Goal: Task Accomplishment & Management: Use online tool/utility

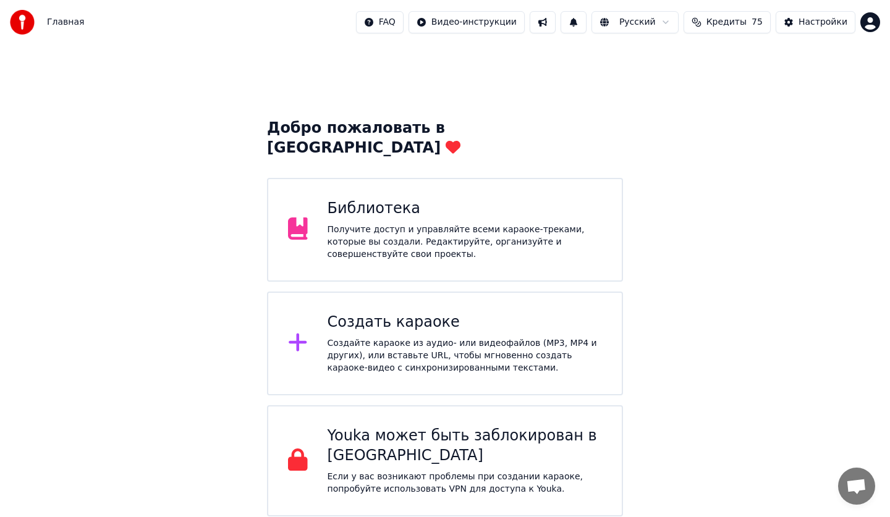
click at [516, 224] on div "Получите доступ и управляйте всеми караоке-треками, которые вы создали. Редакти…" at bounding box center [465, 242] width 275 height 37
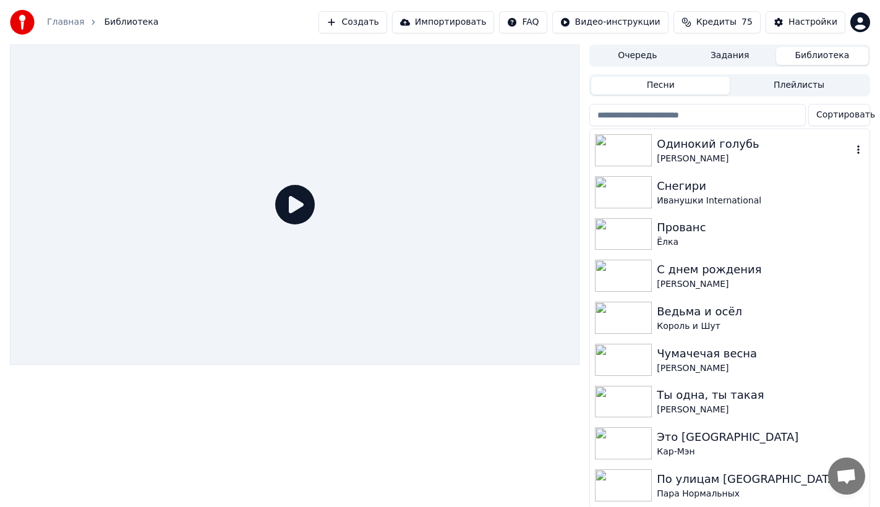
click at [677, 150] on div "Одинокий голубь" at bounding box center [754, 143] width 195 height 17
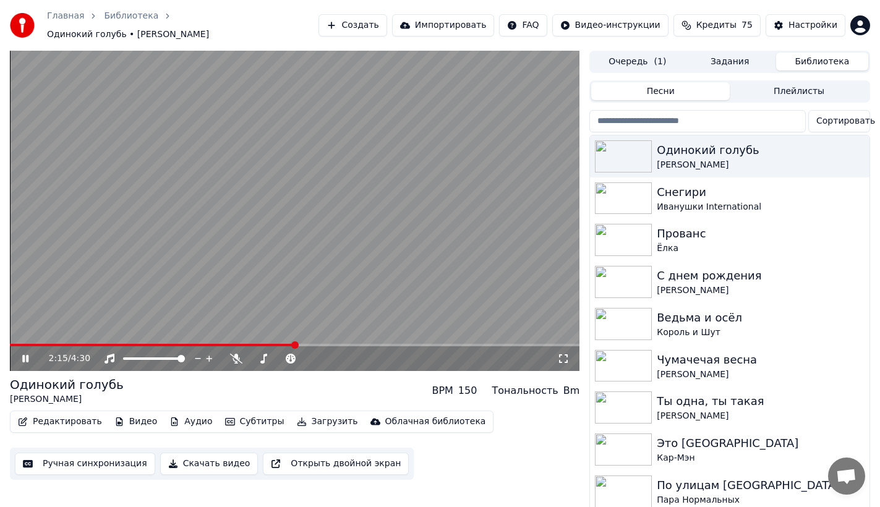
click at [568, 357] on icon at bounding box center [563, 359] width 12 height 10
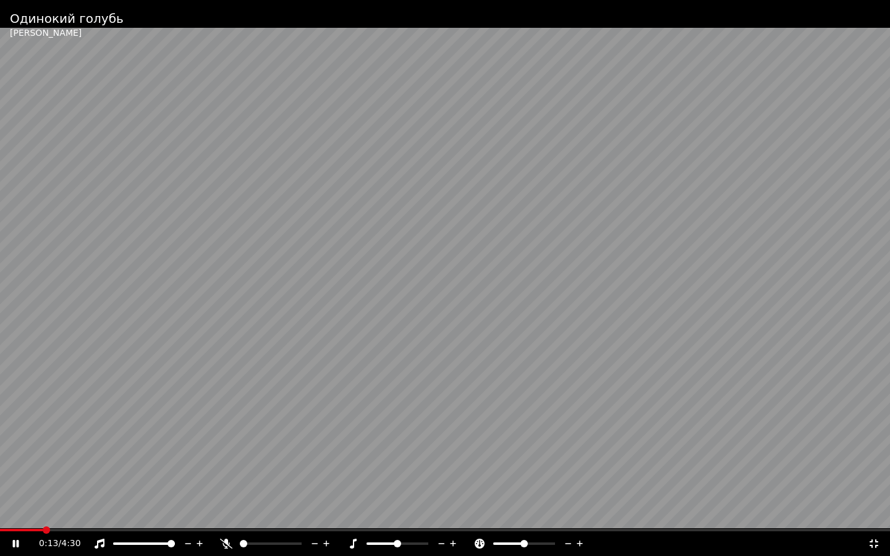
click at [42, 517] on span at bounding box center [21, 530] width 43 height 2
click at [1, 517] on video at bounding box center [445, 278] width 890 height 556
click at [3, 517] on span at bounding box center [1, 530] width 3 height 2
click at [13, 517] on icon at bounding box center [15, 544] width 7 height 9
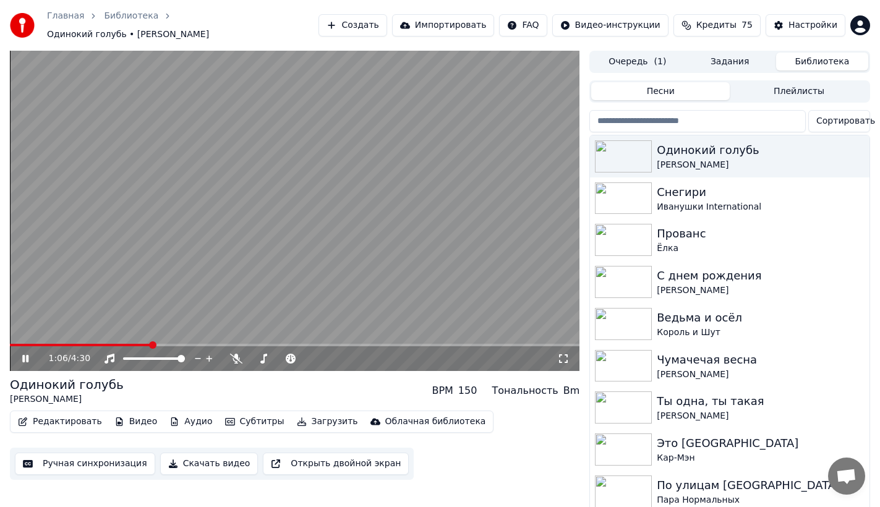
click at [435, 213] on video at bounding box center [294, 211] width 569 height 320
click at [22, 354] on icon at bounding box center [25, 358] width 7 height 9
click at [185, 417] on button "Аудио" at bounding box center [190, 421] width 53 height 17
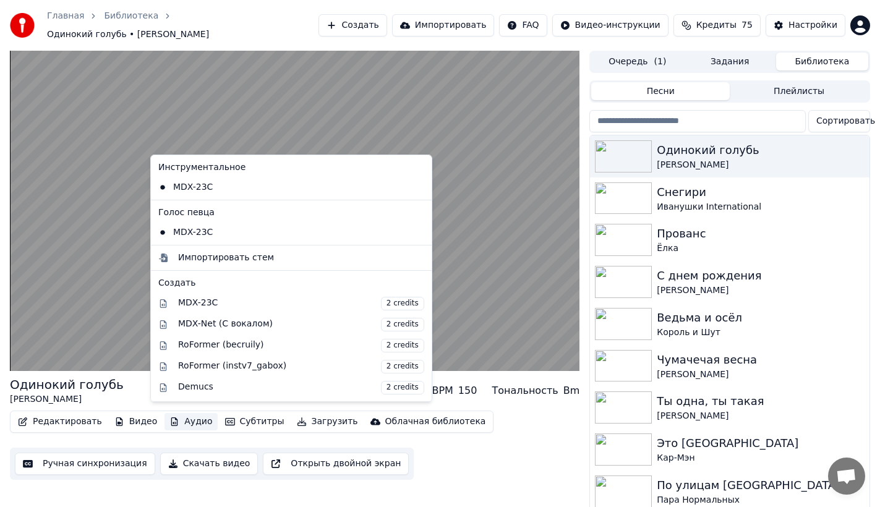
click at [508, 443] on div "Редактировать Видео Аудио Субтитры Загрузить Облачная библиотека Ручная синхрон…" at bounding box center [294, 444] width 569 height 69
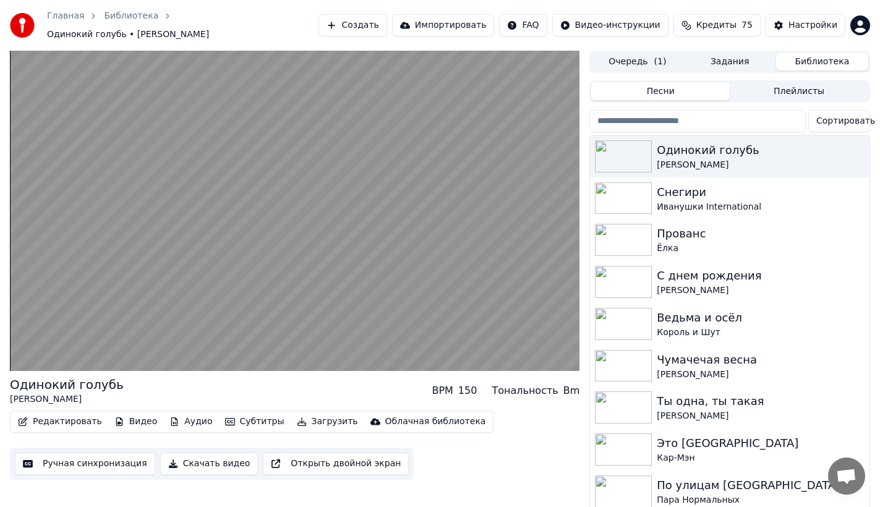
click at [467, 448] on div "Редактировать Видео Аудио Субтитры Загрузить Облачная библиотека Ручная синхрон…" at bounding box center [294, 444] width 569 height 69
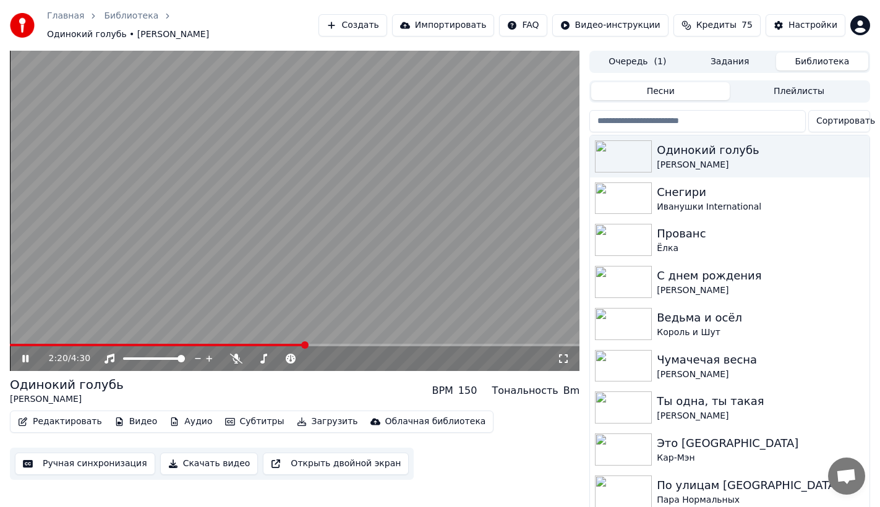
click at [30, 352] on div "2:20 / 4:30" at bounding box center [294, 358] width 559 height 12
click at [23, 359] on div "2:21 / 4:30" at bounding box center [294, 358] width 559 height 12
click at [24, 355] on icon at bounding box center [25, 358] width 6 height 7
click at [386, 25] on button "Создать" at bounding box center [352, 25] width 68 height 22
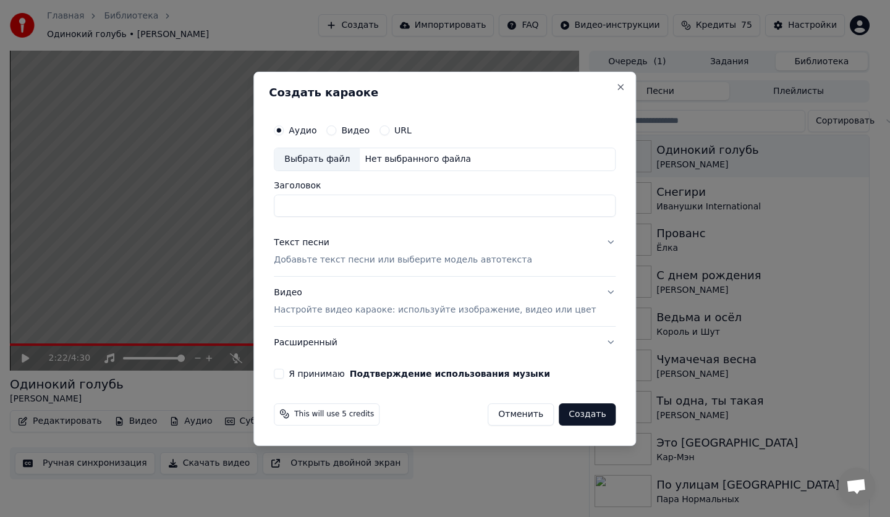
click at [317, 128] on label "Аудио" at bounding box center [303, 130] width 28 height 9
click at [284, 128] on button "Аудио" at bounding box center [279, 130] width 10 height 10
click at [317, 134] on label "Аудио" at bounding box center [303, 130] width 28 height 9
click at [284, 134] on button "Аудио" at bounding box center [279, 130] width 10 height 10
click at [331, 168] on div "Выбрать файл" at bounding box center [316, 159] width 85 height 22
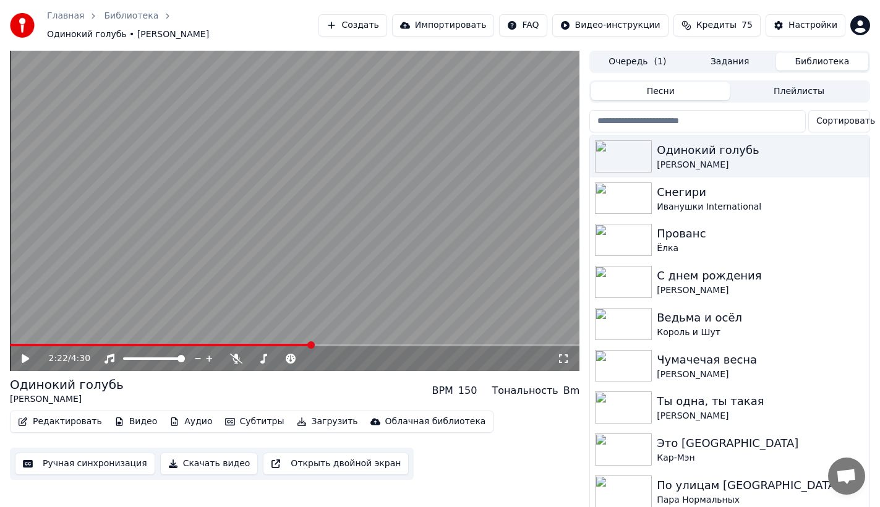
click at [291, 243] on video at bounding box center [294, 211] width 569 height 320
click at [556, 352] on div "2:31 / 4:30" at bounding box center [303, 358] width 509 height 12
click at [562, 354] on icon at bounding box center [563, 359] width 12 height 10
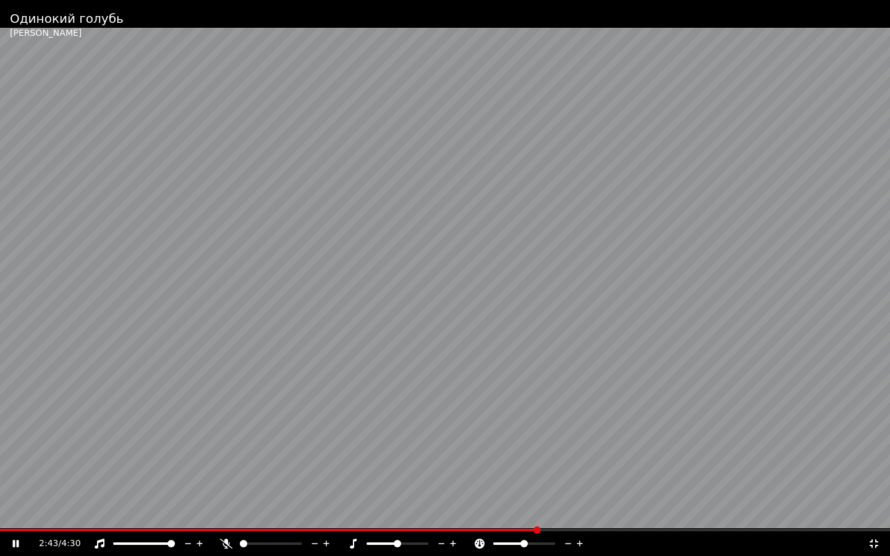
click at [391, 517] on span at bounding box center [269, 530] width 538 height 2
click at [511, 349] on video at bounding box center [445, 278] width 890 height 556
drag, startPoint x: 878, startPoint y: 541, endPoint x: 320, endPoint y: 441, distance: 567.0
click at [877, 517] on icon at bounding box center [874, 544] width 12 height 10
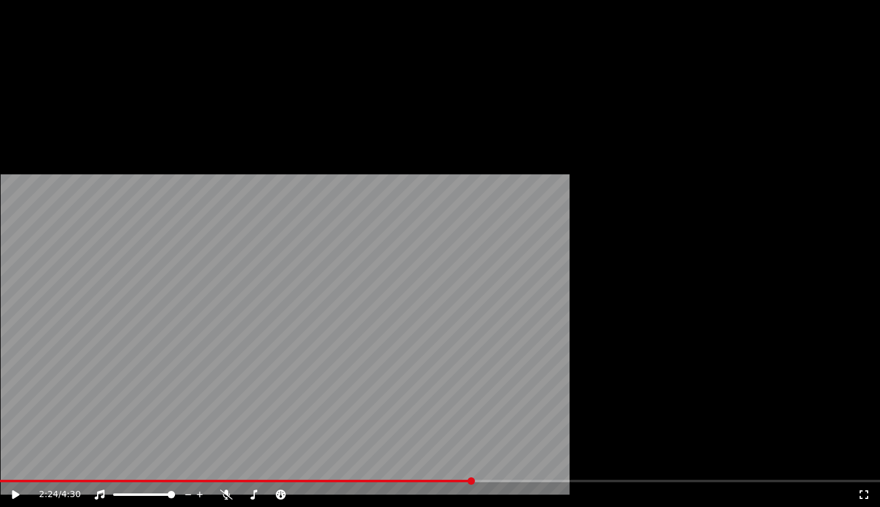
click at [43, 110] on button "Редактировать" at bounding box center [60, 101] width 94 height 17
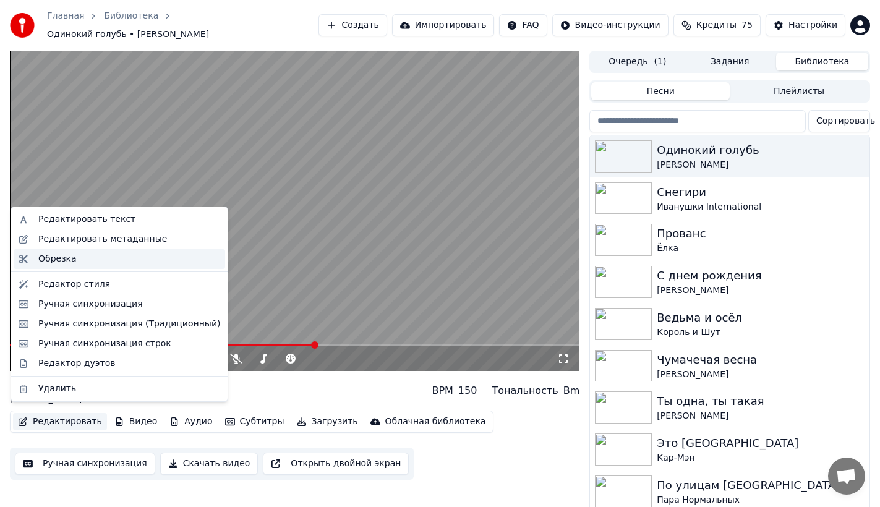
click at [58, 265] on div "Обрезка" at bounding box center [119, 259] width 211 height 20
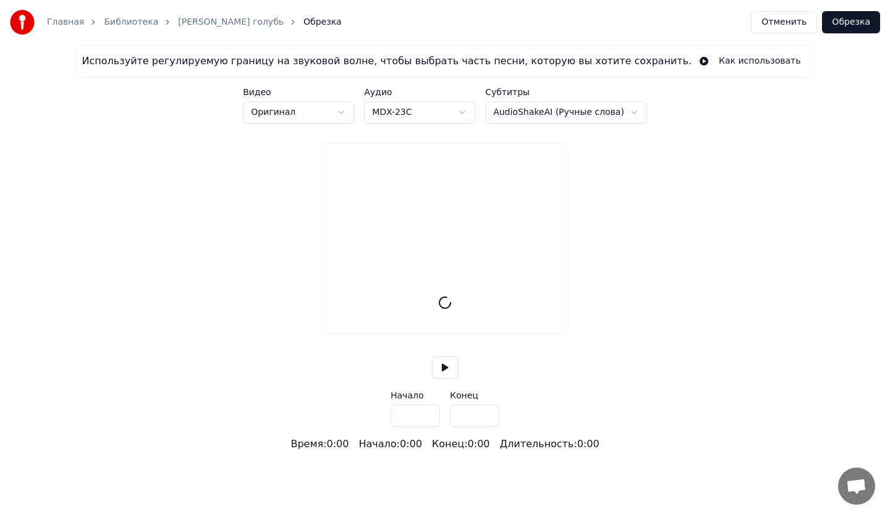
click at [467, 427] on input "***" at bounding box center [474, 416] width 49 height 22
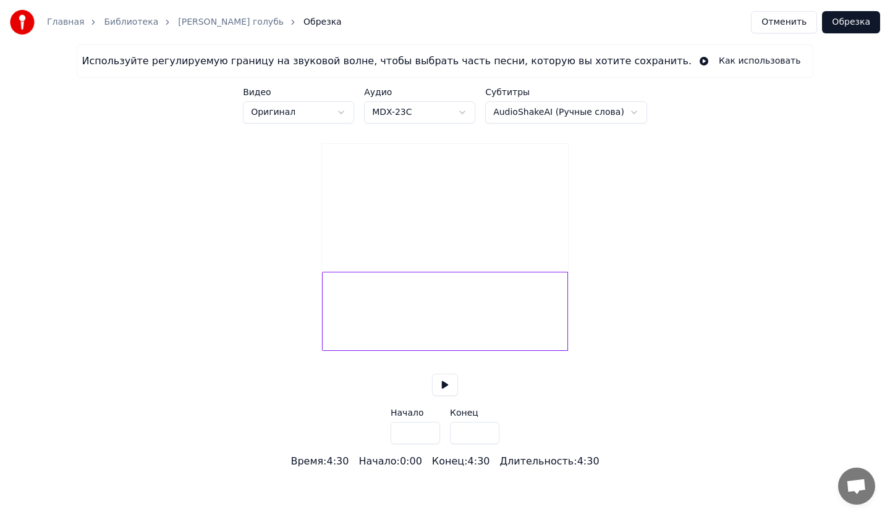
click at [530, 351] on div at bounding box center [445, 311] width 246 height 79
click at [456, 351] on div at bounding box center [457, 312] width 4 height 78
click at [456, 342] on div at bounding box center [455, 312] width 4 height 78
type input "*****"
click at [860, 24] on button "Обрезка" at bounding box center [851, 22] width 58 height 22
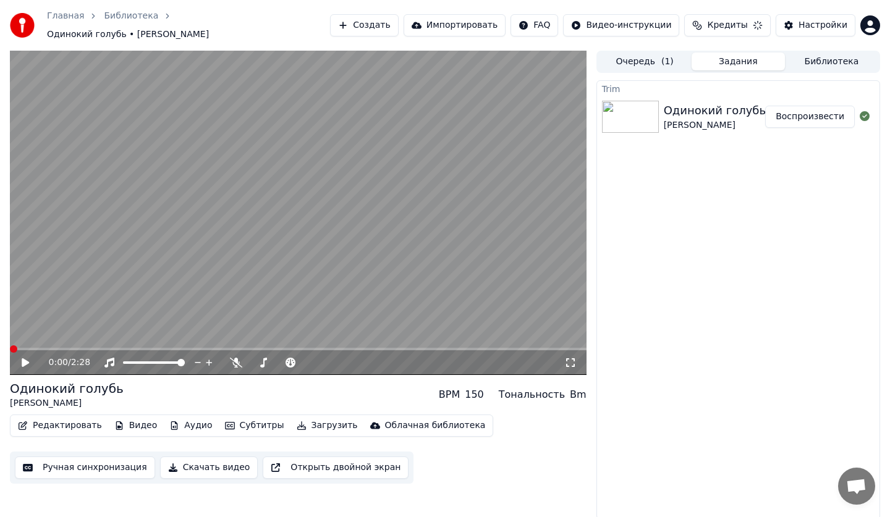
click at [57, 417] on button "Редактировать" at bounding box center [60, 425] width 94 height 17
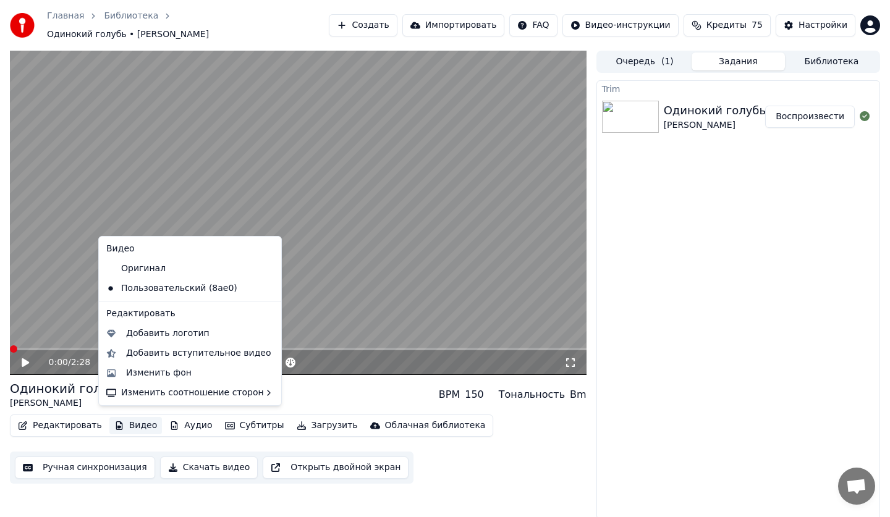
click at [127, 425] on button "Видео" at bounding box center [135, 425] width 53 height 17
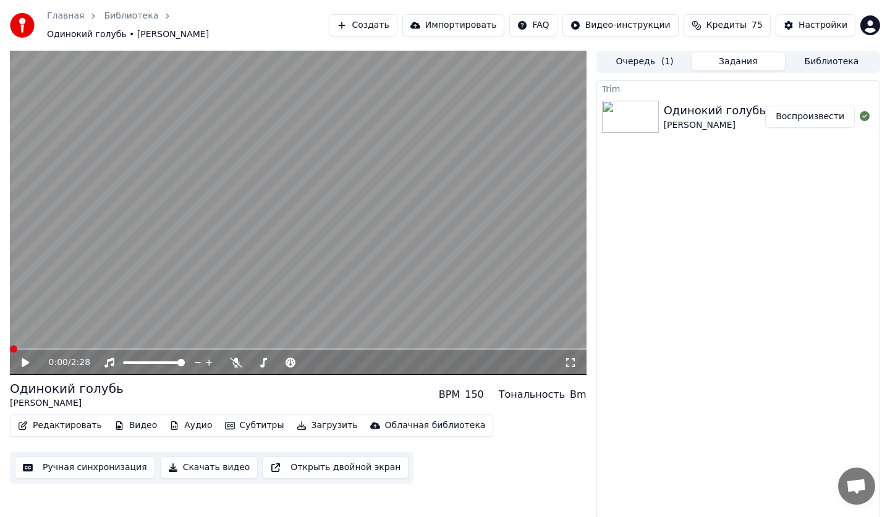
click at [127, 425] on button "Видео" at bounding box center [135, 425] width 53 height 17
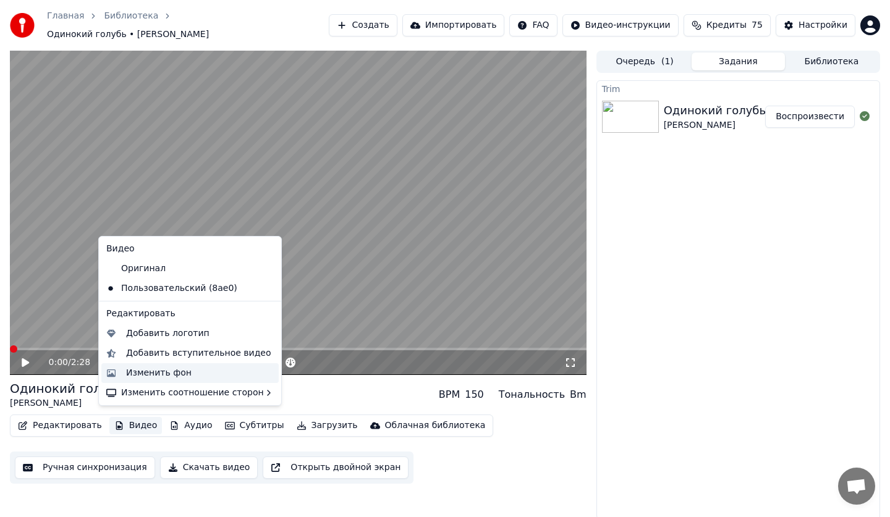
click at [169, 373] on div "Изменить фон" at bounding box center [159, 373] width 66 height 12
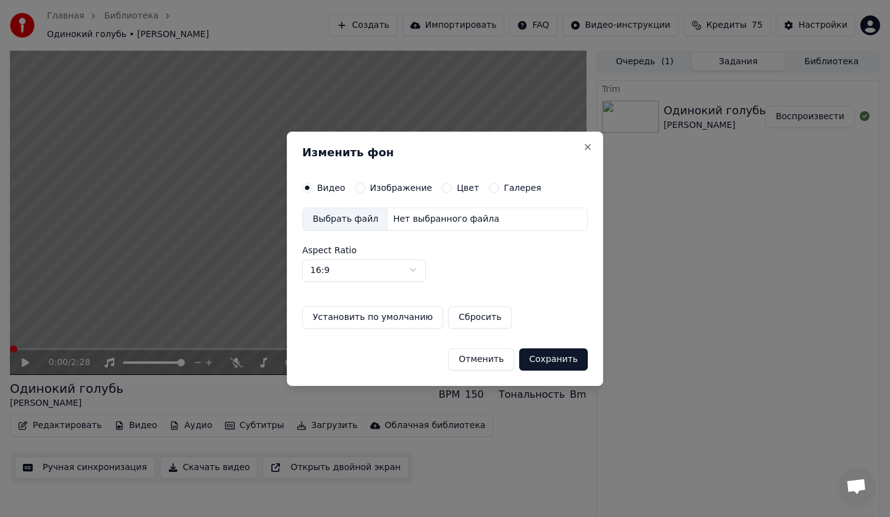
click at [333, 221] on div "Выбрать файл" at bounding box center [345, 219] width 85 height 22
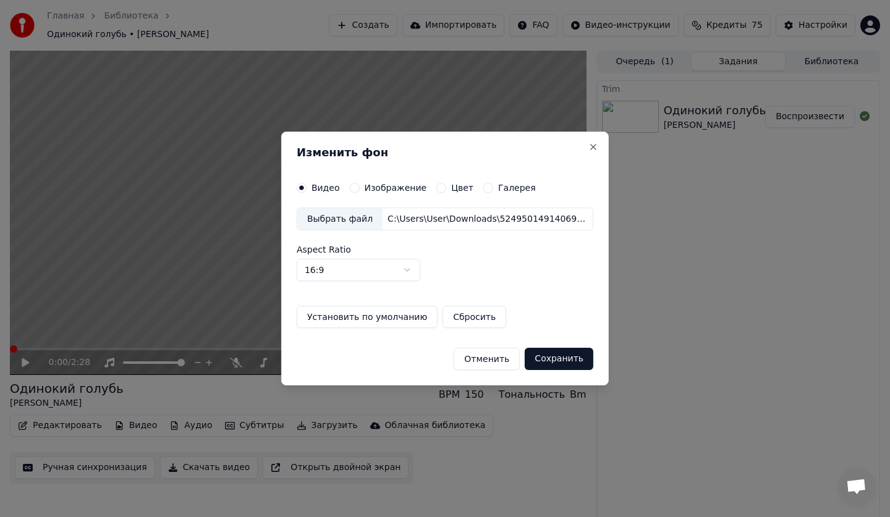
click at [332, 222] on div "Выбрать файл" at bounding box center [339, 219] width 85 height 22
click at [375, 269] on body "Главная Библиотека Одинокий голубь • Яна Создать Импортировать FAQ Видео-инстру…" at bounding box center [445, 258] width 890 height 517
click at [403, 184] on label "Изображение" at bounding box center [395, 188] width 62 height 9
click at [359, 183] on button "Изображение" at bounding box center [354, 188] width 10 height 10
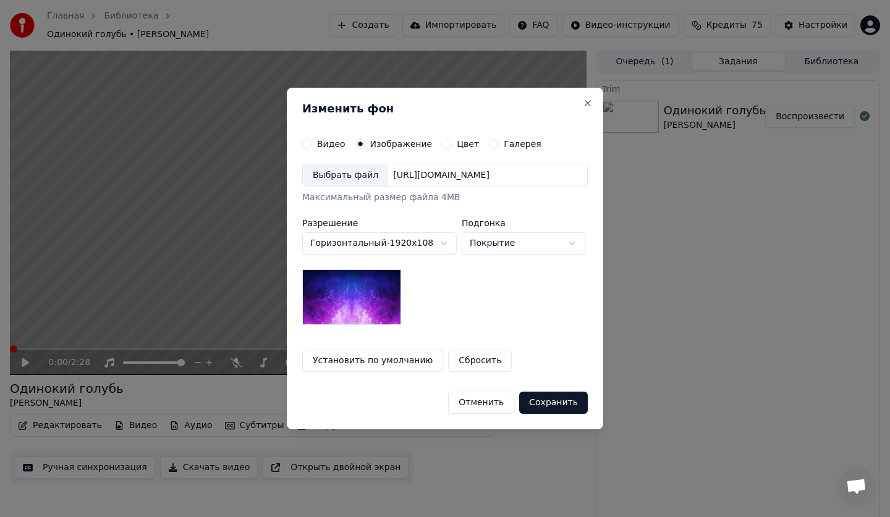
click at [480, 246] on body "**********" at bounding box center [445, 258] width 890 height 517
select select "****"
click at [557, 405] on button "Сохранить" at bounding box center [553, 403] width 69 height 22
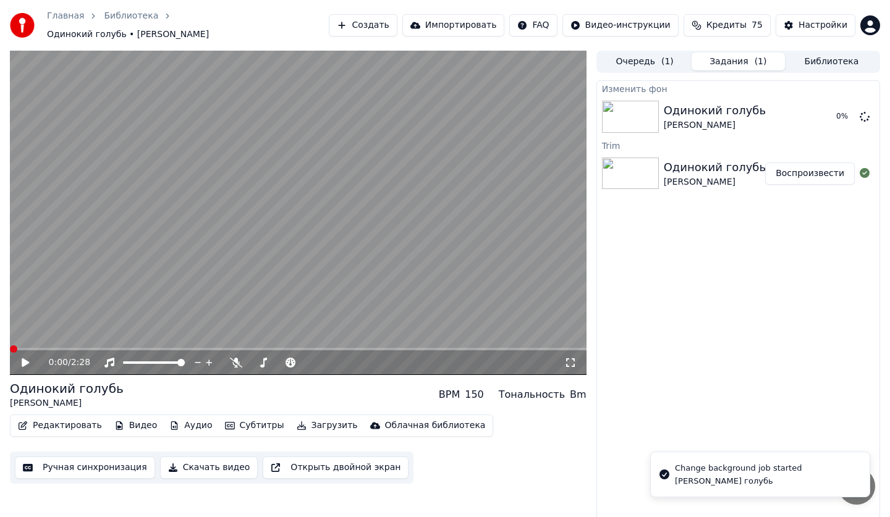
click at [24, 359] on icon at bounding box center [25, 363] width 7 height 9
click at [660, 57] on button "Очередь ( 1 )" at bounding box center [644, 62] width 93 height 18
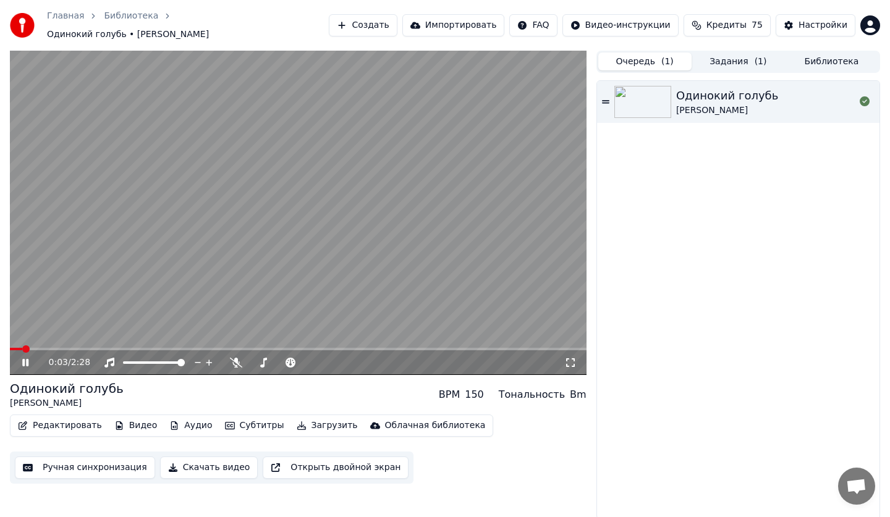
click at [27, 359] on icon at bounding box center [25, 362] width 6 height 7
click at [741, 59] on button "Задания ( 1 )" at bounding box center [738, 62] width 93 height 18
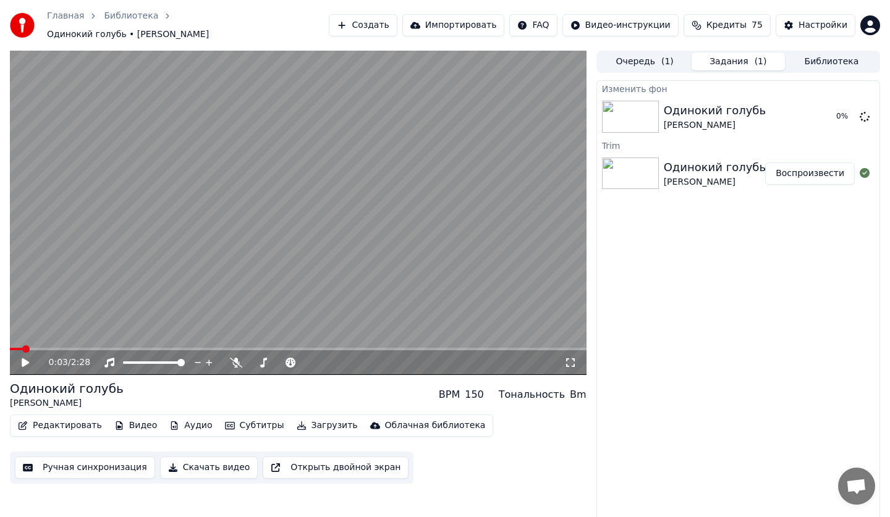
click at [397, 17] on button "Создать" at bounding box center [363, 25] width 68 height 22
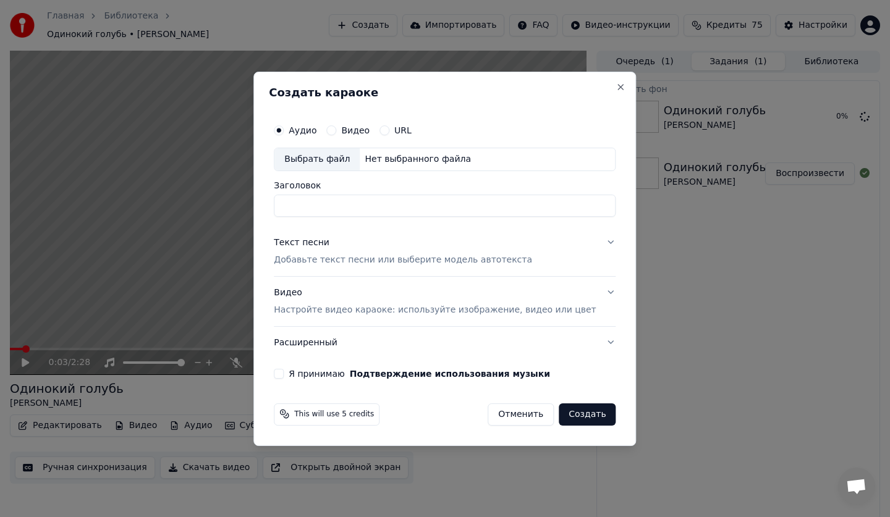
click at [315, 153] on div "Выбрать файл" at bounding box center [316, 159] width 85 height 22
type input "**********"
click at [316, 251] on div "Текст песни Добавьте текст песни или выберите модель автотекста" at bounding box center [403, 252] width 258 height 30
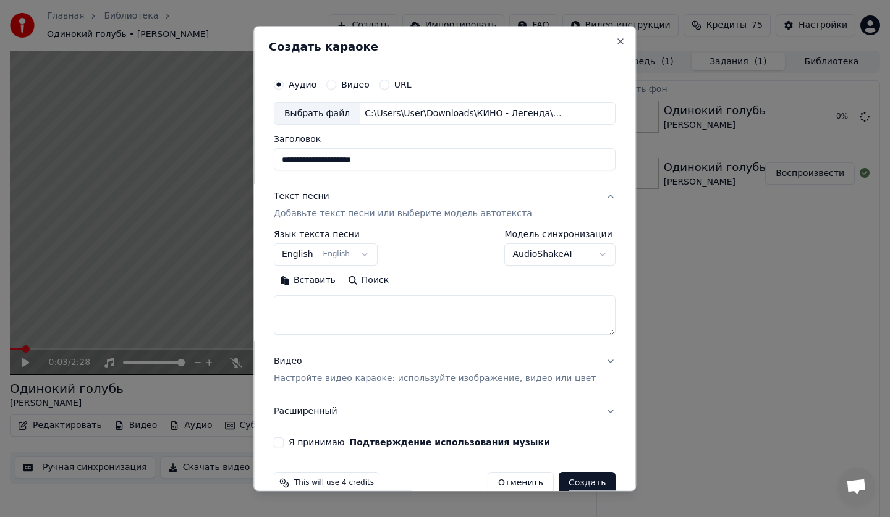
click at [320, 303] on textarea at bounding box center [445, 316] width 342 height 40
drag, startPoint x: 331, startPoint y: 269, endPoint x: 337, endPoint y: 261, distance: 9.8
click at [332, 268] on div "**********" at bounding box center [445, 283] width 342 height 105
click at [338, 258] on button "English English" at bounding box center [326, 255] width 104 height 22
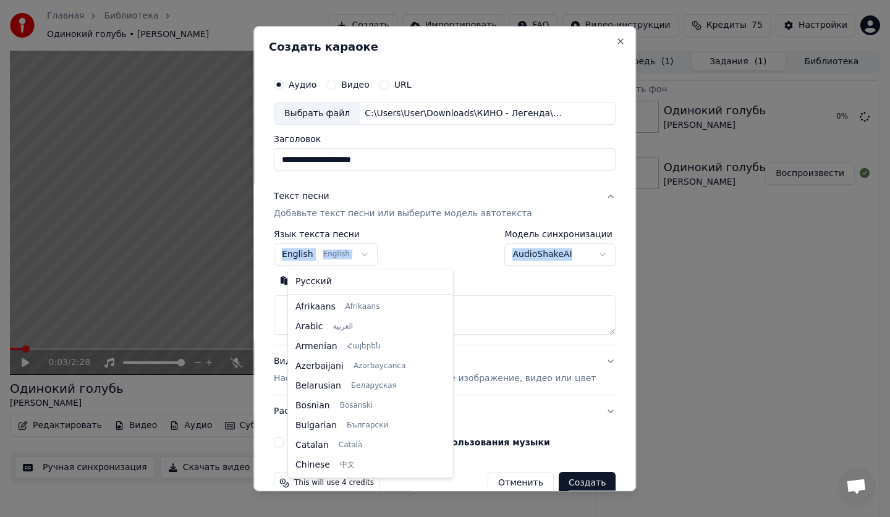
scroll to position [99, 0]
select select "**"
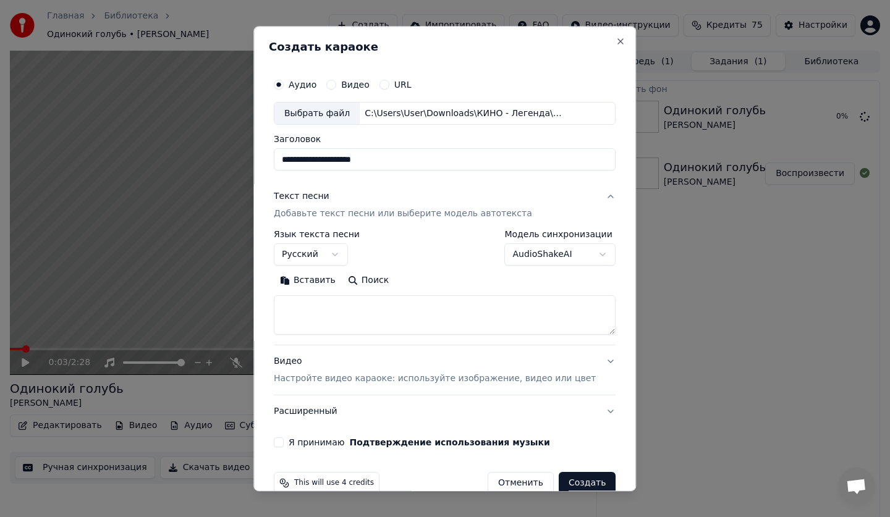
click at [334, 300] on textarea at bounding box center [445, 316] width 342 height 40
paste textarea "**********"
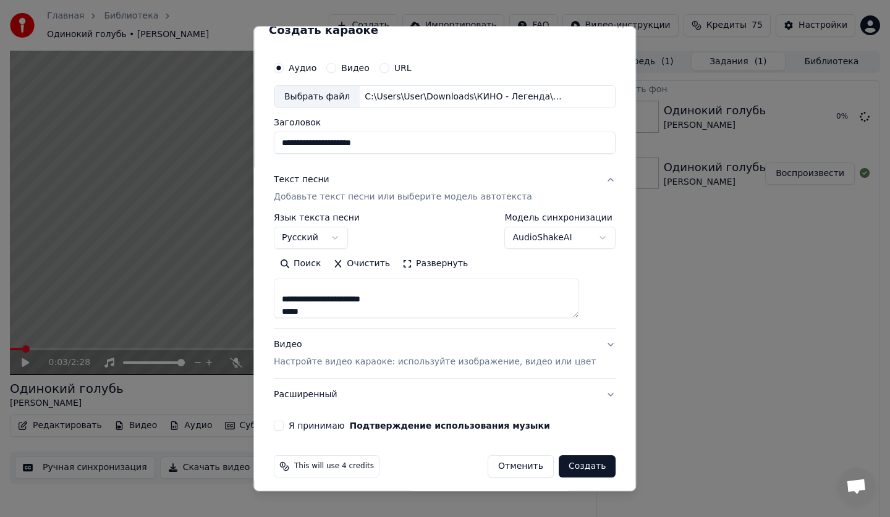
scroll to position [23, 0]
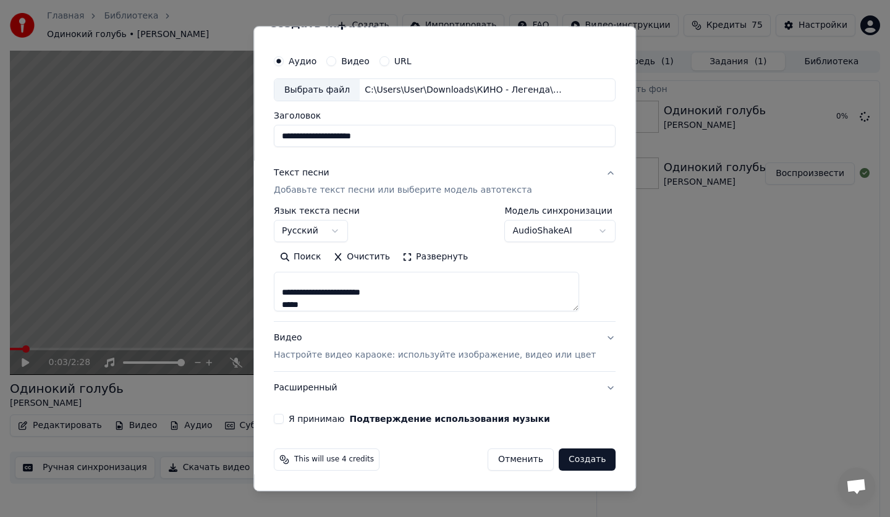
type textarea "**********"
click at [310, 357] on p "Настройте видео караоке: используйте изображение, видео или цвет" at bounding box center [435, 356] width 322 height 12
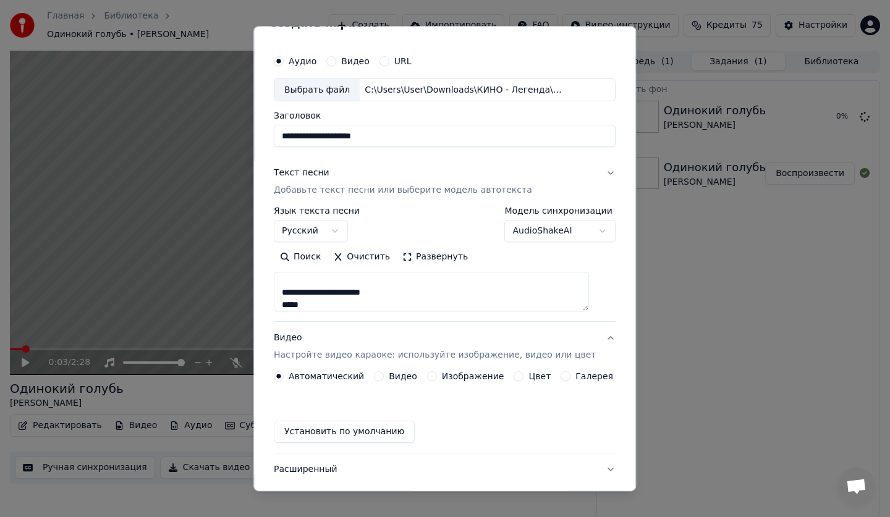
scroll to position [0, 0]
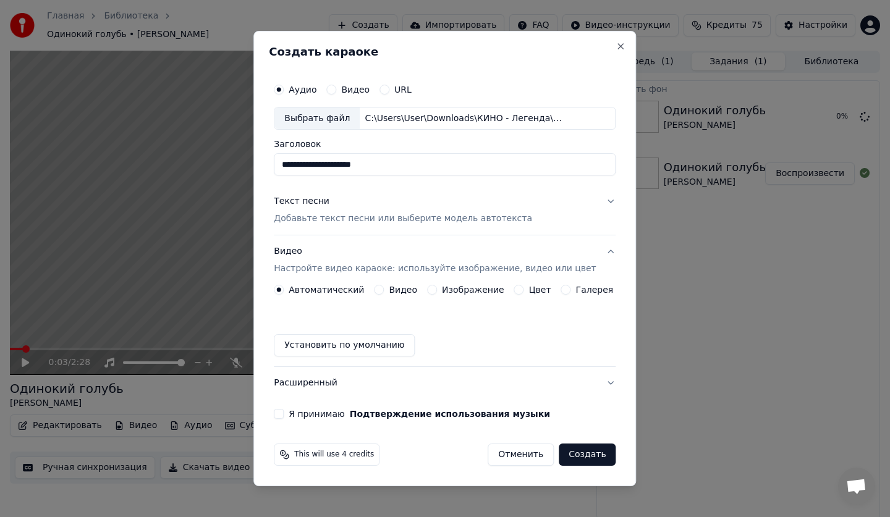
click at [456, 290] on label "Изображение" at bounding box center [473, 290] width 62 height 9
click at [437, 290] on button "Изображение" at bounding box center [432, 290] width 10 height 10
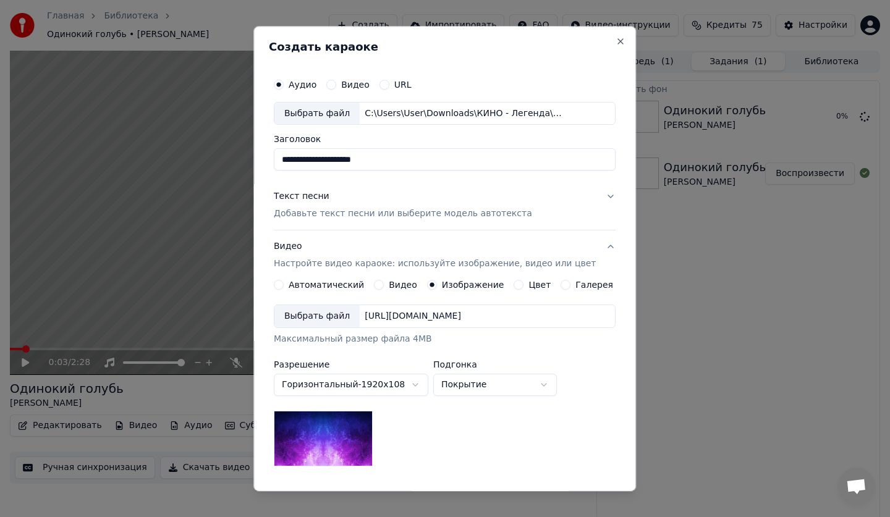
click at [314, 315] on div "Выбрать файл" at bounding box center [316, 317] width 85 height 22
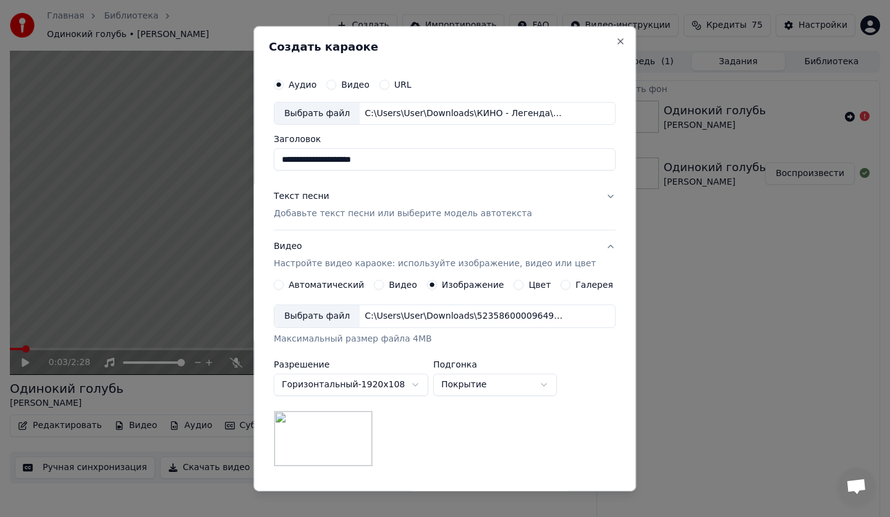
click at [318, 310] on div "Выбрать файл" at bounding box center [316, 317] width 85 height 22
click at [486, 383] on body "**********" at bounding box center [445, 258] width 890 height 517
click at [477, 399] on div "**********" at bounding box center [445, 386] width 342 height 162
click at [481, 394] on body "**********" at bounding box center [445, 258] width 890 height 517
select select "*****"
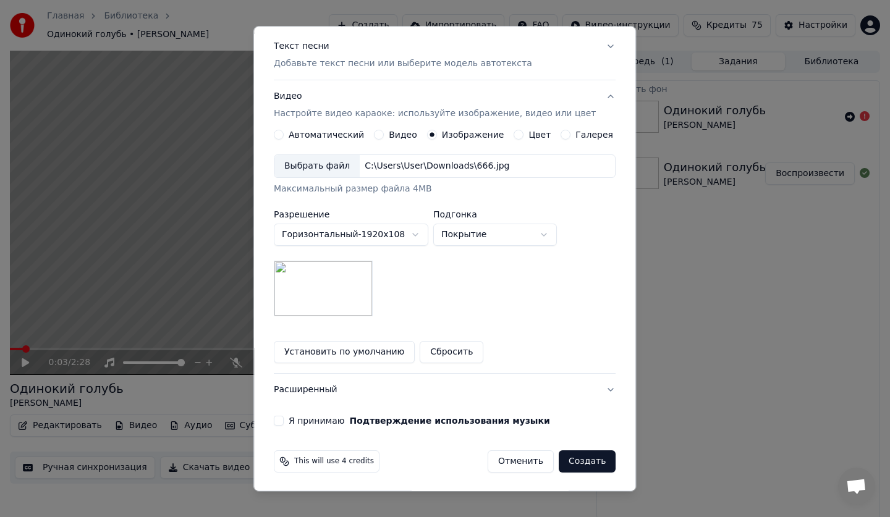
scroll to position [152, 0]
click at [284, 419] on button "Я принимаю Подтверждение использования музыки" at bounding box center [279, 420] width 10 height 10
click at [572, 456] on button "Создать" at bounding box center [587, 460] width 57 height 22
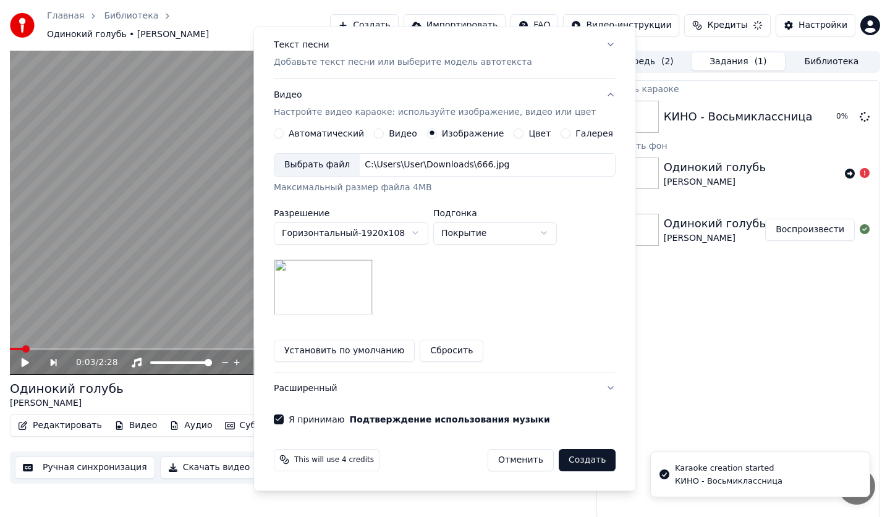
click at [707, 383] on html "Главная Библиотека Одинокий голубь • Яна Создать Импортировать FAQ Видео-инстру…" at bounding box center [445, 258] width 890 height 517
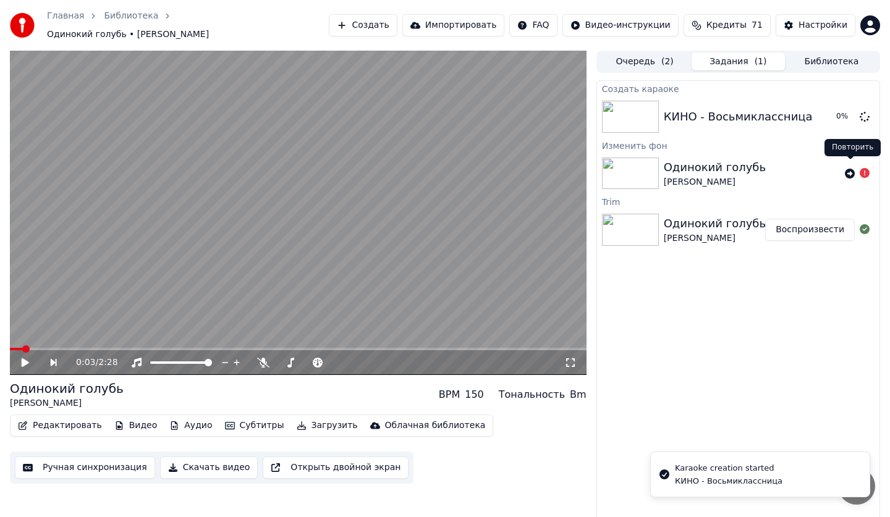
click at [852, 169] on icon at bounding box center [850, 174] width 10 height 10
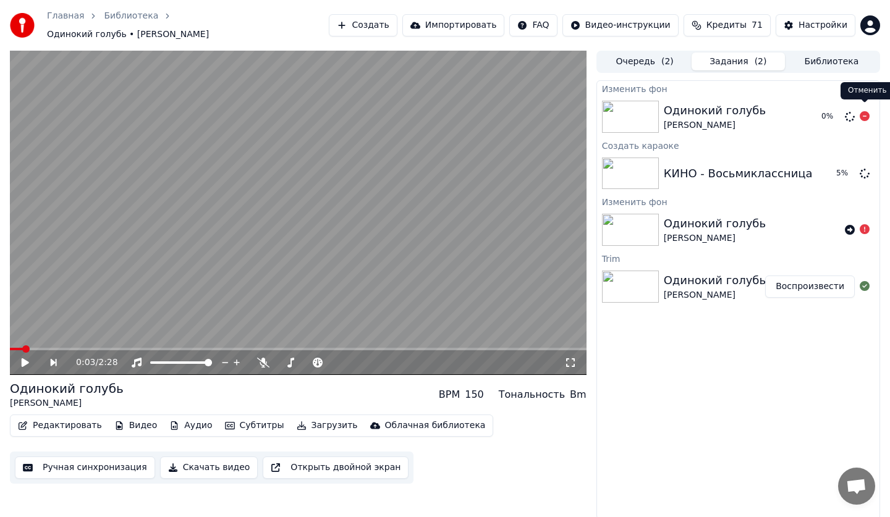
click at [861, 111] on icon at bounding box center [865, 116] width 10 height 10
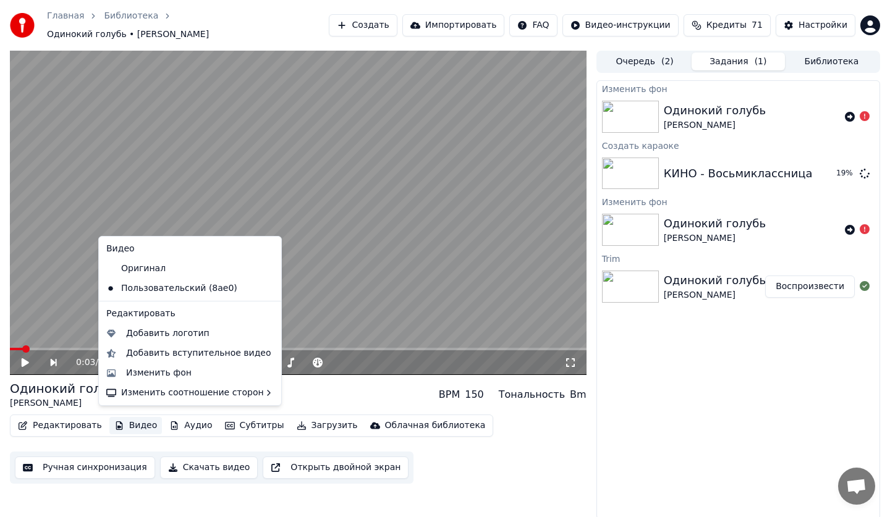
click at [128, 417] on button "Видео" at bounding box center [135, 425] width 53 height 17
click at [164, 370] on div "Изменить фон" at bounding box center [159, 373] width 66 height 12
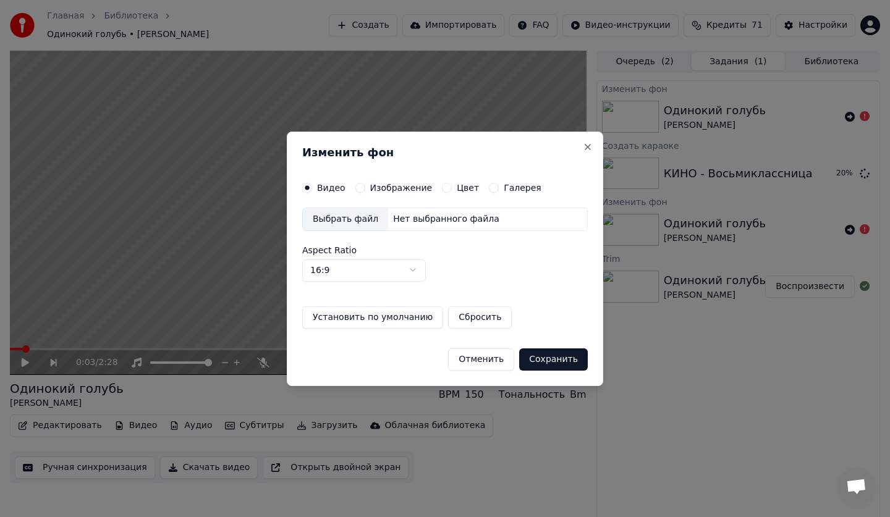
click at [389, 187] on label "Изображение" at bounding box center [401, 188] width 62 height 9
click at [365, 187] on button "Изображение" at bounding box center [360, 188] width 10 height 10
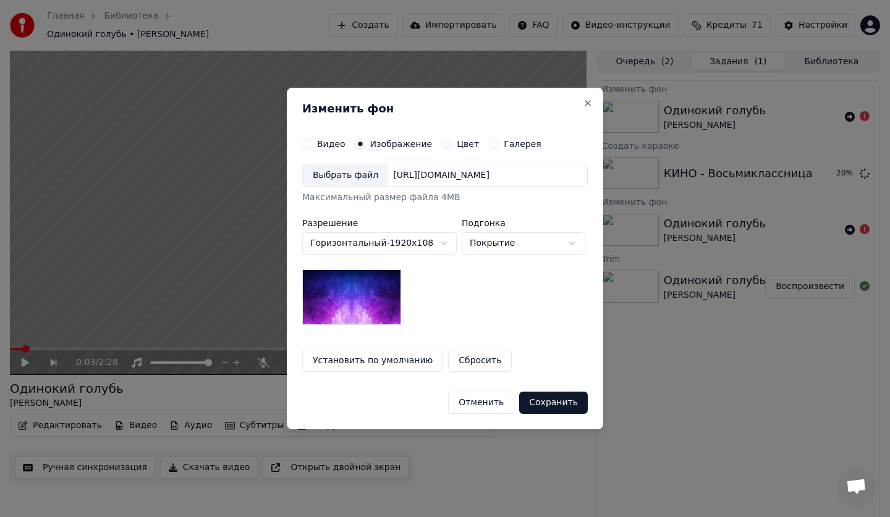
click at [348, 176] on div "Выбрать файл" at bounding box center [345, 175] width 85 height 22
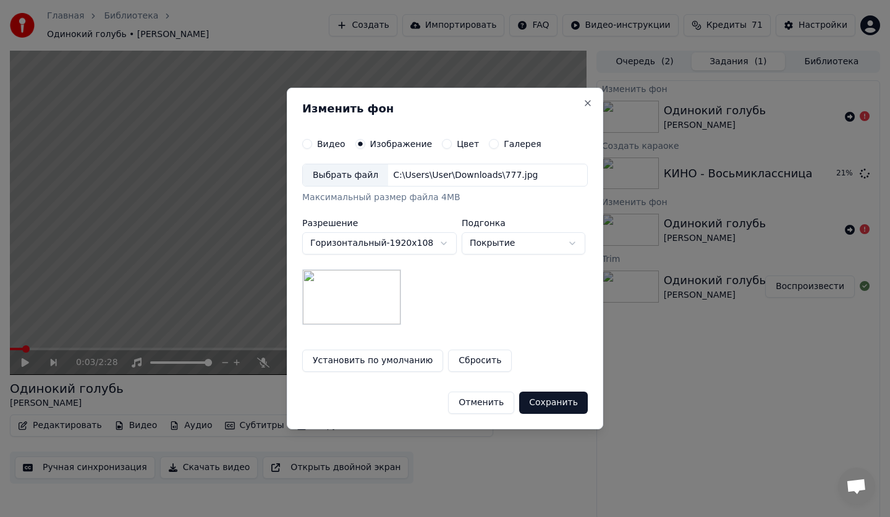
click at [493, 252] on body "Главная Библиотека Одинокий голубь • Яна Создать Импортировать FAQ Видео-инстру…" at bounding box center [445, 258] width 890 height 517
click at [499, 253] on body "Главная Библиотека Одинокий голубь • Яна Создать Импортировать FAQ Видео-инстру…" at bounding box center [445, 258] width 890 height 517
select select "*******"
click at [576, 402] on button "Сохранить" at bounding box center [553, 403] width 69 height 22
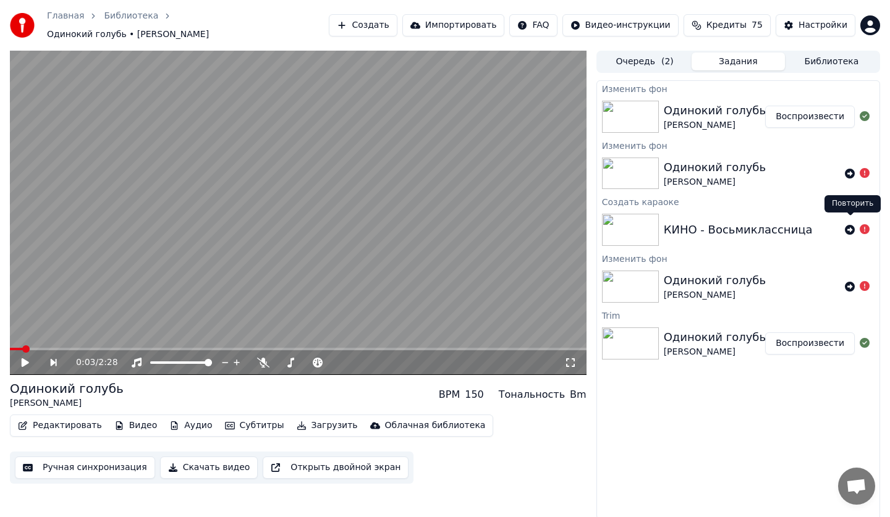
click at [849, 226] on icon at bounding box center [850, 230] width 10 height 10
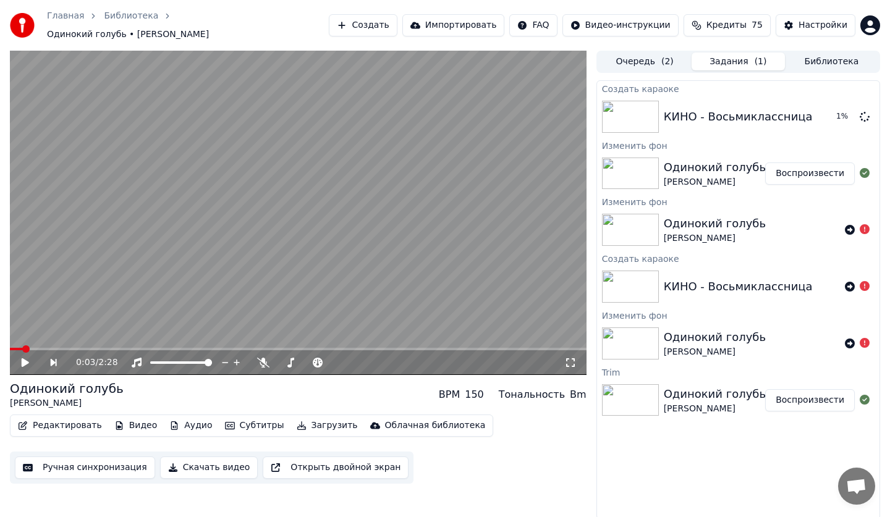
click at [396, 14] on button "Создать" at bounding box center [363, 25] width 68 height 22
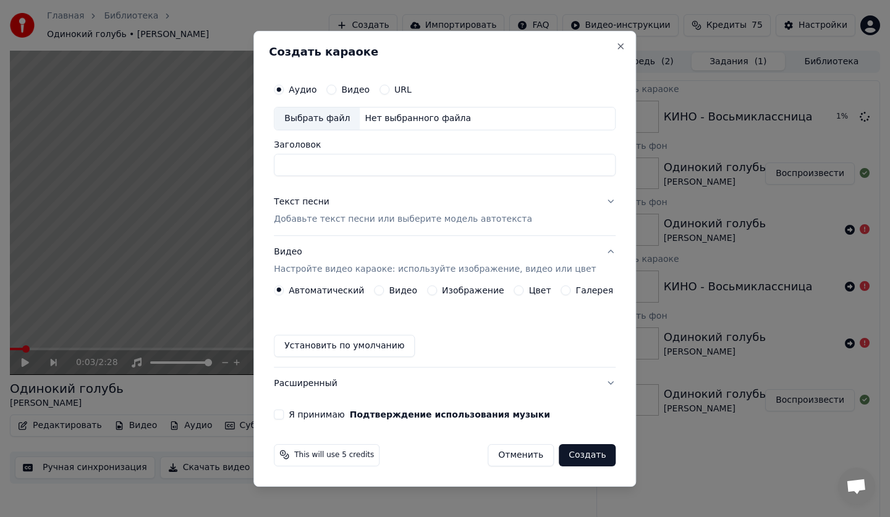
click at [339, 116] on div "Выбрать файл" at bounding box center [316, 119] width 85 height 22
type input "**********"
click at [318, 223] on p "Добавьте текст песни или выберите модель автотекста" at bounding box center [403, 219] width 258 height 12
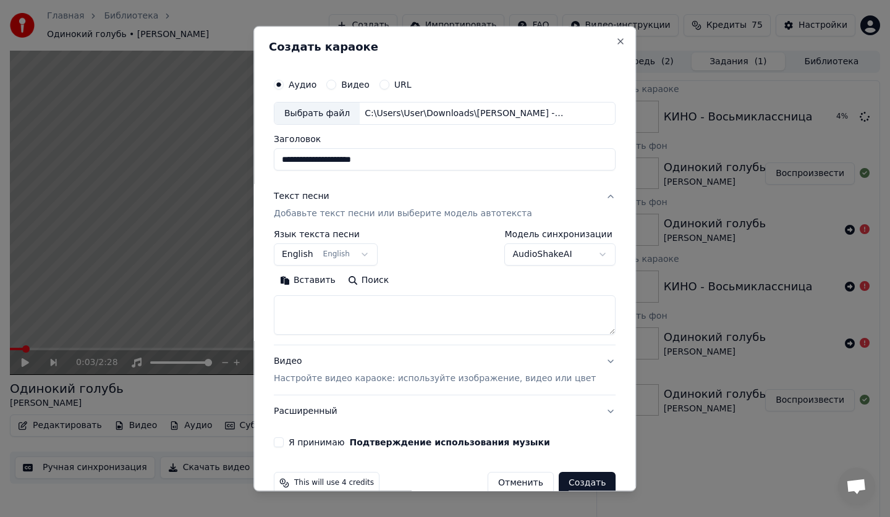
click at [326, 252] on button "English English" at bounding box center [326, 255] width 104 height 22
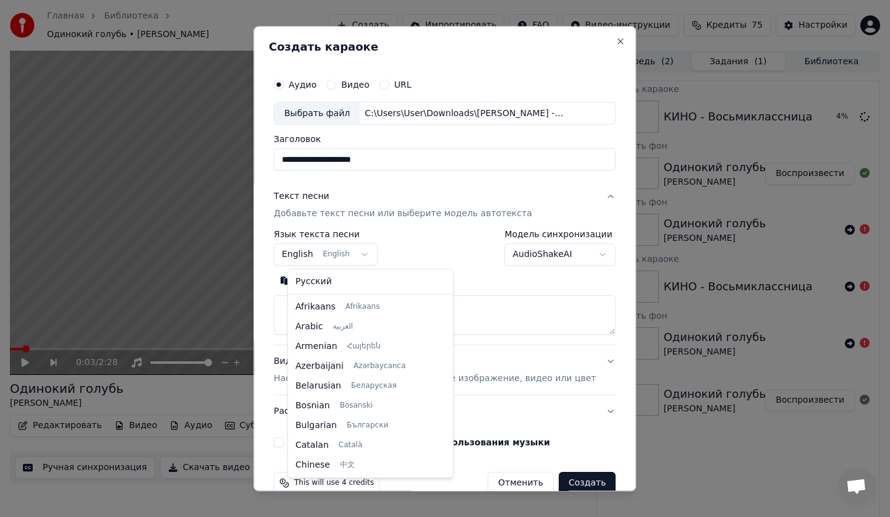
scroll to position [99, 0]
select select "**"
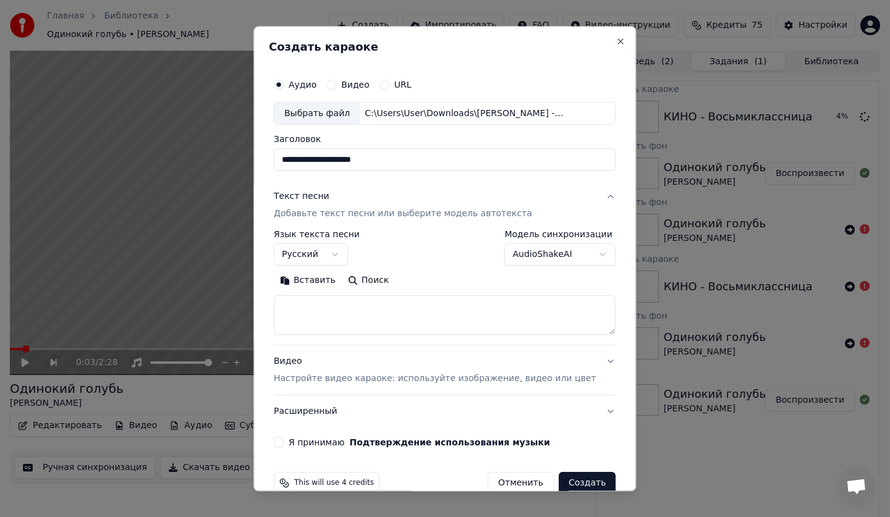
click at [336, 312] on textarea at bounding box center [445, 316] width 342 height 40
paste textarea "**********"
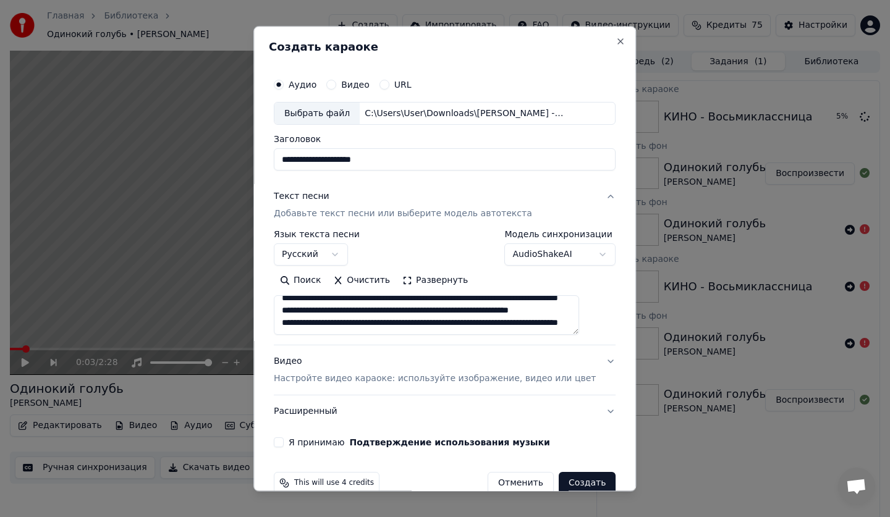
scroll to position [330, 0]
type textarea "**********"
click at [338, 362] on div "Видео Настройте видео караоке: используйте изображение, видео или цвет" at bounding box center [435, 371] width 322 height 30
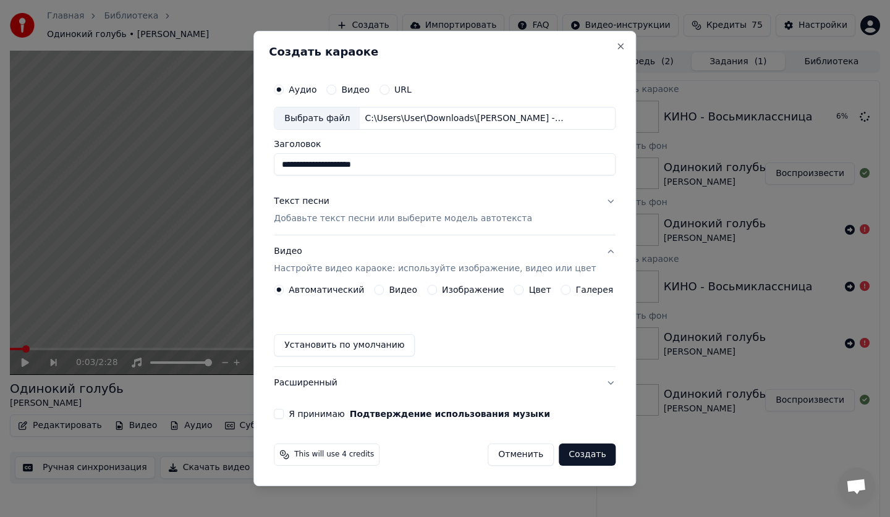
click at [448, 291] on label "Изображение" at bounding box center [473, 290] width 62 height 9
click at [437, 291] on button "Изображение" at bounding box center [432, 290] width 10 height 10
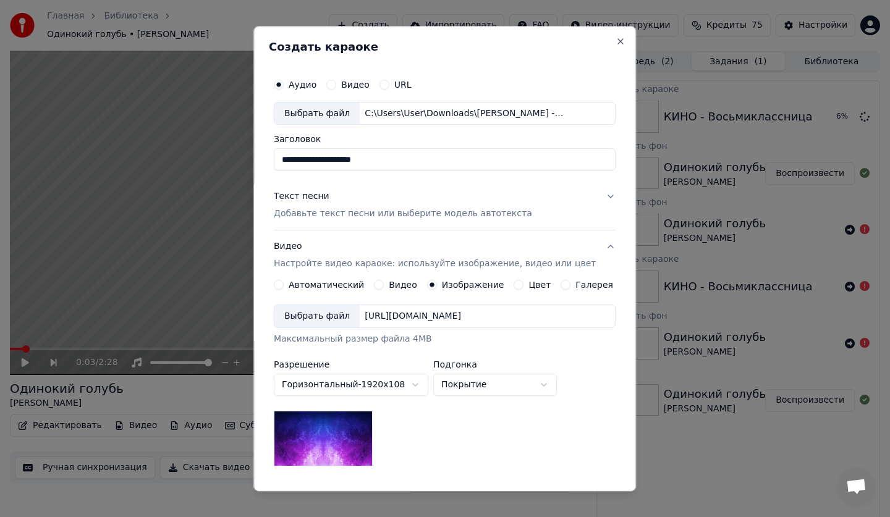
click at [312, 313] on div "Выбрать файл" at bounding box center [316, 317] width 85 height 22
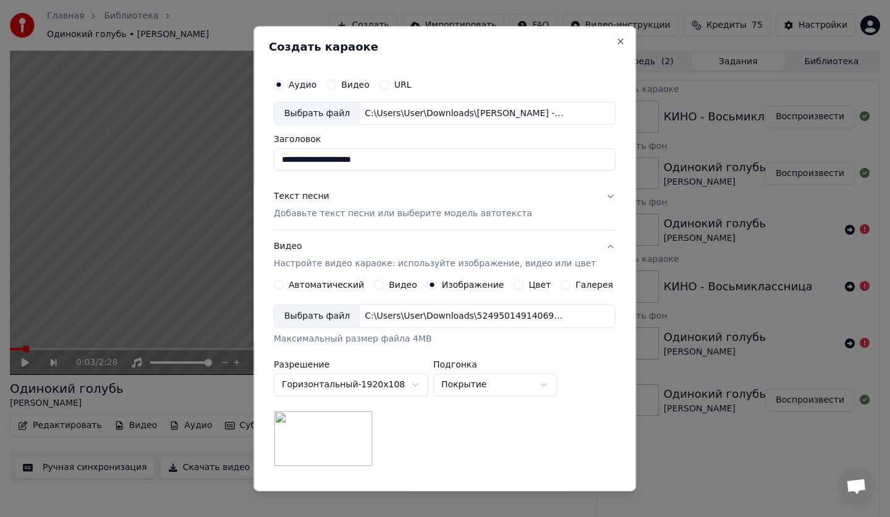
click at [482, 383] on body "Главная Библиотека Одинокий голубь • Яна Создать Импортировать FAQ Видео-инстру…" at bounding box center [445, 258] width 890 height 517
click at [482, 381] on body "Главная Библиотека Одинокий голубь • Яна Создать Импортировать FAQ Видео-инстру…" at bounding box center [445, 258] width 890 height 517
click at [474, 386] on body "Главная Библиотека Одинокий голубь • Яна Создать Импортировать FAQ Видео-инстру…" at bounding box center [445, 258] width 890 height 517
select select "*****"
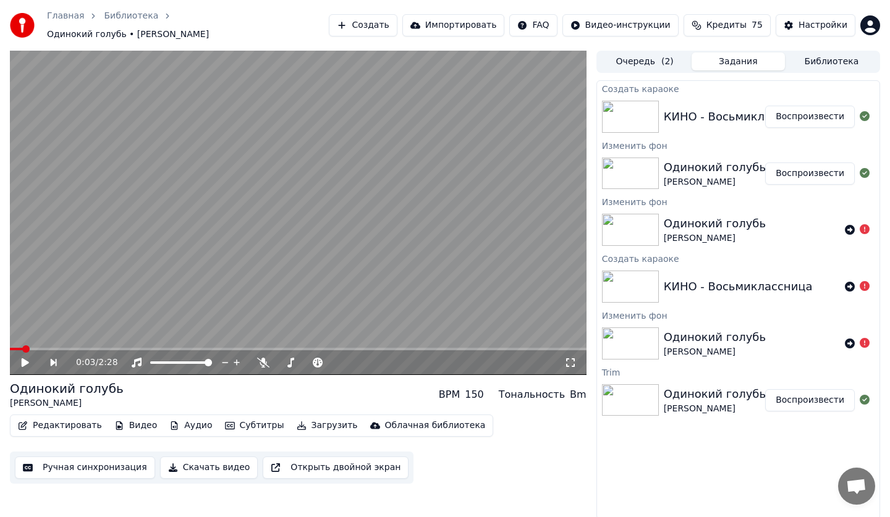
click at [391, 25] on button "Создать" at bounding box center [363, 25] width 68 height 22
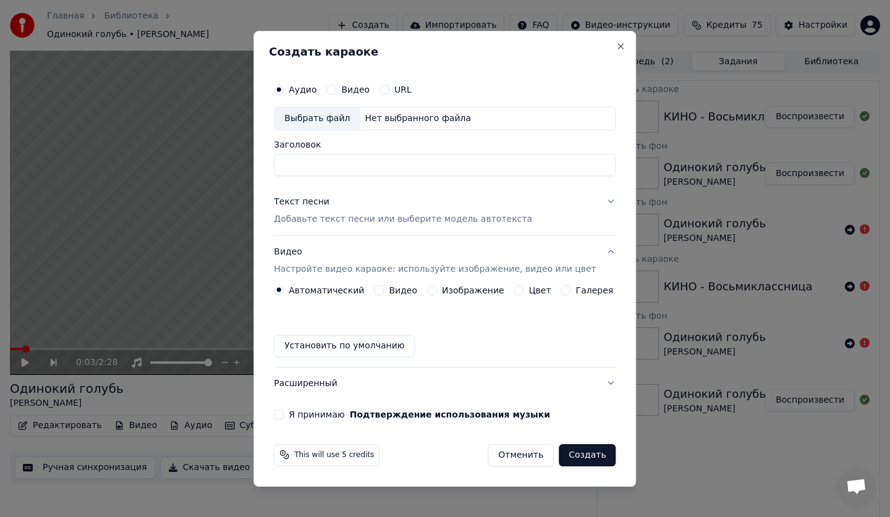
click at [320, 122] on div "Выбрать файл" at bounding box center [316, 119] width 85 height 22
type input "**********"
click at [357, 222] on p "Добавьте текст песни или выберите модель автотекста" at bounding box center [403, 219] width 258 height 12
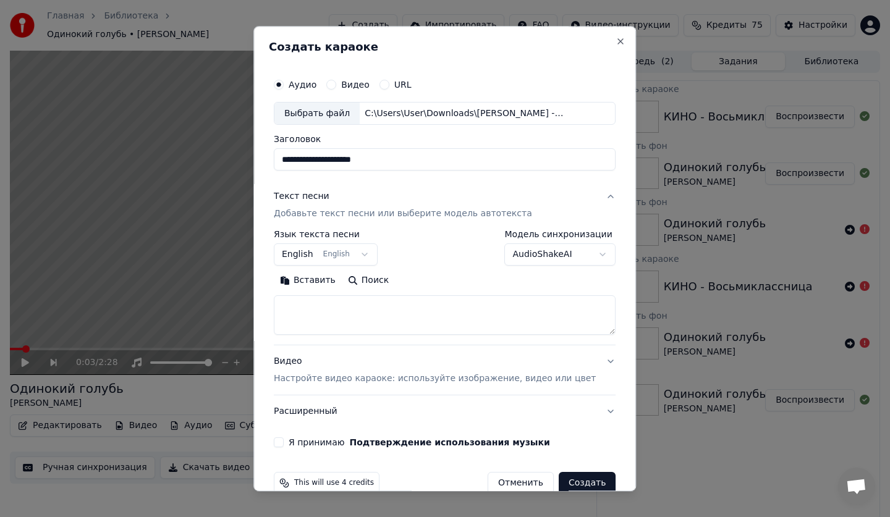
click at [334, 255] on body "Главная Библиотека Одинокий голубь • Яна Создать Импортировать FAQ Видео-инстру…" at bounding box center [445, 258] width 890 height 517
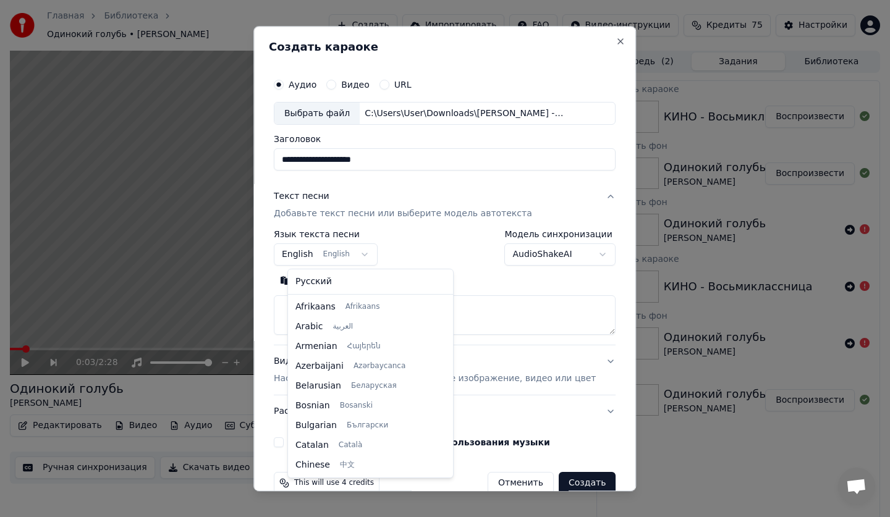
scroll to position [99, 0]
select select "**"
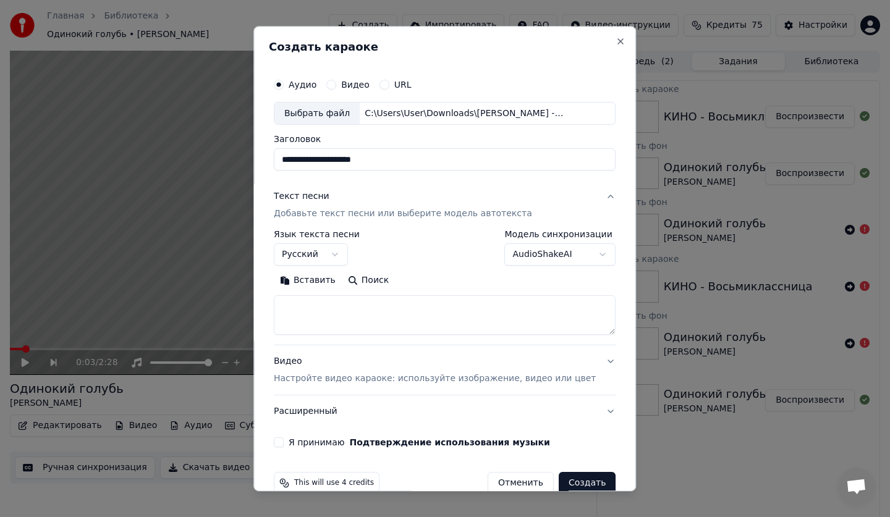
click at [339, 299] on textarea at bounding box center [445, 316] width 342 height 40
paste textarea "**********"
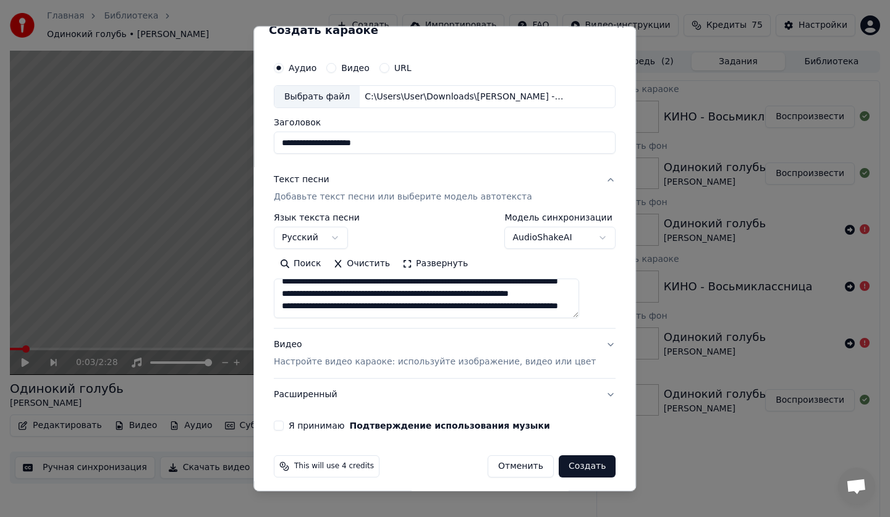
scroll to position [23, 0]
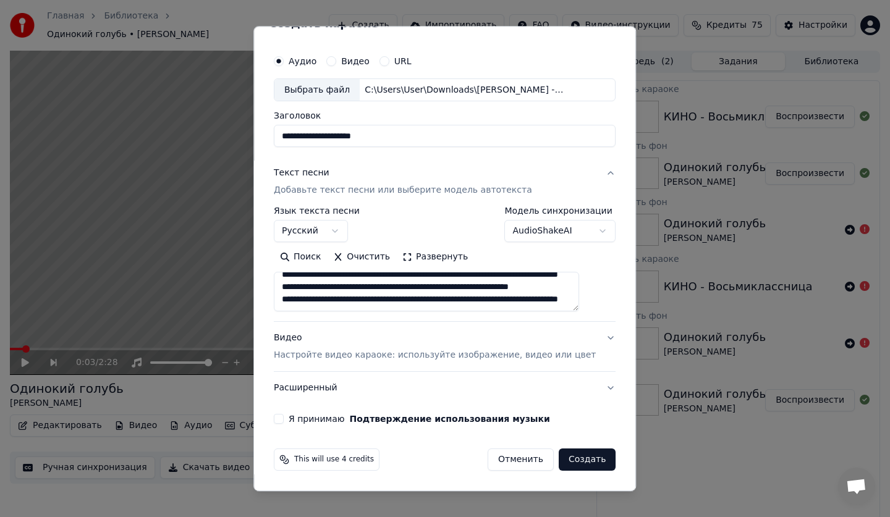
type textarea "**********"
click at [342, 349] on div "Видео Настройте видео караоке: используйте изображение, видео или цвет" at bounding box center [435, 348] width 322 height 30
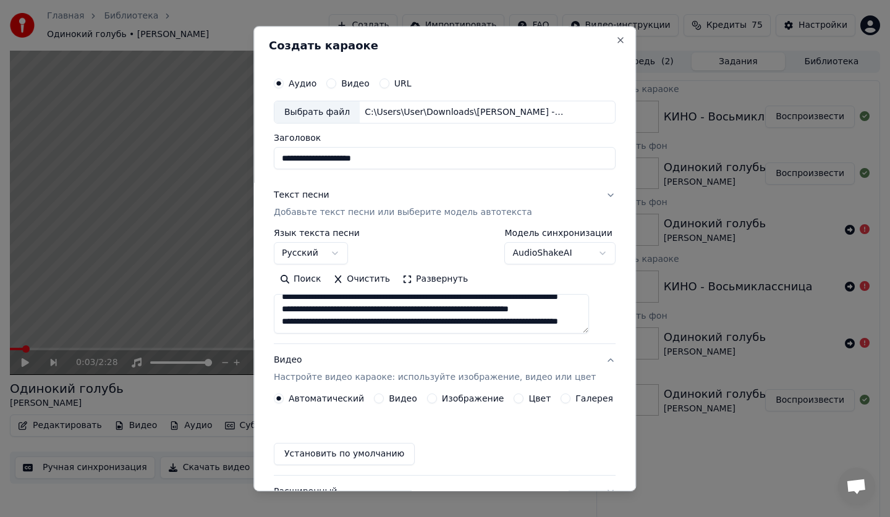
scroll to position [0, 0]
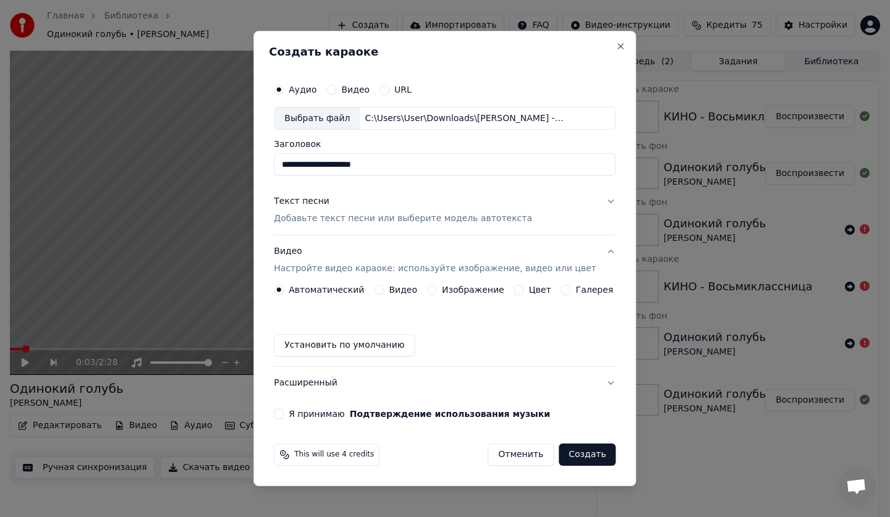
click at [461, 284] on button "Видео Настройте видео караоке: используйте изображение, видео или цвет" at bounding box center [445, 260] width 342 height 49
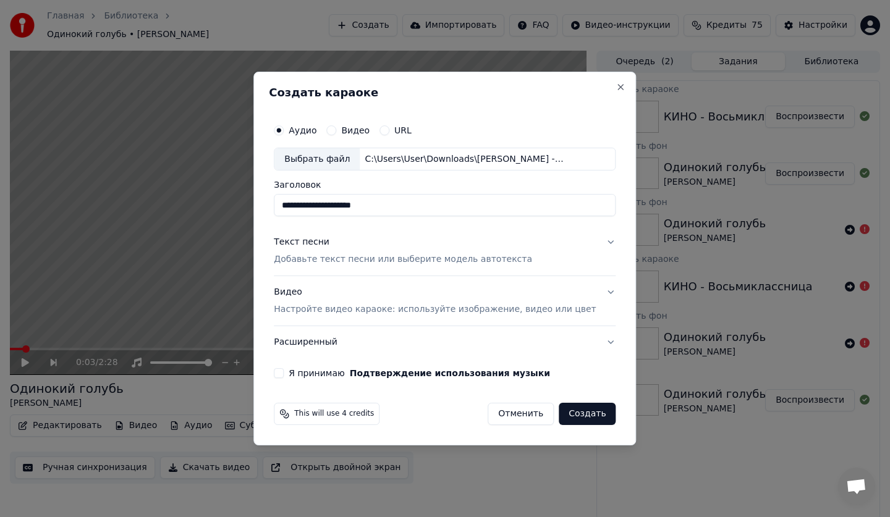
click at [367, 311] on p "Настройте видео караоке: используйте изображение, видео или цвет" at bounding box center [435, 310] width 322 height 12
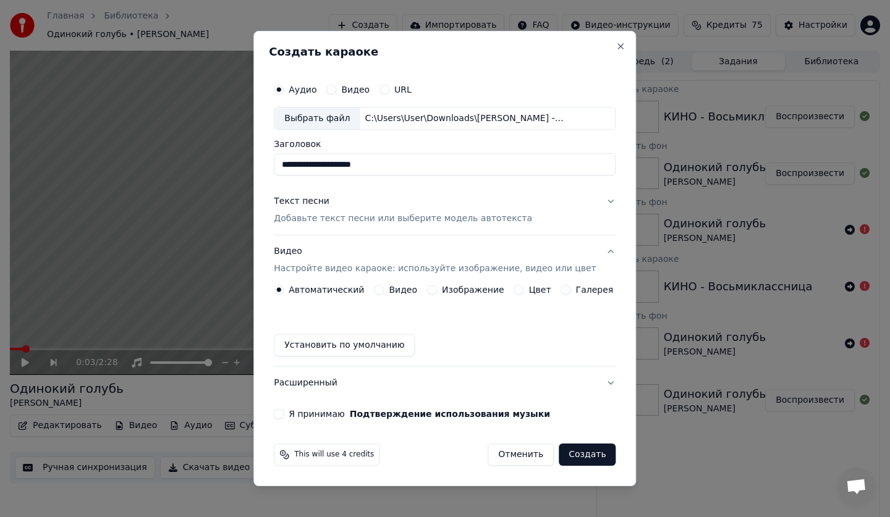
click at [467, 291] on label "Изображение" at bounding box center [473, 290] width 62 height 9
click at [437, 291] on button "Изображение" at bounding box center [432, 290] width 10 height 10
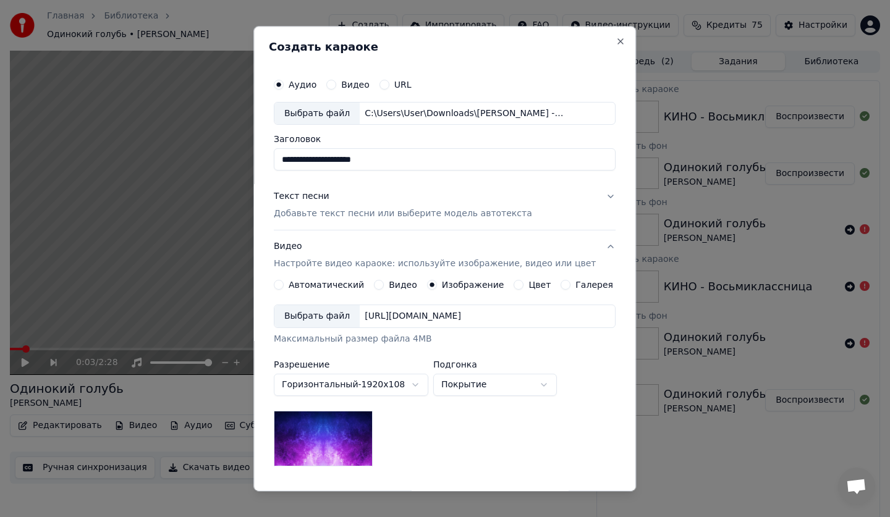
click at [300, 313] on div "Выбрать файл" at bounding box center [316, 317] width 85 height 22
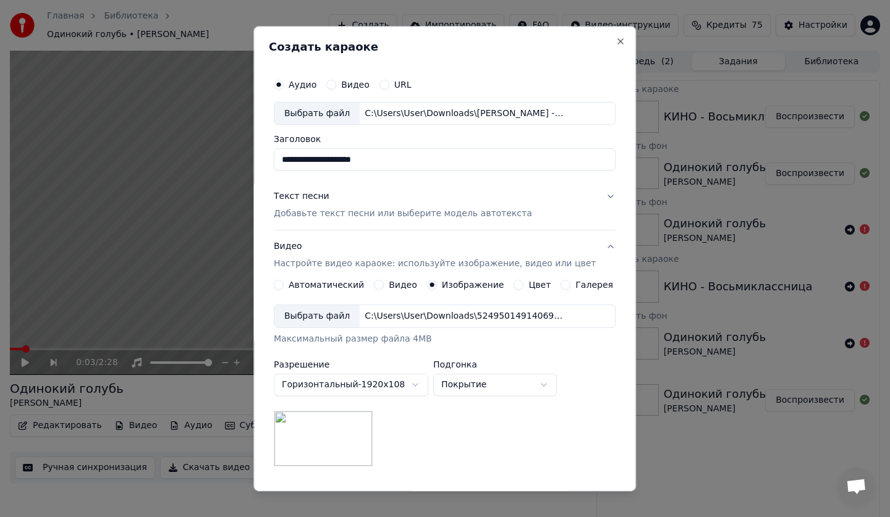
scroll to position [152, 0]
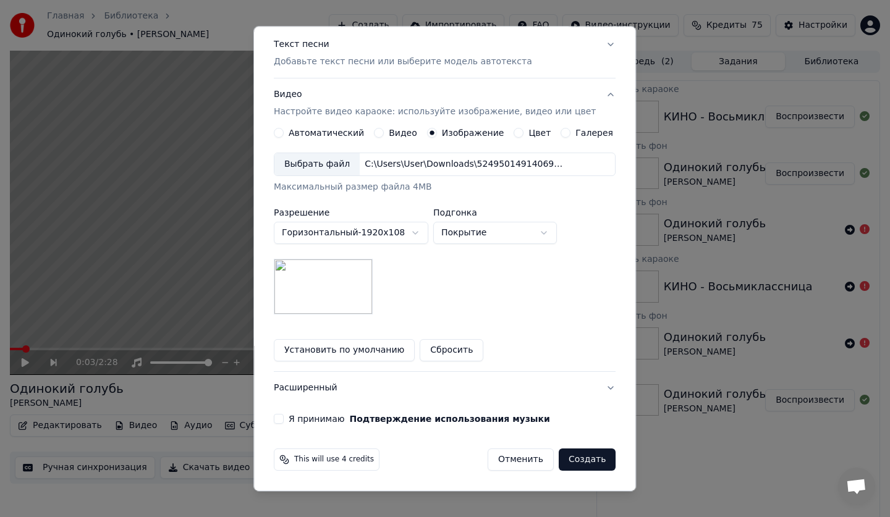
click at [284, 422] on button "Я принимаю Подтверждение использования музыки" at bounding box center [279, 420] width 10 height 10
click at [572, 460] on button "Создать" at bounding box center [587, 460] width 57 height 22
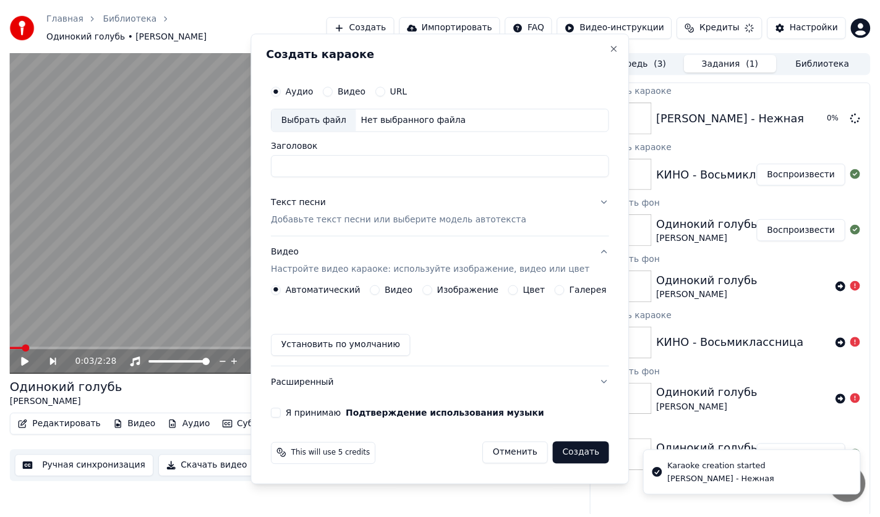
scroll to position [0, 0]
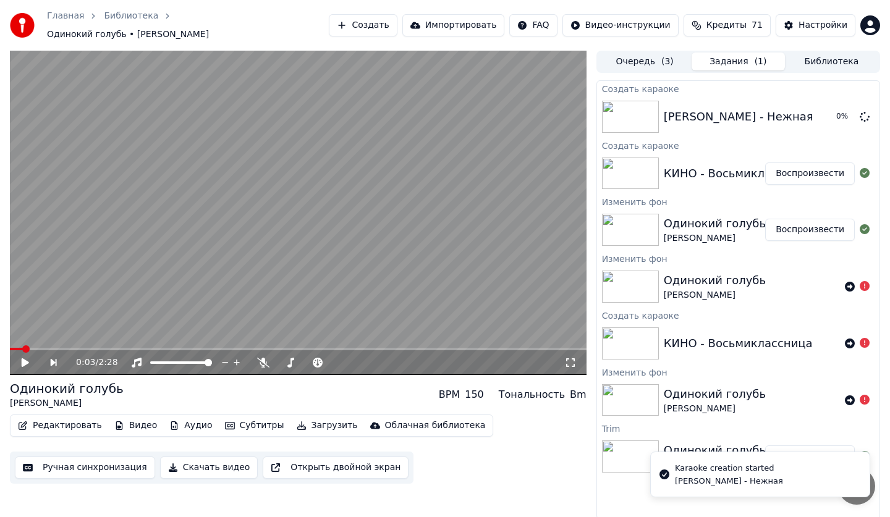
click at [673, 215] on div "Одинокий голубь" at bounding box center [715, 223] width 102 height 17
click at [783, 220] on button "Воспроизвести" at bounding box center [810, 230] width 90 height 22
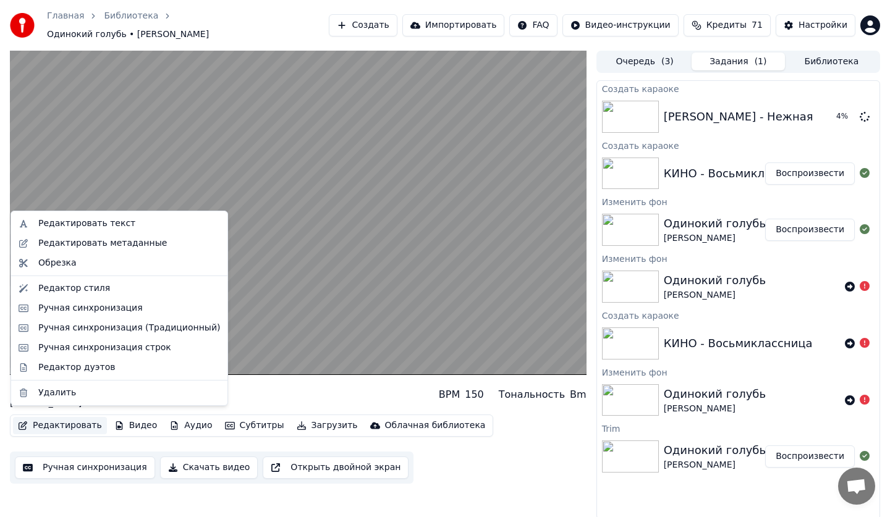
click at [73, 420] on button "Редактировать" at bounding box center [60, 425] width 94 height 17
click at [63, 224] on div "Редактировать текст" at bounding box center [86, 224] width 97 height 12
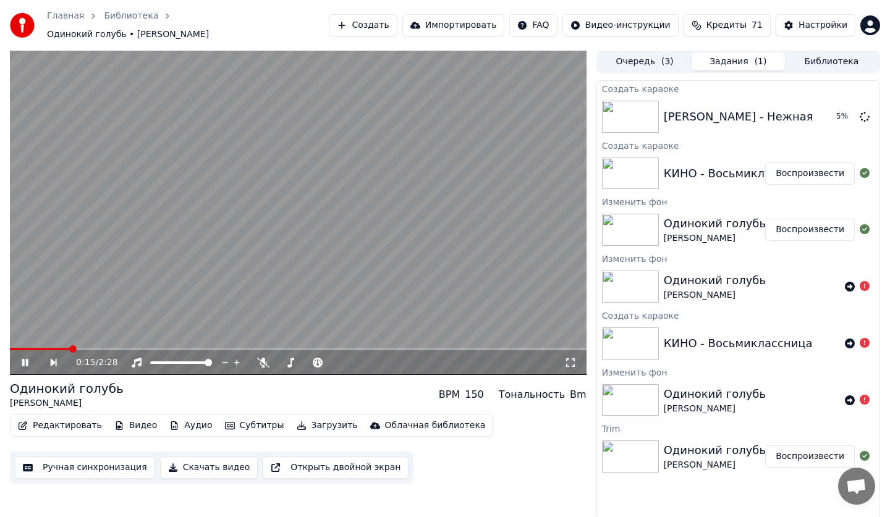
click at [70, 422] on button "Редактировать" at bounding box center [60, 425] width 94 height 17
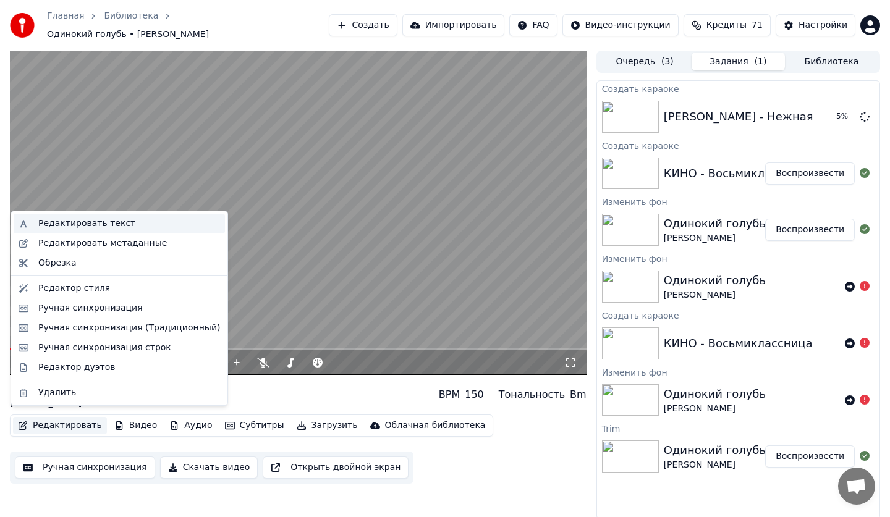
click at [93, 219] on div "Редактировать текст" at bounding box center [86, 224] width 97 height 12
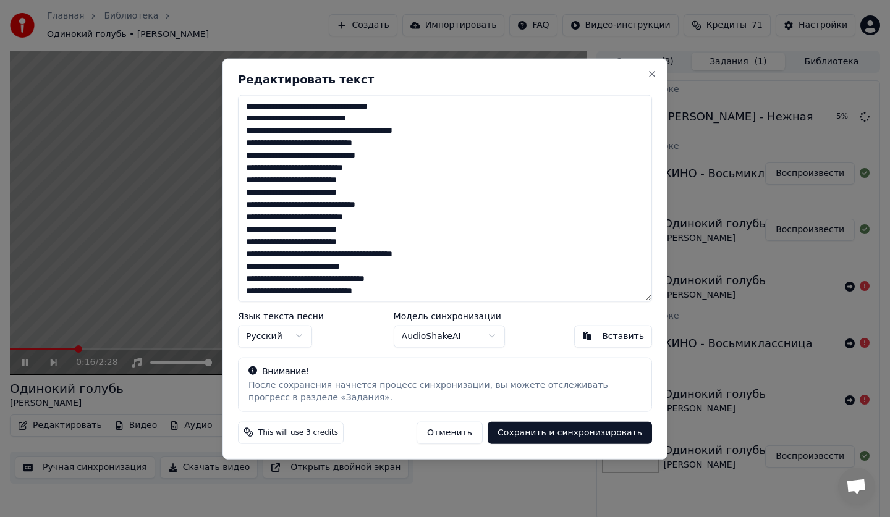
click at [304, 226] on textarea at bounding box center [445, 198] width 414 height 207
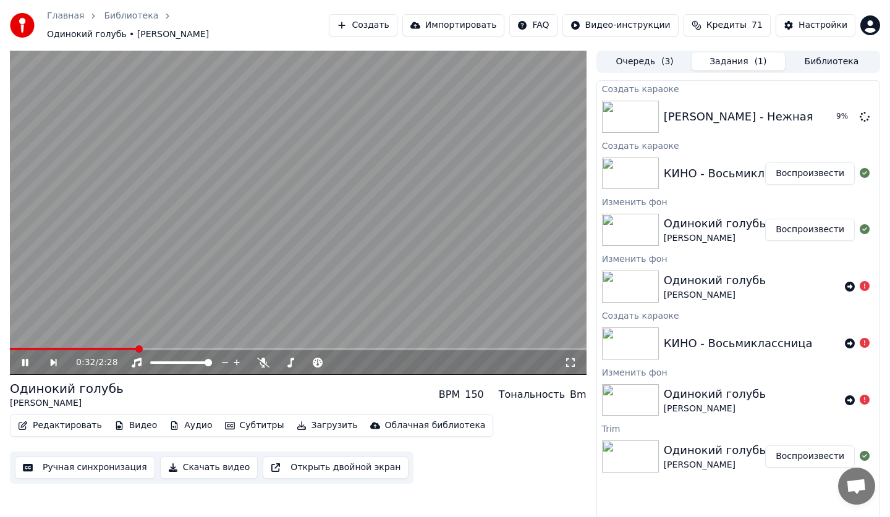
click at [381, 237] on video at bounding box center [298, 213] width 577 height 325
click at [69, 421] on button "Редактировать" at bounding box center [60, 425] width 94 height 17
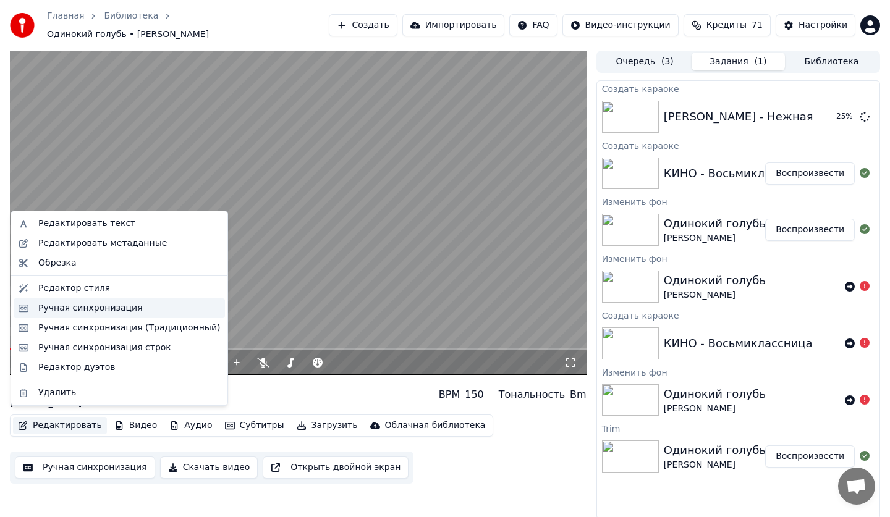
click at [95, 312] on div "Ручная синхронизация" at bounding box center [90, 308] width 104 height 12
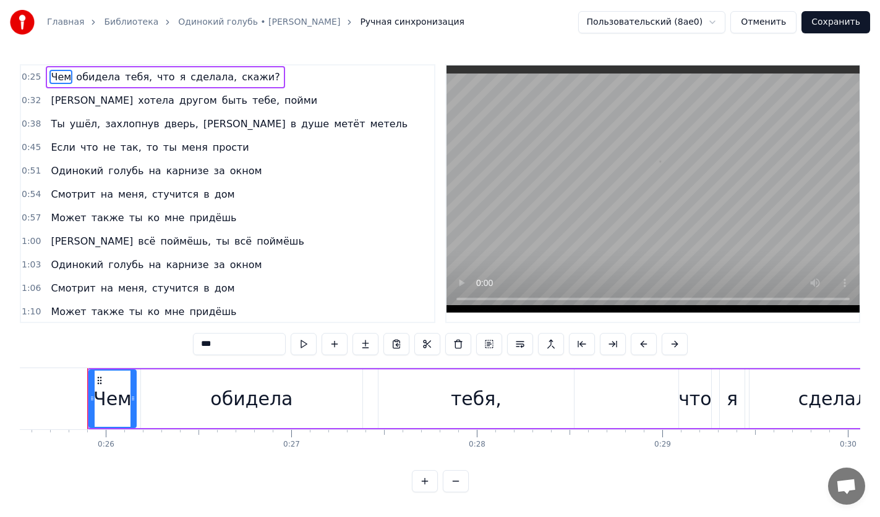
scroll to position [0, 4741]
click at [121, 127] on span "захлопнув" at bounding box center [132, 124] width 57 height 14
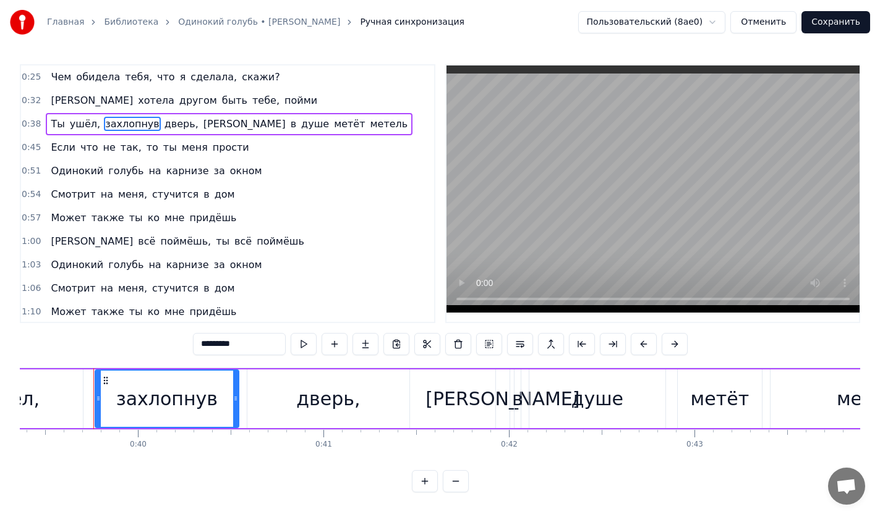
scroll to position [0, 7311]
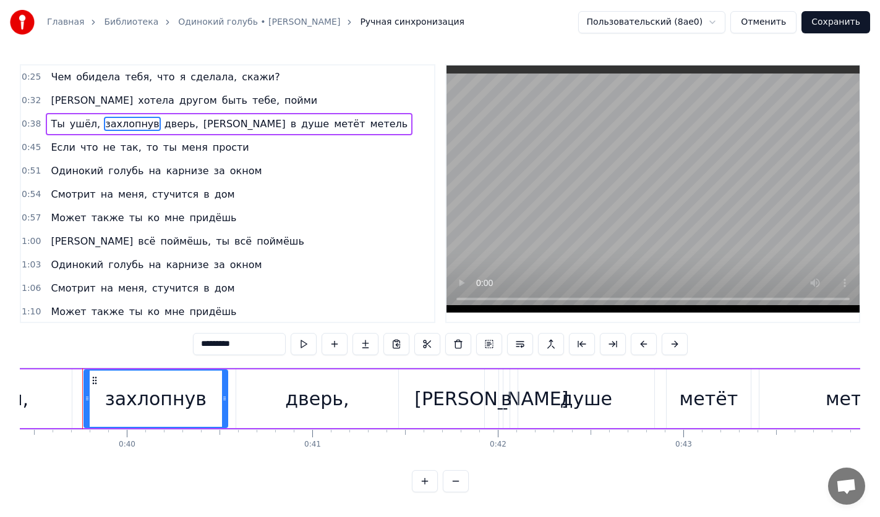
drag, startPoint x: 255, startPoint y: 345, endPoint x: 163, endPoint y: 347, distance: 91.5
click at [163, 347] on div "0:25 Чем обидела тебя, что я сделала, скажи? 0:32 Я хотела другом быть тебе, по…" at bounding box center [440, 278] width 840 height 428
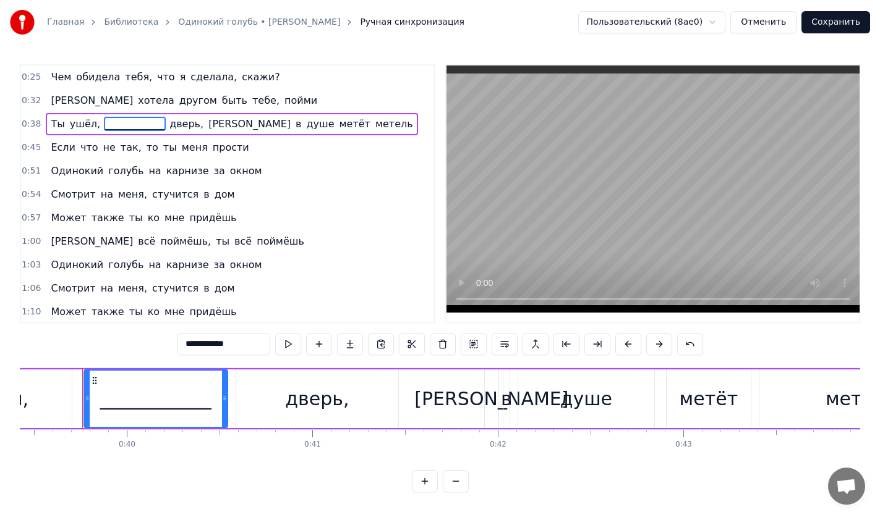
type input "**********"
click at [184, 69] on div "Чем обидела тебя, что я сделала, скажи?" at bounding box center [165, 77] width 239 height 22
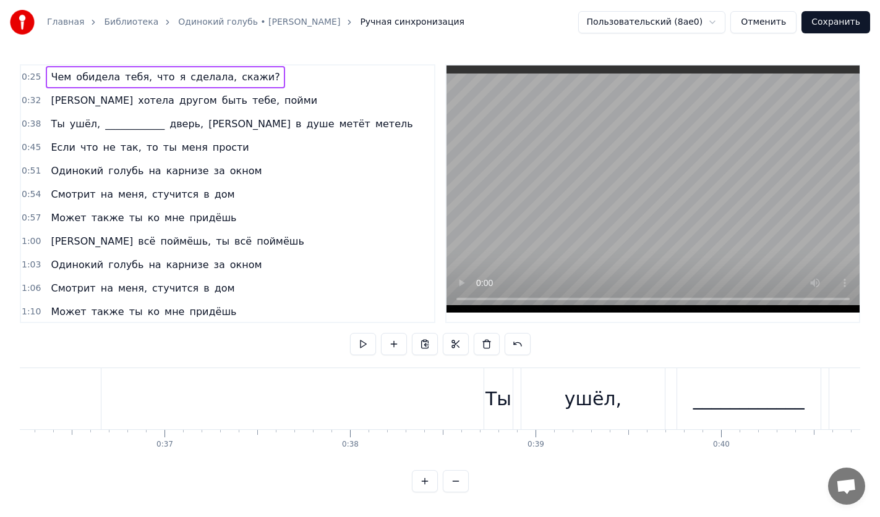
click at [189, 77] on span "сделала," at bounding box center [213, 77] width 49 height 14
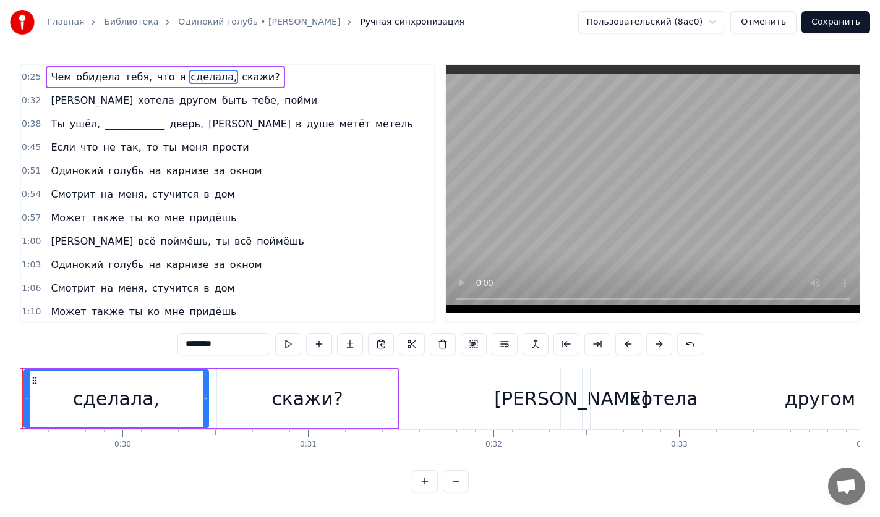
scroll to position [0, 5401]
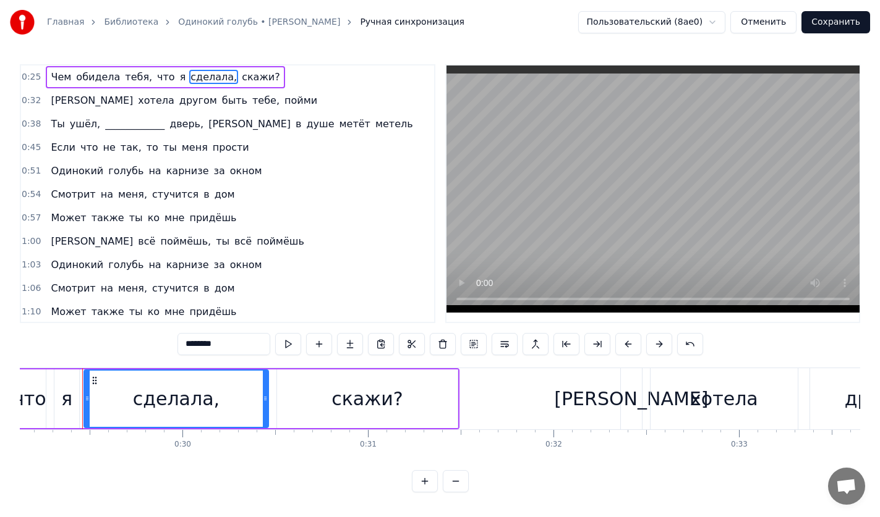
drag, startPoint x: 232, startPoint y: 338, endPoint x: 43, endPoint y: 354, distance: 189.2
click at [45, 354] on div "0:25 Чем обидела тебя, что я сделала, скажи? 0:32 Я хотела другом быть тебе, по…" at bounding box center [440, 278] width 840 height 428
type input "*"
click at [178, 97] on span "другом" at bounding box center [198, 100] width 40 height 14
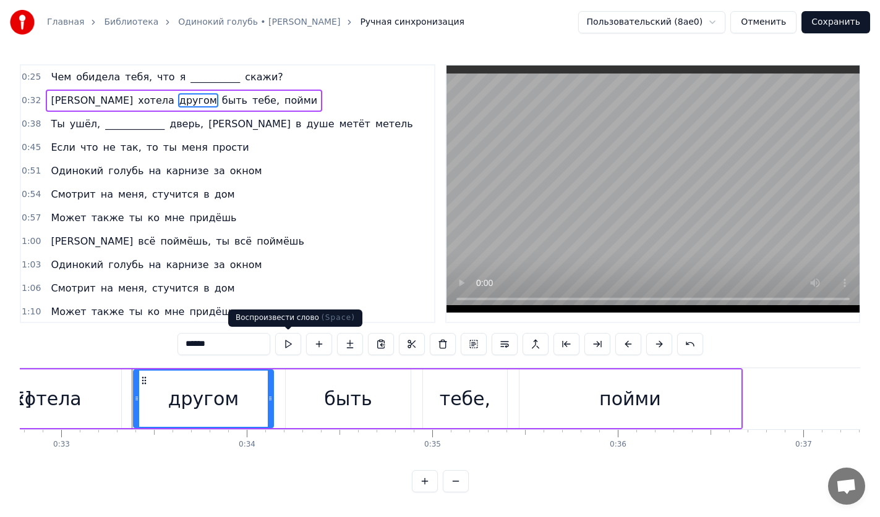
scroll to position [0, 6128]
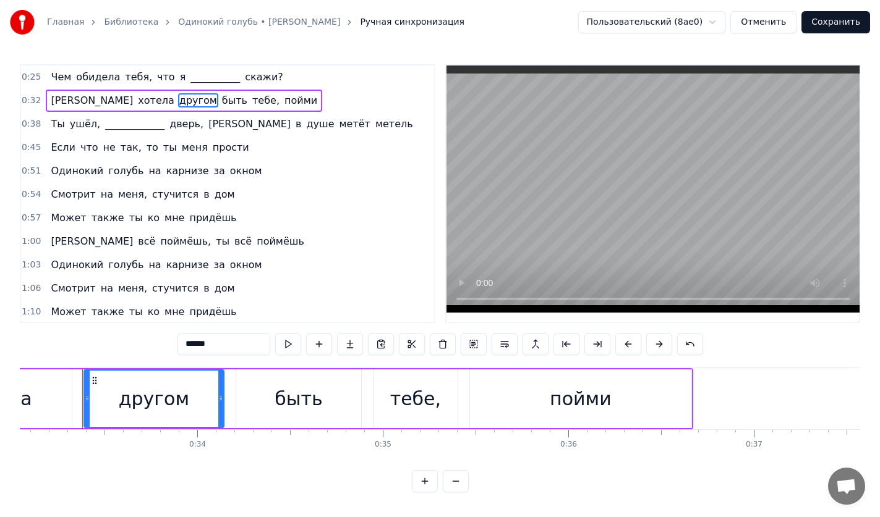
click at [283, 95] on span "пойми" at bounding box center [300, 100] width 35 height 14
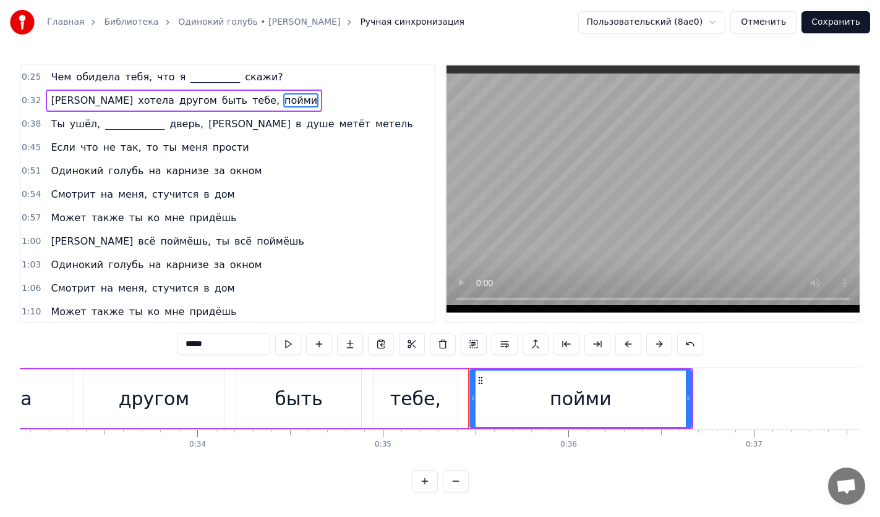
drag, startPoint x: 225, startPoint y: 351, endPoint x: 98, endPoint y: 346, distance: 126.8
click at [98, 346] on div "0:25 Чем обидела тебя, что я __________ скажи? 0:32 Я хотела другом быть тебе, …" at bounding box center [440, 278] width 840 height 428
type input "*"
click at [178, 106] on span "другом" at bounding box center [198, 100] width 40 height 14
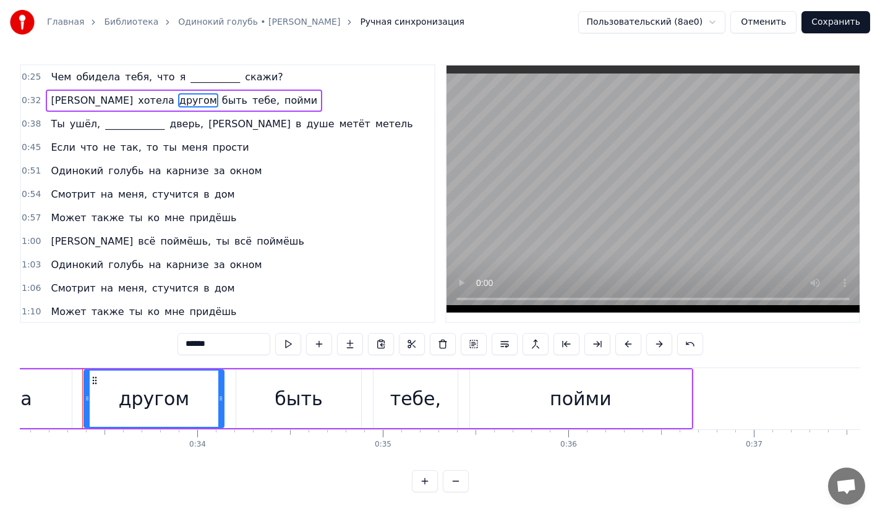
drag, startPoint x: 224, startPoint y: 345, endPoint x: 74, endPoint y: 341, distance: 150.9
click at [74, 341] on div "0:25 Чем обидела тебя, что я __________ скажи? 0:32 Я хотела другом быть тебе, …" at bounding box center [440, 278] width 840 height 428
click at [181, 145] on span "меня" at bounding box center [195, 147] width 28 height 14
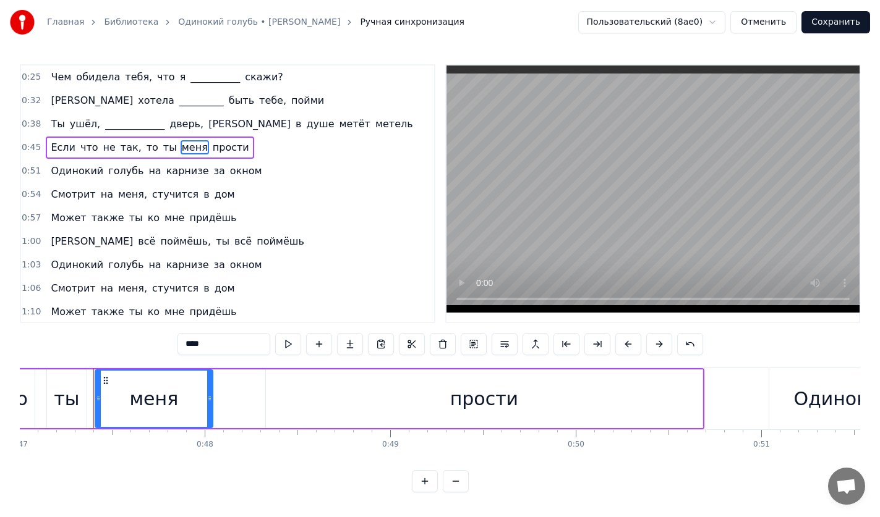
scroll to position [0, 8728]
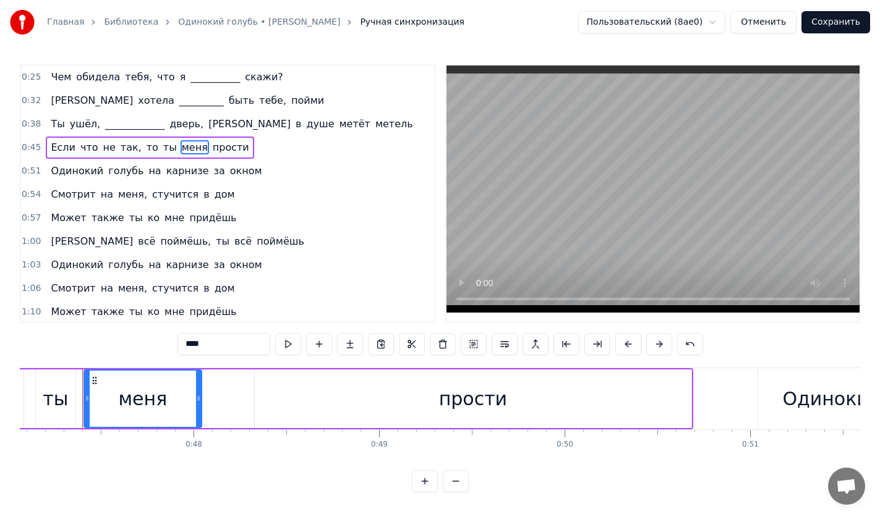
click at [174, 174] on span "карнизе" at bounding box center [187, 171] width 45 height 14
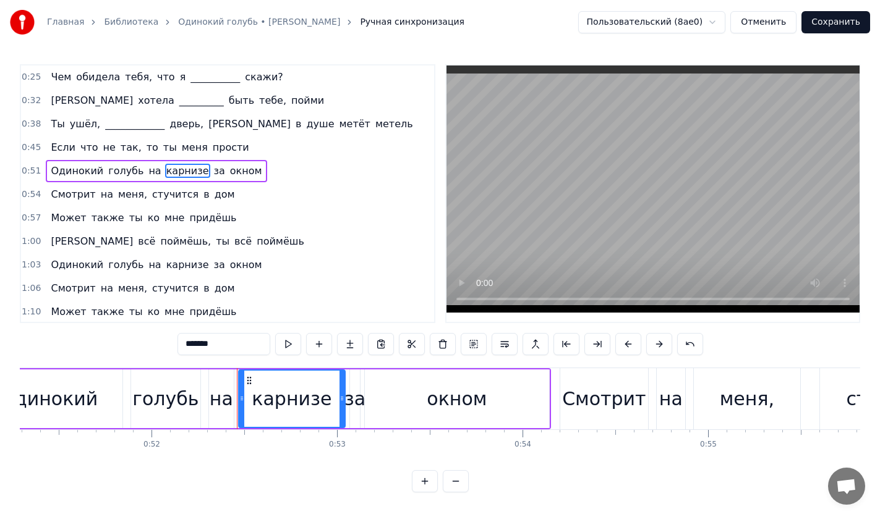
scroll to position [0, 9667]
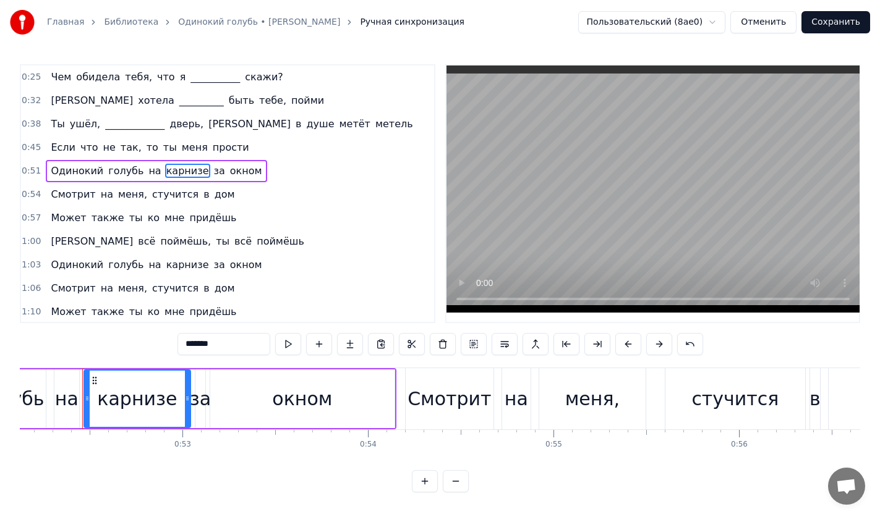
drag, startPoint x: 239, startPoint y: 347, endPoint x: 117, endPoint y: 337, distance: 121.6
click at [117, 337] on div "0:25 Чем обидела тебя, что я __________ скажи? 0:32 Я хотела _________ быть теб…" at bounding box center [440, 278] width 840 height 428
click at [159, 243] on span "поймёшь," at bounding box center [185, 241] width 53 height 14
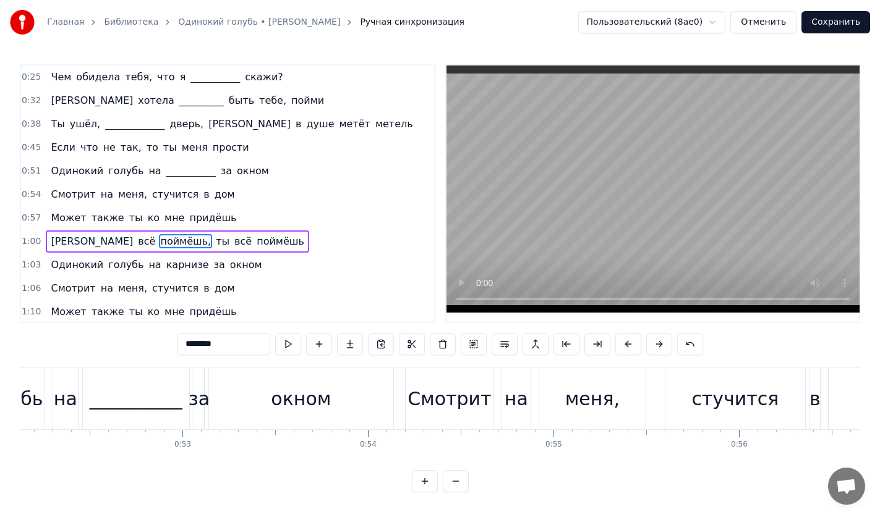
scroll to position [48, 0]
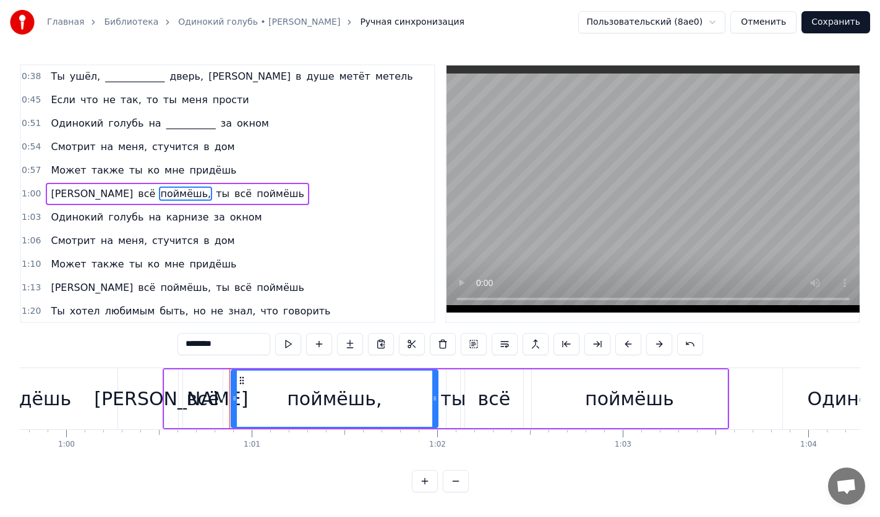
drag, startPoint x: 234, startPoint y: 349, endPoint x: 126, endPoint y: 352, distance: 107.6
click at [127, 352] on div "0:25 Чем обидела тебя, что я __________ скажи? 0:32 Я хотела _________ быть теб…" at bounding box center [440, 278] width 840 height 428
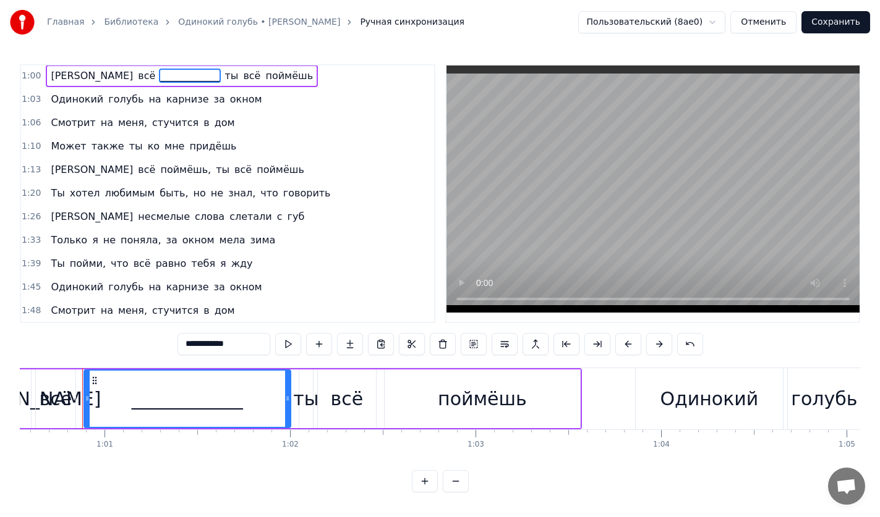
scroll to position [149, 0]
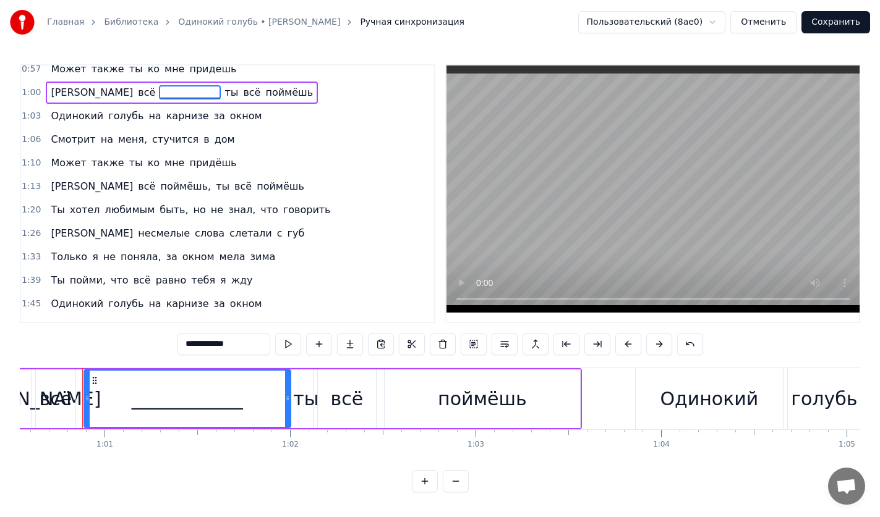
click at [104, 213] on span "любимым" at bounding box center [130, 210] width 53 height 14
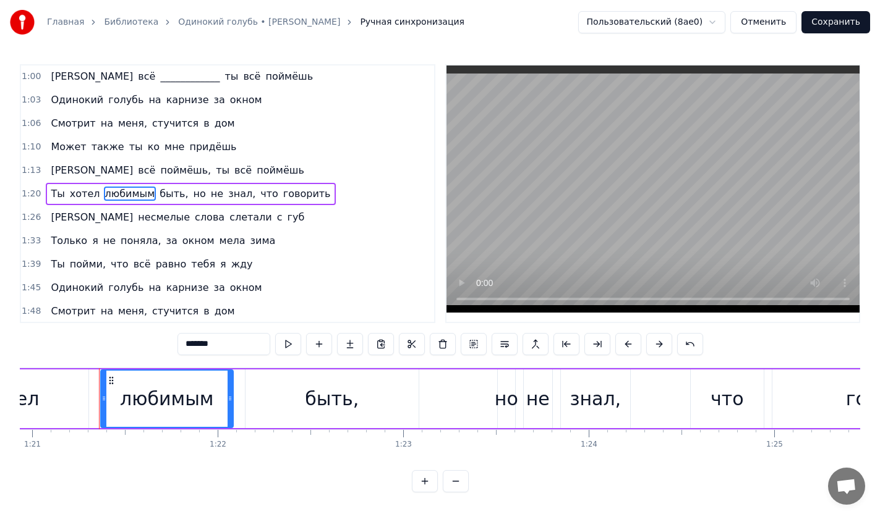
scroll to position [0, 15026]
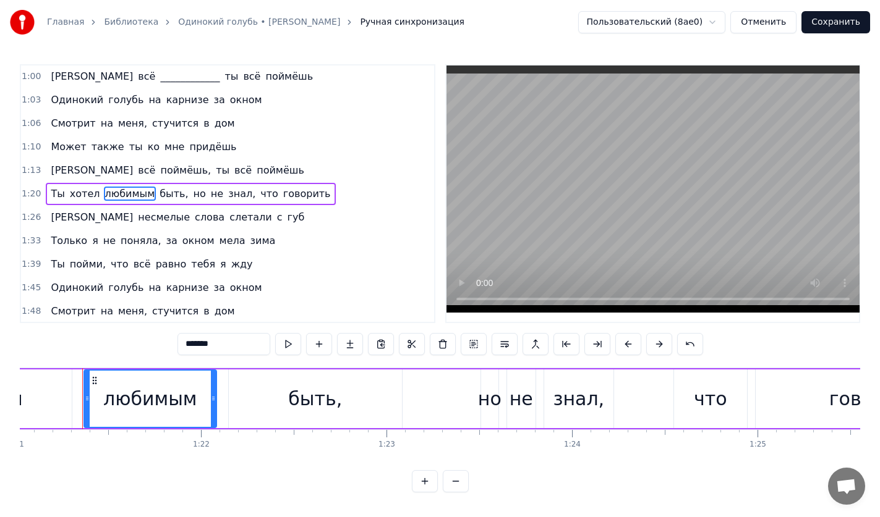
drag, startPoint x: 242, startPoint y: 342, endPoint x: 134, endPoint y: 363, distance: 109.6
click at [134, 363] on div "0:25 Чем обидела тебя, что я __________ скажи? 0:32 Я хотела _________ быть теб…" at bounding box center [440, 278] width 840 height 428
click at [193, 216] on span "слова" at bounding box center [209, 217] width 32 height 14
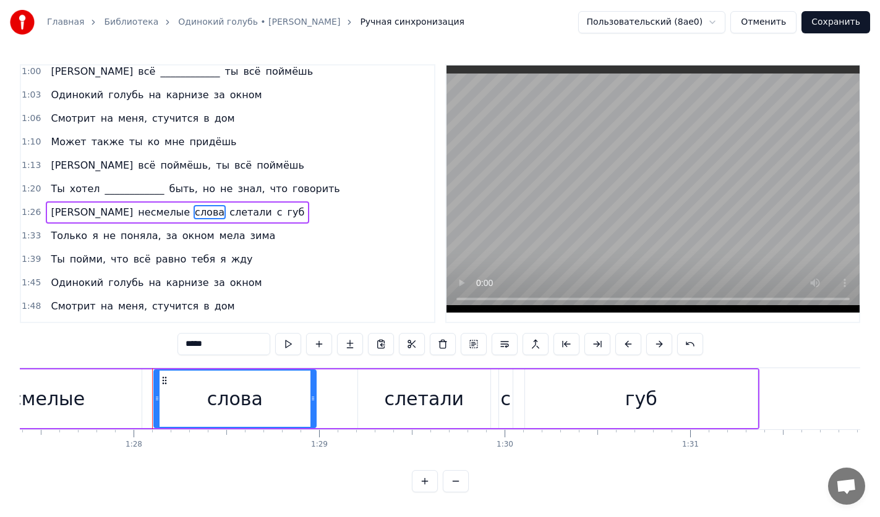
scroll to position [0, 16276]
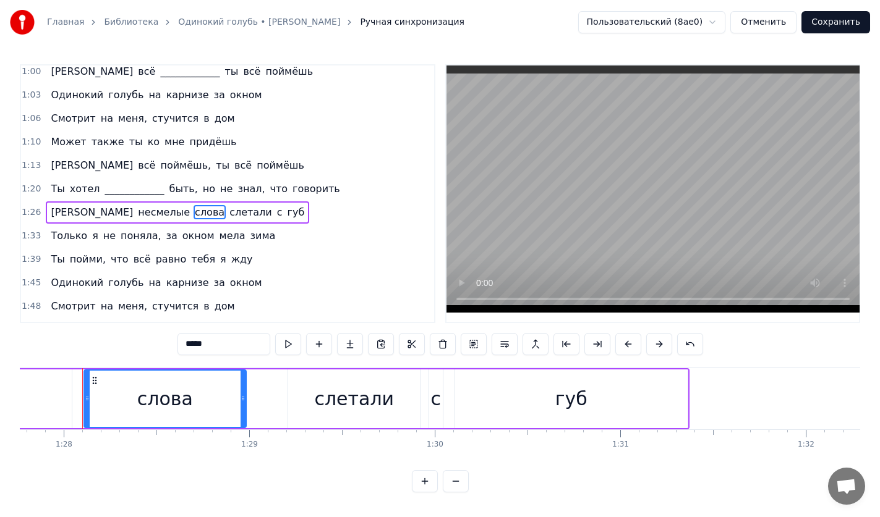
click at [137, 218] on span "несмелые" at bounding box center [164, 212] width 54 height 14
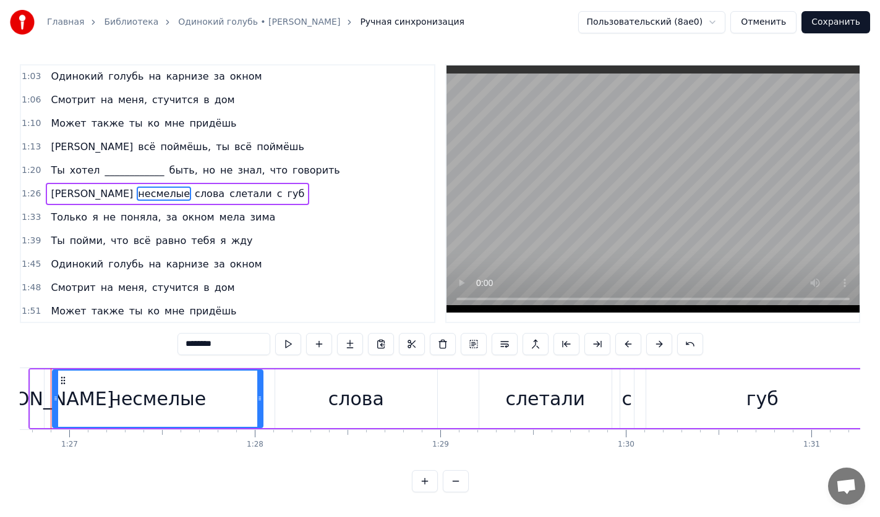
scroll to position [0, 16054]
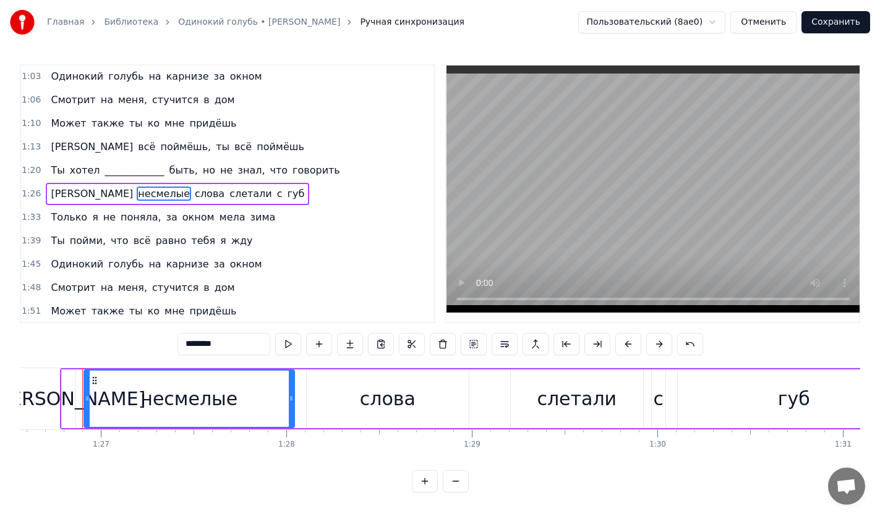
drag, startPoint x: 236, startPoint y: 348, endPoint x: 180, endPoint y: 347, distance: 55.6
click at [180, 347] on input "********" at bounding box center [223, 344] width 93 height 22
click at [249, 221] on span "зима" at bounding box center [263, 217] width 28 height 14
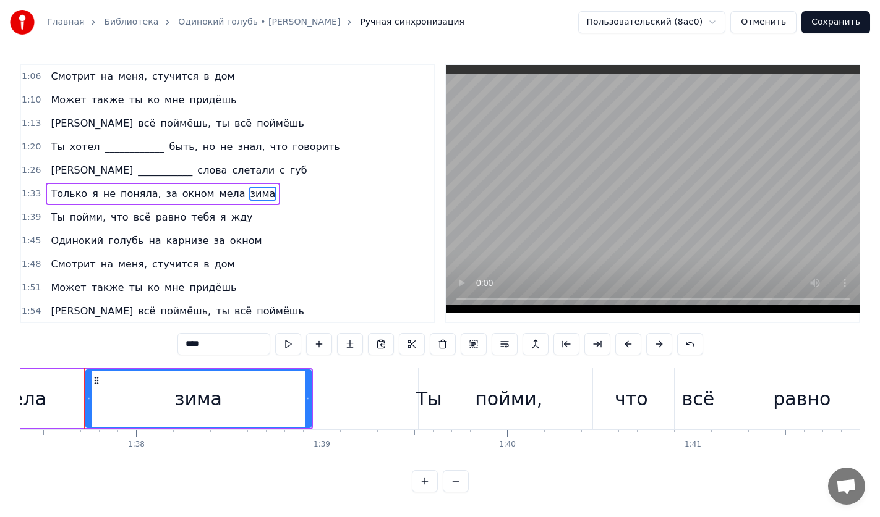
drag, startPoint x: 217, startPoint y: 337, endPoint x: 174, endPoint y: 346, distance: 43.5
click at [174, 346] on div "0:25 Чем обидела тебя, что я __________ скажи? 0:32 Я хотела _________ быть теб…" at bounding box center [440, 278] width 840 height 428
click at [80, 219] on span "пойми," at bounding box center [88, 217] width 38 height 14
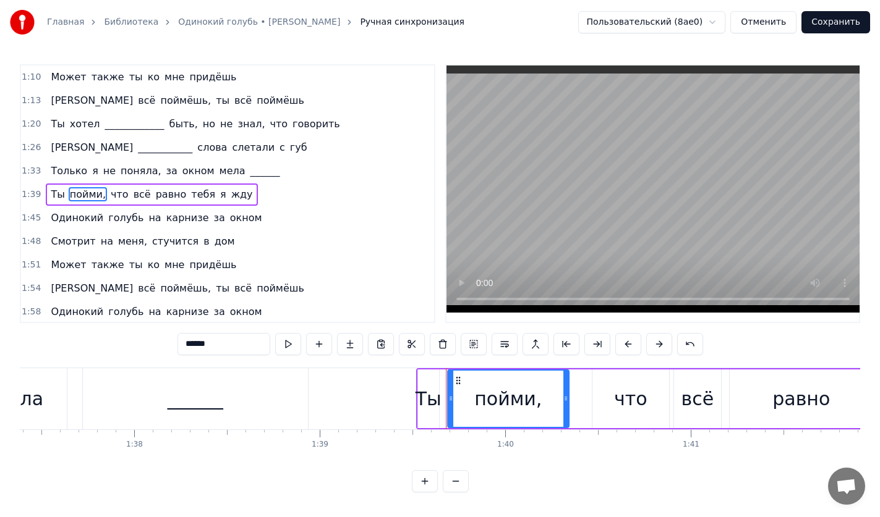
scroll to position [236, 0]
click at [162, 200] on span "равно" at bounding box center [171, 194] width 33 height 14
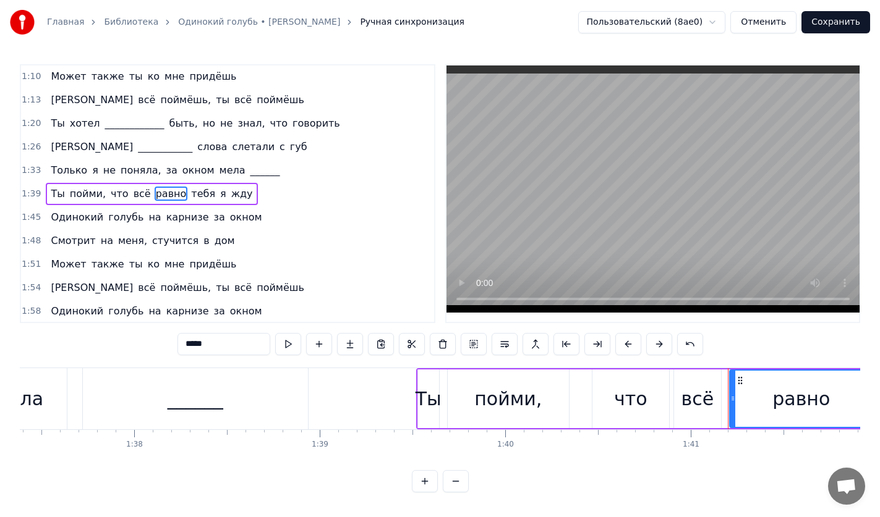
drag, startPoint x: 219, startPoint y: 342, endPoint x: 125, endPoint y: 344, distance: 94.6
click at [125, 344] on div "0:25 Чем обидела тебя, что я __________ скажи? 0:32 Я хотела _________ быть теб…" at bounding box center [440, 278] width 840 height 428
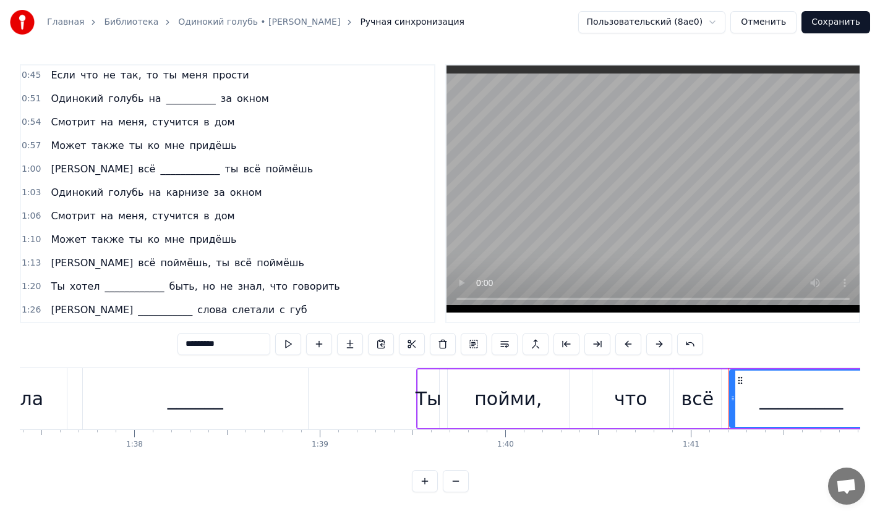
scroll to position [63, 0]
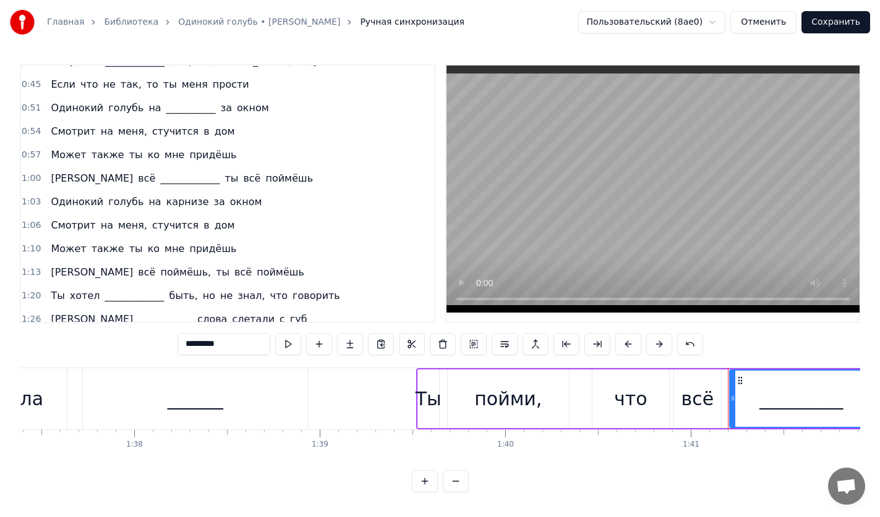
click at [159, 179] on span "____________" at bounding box center [190, 178] width 62 height 14
type input "**********"
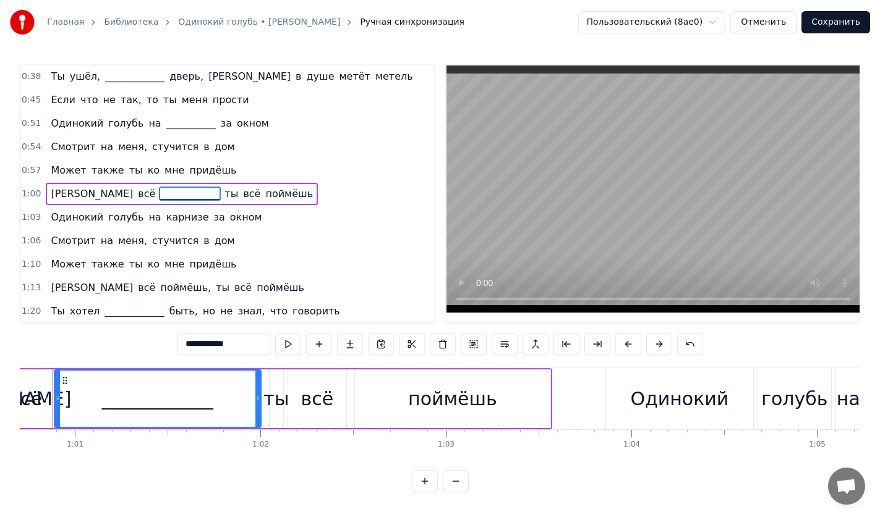
scroll to position [0, 11228]
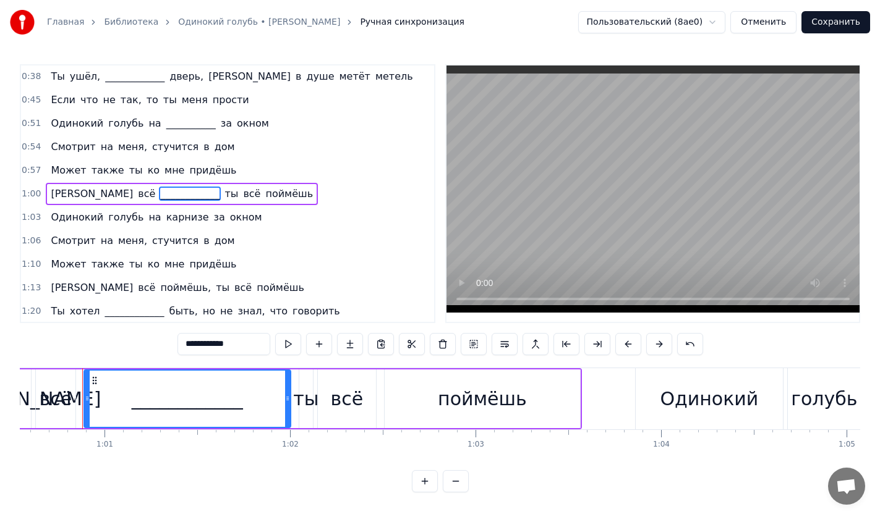
click at [762, 28] on button "Отменить" at bounding box center [763, 22] width 66 height 22
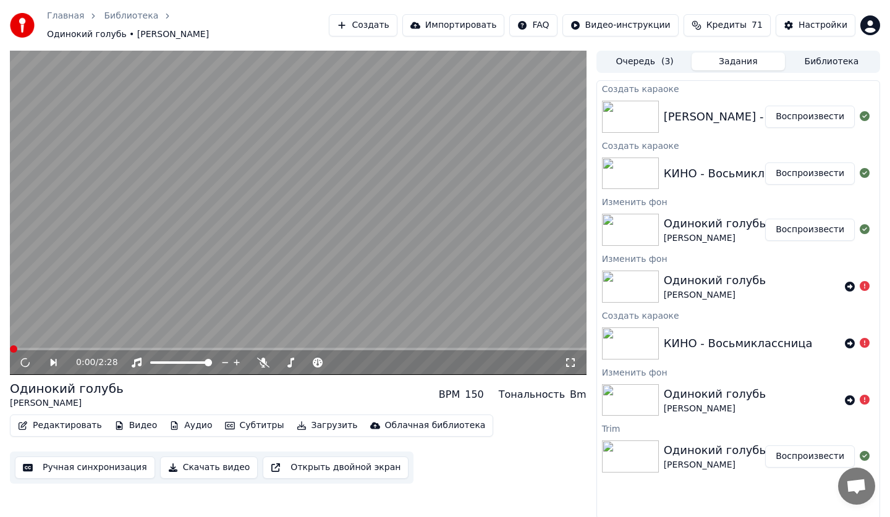
click at [69, 422] on button "Редактировать" at bounding box center [60, 425] width 94 height 17
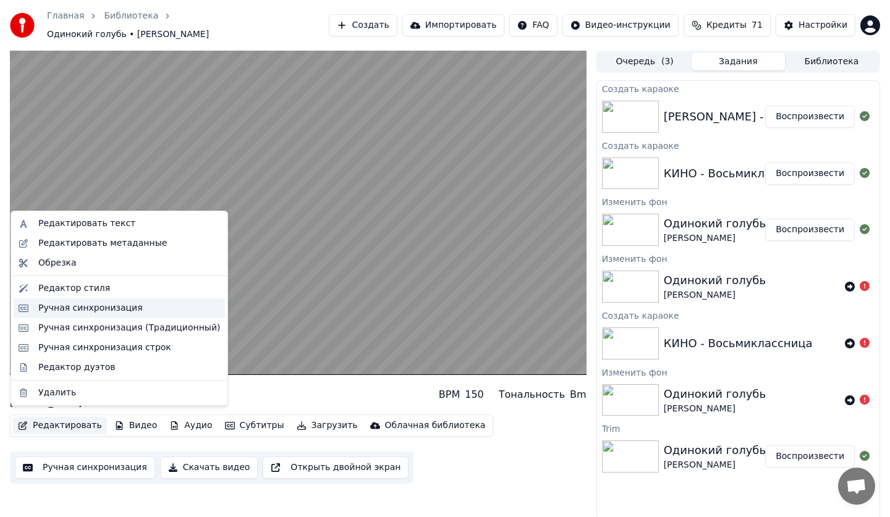
click at [180, 311] on div "Ручная синхронизация" at bounding box center [129, 308] width 182 height 12
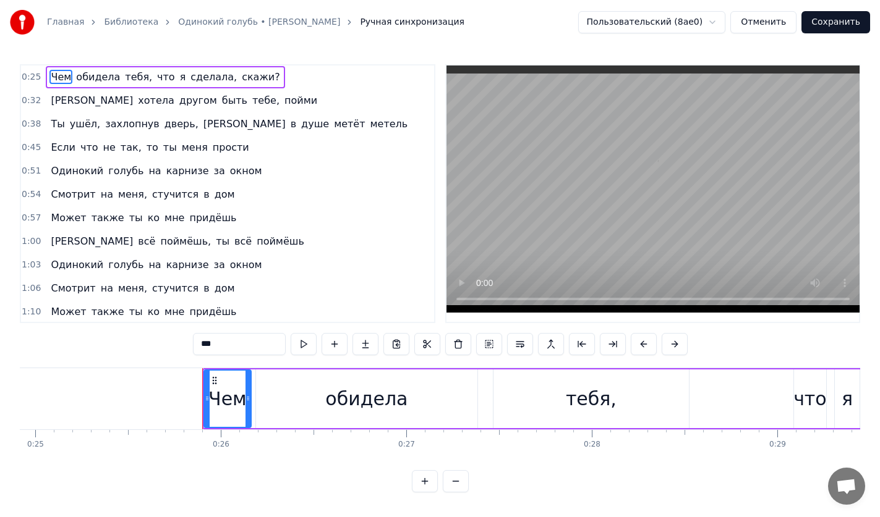
scroll to position [0, 4741]
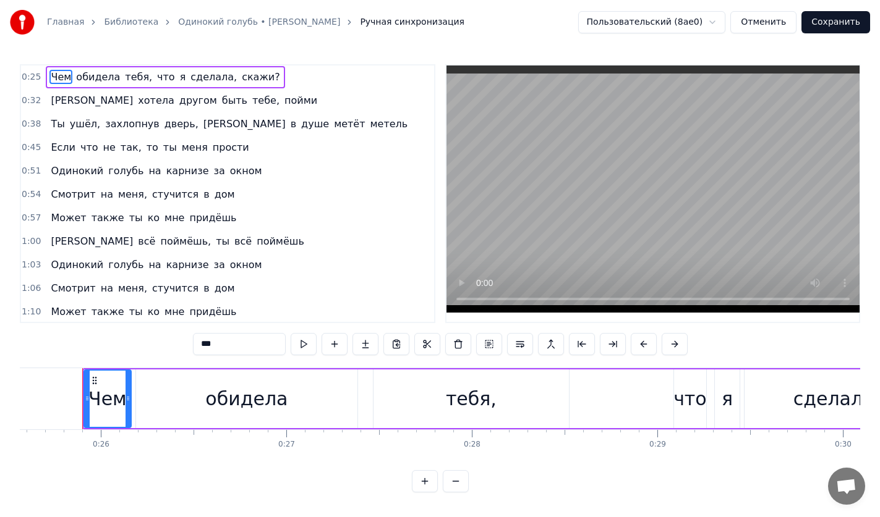
click at [757, 20] on button "Отменить" at bounding box center [763, 22] width 66 height 22
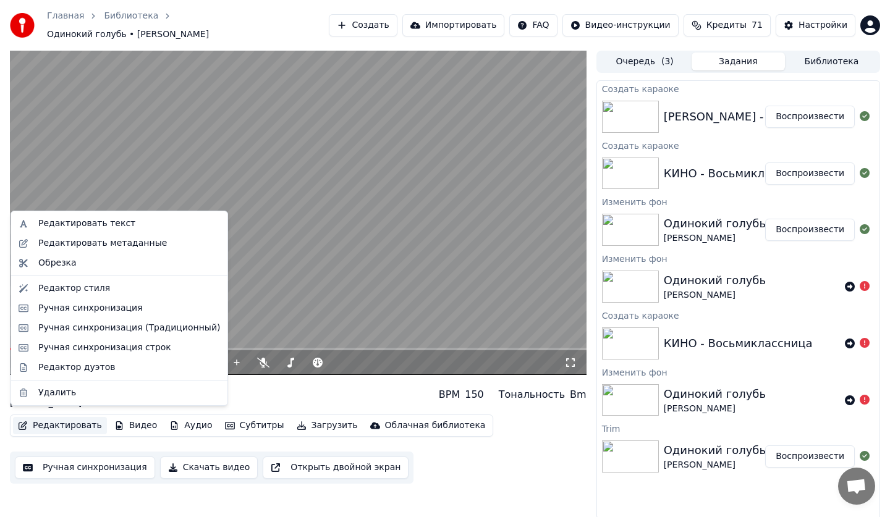
click at [43, 417] on button "Редактировать" at bounding box center [60, 425] width 94 height 17
click at [96, 304] on div "Ручная синхронизация" at bounding box center [90, 308] width 104 height 12
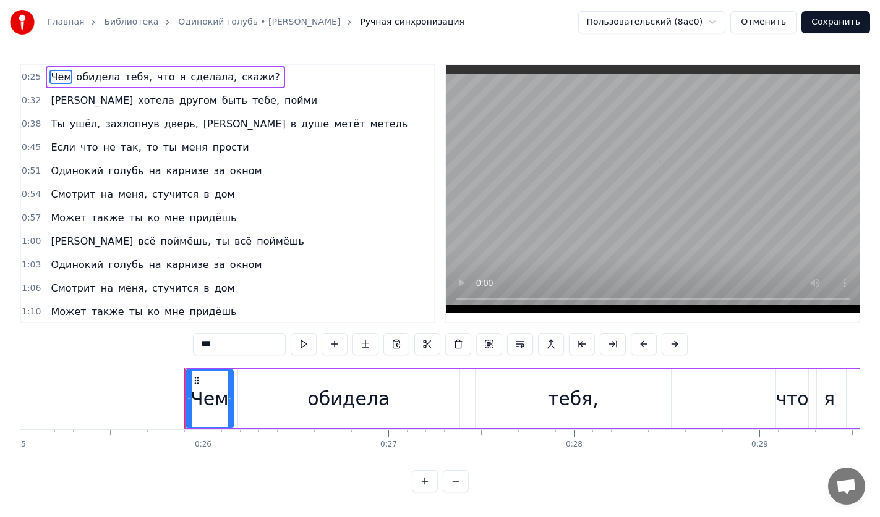
scroll to position [0, 4741]
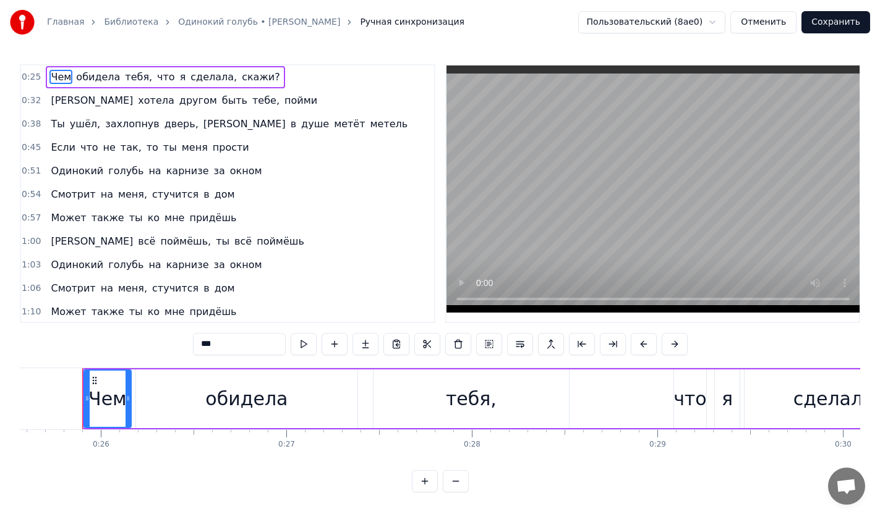
click at [300, 124] on span "душе" at bounding box center [315, 124] width 30 height 14
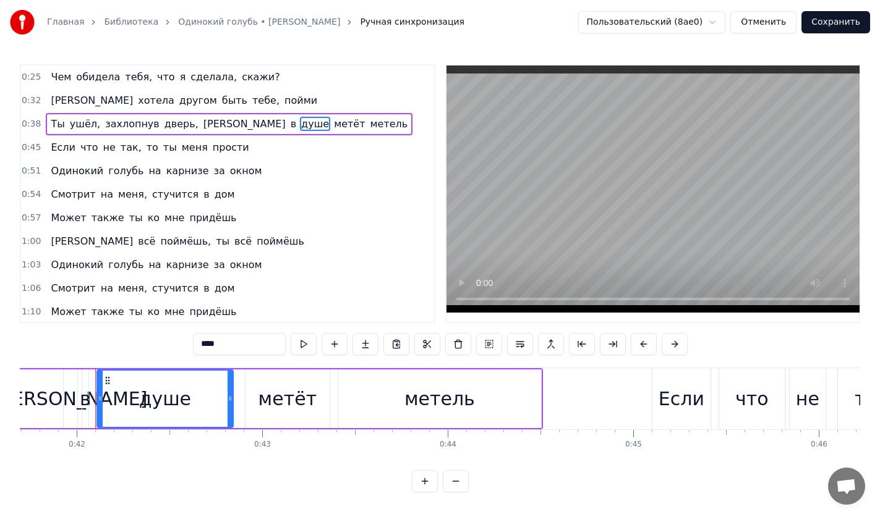
scroll to position [0, 7745]
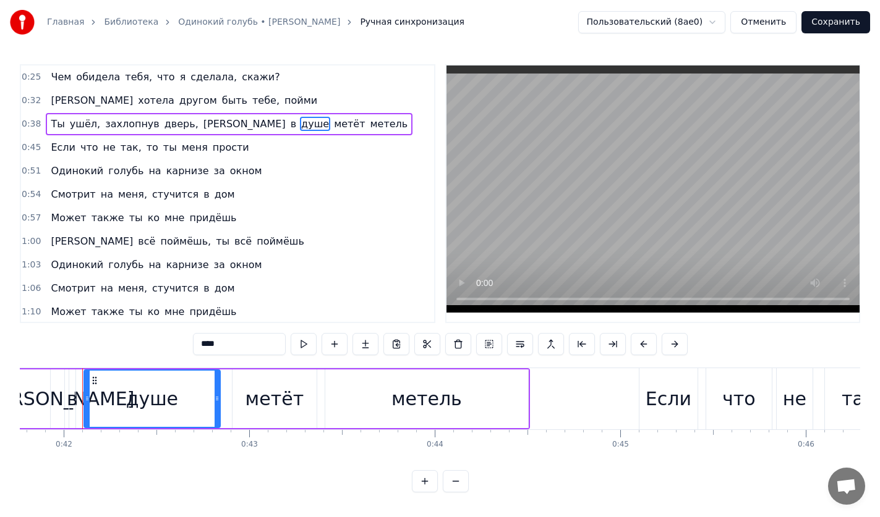
drag, startPoint x: 234, startPoint y: 344, endPoint x: 174, endPoint y: 346, distance: 60.0
click at [174, 346] on div "0:25 Чем обидела тебя, что я сделала, скажи? 0:32 Я хотела другом быть тебе, по…" at bounding box center [440, 278] width 840 height 428
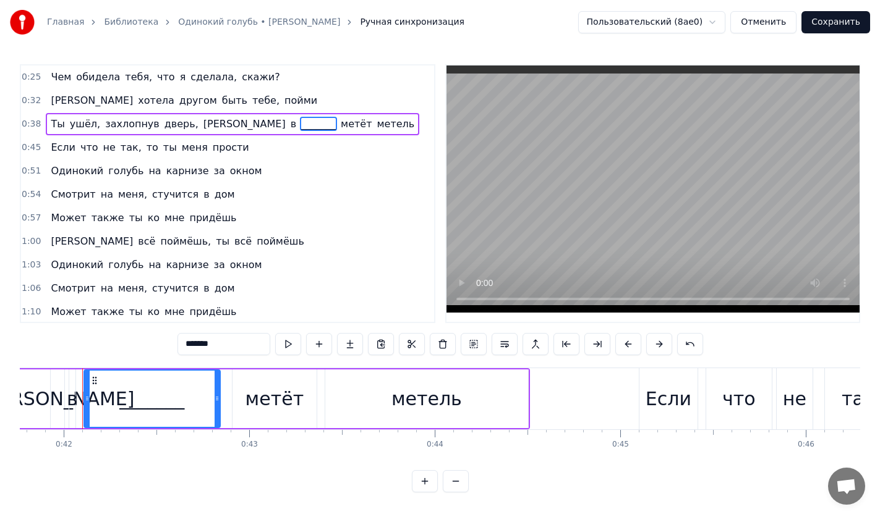
type input "*******"
click at [342, 239] on div "1:00 И всё поймёшь, ты всё поймёшь" at bounding box center [227, 241] width 413 height 23
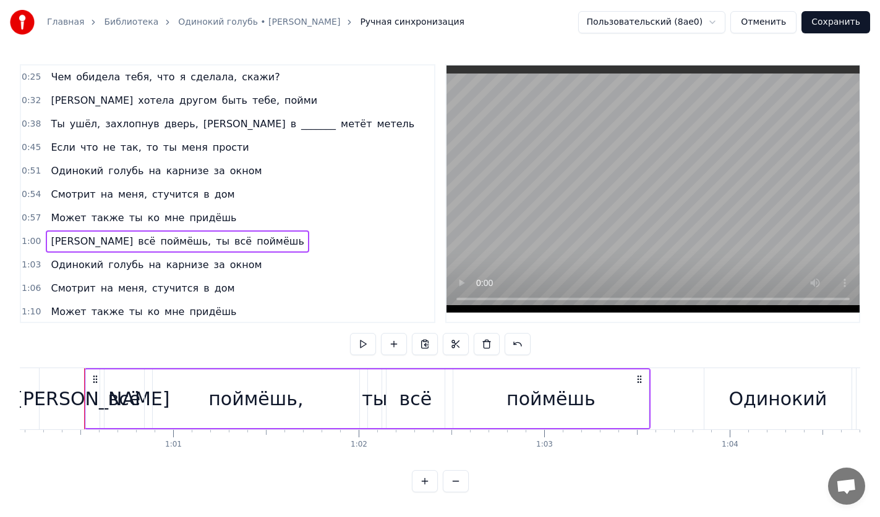
scroll to position [0, 11161]
click at [211, 148] on span "прости" at bounding box center [230, 147] width 39 height 14
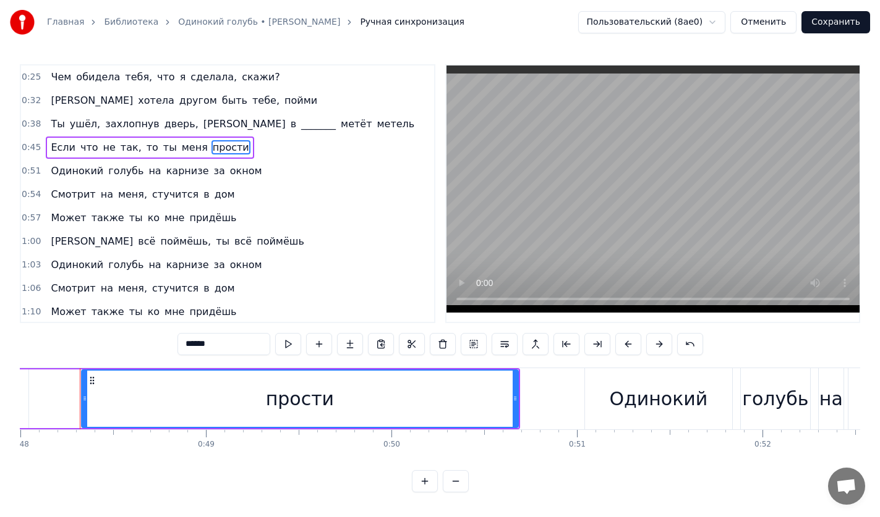
scroll to position [0, 8899]
drag, startPoint x: 225, startPoint y: 332, endPoint x: 224, endPoint y: 338, distance: 6.2
click at [225, 333] on div "0:25 Чем обидела тебя, что я сделала, скажи? 0:32 Я хотела другом быть тебе, по…" at bounding box center [440, 278] width 840 height 428
drag, startPoint x: 222, startPoint y: 342, endPoint x: 140, endPoint y: 344, distance: 81.6
click at [140, 344] on div "0:25 Чем обидела тебя, что я сделала, скажи? 0:32 Я хотела другом быть тебе, по…" at bounding box center [440, 278] width 840 height 428
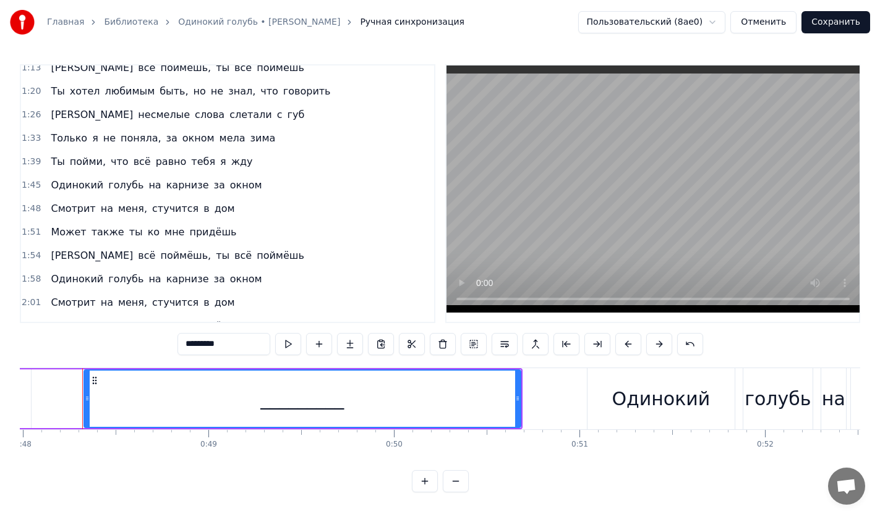
scroll to position [0, 0]
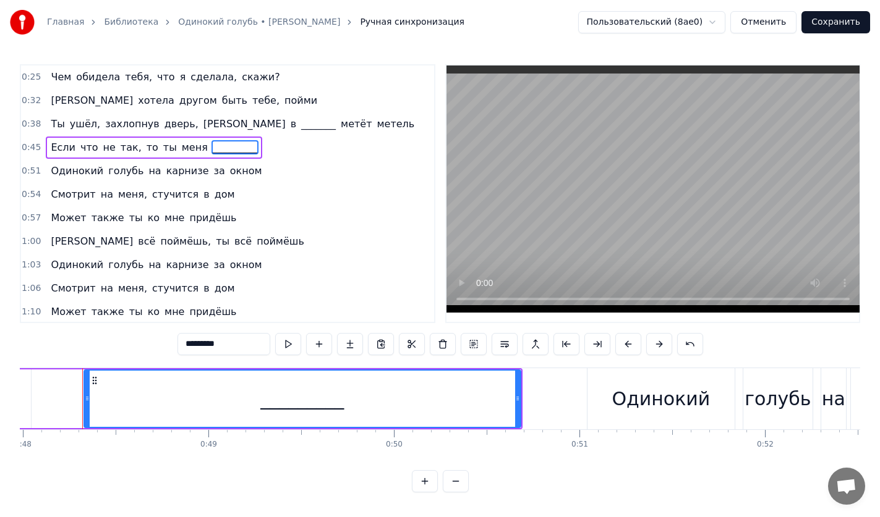
click at [165, 174] on span "карнизе" at bounding box center [187, 171] width 45 height 14
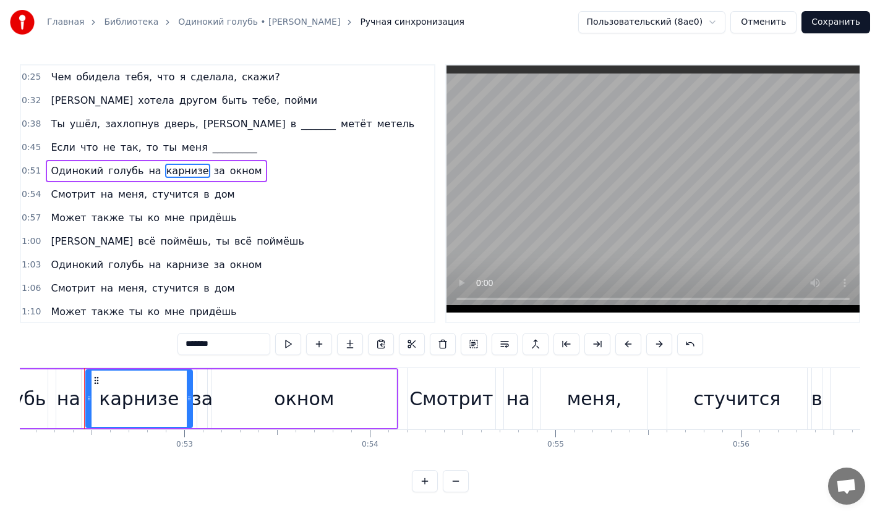
scroll to position [0, 9667]
drag, startPoint x: 231, startPoint y: 344, endPoint x: 147, endPoint y: 340, distance: 84.2
click at [151, 340] on div "0:25 Чем обидела тебя, что я сделала, скажи? 0:32 Я хотела другом быть тебе, по…" at bounding box center [440, 278] width 840 height 428
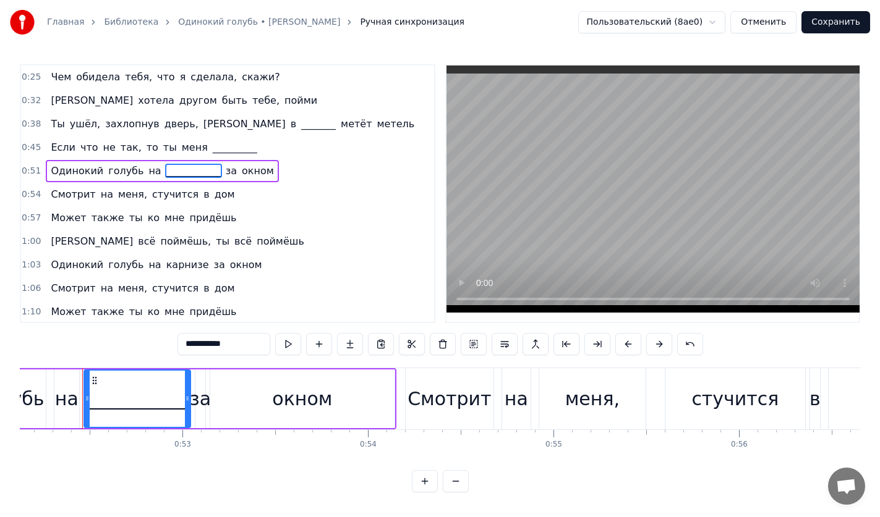
scroll to position [268, 0]
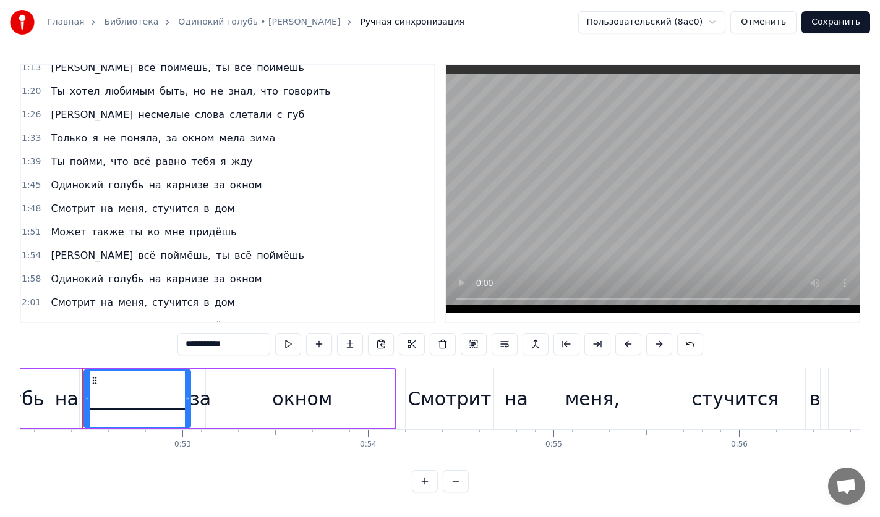
click at [137, 112] on span "несмелые" at bounding box center [164, 115] width 54 height 14
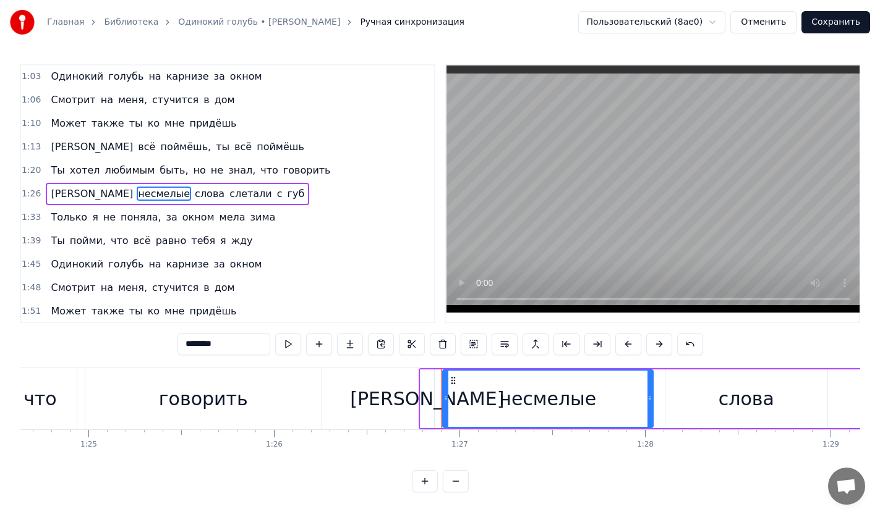
scroll to position [0, 16054]
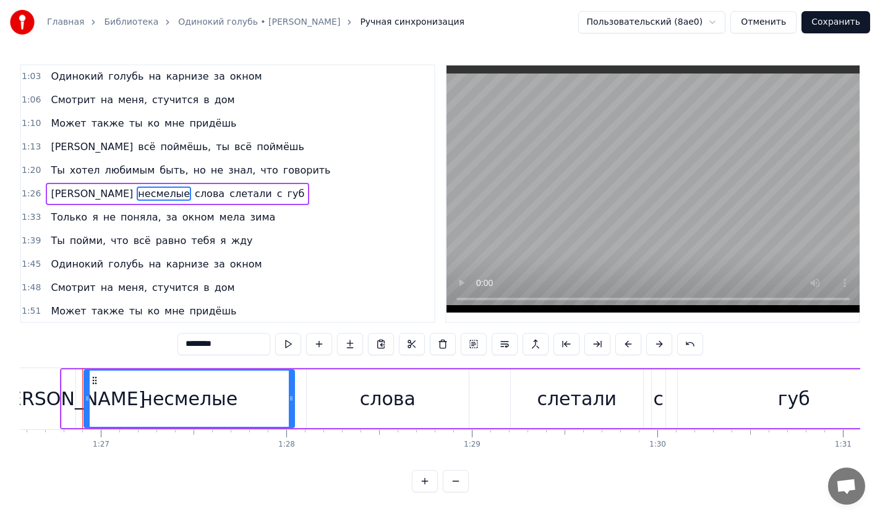
drag, startPoint x: 245, startPoint y: 351, endPoint x: 0, endPoint y: 366, distance: 245.3
click at [0, 366] on div "Главная Библиотека Одинокий голубь • Яна Ручная синхронизация Пользовательский …" at bounding box center [440, 246] width 880 height 493
click at [249, 218] on span "зима" at bounding box center [263, 217] width 28 height 14
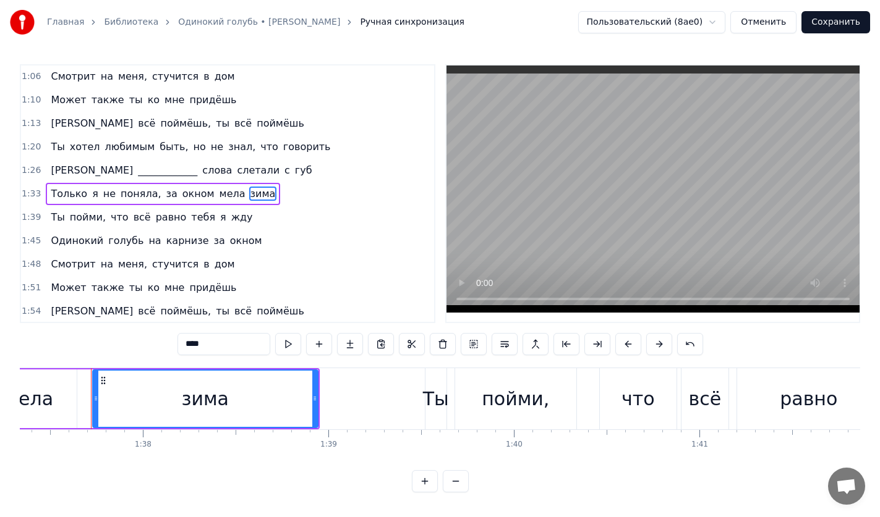
scroll to position [0, 18060]
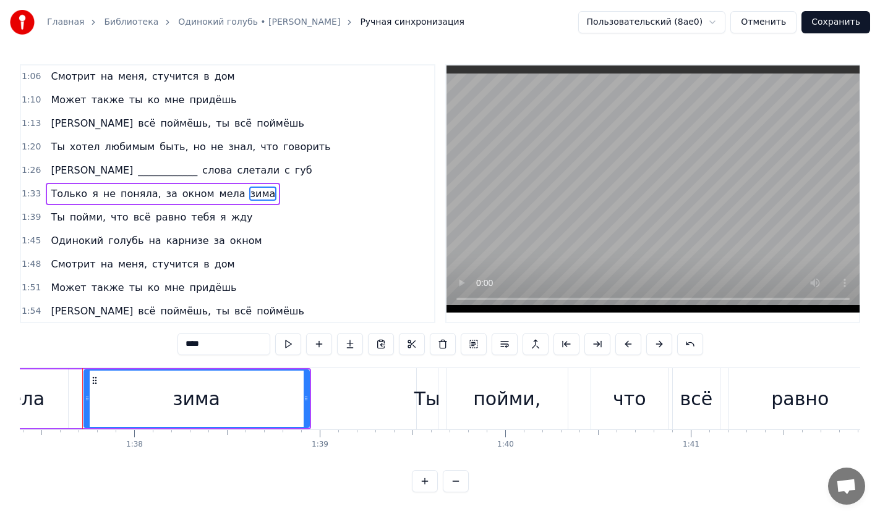
drag, startPoint x: 215, startPoint y: 342, endPoint x: 132, endPoint y: 342, distance: 83.5
click at [132, 342] on div "0:25 Чем обидела тебя, что я сделала, скажи? 0:32 Я хотела другом быть тебе, по…" at bounding box center [440, 278] width 840 height 428
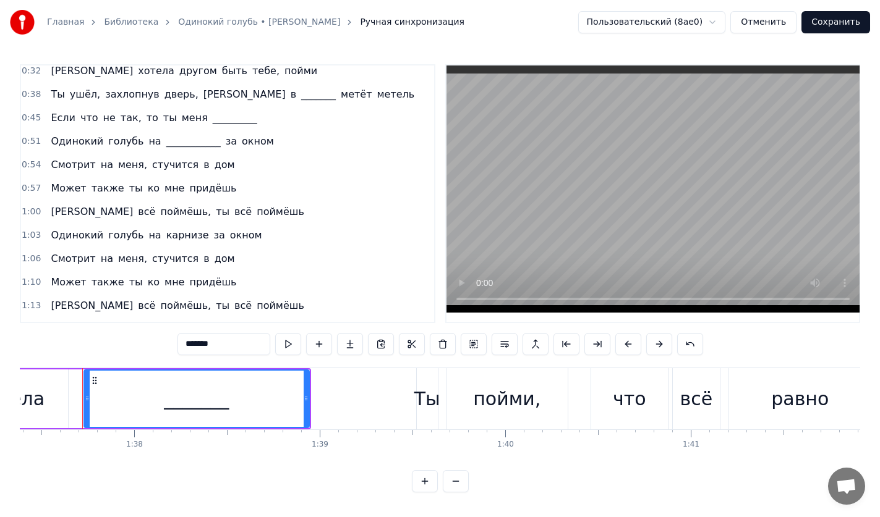
scroll to position [0, 0]
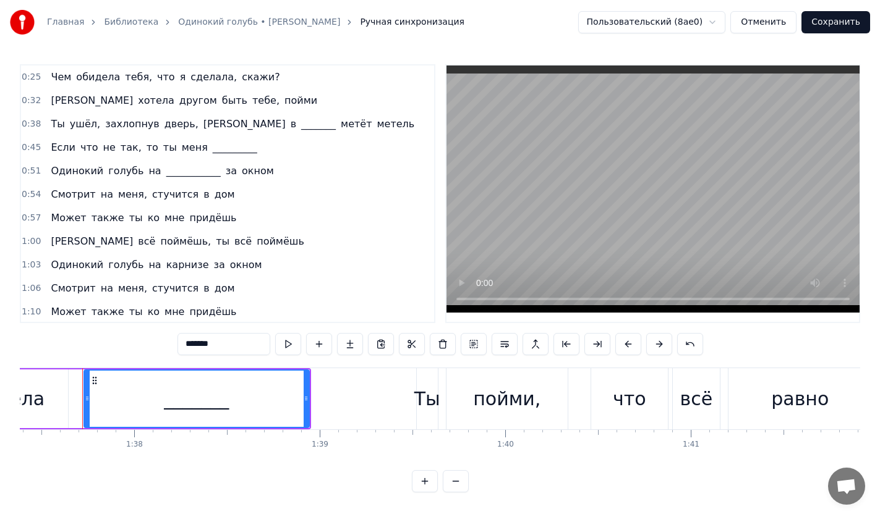
type input "*******"
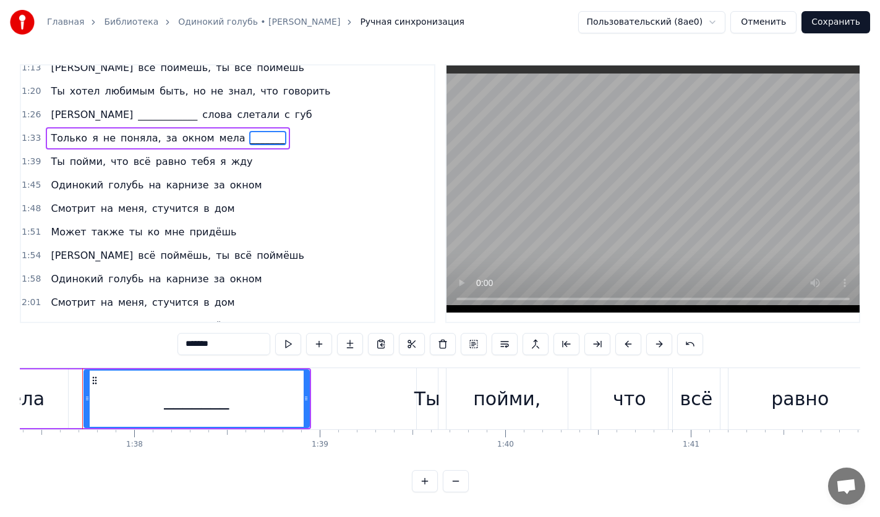
click at [828, 25] on button "Сохранить" at bounding box center [835, 22] width 69 height 22
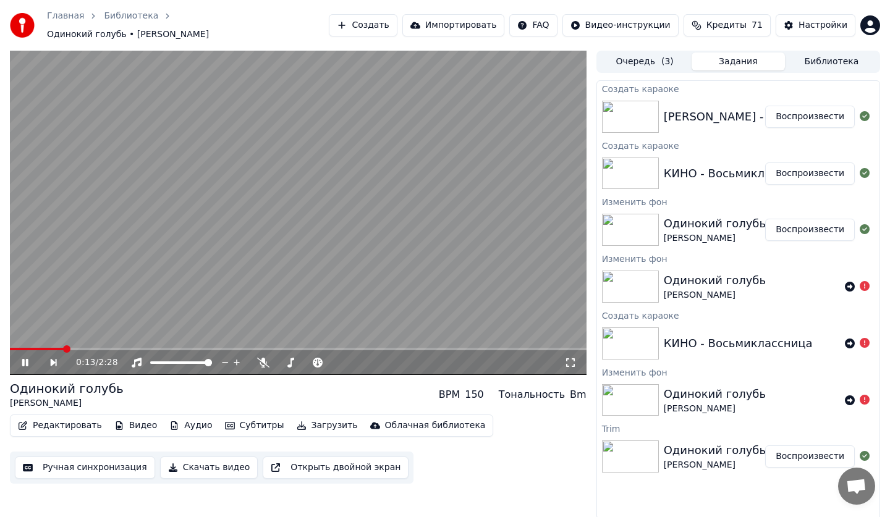
click at [111, 348] on span at bounding box center [298, 349] width 577 height 2
click at [143, 339] on video at bounding box center [298, 213] width 577 height 325
click at [28, 358] on icon at bounding box center [34, 363] width 28 height 10
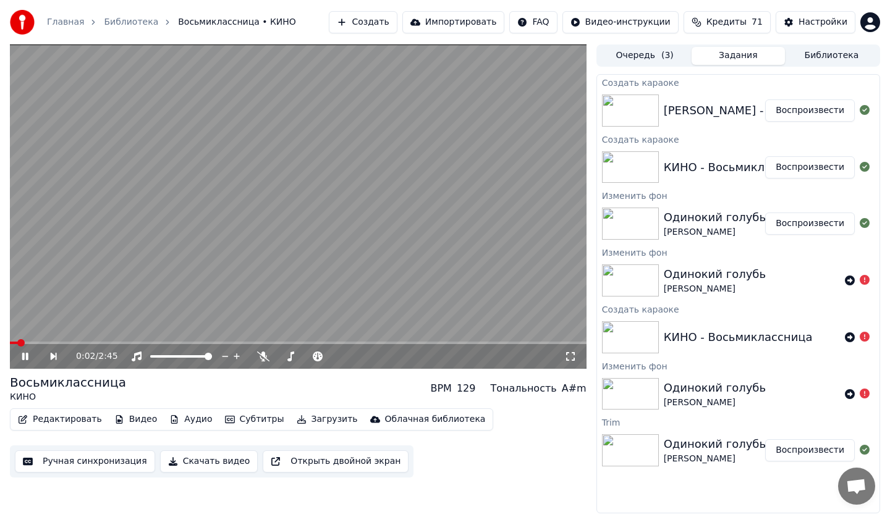
click at [747, 225] on div "Одинокий голубь" at bounding box center [715, 217] width 102 height 17
click at [813, 218] on button "Воспроизвести" at bounding box center [810, 224] width 90 height 22
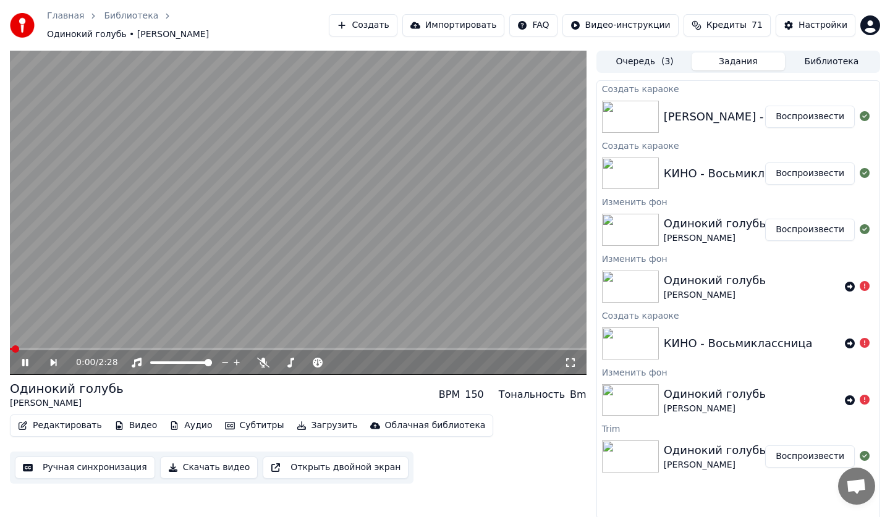
click at [121, 423] on button "Видео" at bounding box center [135, 425] width 53 height 17
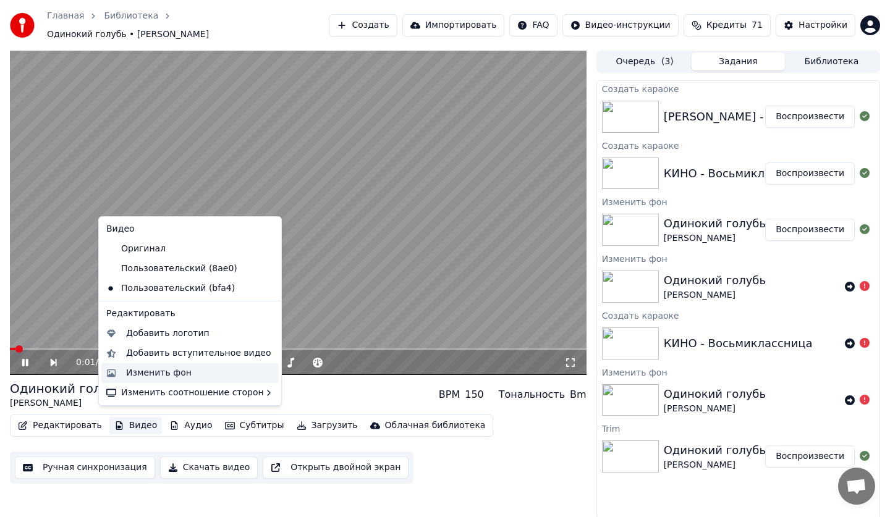
click at [132, 375] on div "Изменить фон" at bounding box center [159, 373] width 66 height 12
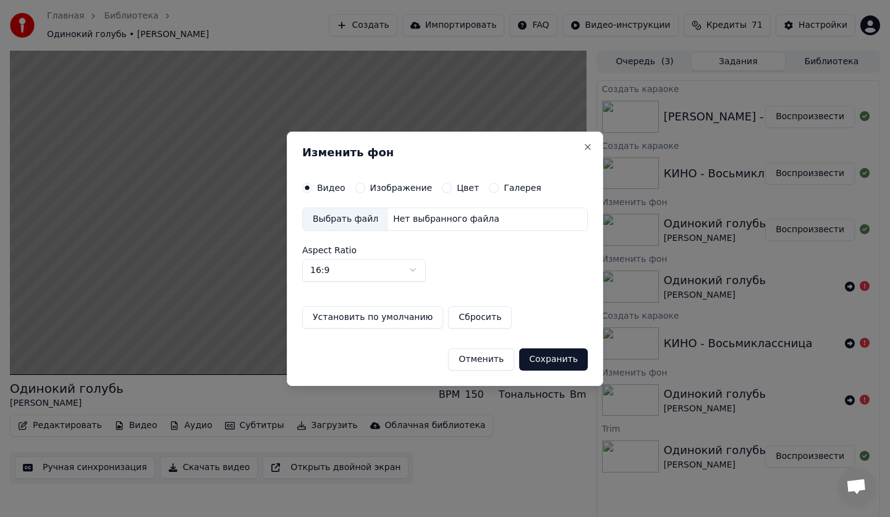
click at [416, 191] on label "Изображение" at bounding box center [401, 188] width 62 height 9
click at [365, 191] on button "Изображение" at bounding box center [360, 188] width 10 height 10
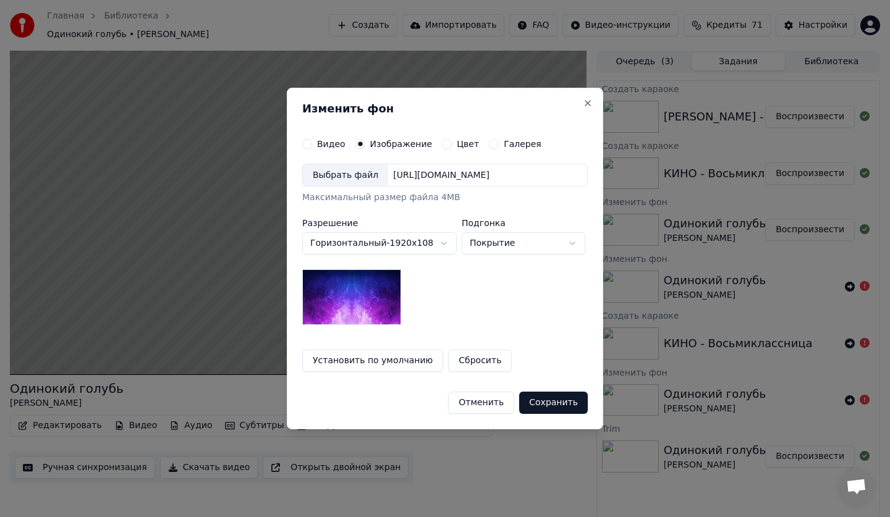
click at [344, 174] on div "Выбрать файл" at bounding box center [345, 175] width 85 height 22
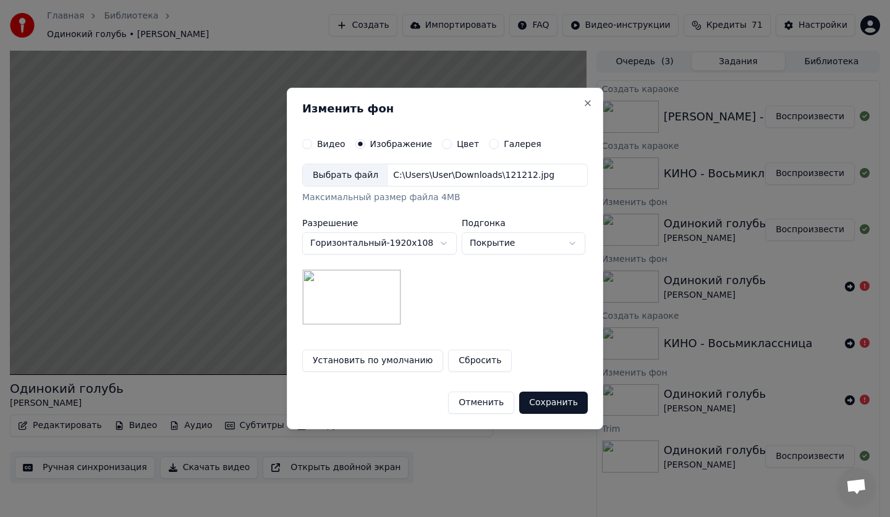
click at [508, 238] on body "Главная Библиотека Одинокий голубь • Яна Создать Импортировать FAQ Видео-инстру…" at bounding box center [445, 258] width 890 height 517
click at [497, 245] on body "Главная Библиотека Одинокий голубь • Яна Создать Импортировать FAQ Видео-инстру…" at bounding box center [445, 258] width 890 height 517
select select "*****"
click at [542, 404] on button "Сохранить" at bounding box center [553, 403] width 69 height 22
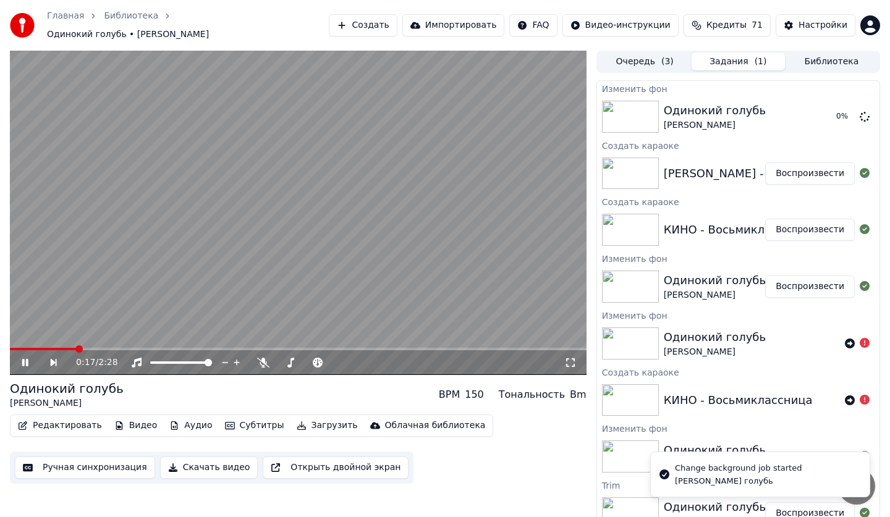
click at [22, 359] on icon at bounding box center [34, 363] width 28 height 10
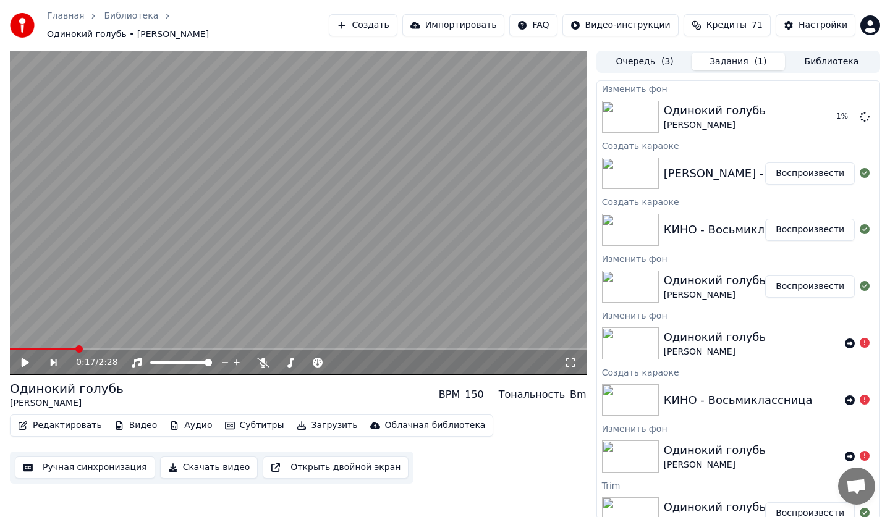
click at [724, 234] on div "КИНО - Восьмиклассница Воспроизвести" at bounding box center [738, 230] width 283 height 42
click at [800, 228] on button "Воспроизвести" at bounding box center [810, 230] width 90 height 22
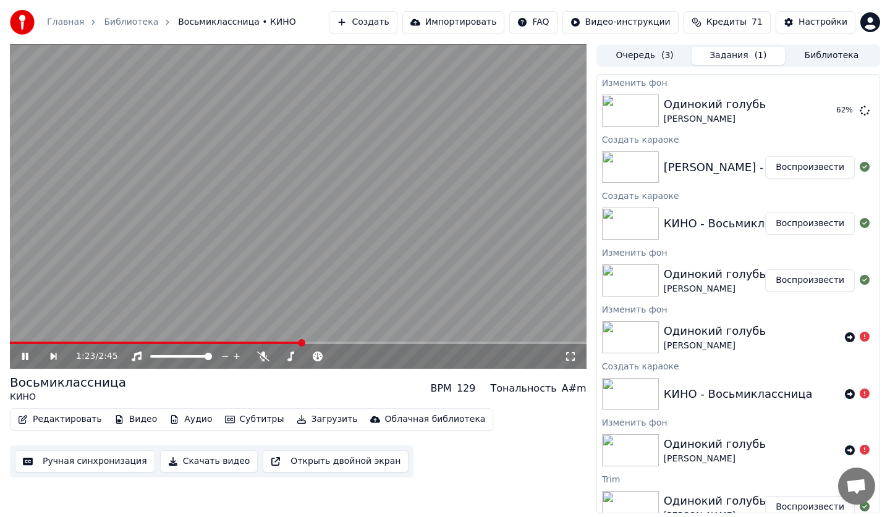
click at [28, 355] on icon at bounding box center [34, 357] width 28 height 10
click at [61, 423] on button "Редактировать" at bounding box center [60, 419] width 94 height 17
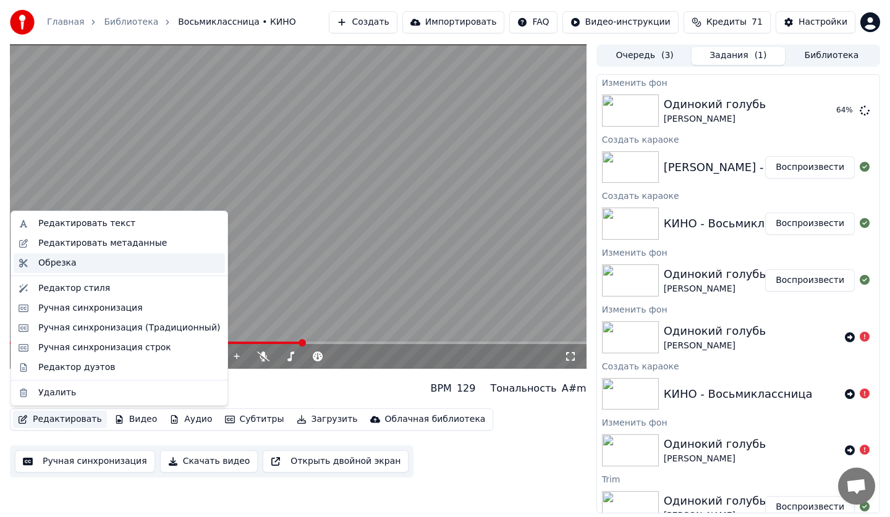
click at [77, 266] on div "Обрезка" at bounding box center [129, 263] width 182 height 12
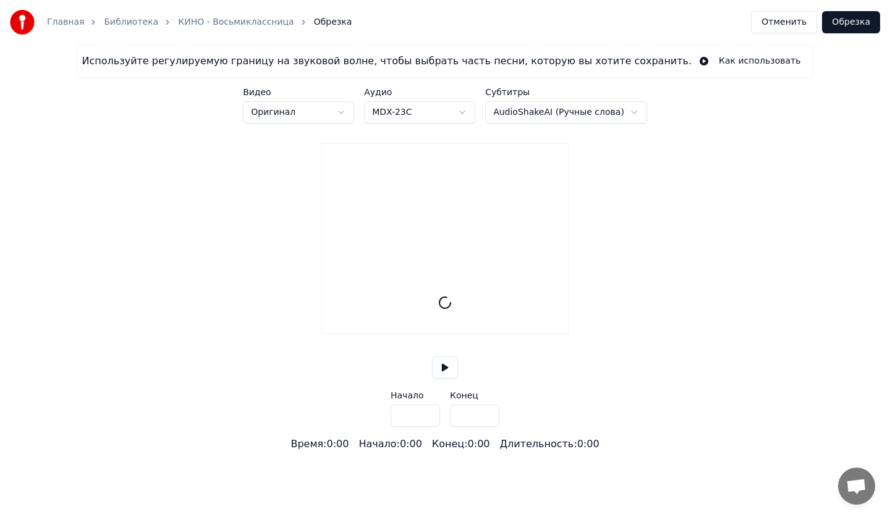
drag, startPoint x: 475, startPoint y: 433, endPoint x: 422, endPoint y: 433, distance: 53.2
click at [422, 427] on div "Начало *** Конец ***" at bounding box center [445, 409] width 109 height 36
click at [488, 427] on input "***" at bounding box center [474, 416] width 49 height 22
click at [488, 427] on input "****" at bounding box center [474, 416] width 49 height 22
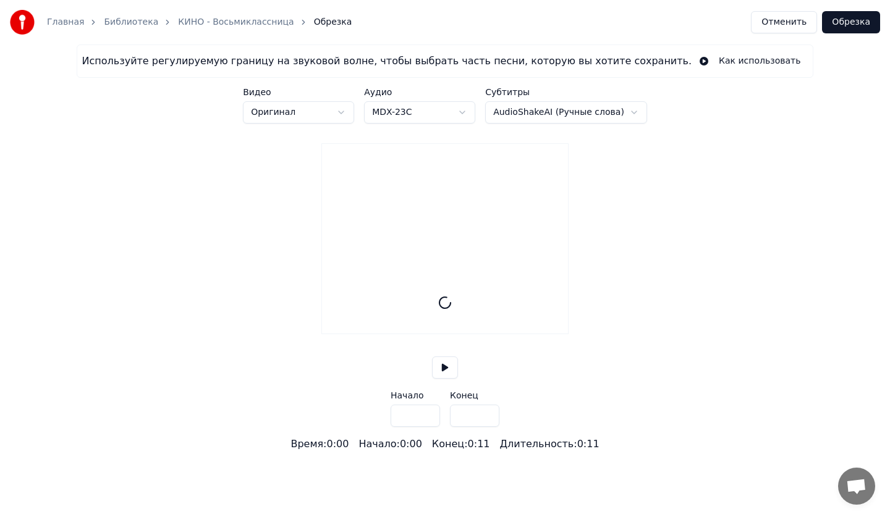
click at [488, 400] on label "Конец" at bounding box center [474, 395] width 49 height 9
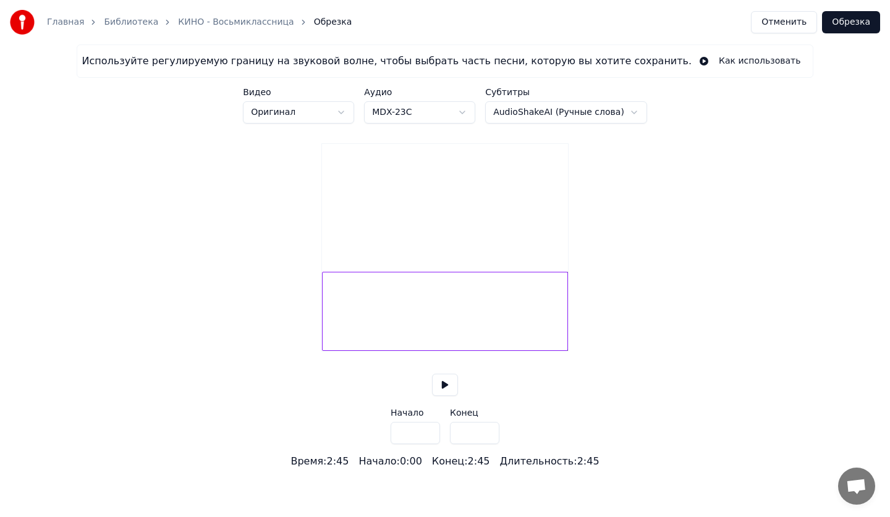
click at [488, 417] on label "Конец" at bounding box center [474, 413] width 49 height 9
click at [449, 347] on div at bounding box center [448, 312] width 4 height 78
click at [446, 346] on div at bounding box center [445, 312] width 4 height 78
type input "****"
click at [341, 342] on div at bounding box center [341, 312] width 4 height 78
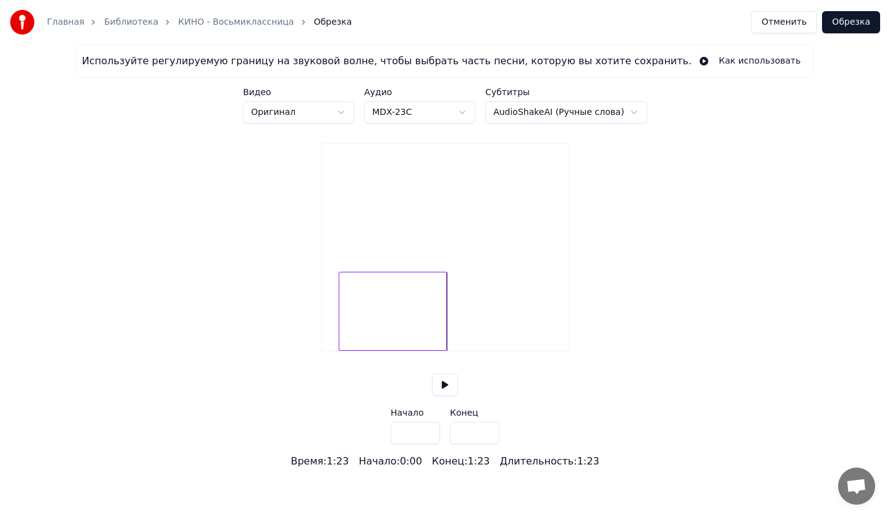
type input "****"
click at [854, 17] on button "Обрезка" at bounding box center [851, 22] width 58 height 22
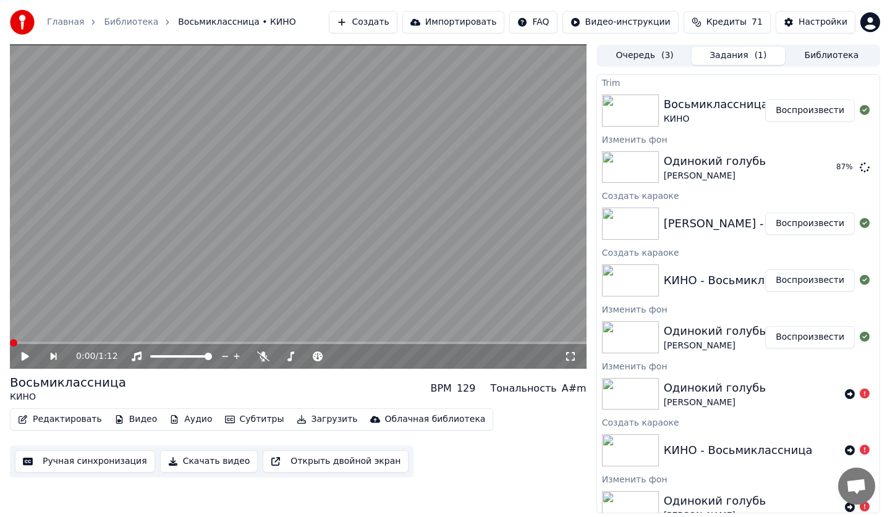
click at [292, 244] on video at bounding box center [298, 207] width 577 height 325
click at [62, 422] on button "Редактировать" at bounding box center [60, 419] width 94 height 17
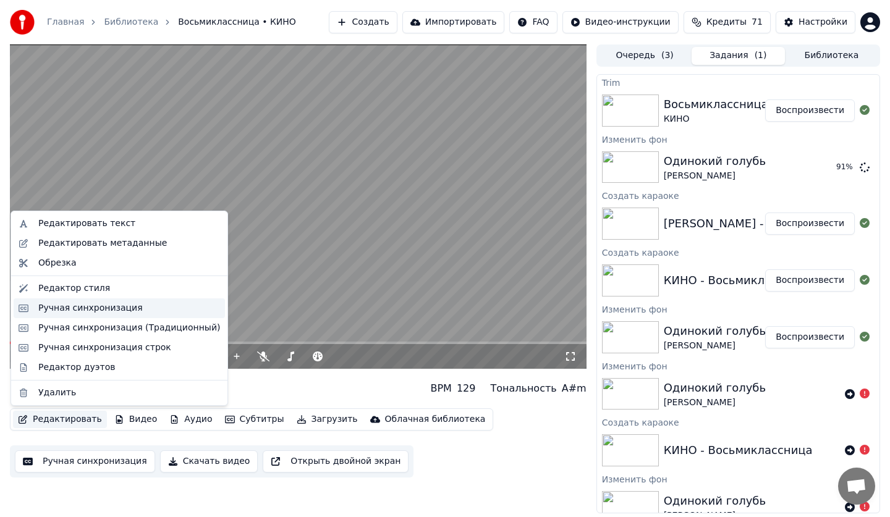
click at [87, 306] on div "Ручная синхронизация" at bounding box center [90, 308] width 104 height 12
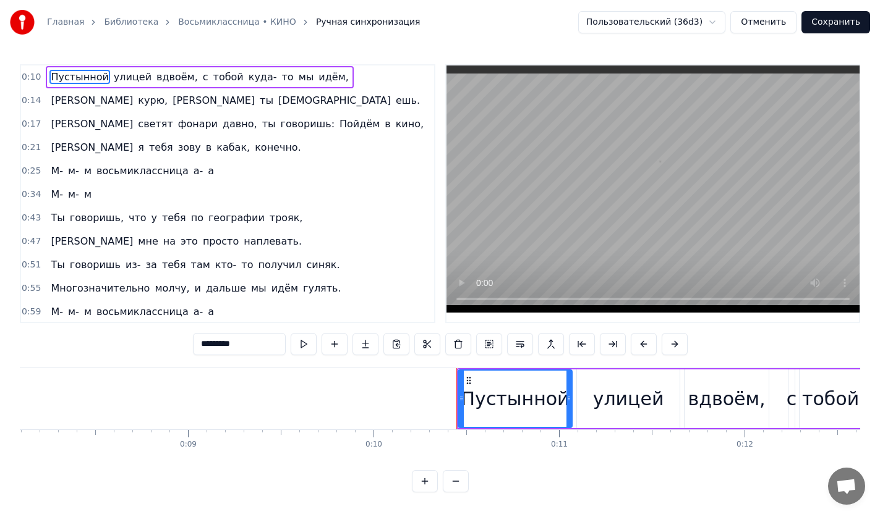
scroll to position [0, 1876]
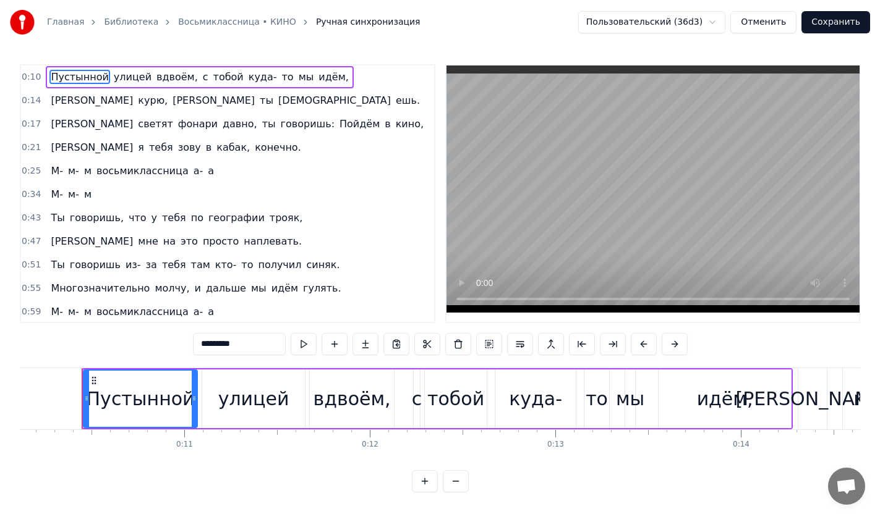
click at [137, 102] on span "курю," at bounding box center [153, 100] width 32 height 14
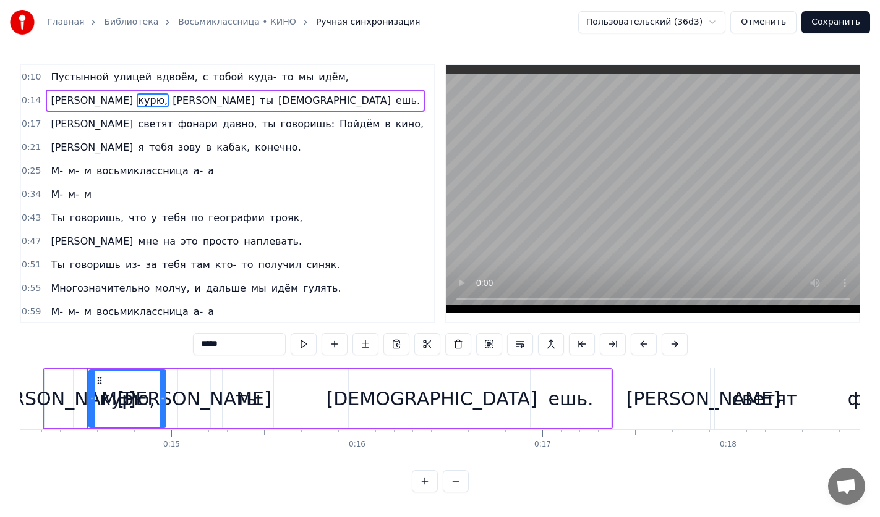
scroll to position [0, 2636]
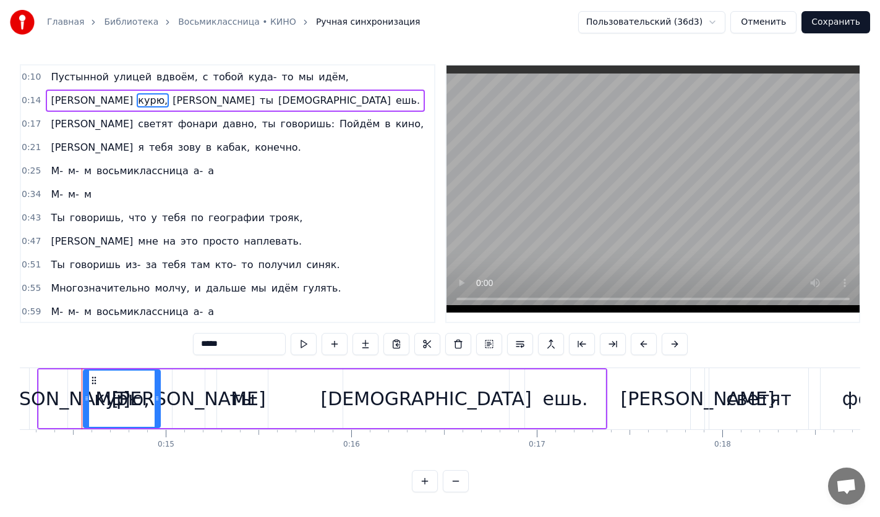
drag, startPoint x: 238, startPoint y: 349, endPoint x: 156, endPoint y: 344, distance: 82.4
click at [156, 344] on div "0:10 Пустынной улицей вдвоём, с тобой куда- то мы идём, 0:14 Я курю, а ты конфе…" at bounding box center [440, 278] width 840 height 428
click at [338, 127] on span "Пойдём" at bounding box center [359, 124] width 43 height 14
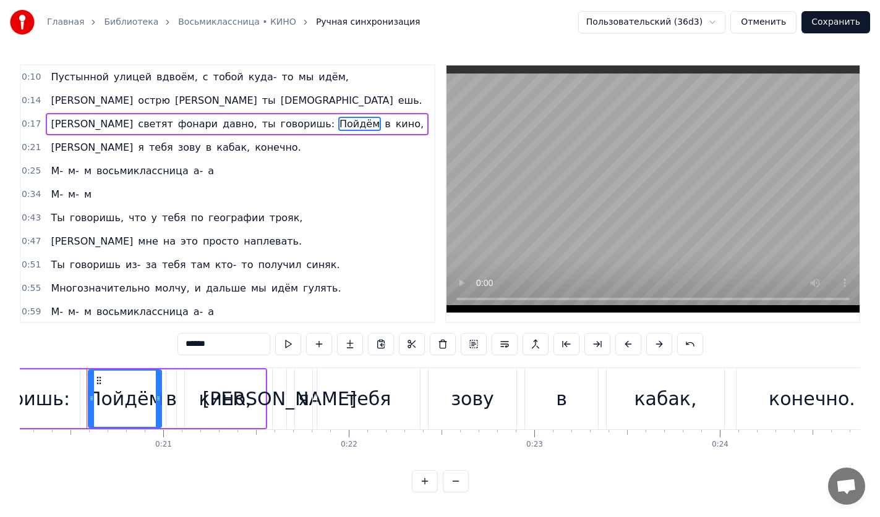
scroll to position [0, 3756]
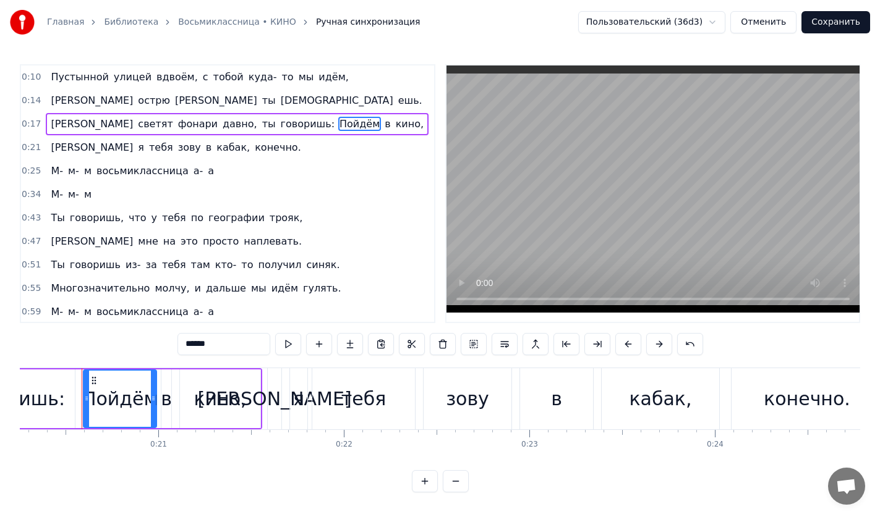
drag, startPoint x: 231, startPoint y: 345, endPoint x: 0, endPoint y: 344, distance: 231.2
click at [0, 344] on div "Главная Библиотека Восьмиклассница • КИНО Ручная синхронизация Пользовательский…" at bounding box center [440, 246] width 880 height 493
drag, startPoint x: 222, startPoint y: 339, endPoint x: 184, endPoint y: 339, distance: 37.7
click at [184, 339] on input "******" at bounding box center [223, 344] width 93 height 22
click at [177, 150] on span "зову" at bounding box center [189, 147] width 25 height 14
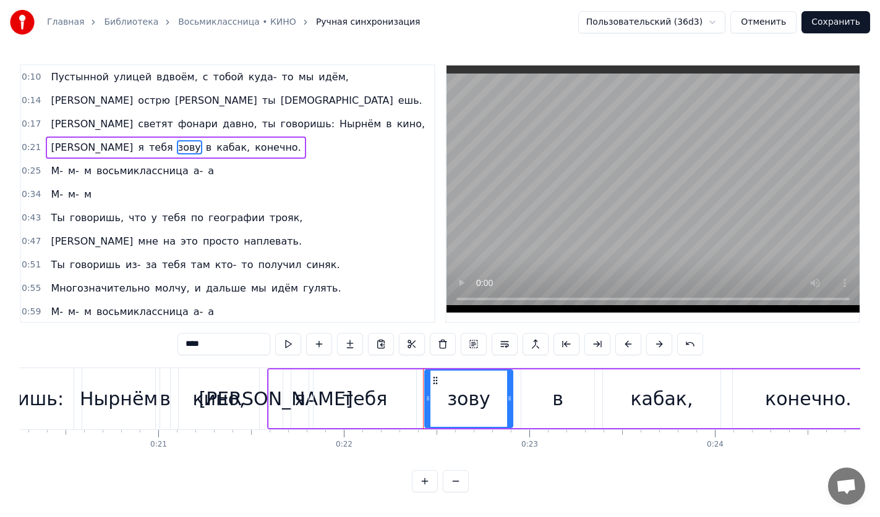
click at [205, 147] on span "в" at bounding box center [209, 147] width 8 height 14
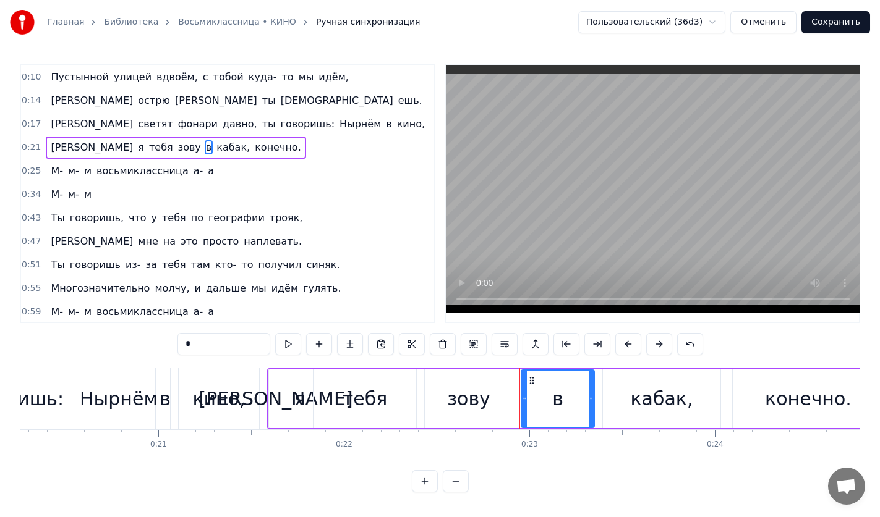
click at [592, 410] on div at bounding box center [591, 399] width 5 height 56
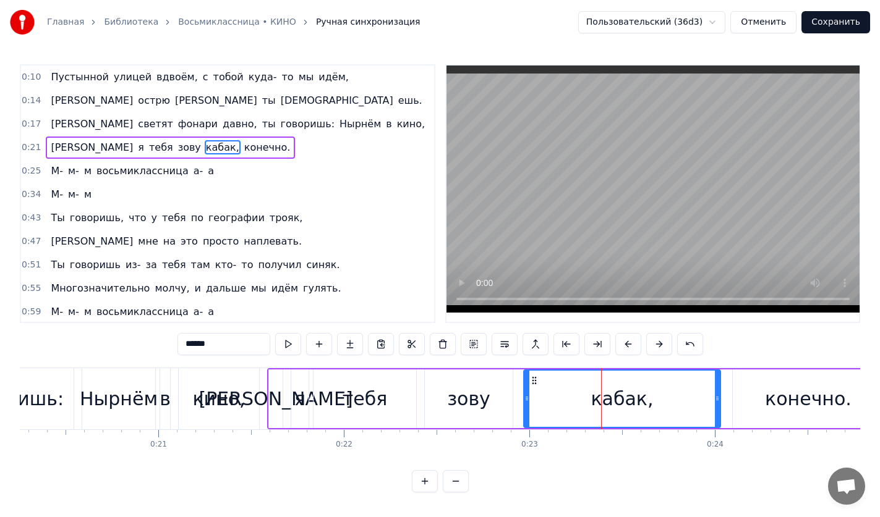
drag, startPoint x: 605, startPoint y: 400, endPoint x: 526, endPoint y: 397, distance: 79.2
click at [526, 397] on icon at bounding box center [526, 399] width 5 height 10
drag, startPoint x: 242, startPoint y: 344, endPoint x: 72, endPoint y: 343, distance: 170.6
click at [72, 343] on div "0:10 Пустынной улицей вдвоём, с тобой куда- то мы идём, 0:14 Я острю а ты конфе…" at bounding box center [440, 278] width 840 height 428
click at [305, 263] on span "синяк." at bounding box center [323, 265] width 36 height 14
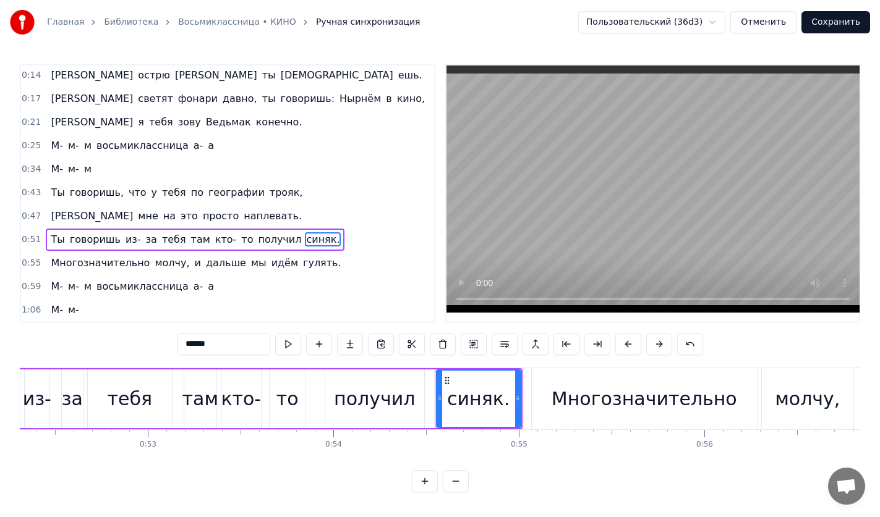
scroll to position [0, 10054]
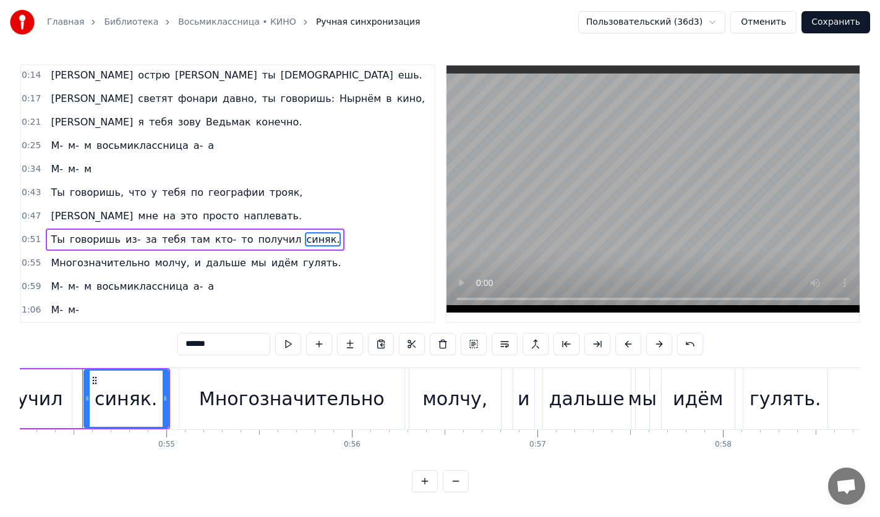
drag, startPoint x: 219, startPoint y: 347, endPoint x: 153, endPoint y: 340, distance: 67.2
click at [153, 340] on div "0:10 Пустынной улицей вдвоём, с тобой куда- то мы идём, 0:14 Я острю а ты конфе…" at bounding box center [440, 278] width 840 height 428
paste input "text"
click at [216, 195] on span "географии" at bounding box center [236, 192] width 59 height 14
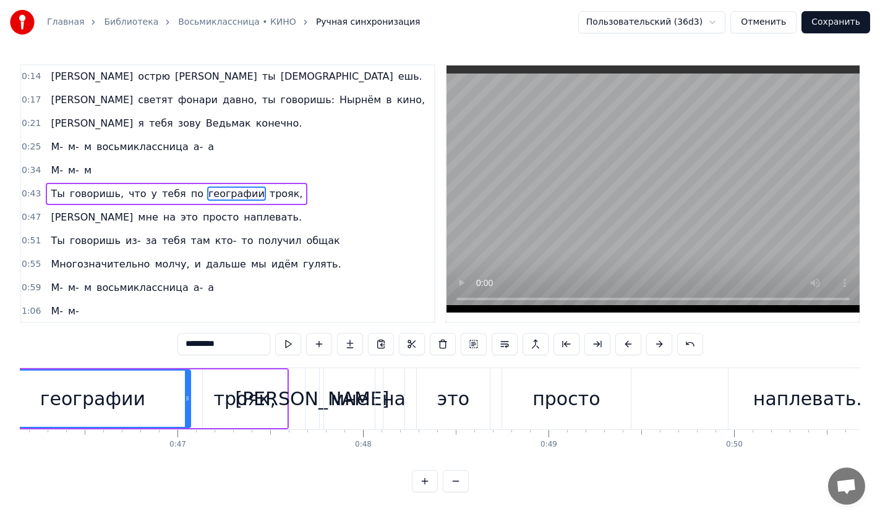
scroll to position [0, 8470]
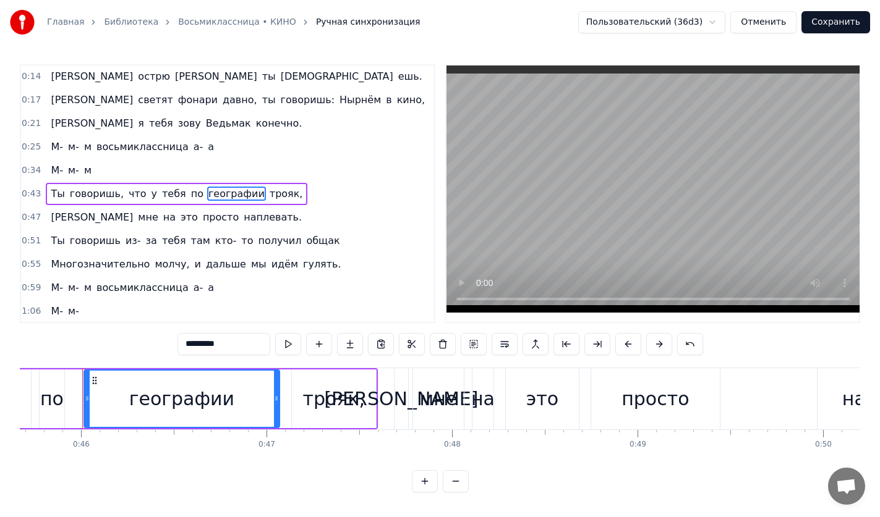
drag, startPoint x: 232, startPoint y: 342, endPoint x: 184, endPoint y: 344, distance: 48.9
click at [184, 344] on input "*********" at bounding box center [223, 344] width 93 height 22
drag, startPoint x: 234, startPoint y: 351, endPoint x: 178, endPoint y: 350, distance: 55.6
click at [178, 350] on input "***" at bounding box center [223, 344] width 93 height 22
paste input "*********"
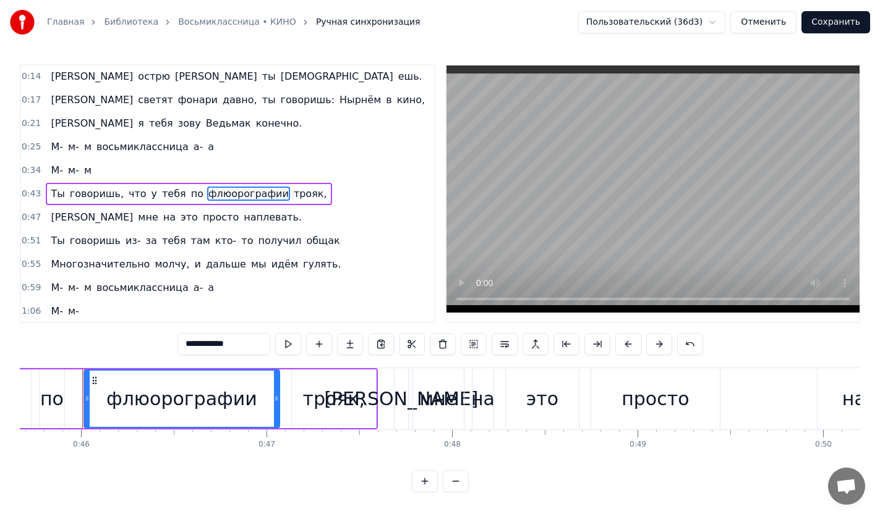
type input "**********"
click at [250, 294] on div "0:59 М- м- м восьмиклассница a- a" at bounding box center [227, 287] width 413 height 23
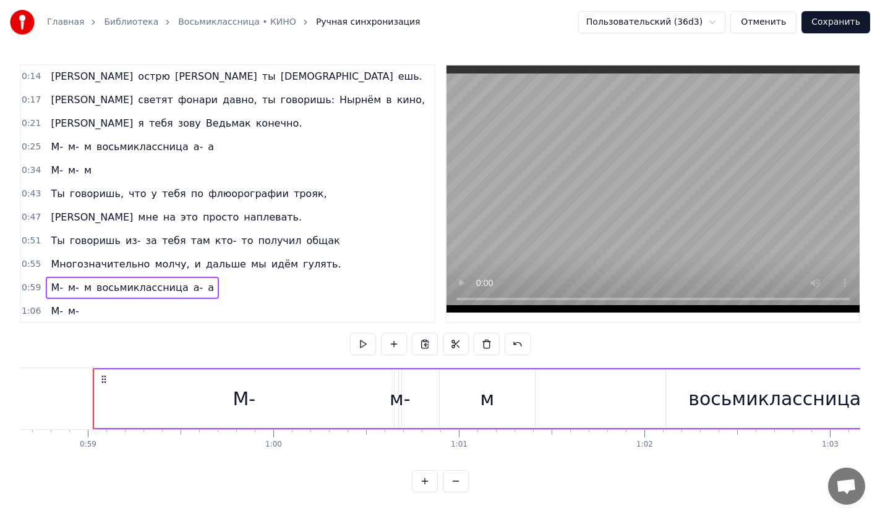
scroll to position [0, 10884]
click at [845, 15] on button "Сохранить" at bounding box center [835, 22] width 69 height 22
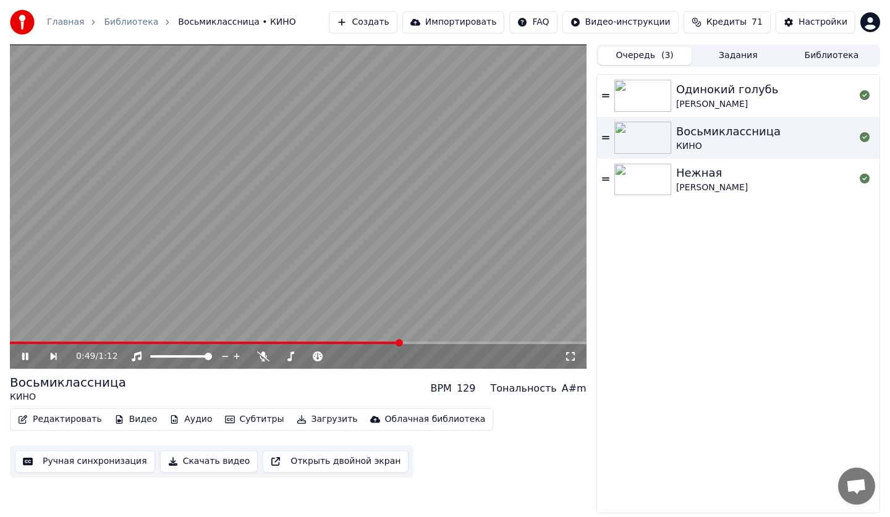
click at [655, 56] on button "Очередь ( 3 )" at bounding box center [644, 56] width 93 height 18
click at [705, 49] on button "Задания" at bounding box center [738, 56] width 93 height 18
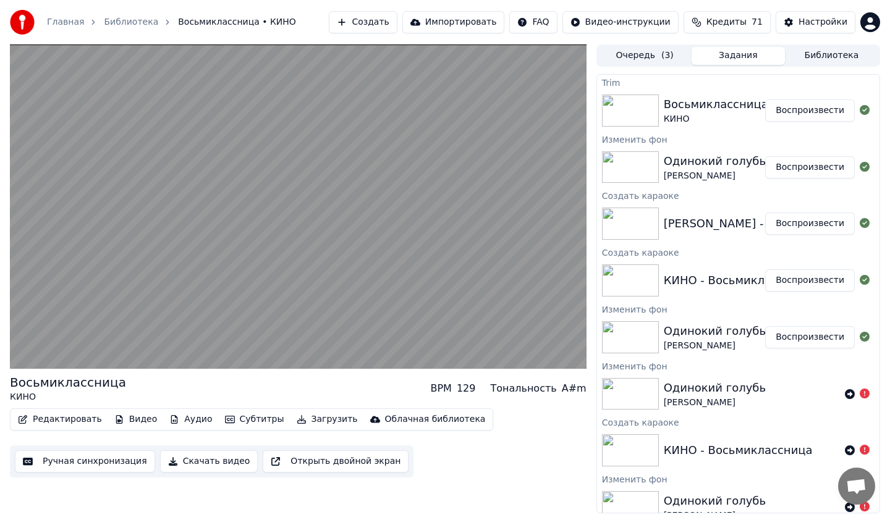
click at [200, 457] on button "Скачать видео" at bounding box center [209, 462] width 98 height 22
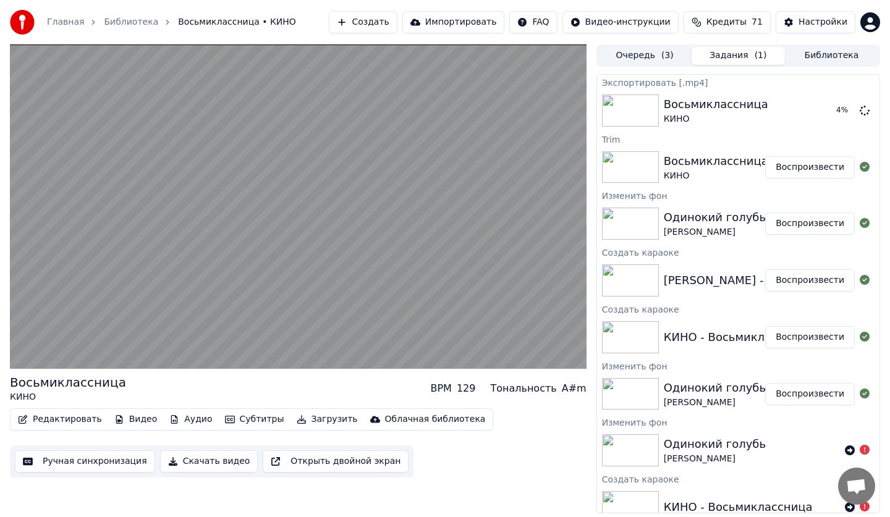
click at [786, 227] on button "Воспроизвести" at bounding box center [810, 224] width 90 height 22
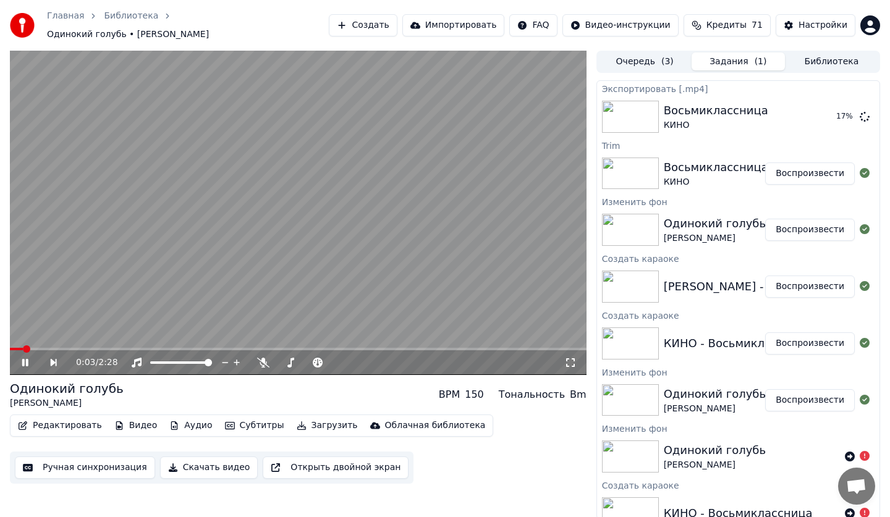
click at [197, 459] on button "Скачать видео" at bounding box center [209, 468] width 98 height 22
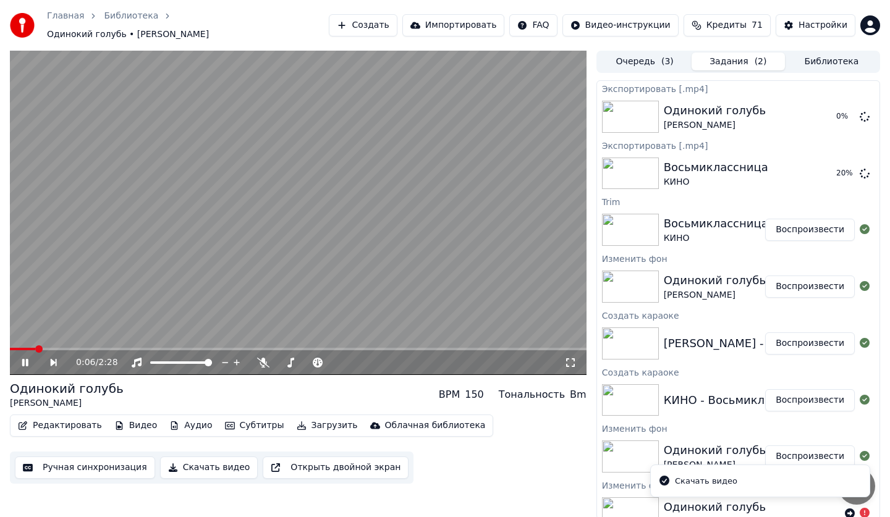
click at [24, 359] on icon at bounding box center [25, 362] width 6 height 7
click at [725, 339] on div "[PERSON_NAME] - Нежная" at bounding box center [739, 343] width 150 height 17
click at [776, 339] on button "Воспроизвести" at bounding box center [810, 344] width 90 height 22
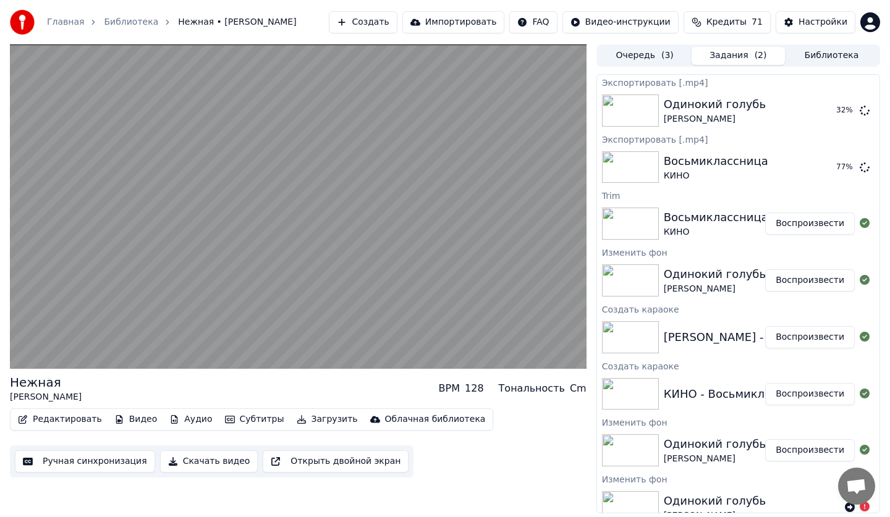
click at [341, 227] on video at bounding box center [298, 207] width 577 height 325
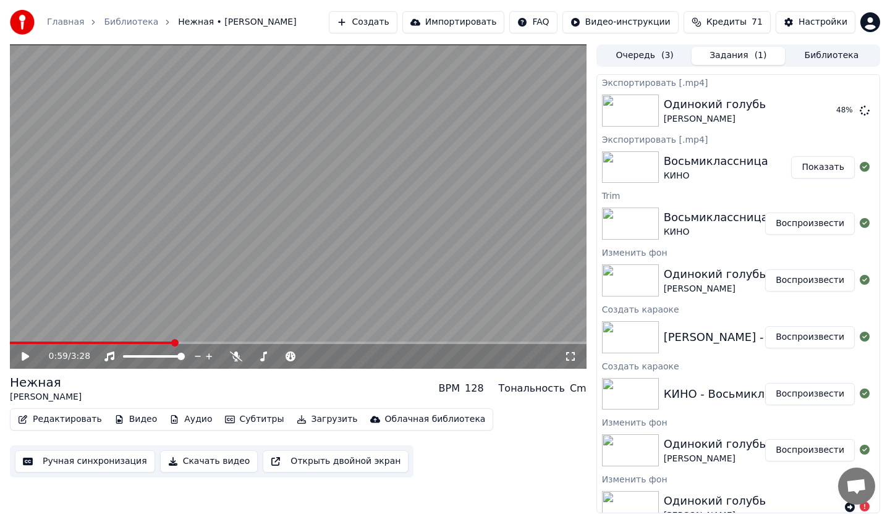
click at [65, 419] on button "Редактировать" at bounding box center [60, 419] width 94 height 17
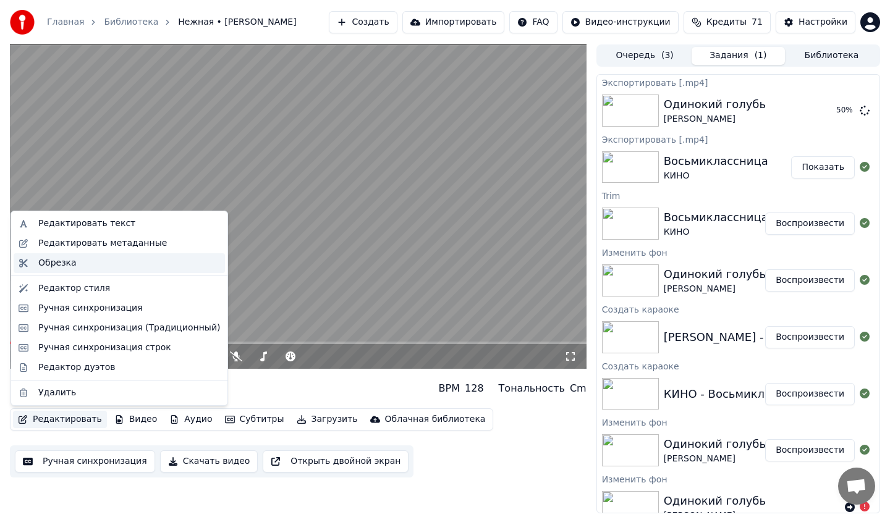
click at [67, 263] on div "Обрезка" at bounding box center [57, 263] width 38 height 12
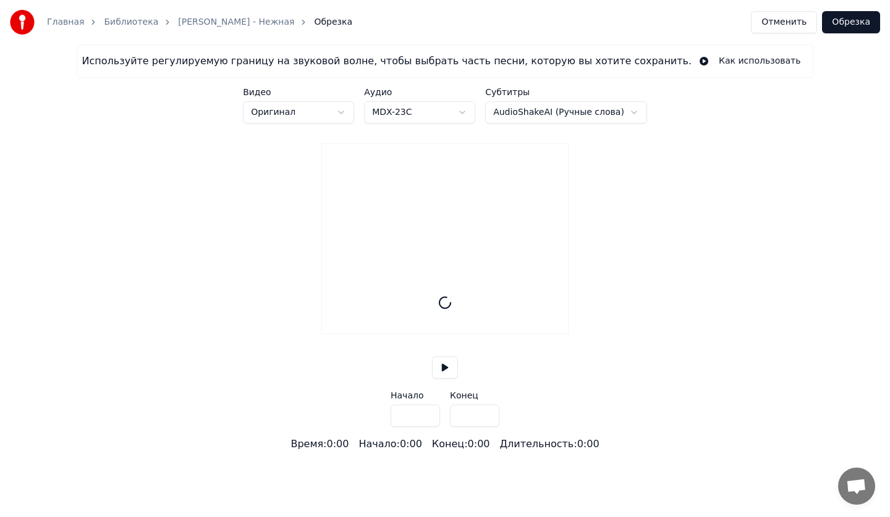
type input "*****"
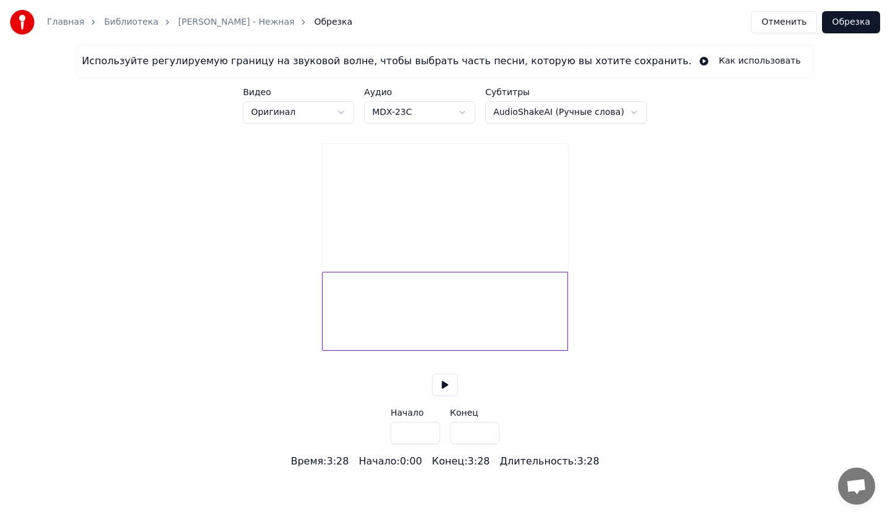
click at [792, 23] on button "Отменить" at bounding box center [784, 22] width 66 height 22
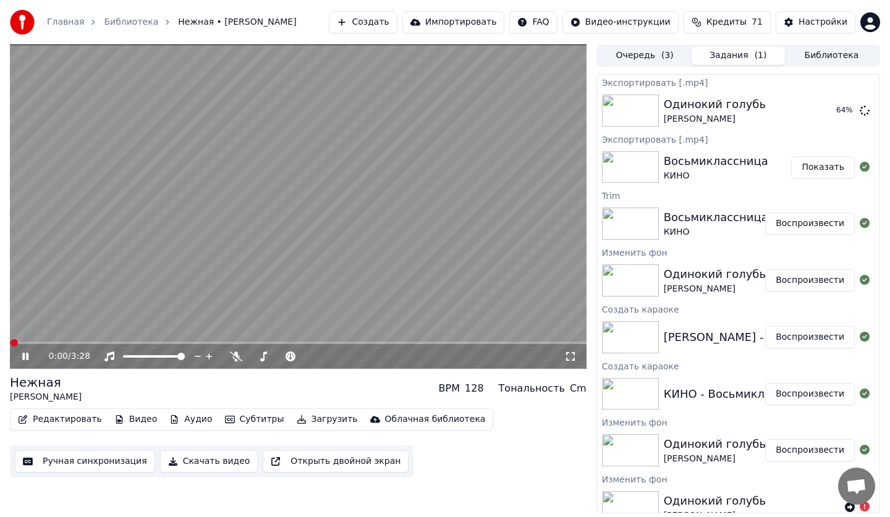
click at [347, 147] on video at bounding box center [298, 207] width 577 height 325
click at [346, 172] on video at bounding box center [298, 207] width 577 height 325
click at [237, 205] on video at bounding box center [298, 207] width 577 height 325
click at [17, 359] on div "1:14 / 3:28" at bounding box center [298, 357] width 567 height 12
click at [29, 355] on icon at bounding box center [34, 357] width 29 height 10
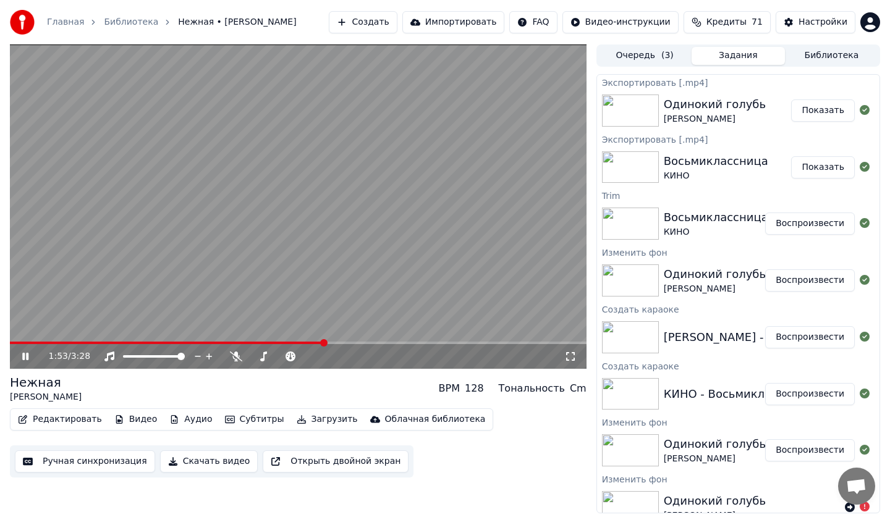
click at [180, 426] on button "Аудио" at bounding box center [190, 419] width 53 height 17
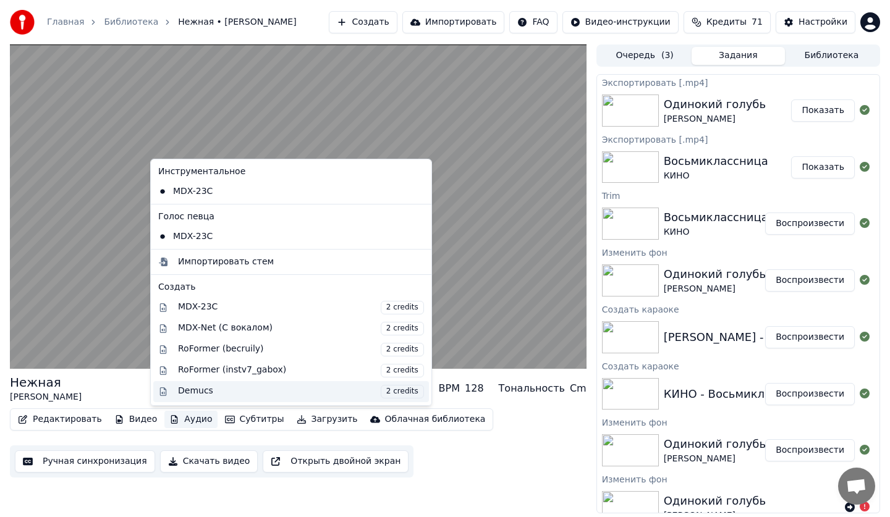
click at [195, 390] on div "Demucs 2 credits" at bounding box center [301, 392] width 246 height 14
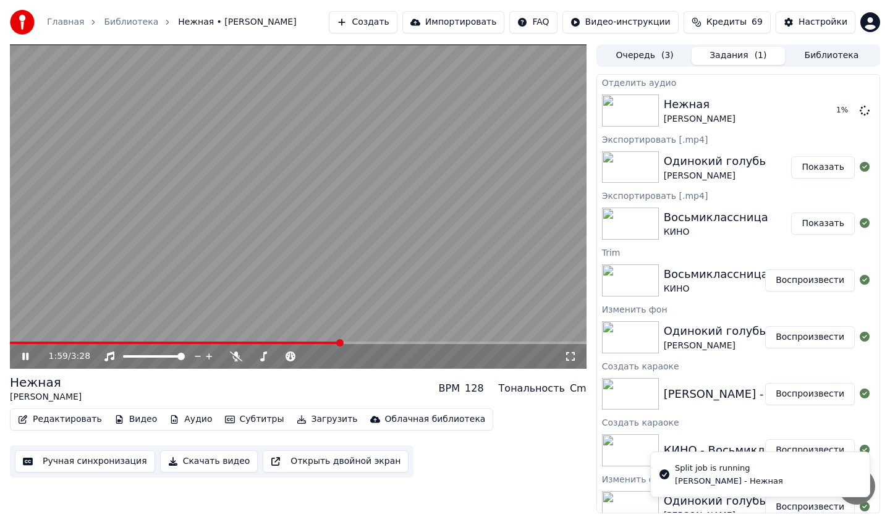
click at [20, 359] on icon at bounding box center [34, 357] width 29 height 10
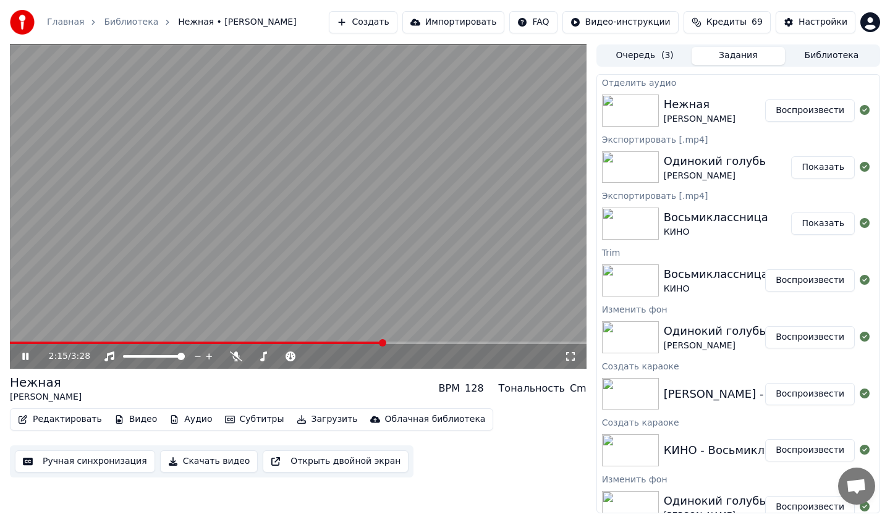
click at [22, 337] on video at bounding box center [298, 207] width 577 height 325
click at [15, 340] on video at bounding box center [298, 207] width 577 height 325
click at [14, 343] on span at bounding box center [198, 343] width 376 height 2
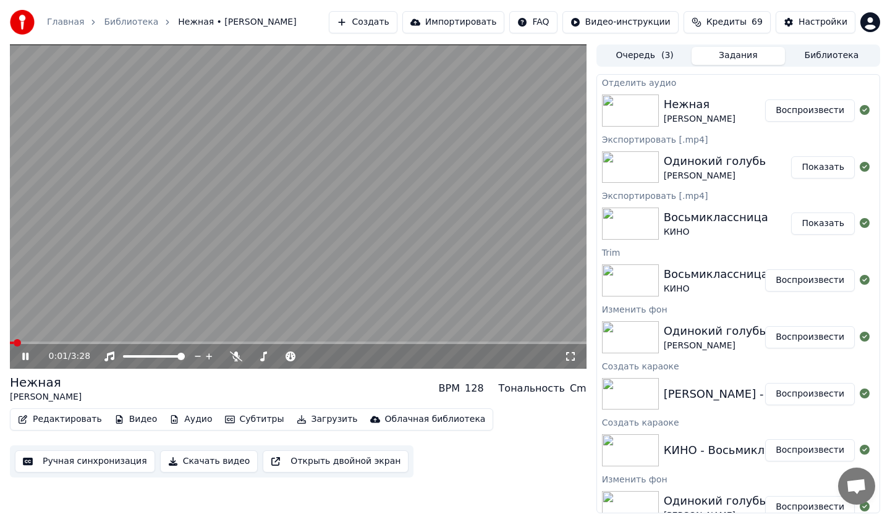
click at [19, 354] on div "0:01 / 3:28" at bounding box center [298, 357] width 567 height 12
click at [23, 361] on icon at bounding box center [34, 357] width 29 height 10
click at [184, 422] on button "Аудио" at bounding box center [190, 419] width 53 height 17
click at [78, 423] on button "Редактировать" at bounding box center [60, 419] width 94 height 17
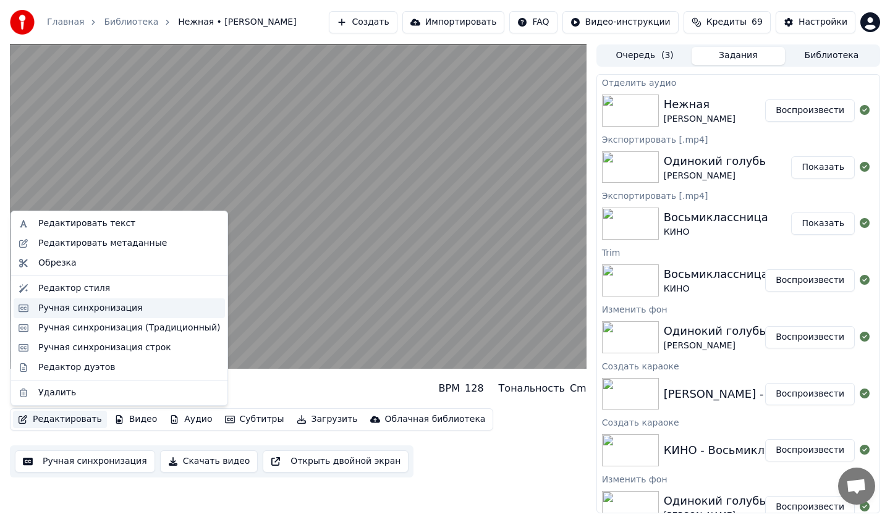
click at [81, 310] on div "Ручная синхронизация" at bounding box center [90, 308] width 104 height 12
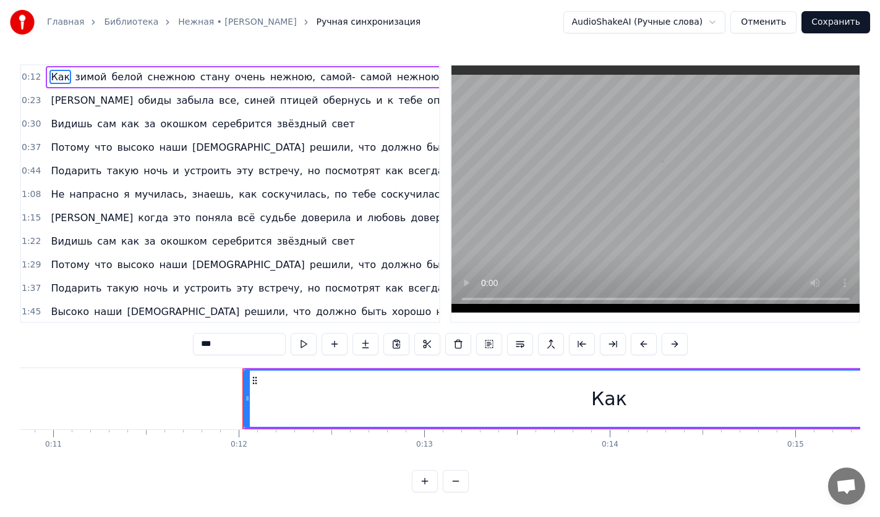
scroll to position [0, 2167]
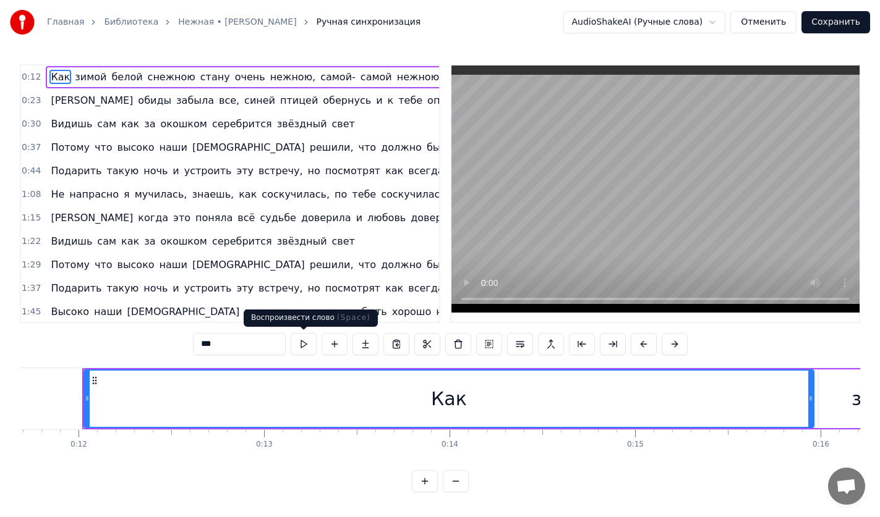
click at [314, 342] on button at bounding box center [304, 344] width 26 height 22
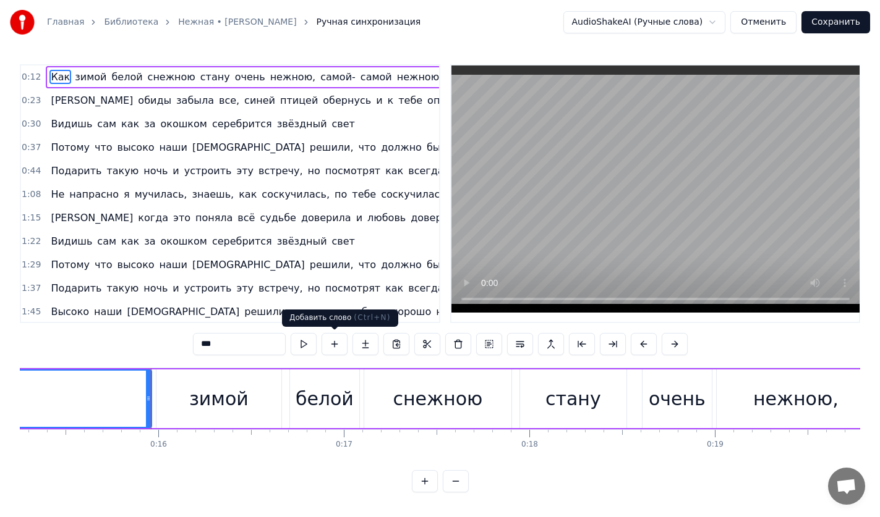
scroll to position [0, 2897]
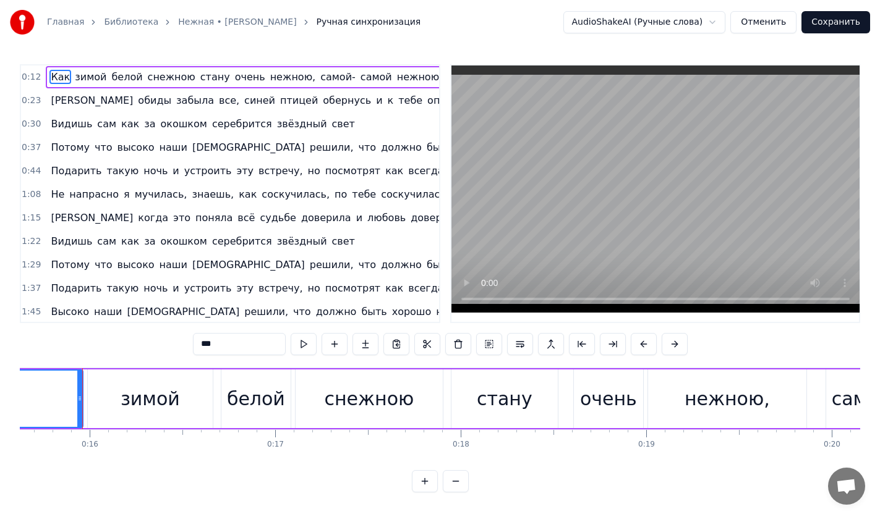
click at [410, 72] on div "0:12 Как зимой белой снежною стану очень нежною, самой- самой нежною" at bounding box center [230, 77] width 418 height 23
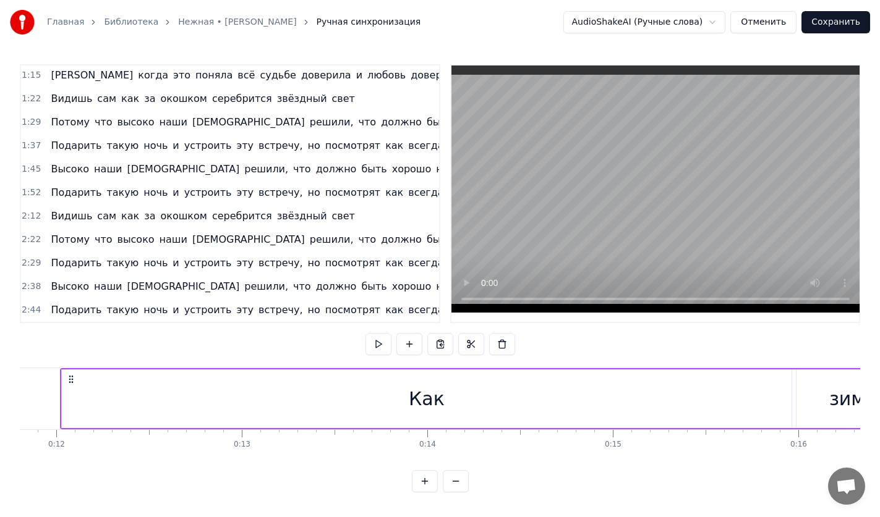
scroll to position [0, 2131]
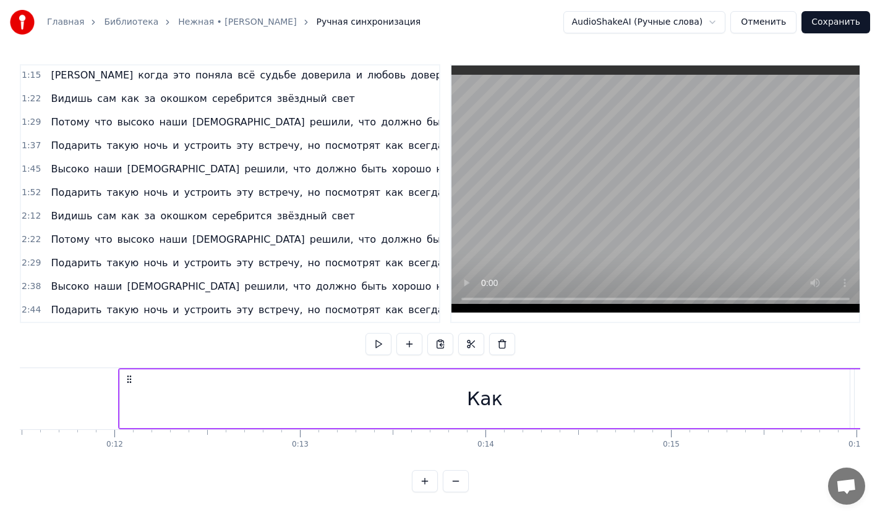
click at [124, 398] on div "Как" at bounding box center [484, 399] width 729 height 59
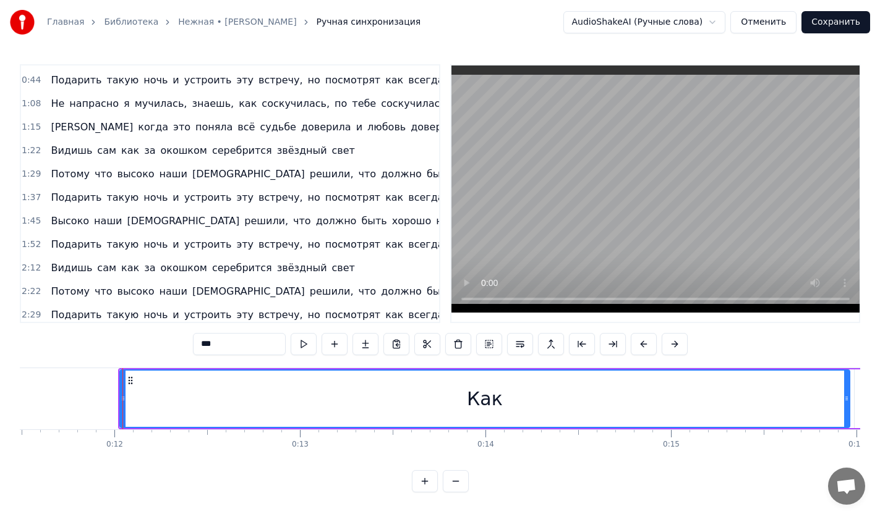
scroll to position [0, 0]
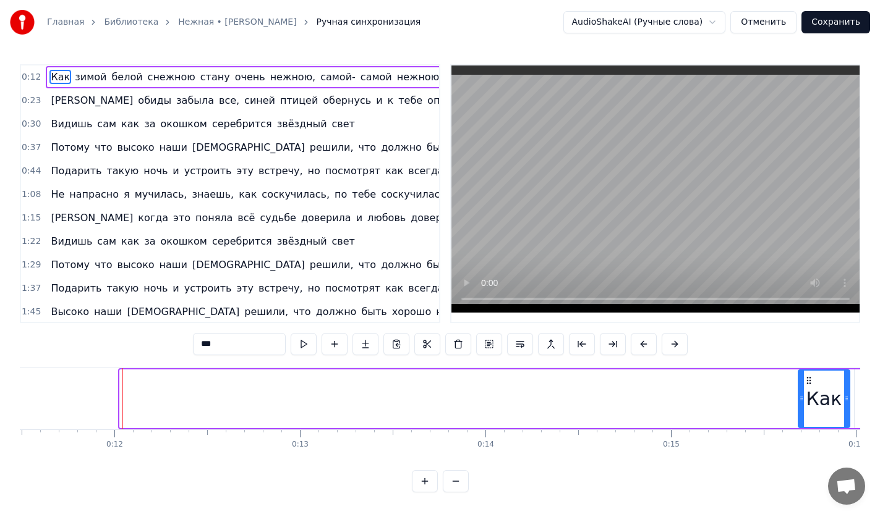
drag, startPoint x: 121, startPoint y: 399, endPoint x: 799, endPoint y: 400, distance: 678.1
click at [799, 400] on icon at bounding box center [801, 399] width 5 height 10
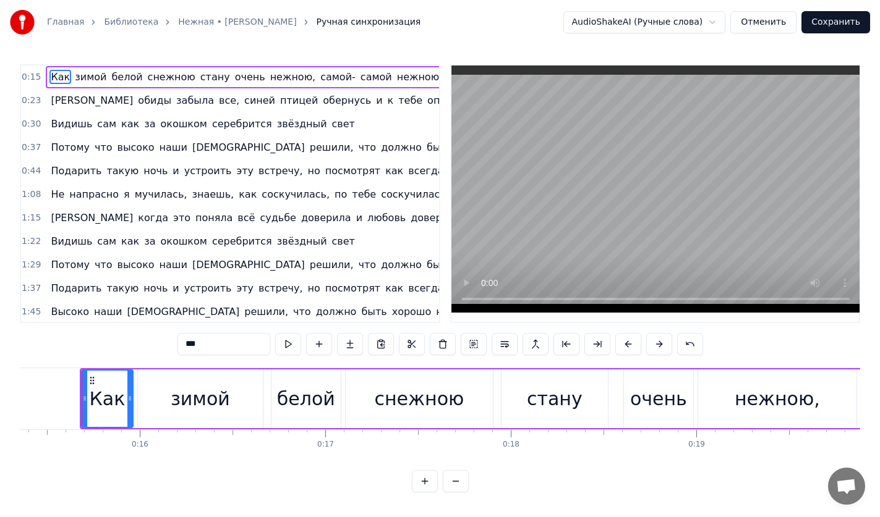
scroll to position [0, 2845]
click at [417, 71] on div "0:15 Как зимой белой снежною стану очень нежною, самой- самой нежною" at bounding box center [230, 77] width 418 height 23
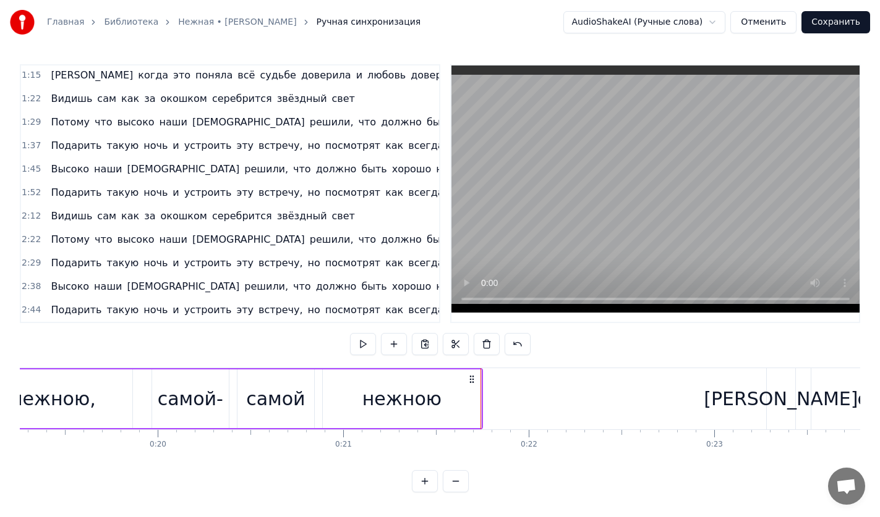
scroll to position [0, 0]
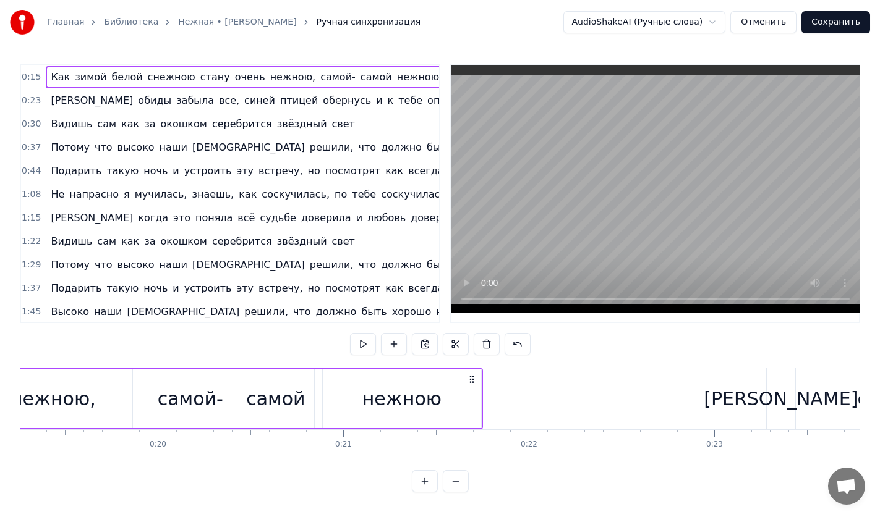
click at [400, 90] on div "0:23 Я обиды забыла все, синей птицей обернусь и к тебе опять вернусь" at bounding box center [230, 100] width 418 height 23
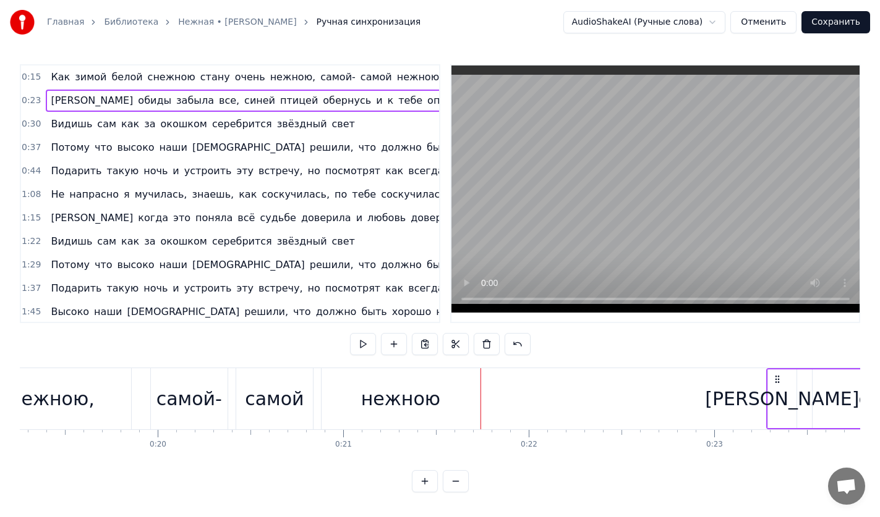
click at [400, 91] on div "0:23 Я обиды забыла все, синей птицей обернусь и к тебе опять вернусь" at bounding box center [230, 100] width 418 height 23
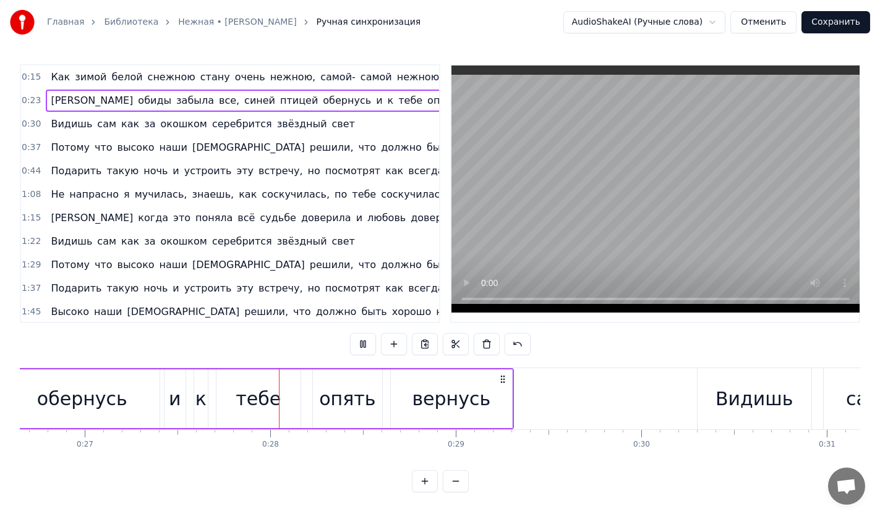
scroll to position [0, 5036]
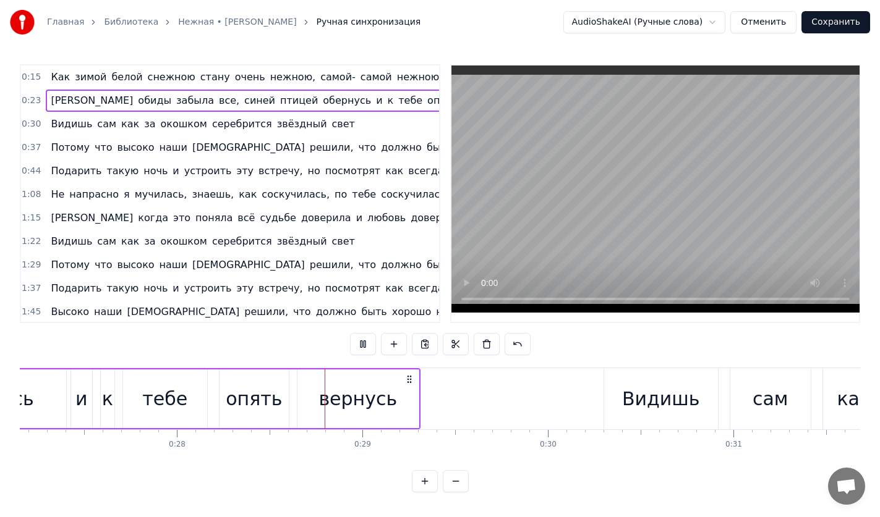
click at [380, 117] on div "0:30 Видишь сам как за окошком серебрится звёздный свет" at bounding box center [230, 124] width 418 height 23
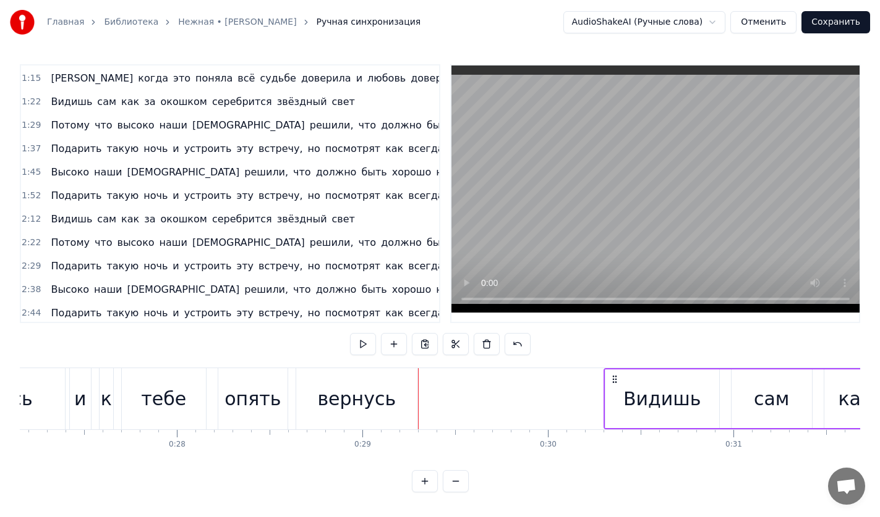
scroll to position [153, 0]
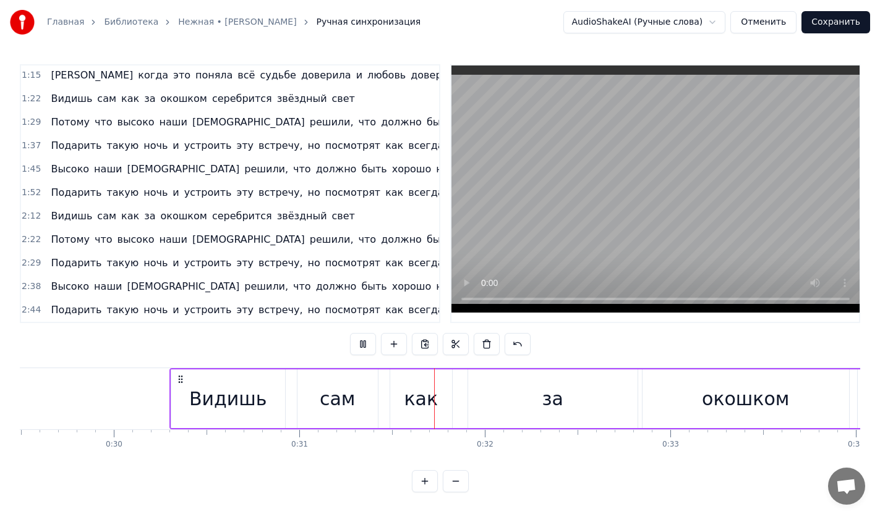
click at [388, 87] on div "1:22 Видишь сам как за окошком серебрится звёздный свет" at bounding box center [230, 98] width 418 height 23
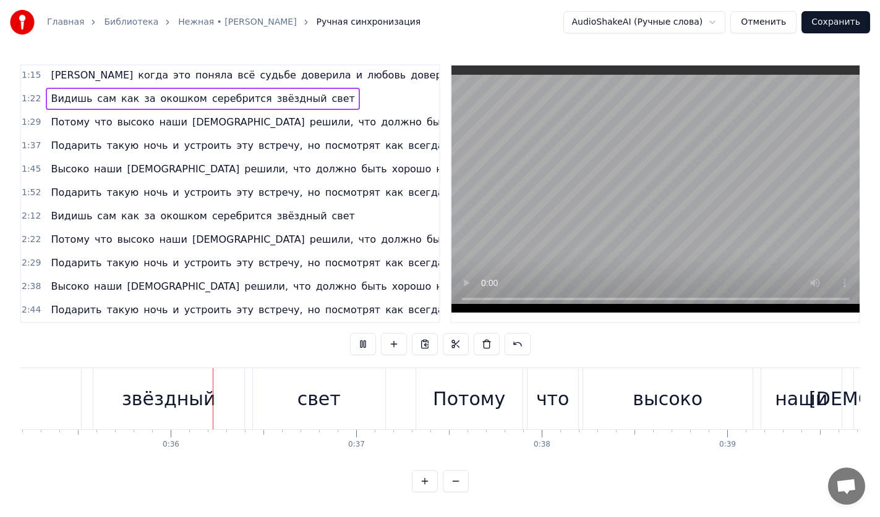
scroll to position [0, 6529]
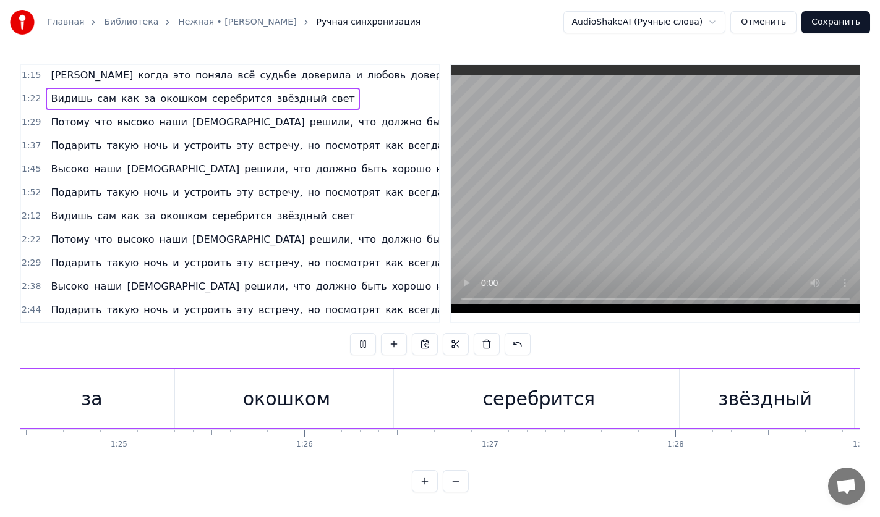
click at [373, 111] on div "Потому что высоко наши ангелы решили, что должно быть хорошо нам с тобой и посп…" at bounding box center [346, 122] width 601 height 22
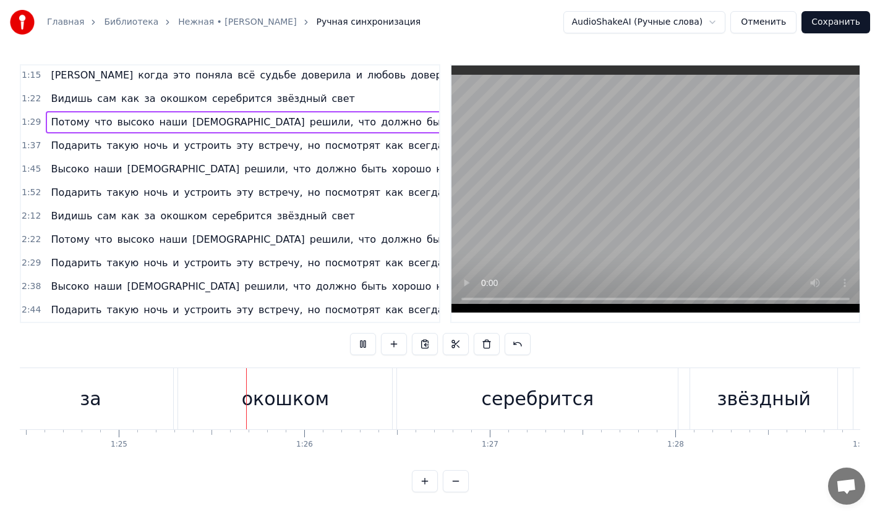
scroll to position [0, 15722]
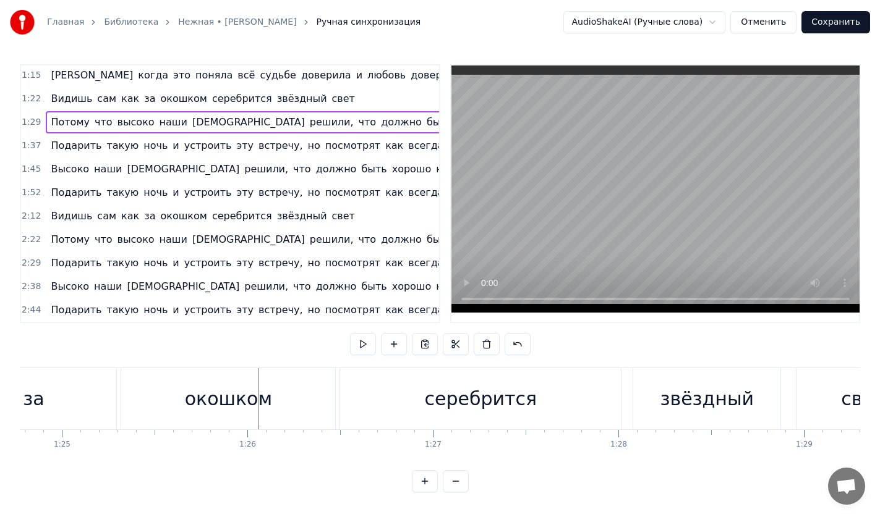
click at [373, 111] on div "Потому что высоко наши ангелы решили, что должно быть хорошо нам с тобой и посп…" at bounding box center [346, 122] width 601 height 22
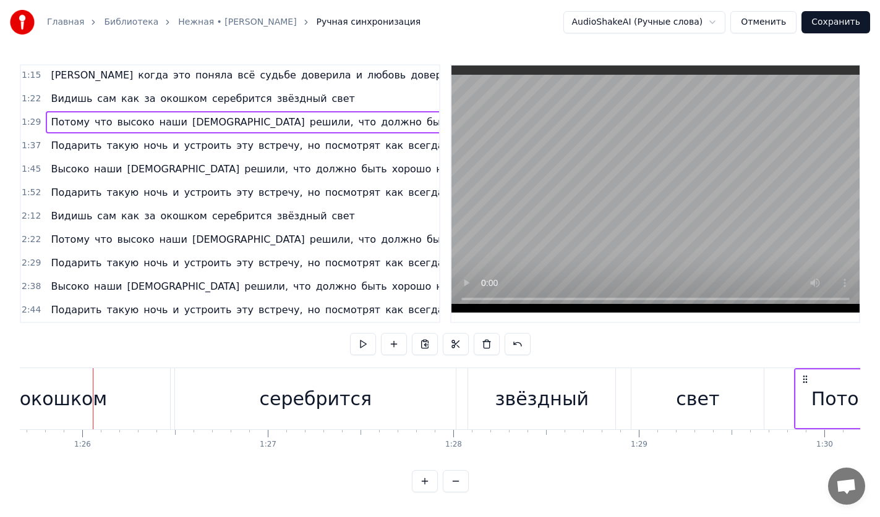
click at [373, 111] on div "Потому что высоко наши ангелы решили, что должно быть хорошо нам с тобой и посп…" at bounding box center [346, 122] width 601 height 22
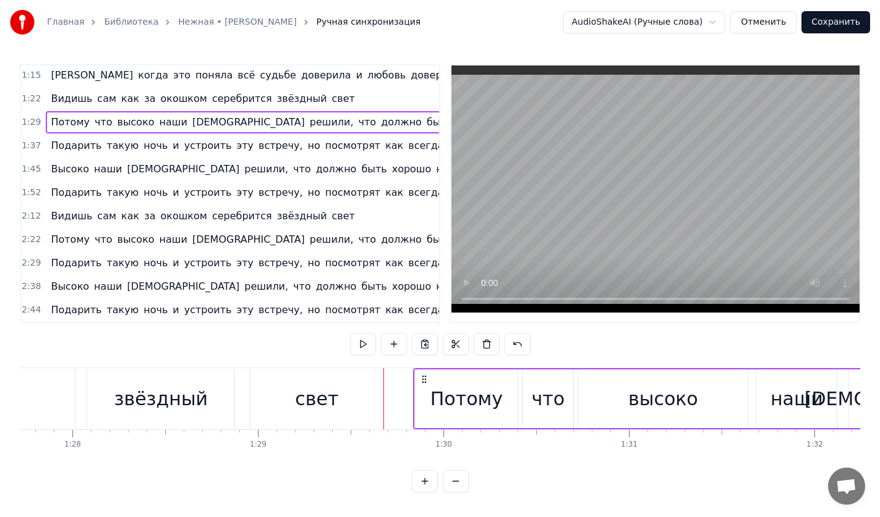
click at [373, 111] on div "Потому что высоко наши ангелы решили, что должно быть хорошо нам с тобой и посп…" at bounding box center [346, 122] width 601 height 22
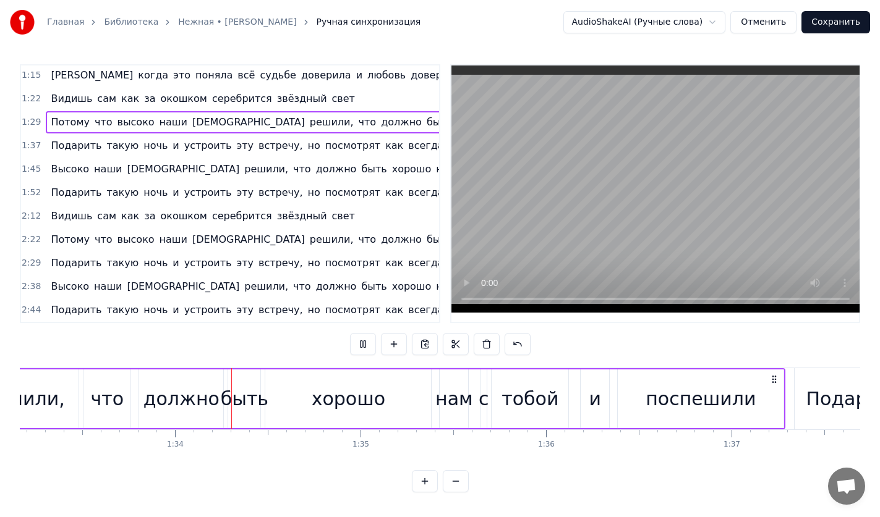
scroll to position [0, 17329]
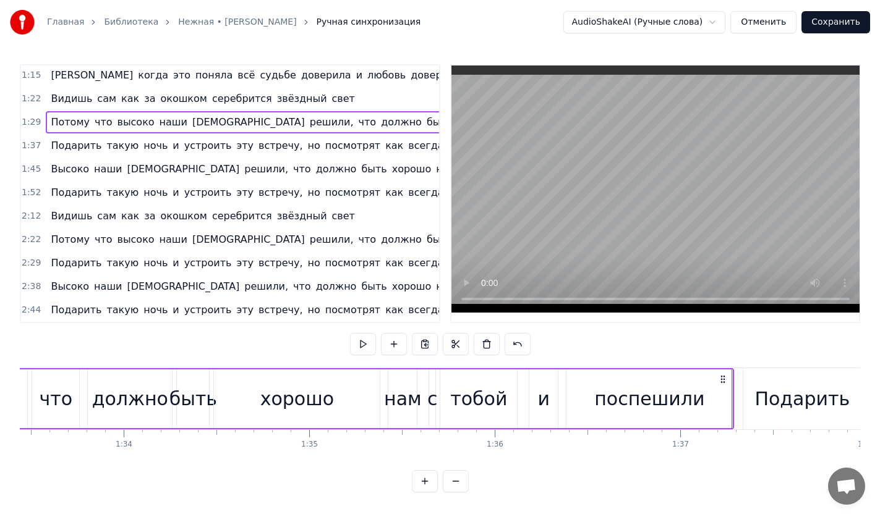
click at [384, 138] on span "как" at bounding box center [394, 145] width 20 height 14
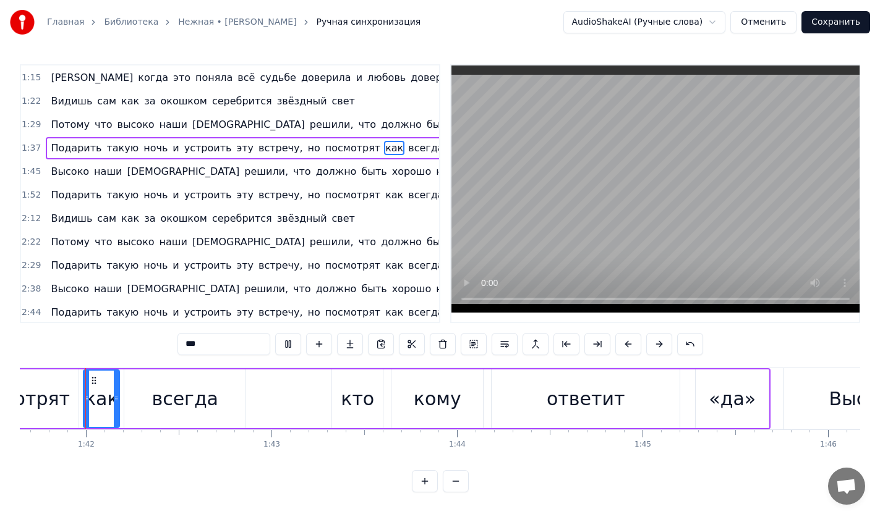
scroll to position [153, 0]
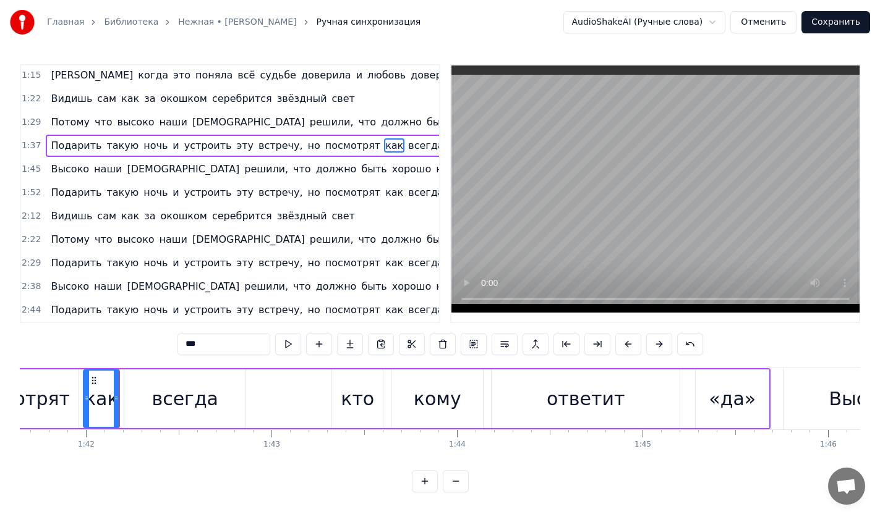
click at [205, 135] on div "Подарить такую ночь и устроить эту встречу, но посмотрят как всегда кто кому от…" at bounding box center [312, 146] width 532 height 22
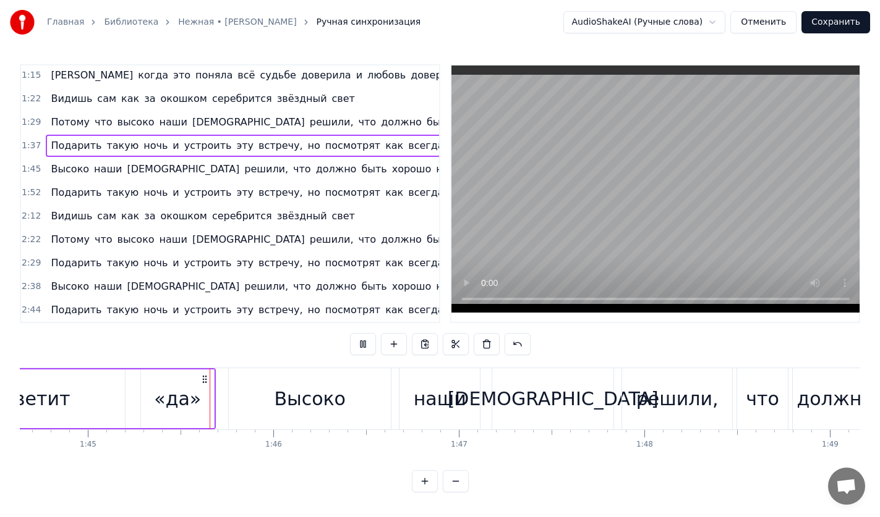
scroll to position [0, 19460]
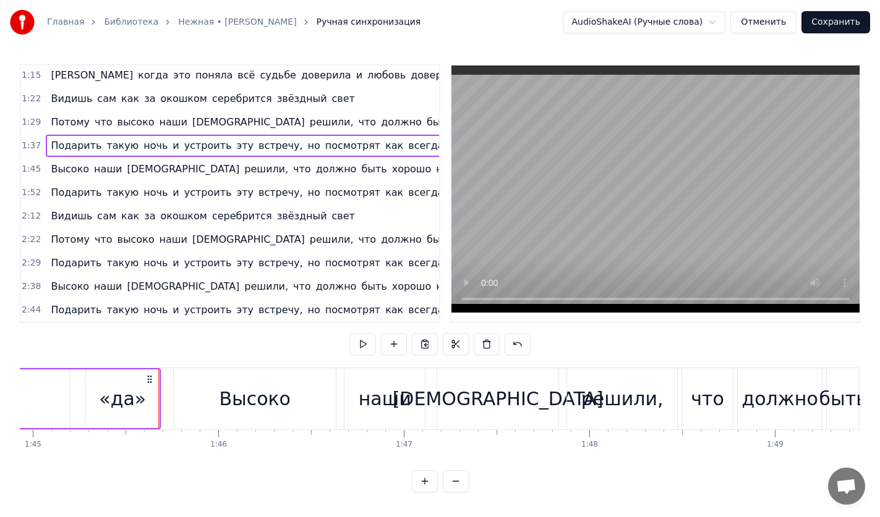
click at [191, 158] on div "Высоко наши ангелы решили, что должно быть хорошо нам с тобой и поспешили" at bounding box center [314, 169] width 536 height 22
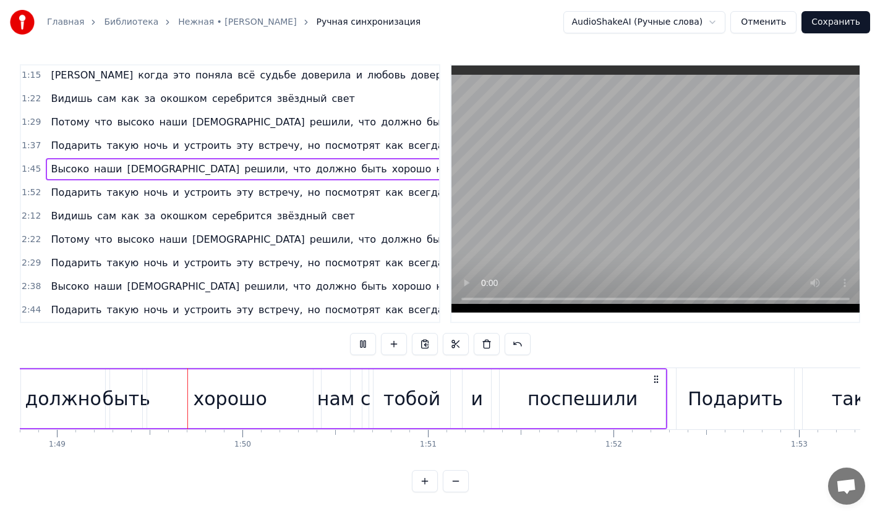
scroll to position [0, 20179]
click at [241, 182] on div "Подарить такую ночь и устроить эту встречу, но посмотрят как всегда кто кому от…" at bounding box center [312, 193] width 532 height 22
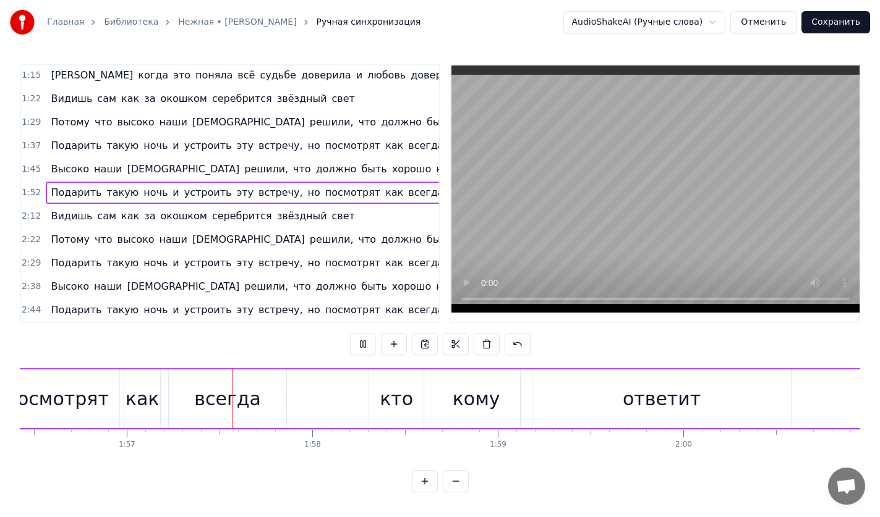
scroll to position [0, 21646]
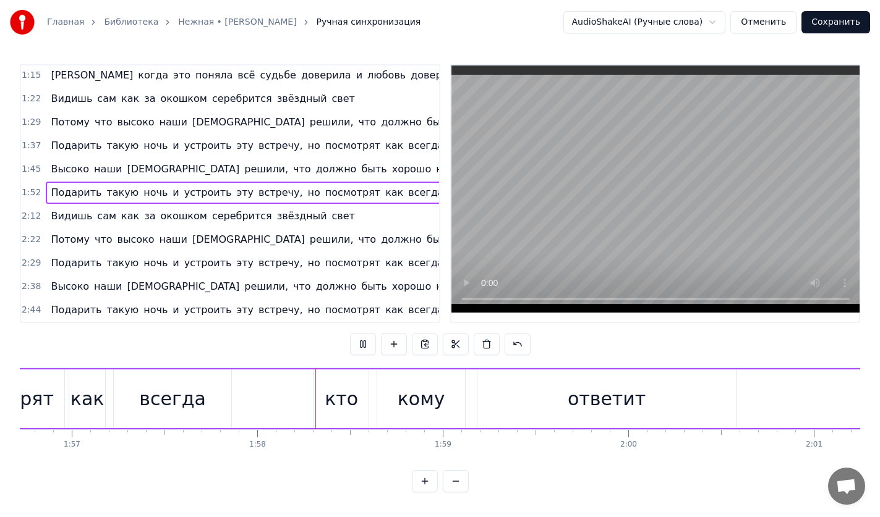
click at [351, 205] on div "2:12 Видишь сам как за окошком серебрится звёздный свет" at bounding box center [230, 216] width 418 height 23
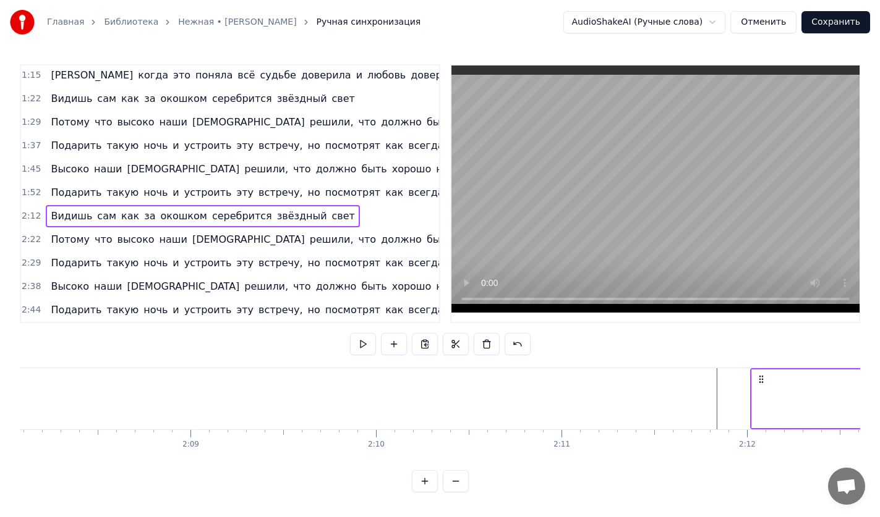
scroll to position [0, 24388]
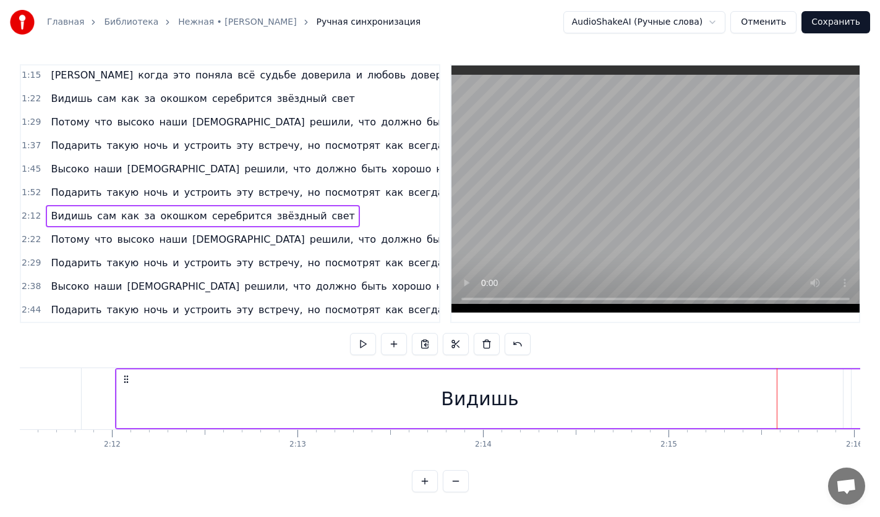
click at [273, 379] on div "Видишь" at bounding box center [480, 399] width 726 height 59
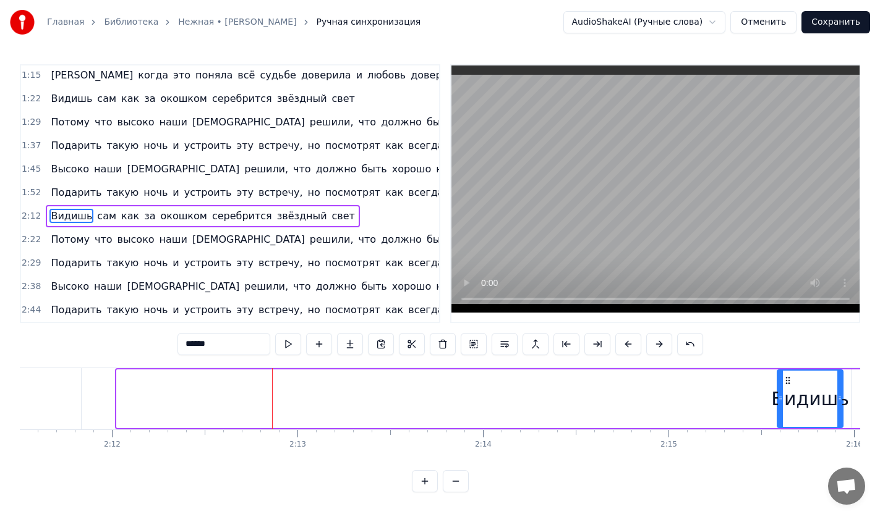
drag, startPoint x: 121, startPoint y: 398, endPoint x: 781, endPoint y: 377, distance: 660.6
click at [781, 377] on div at bounding box center [780, 399] width 5 height 56
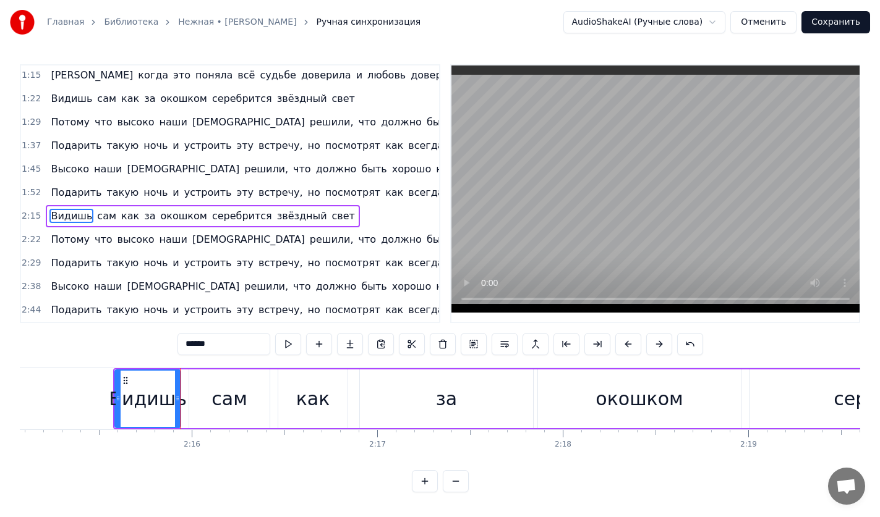
scroll to position [0, 25120]
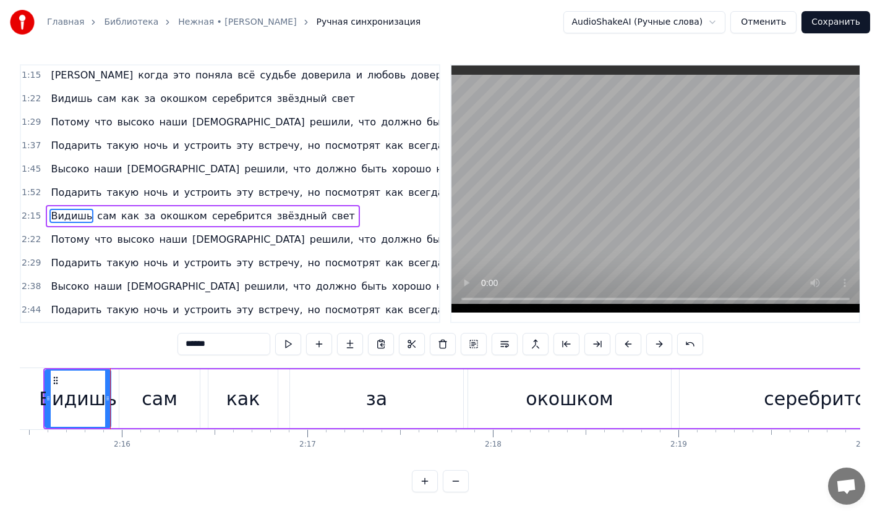
click at [343, 205] on div "2:15 Видишь сам как за окошком серебрится звёздный свет" at bounding box center [230, 216] width 418 height 23
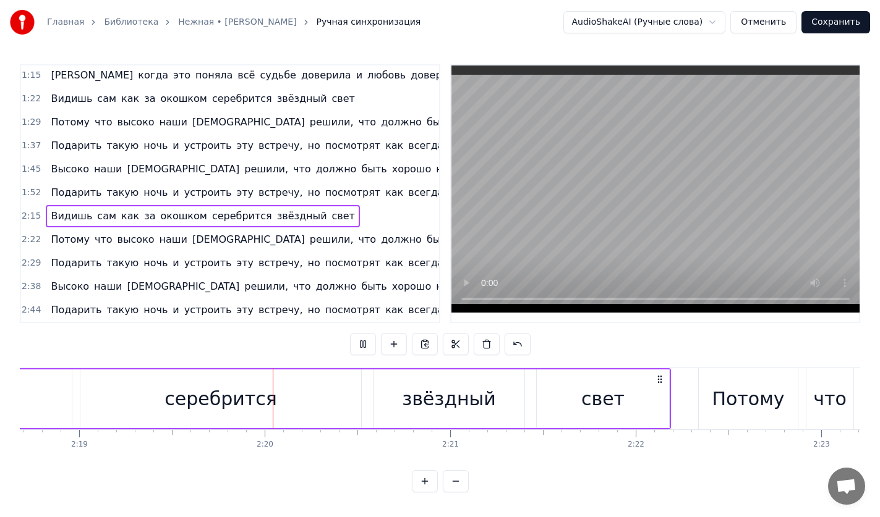
scroll to position [0, 25806]
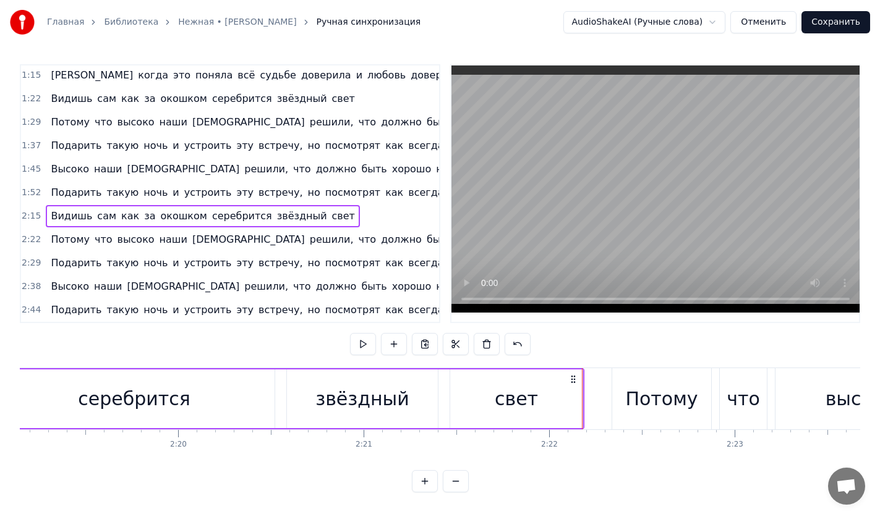
click at [352, 229] on div "Потому что высоко наши ангелы решили, что должно быть хорошо нам с тобой и посп…" at bounding box center [346, 240] width 601 height 22
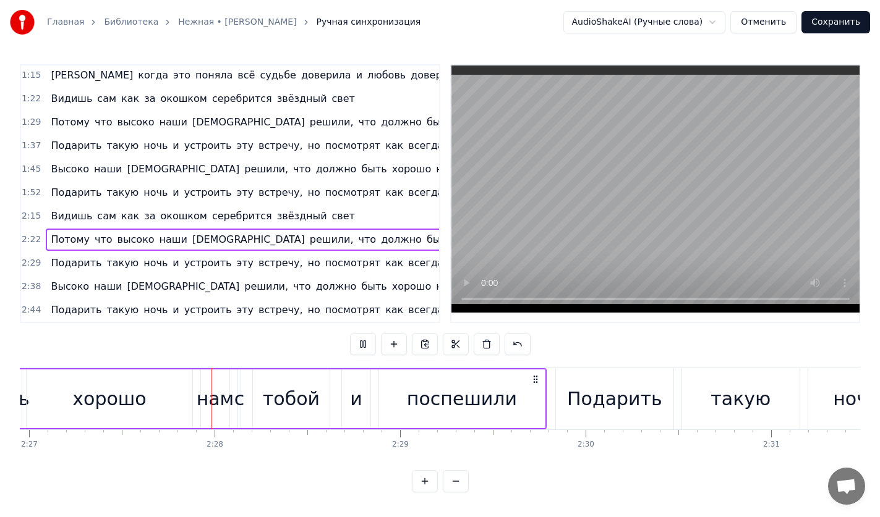
scroll to position [0, 27307]
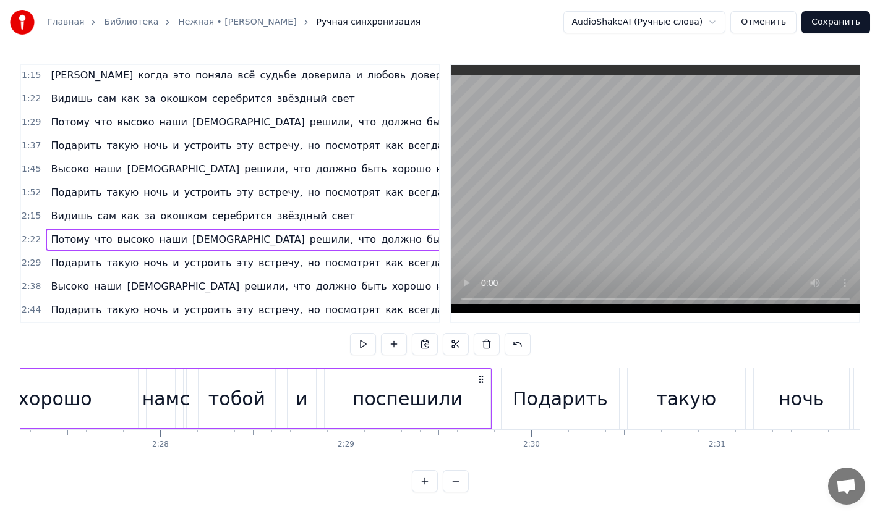
click at [344, 252] on div "Подарить такую ночь и устроить эту встречу, но посмотрят как всегда кто кому от…" at bounding box center [312, 263] width 532 height 22
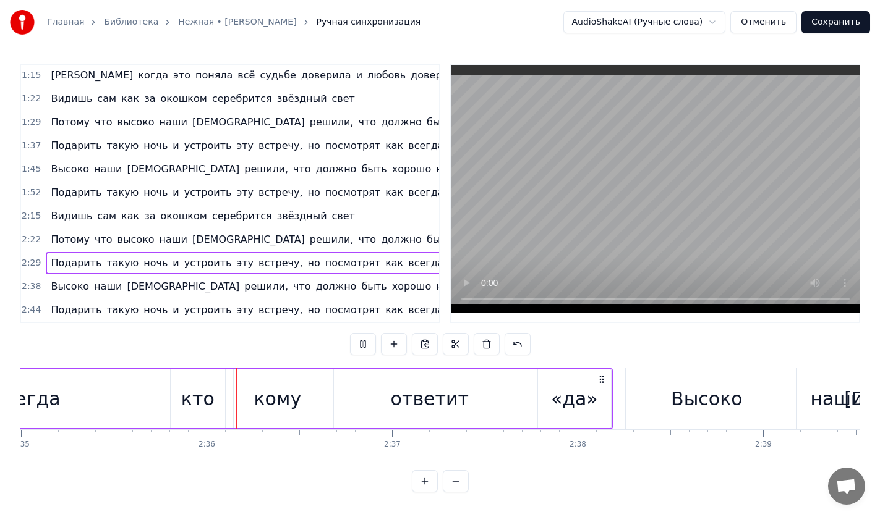
scroll to position [0, 28799]
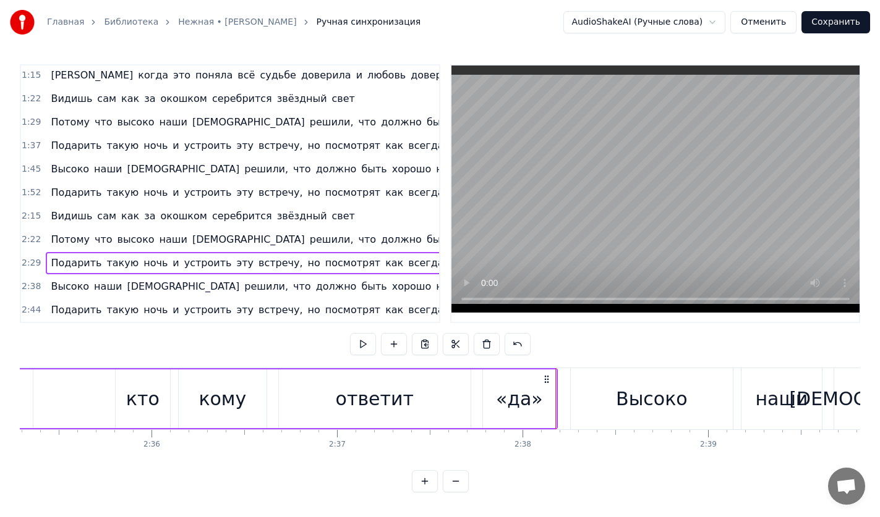
click at [340, 276] on div "Высоко наши ангелы решили, что должно быть хорошо нам с тобой и поспешили" at bounding box center [314, 287] width 536 height 22
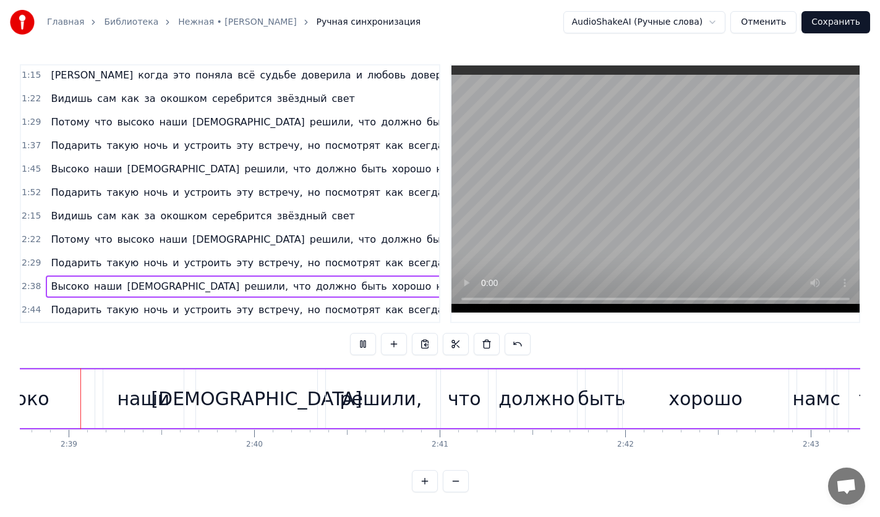
scroll to position [0, 29423]
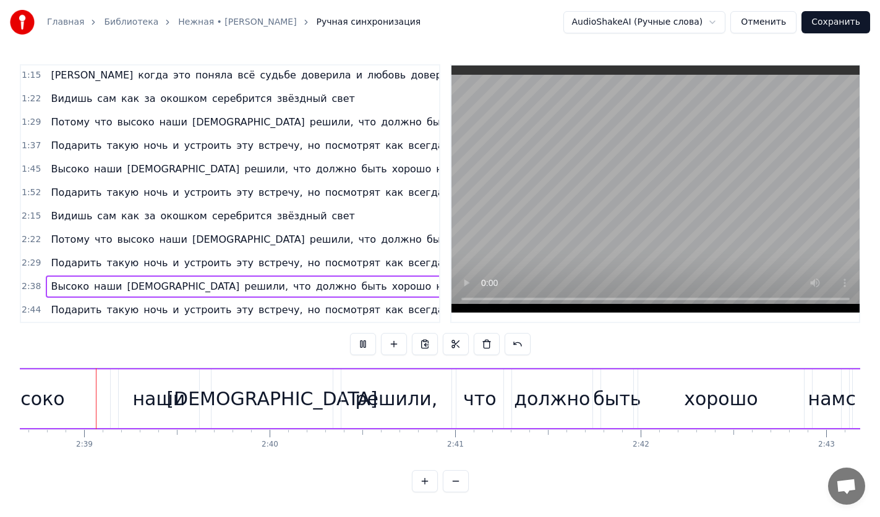
click at [334, 299] on div "Подарить такую ночь и устроить эту встречу, но посмотрят как всегда кто кому от…" at bounding box center [312, 310] width 532 height 22
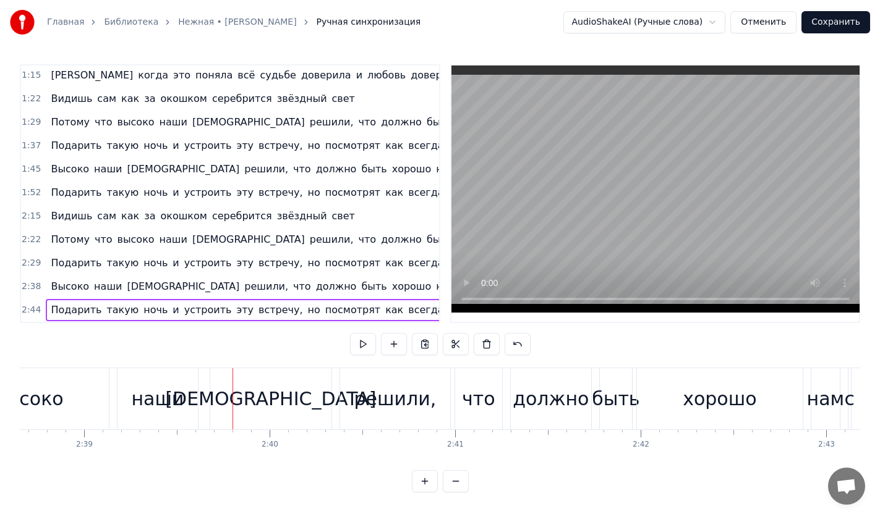
click at [336, 303] on span "посмотрят" at bounding box center [352, 310] width 57 height 14
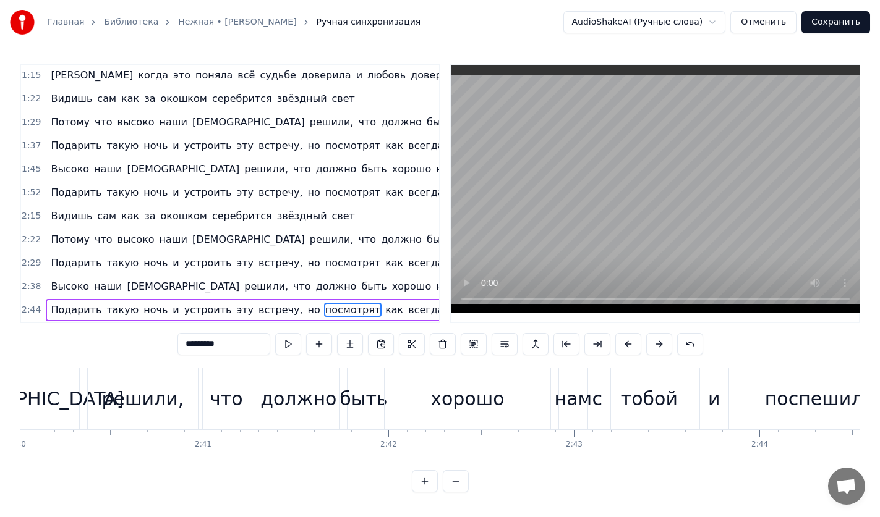
click at [337, 299] on div "Подарить такую ночь и устроить эту встречу, но посмотрят как всегда кто кому от…" at bounding box center [312, 310] width 532 height 22
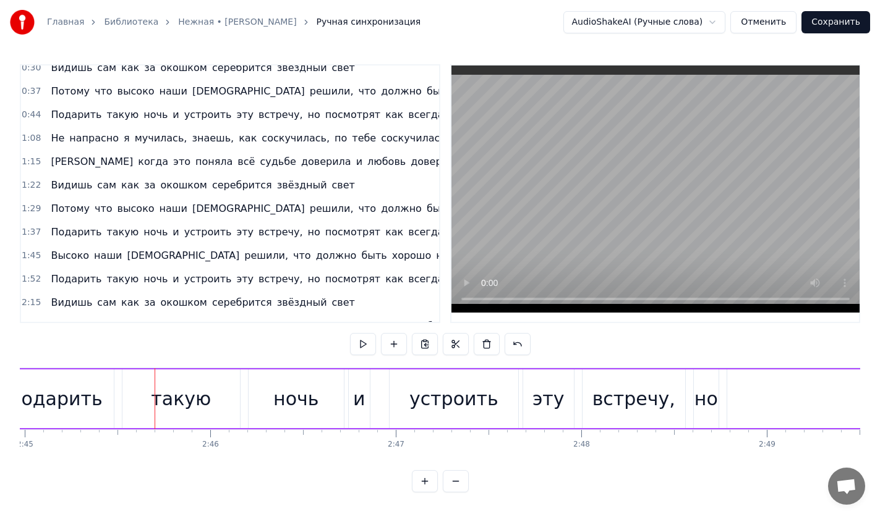
scroll to position [0, 0]
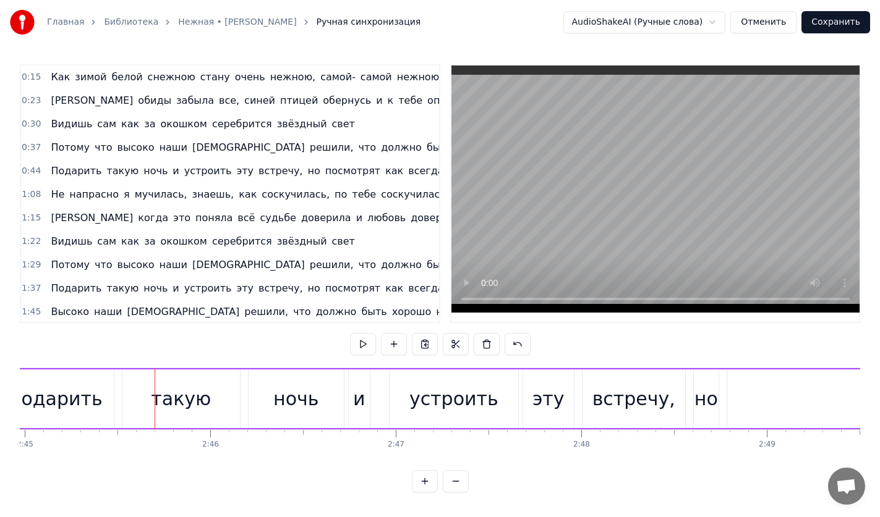
click at [834, 27] on button "Сохранить" at bounding box center [835, 22] width 69 height 22
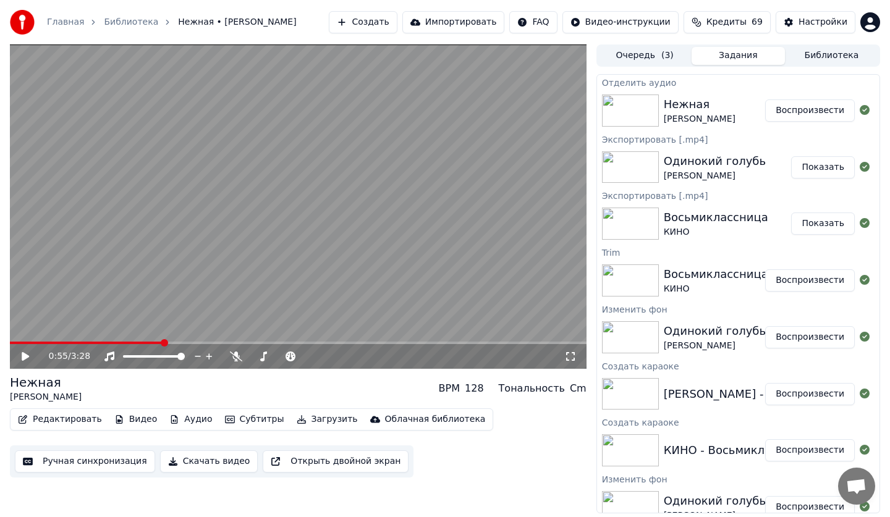
click at [80, 463] on button "Ручная синхронизация" at bounding box center [85, 462] width 140 height 22
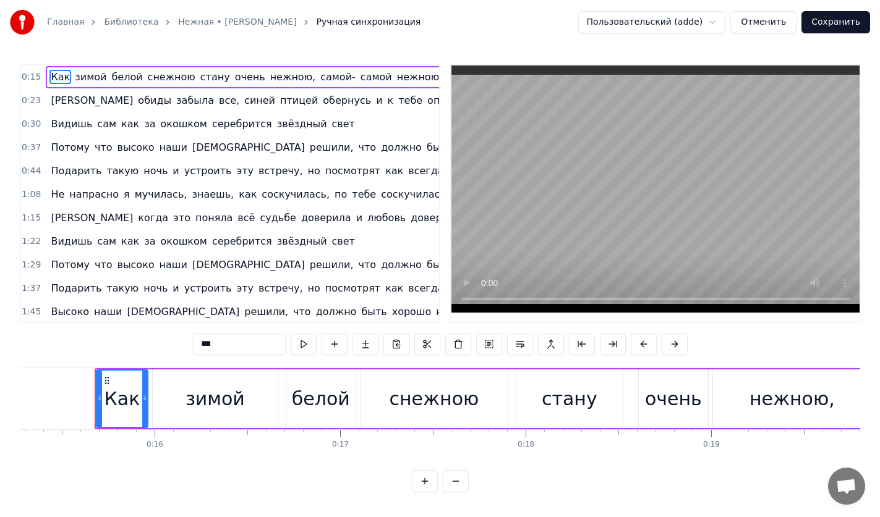
scroll to position [0, 2845]
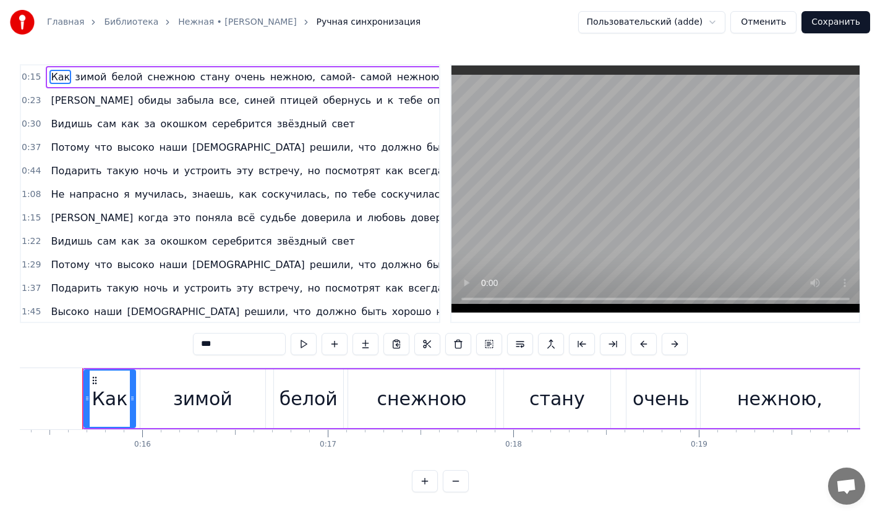
click at [407, 175] on span "всегда" at bounding box center [426, 171] width 38 height 14
type input "******"
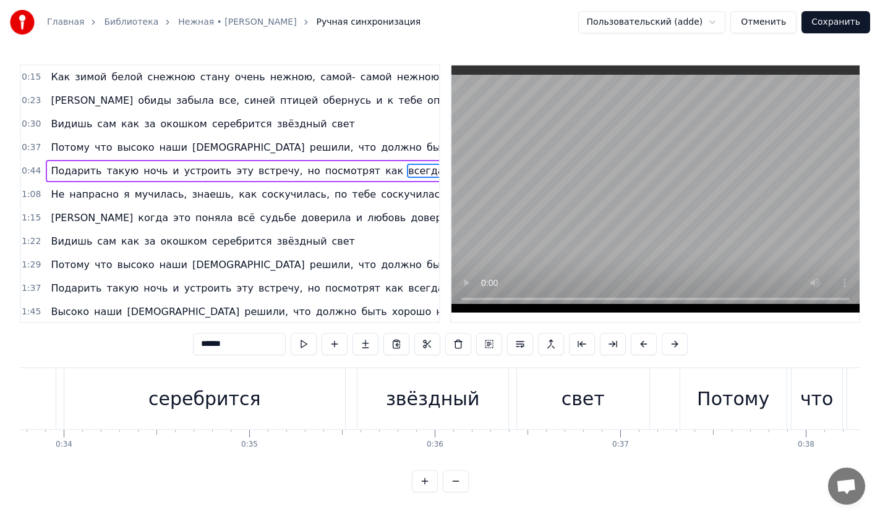
click at [374, 184] on div "Не напрасно я мучилась, знаешь, как соскучилась, по тебе соскучилась" at bounding box center [248, 195] width 404 height 22
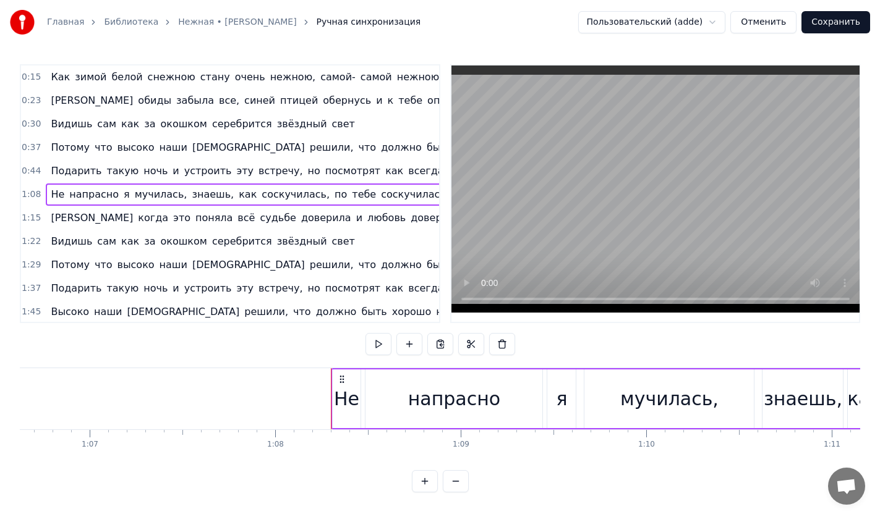
scroll to position [0, 12604]
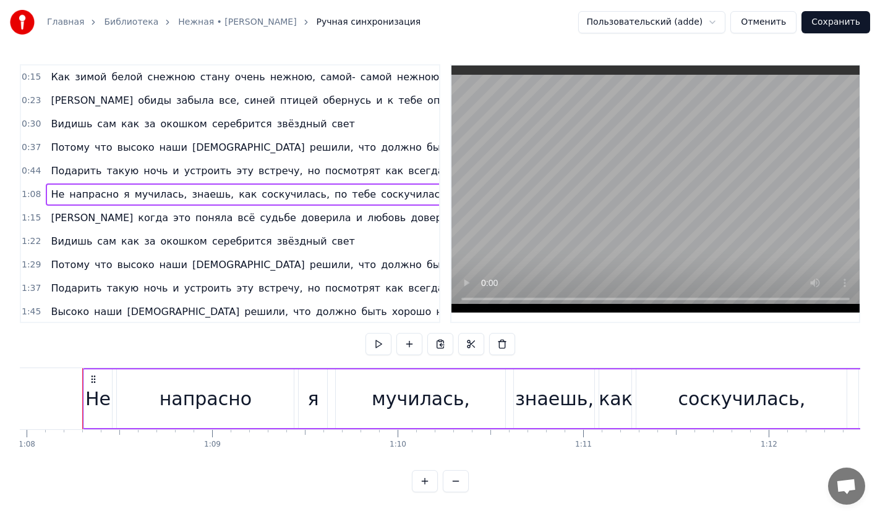
click at [350, 179] on div "Подарить такую ночь и устроить эту встречу, но посмотрят как всегда кто кому от…" at bounding box center [312, 171] width 532 height 22
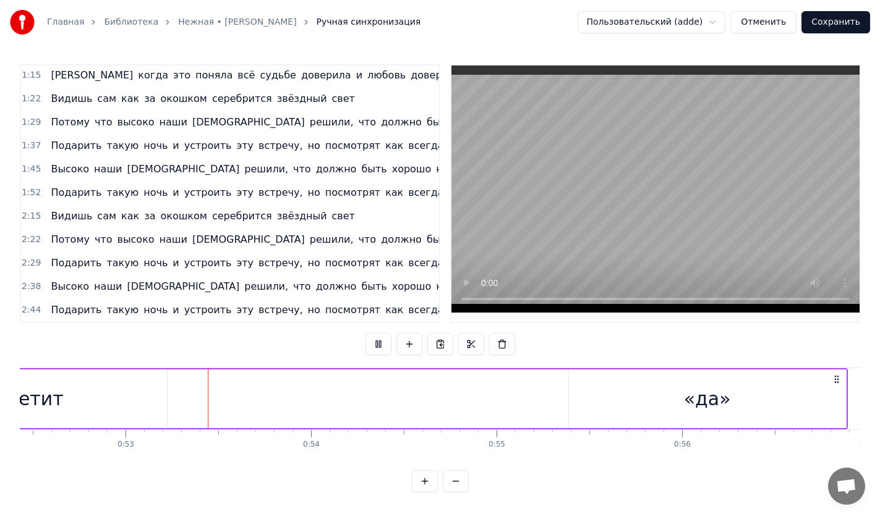
scroll to position [6, 0]
drag, startPoint x: 630, startPoint y: 397, endPoint x: 478, endPoint y: 402, distance: 152.2
click at [156, 397] on div "ответит" at bounding box center [25, 399] width 284 height 59
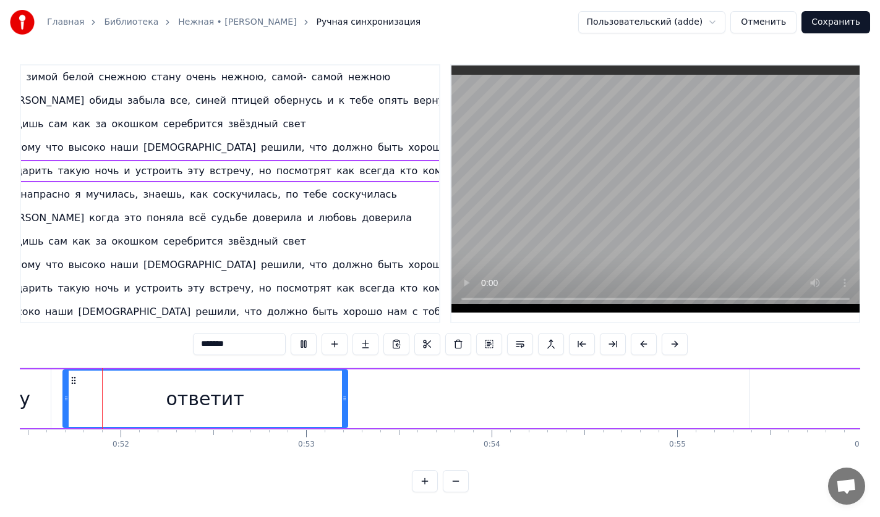
scroll to position [0, 9522]
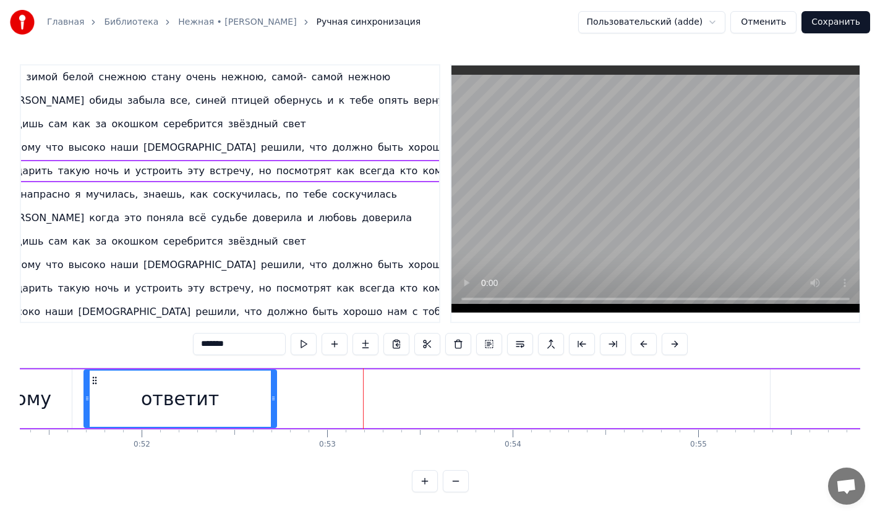
drag, startPoint x: 366, startPoint y: 389, endPoint x: 274, endPoint y: 393, distance: 92.2
click at [274, 394] on icon at bounding box center [273, 399] width 5 height 10
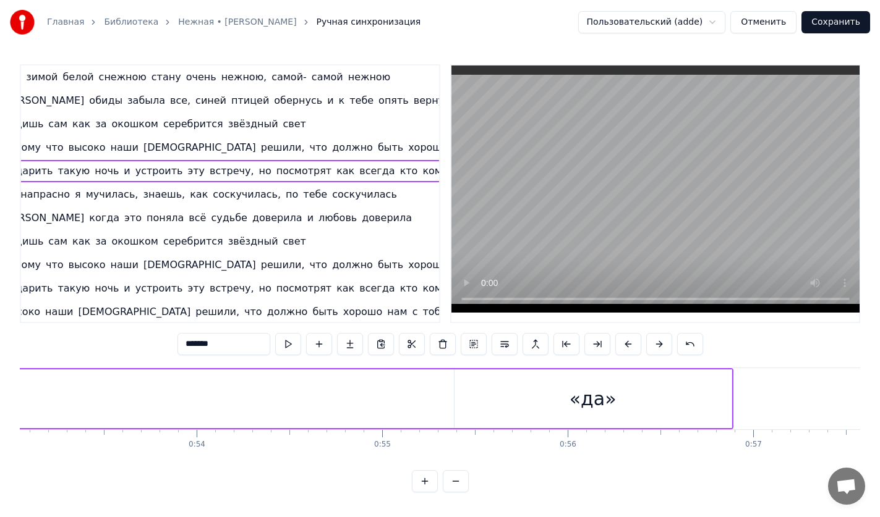
scroll to position [0, 9897]
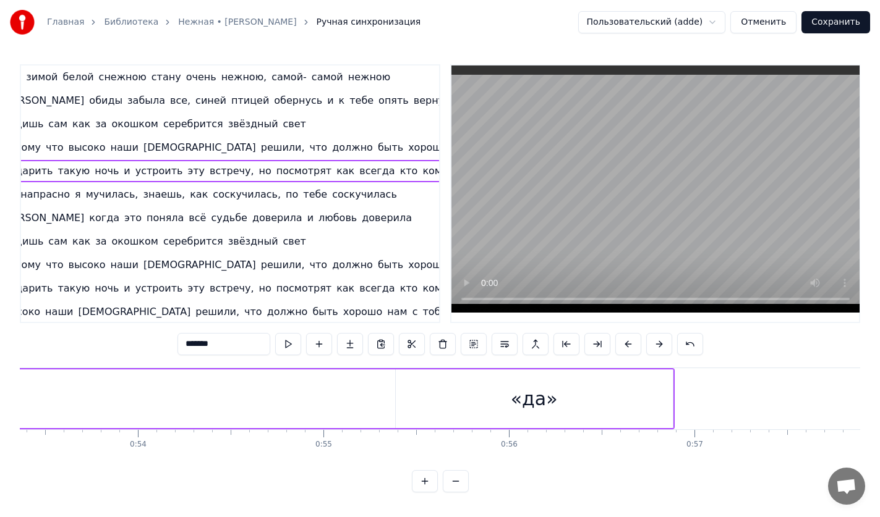
click at [424, 407] on div "«да»" at bounding box center [534, 399] width 277 height 59
type input "****"
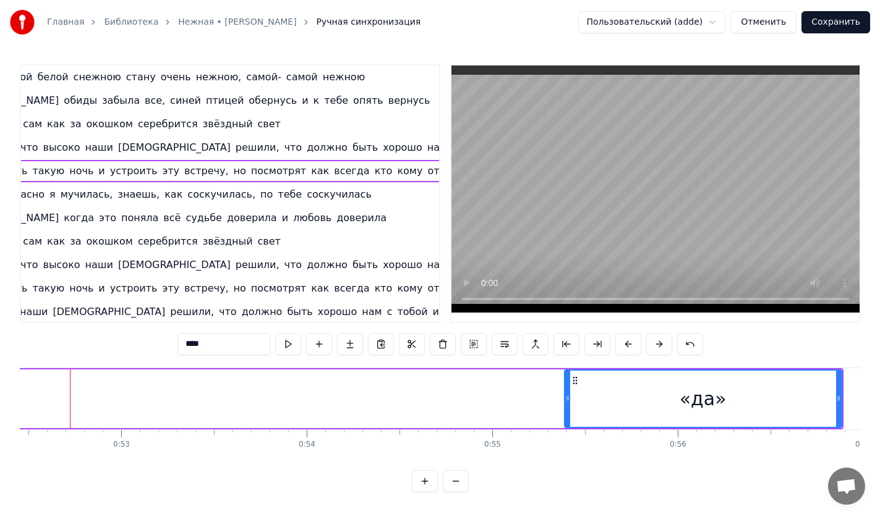
scroll to position [0, 9715]
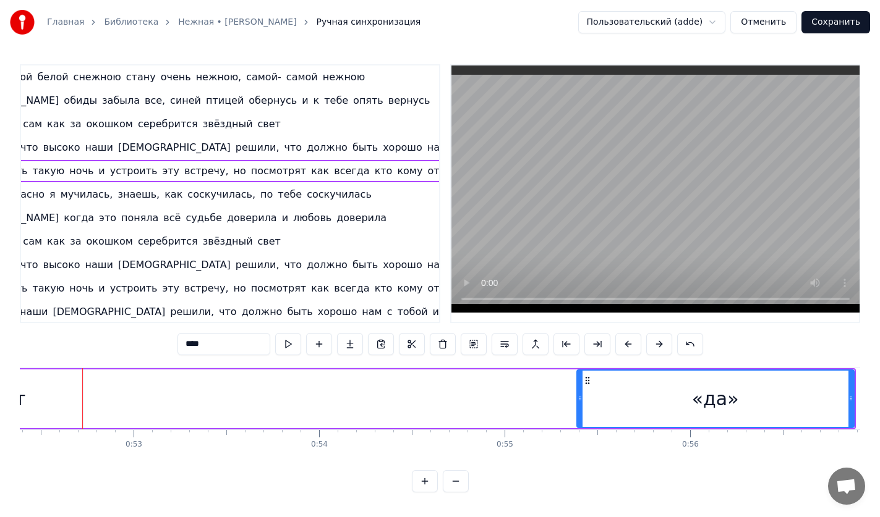
drag, startPoint x: 589, startPoint y: 398, endPoint x: 487, endPoint y: 401, distance: 102.0
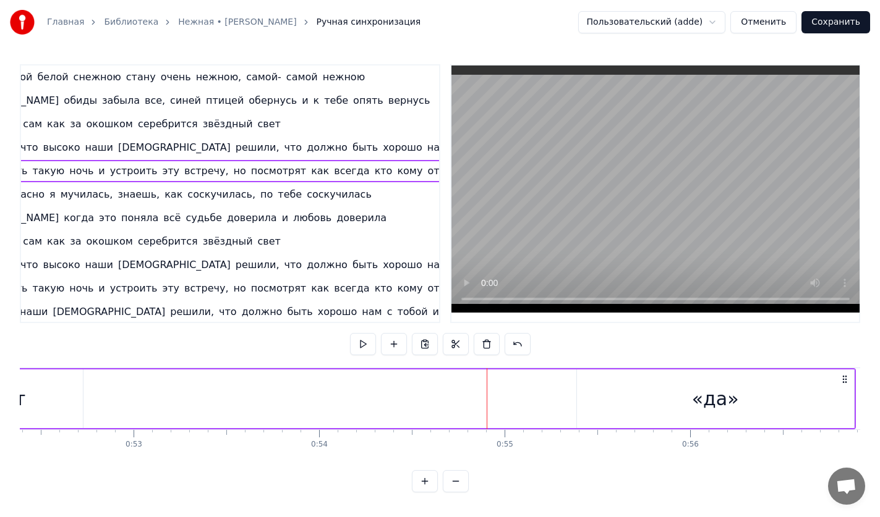
click at [616, 378] on div "«да»" at bounding box center [715, 399] width 277 height 59
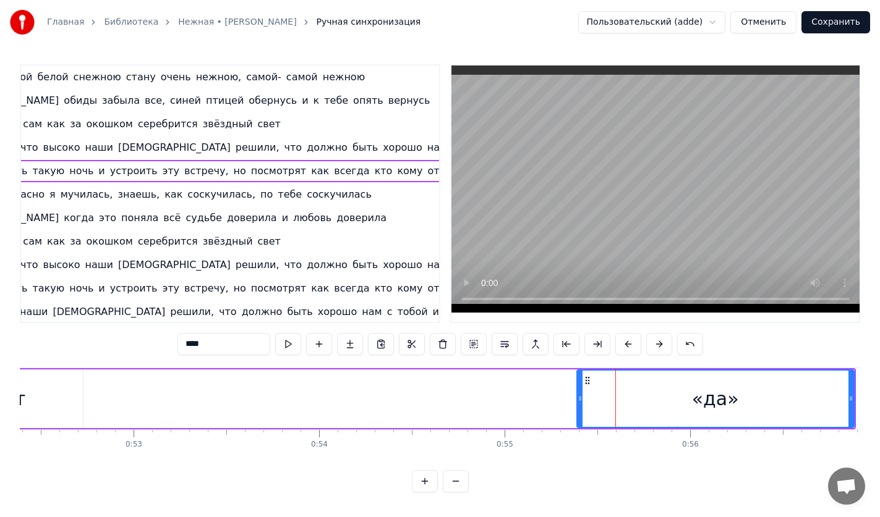
drag, startPoint x: 619, startPoint y: 371, endPoint x: 491, endPoint y: 378, distance: 128.2
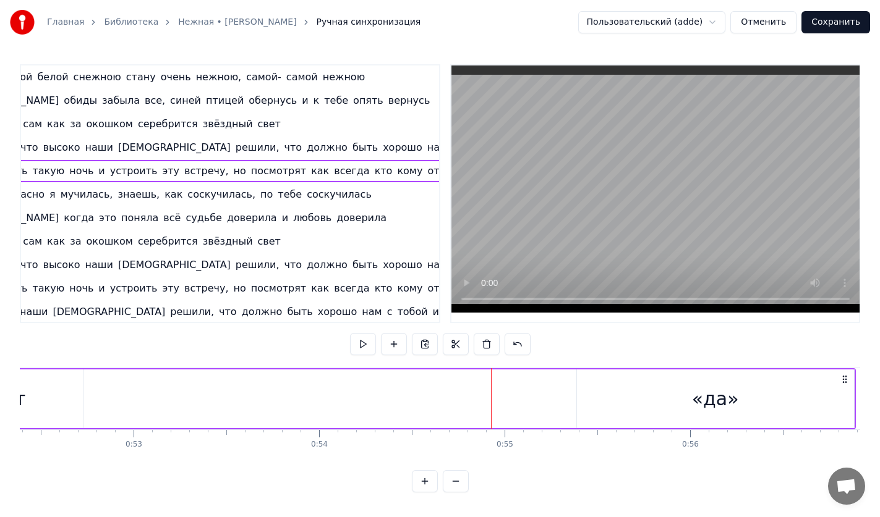
click at [642, 393] on div "«да»" at bounding box center [715, 399] width 277 height 59
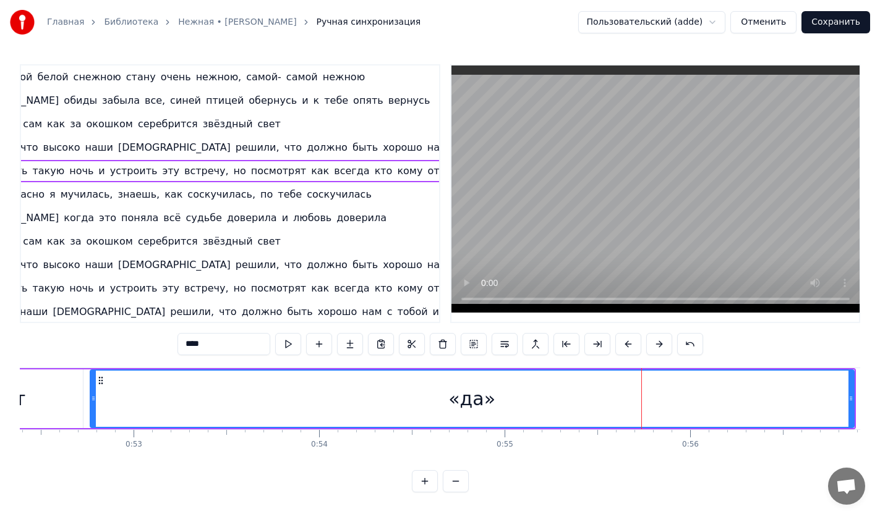
drag, startPoint x: 578, startPoint y: 399, endPoint x: 183, endPoint y: 410, distance: 395.2
click at [102, 414] on div "«да»" at bounding box center [472, 399] width 762 height 56
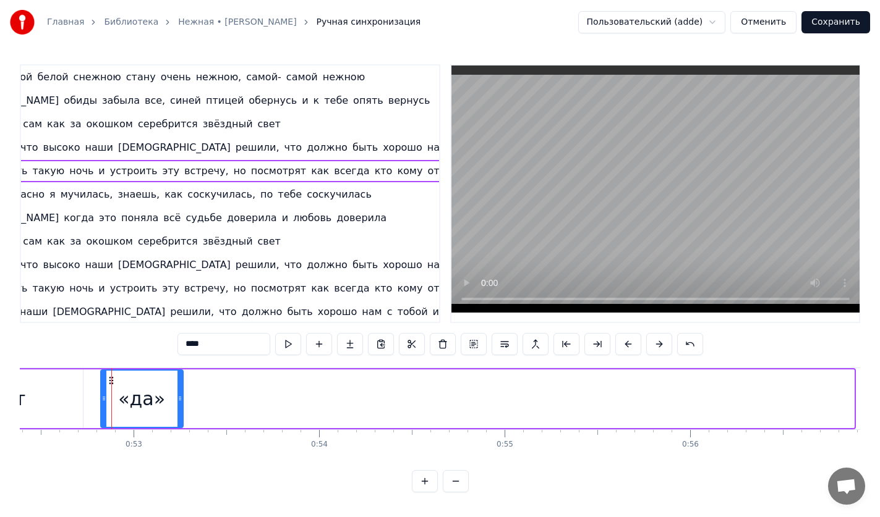
drag, startPoint x: 849, startPoint y: 397, endPoint x: 179, endPoint y: 402, distance: 670.7
click at [179, 402] on icon at bounding box center [179, 399] width 5 height 10
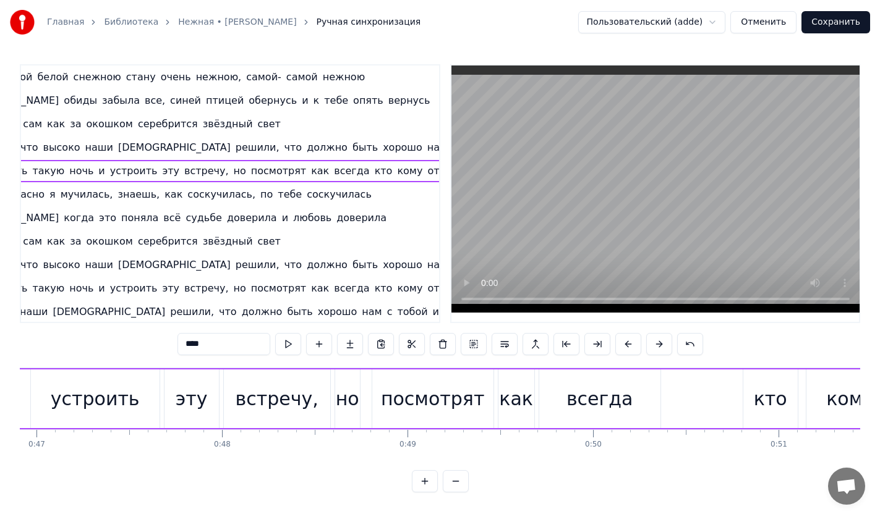
scroll to position [0, 9488]
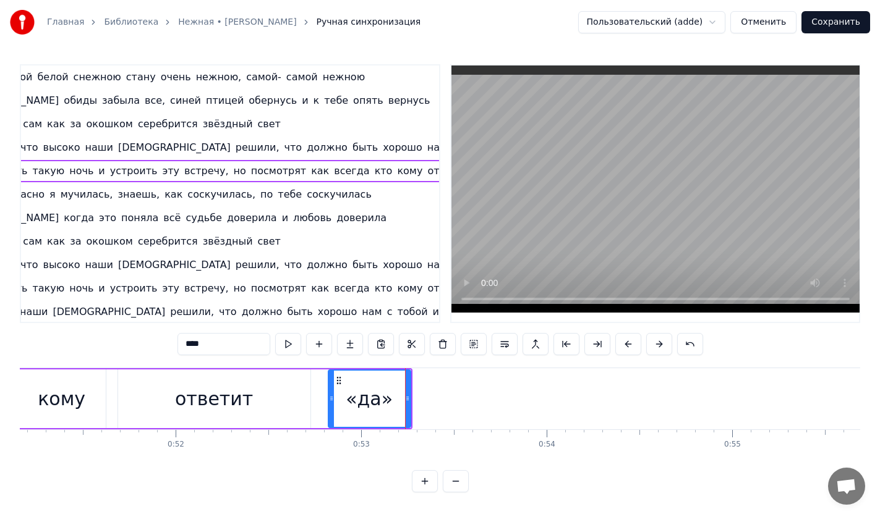
click at [236, 404] on div "ответит" at bounding box center [214, 399] width 78 height 28
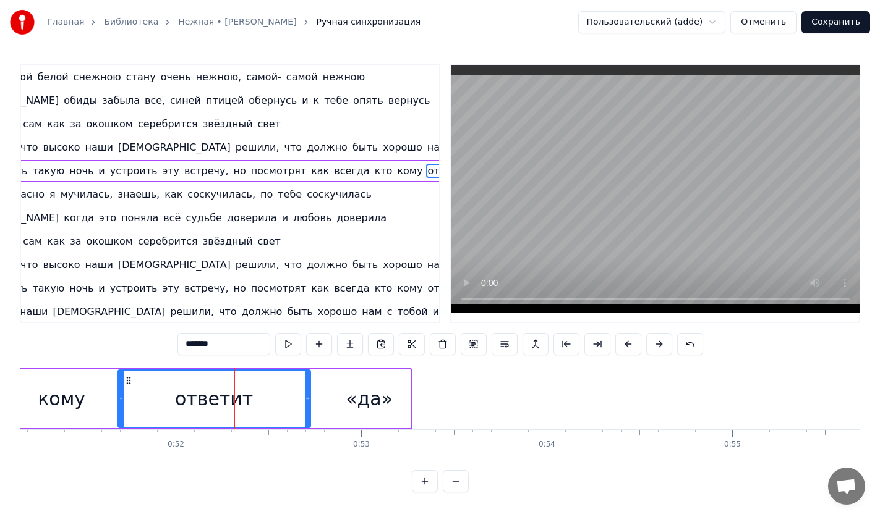
click at [334, 399] on div "«да»" at bounding box center [369, 399] width 82 height 59
type input "****"
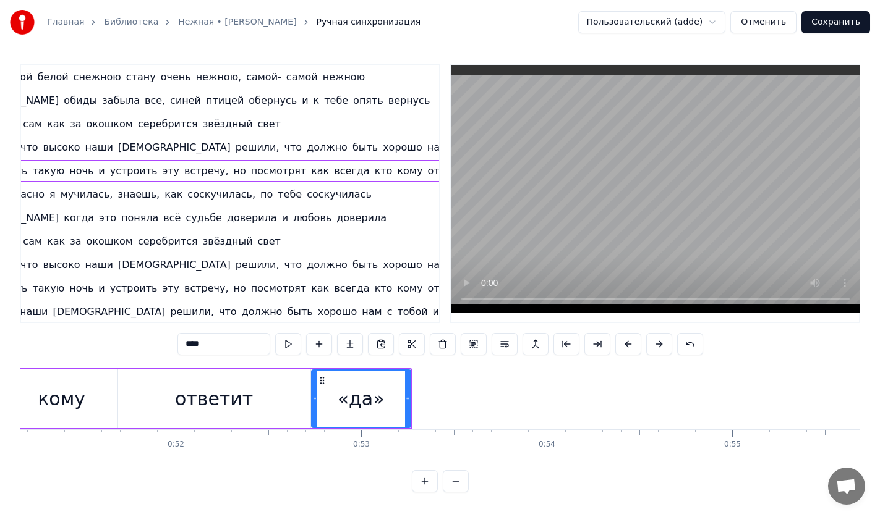
drag, startPoint x: 330, startPoint y: 401, endPoint x: 313, endPoint y: 403, distance: 16.8
click at [313, 403] on icon at bounding box center [314, 399] width 5 height 10
click at [356, 407] on div "«да»" at bounding box center [361, 399] width 47 height 28
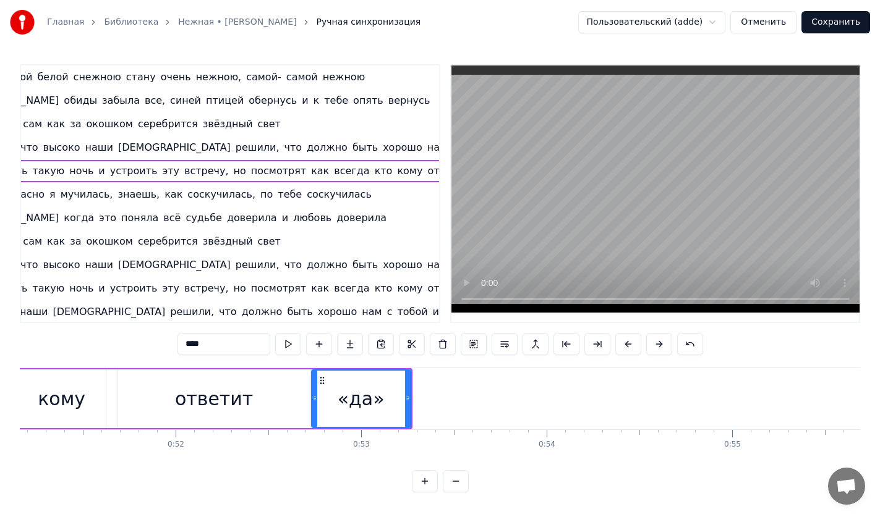
click at [279, 176] on div "Подарить такую ночь и устроить эту встречу, но посмотрят как всегда кто кому от…" at bounding box center [238, 171] width 532 height 22
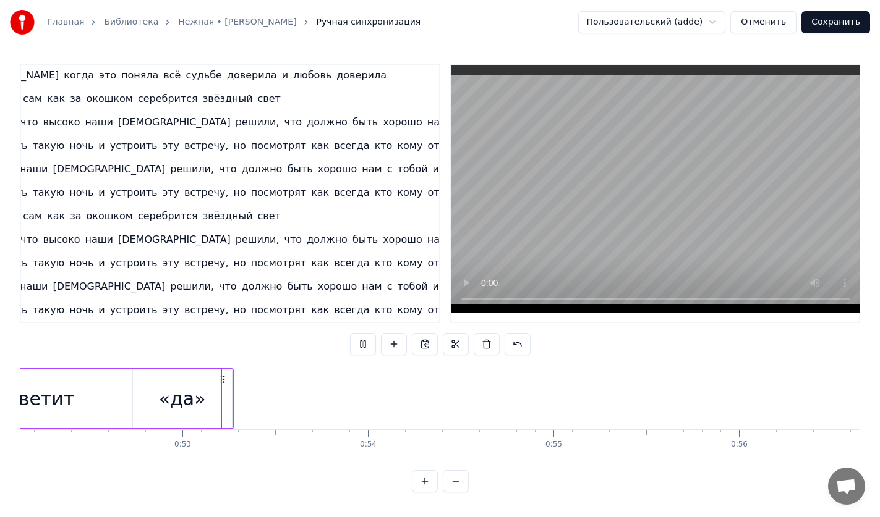
scroll to position [0, 9720]
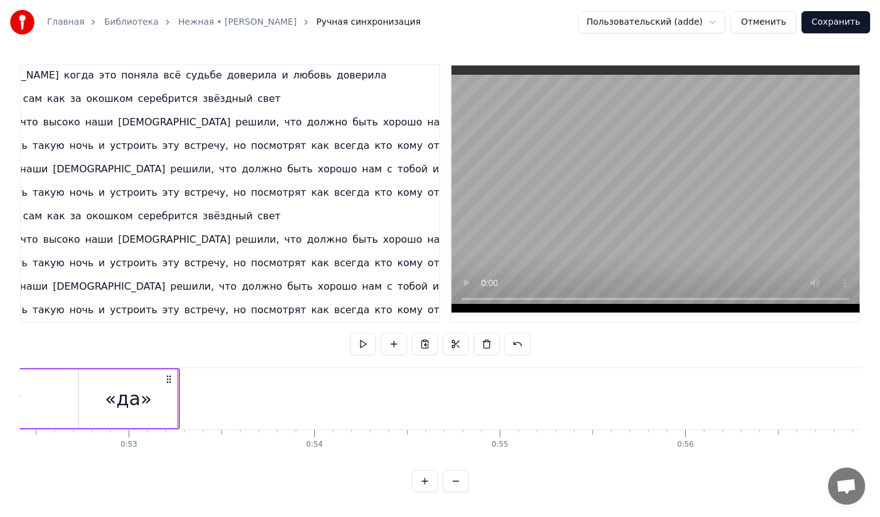
click at [388, 150] on div "0:15 Как зимой белой снежною стану очень нежною, самой- самой нежною 0:23 Я оби…" at bounding box center [230, 193] width 420 height 259
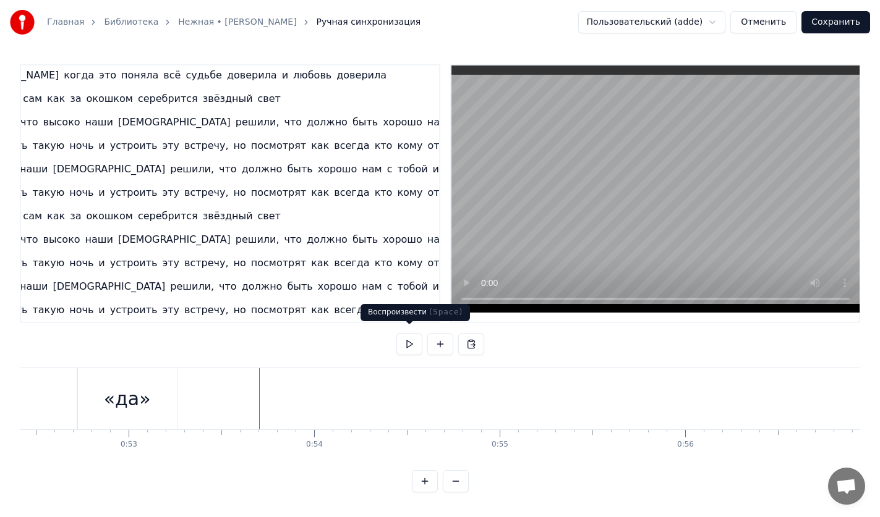
click at [413, 342] on button at bounding box center [409, 344] width 26 height 22
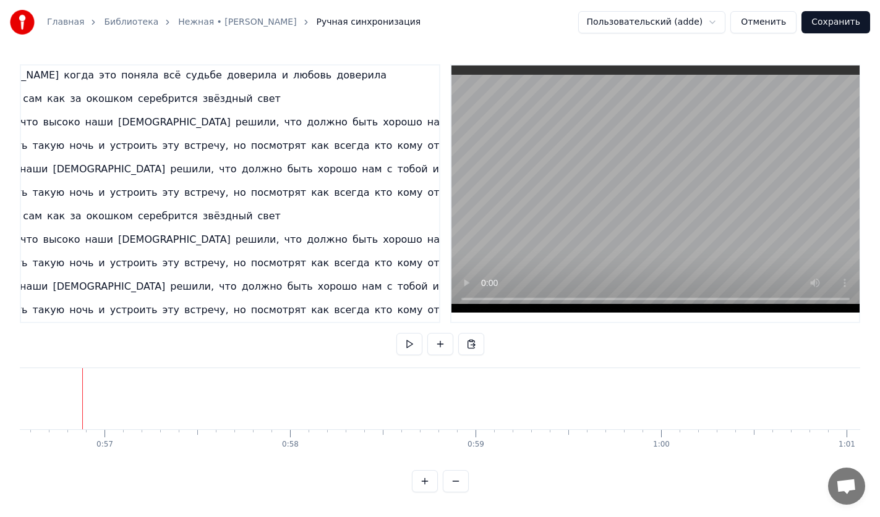
click at [413, 342] on button at bounding box center [409, 344] width 26 height 22
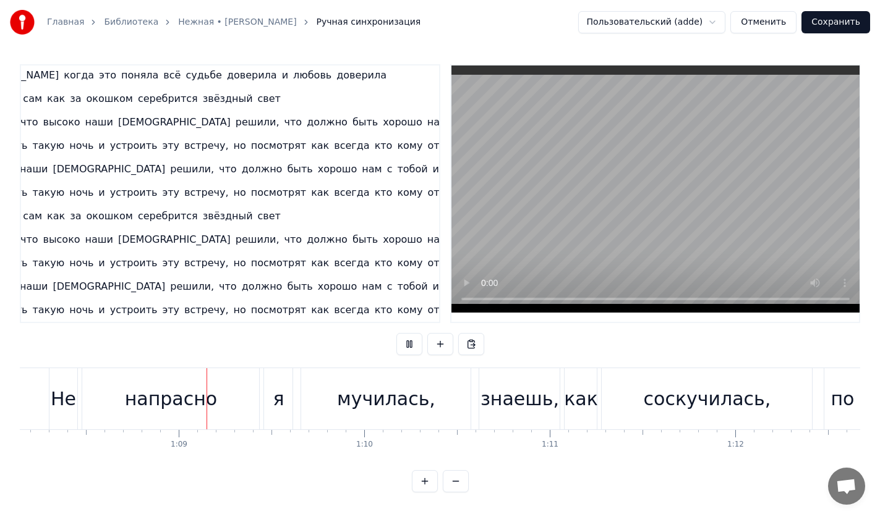
scroll to position [0, 12692]
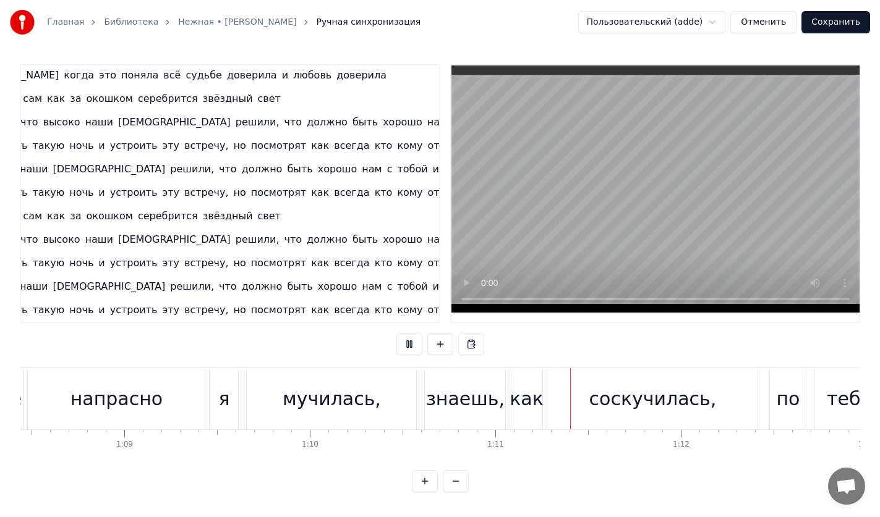
click at [413, 342] on button at bounding box center [409, 344] width 26 height 22
drag, startPoint x: 221, startPoint y: 354, endPoint x: 216, endPoint y: 363, distance: 10.8
click at [219, 354] on div "0:15 Как зимой белой снежною стану очень нежною, самой- самой нежною 0:23 Я оби…" at bounding box center [440, 278] width 840 height 428
click at [215, 369] on div "я" at bounding box center [224, 398] width 28 height 61
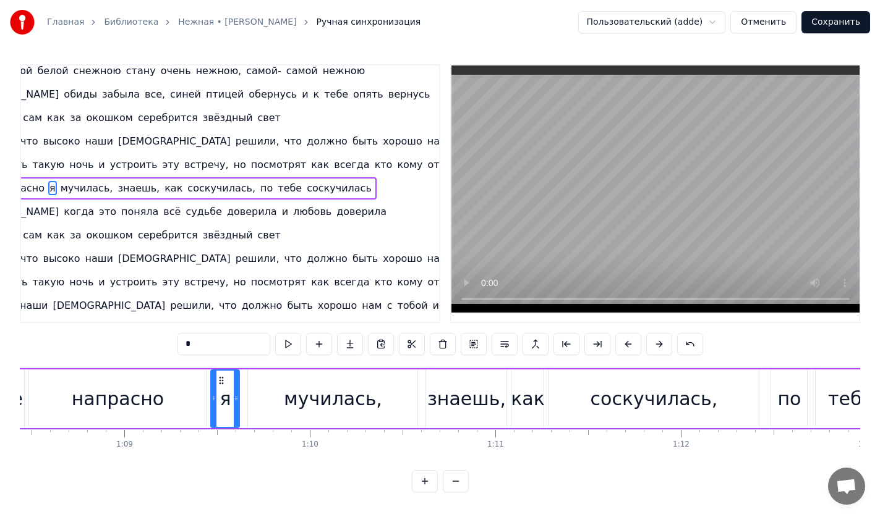
scroll to position [6, 0]
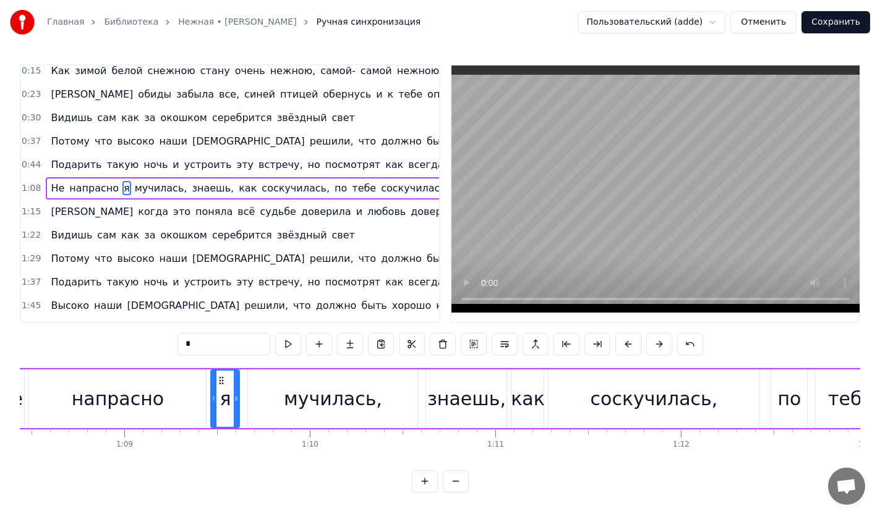
click at [283, 360] on div "0:15 Как зимой белой снежною стану очень нежною, самой- самой нежною 0:23 Я оби…" at bounding box center [440, 278] width 840 height 428
click at [403, 201] on div "1:15 А когда это поняла всё судьбе доверила и любовь доверила" at bounding box center [230, 211] width 418 height 23
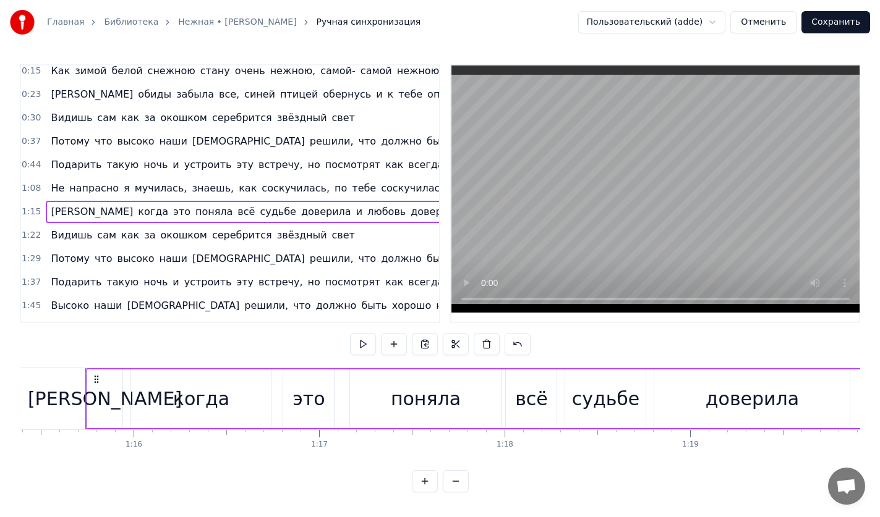
click at [404, 185] on div "1:08 Не напрасно я мучилась, знаешь, как соскучилась, по тебе соскучилась" at bounding box center [230, 188] width 418 height 23
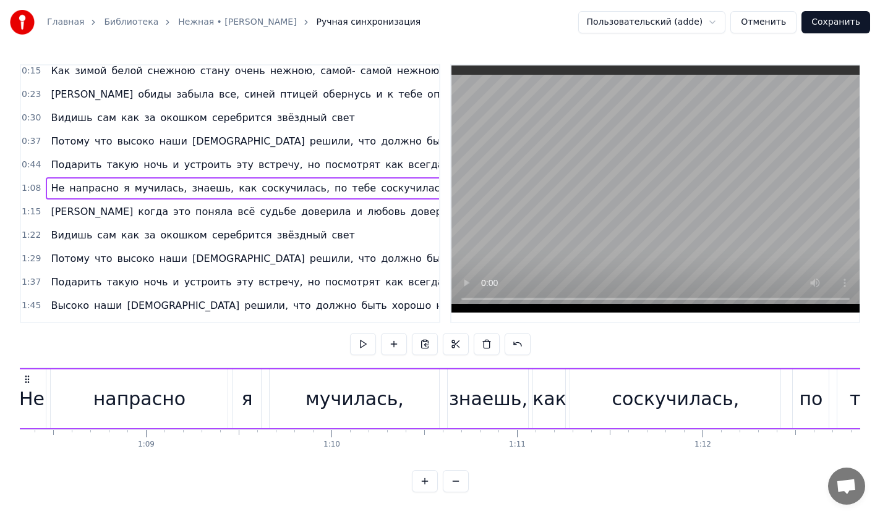
scroll to position [0, 12604]
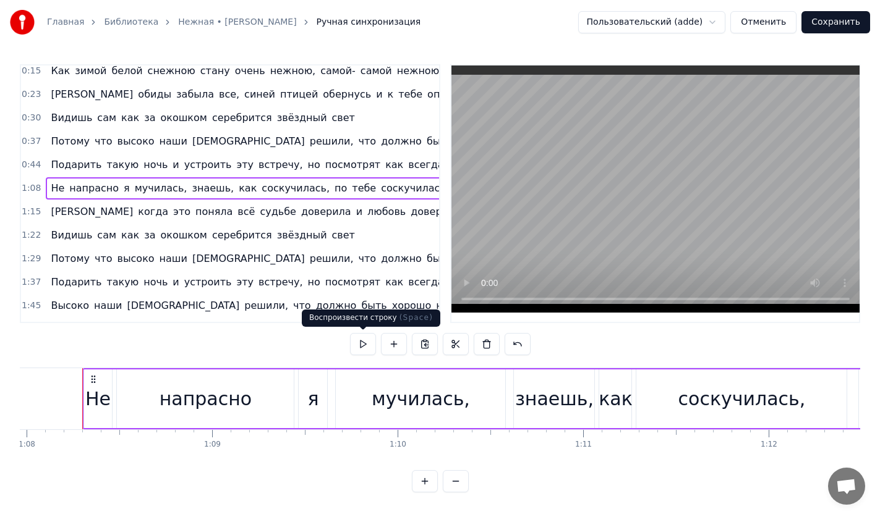
click at [365, 341] on button at bounding box center [363, 344] width 26 height 22
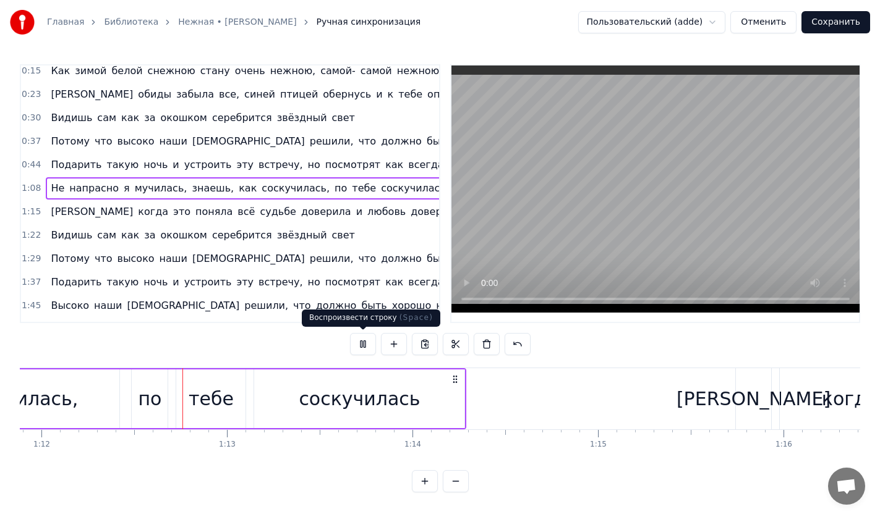
scroll to position [0, 13333]
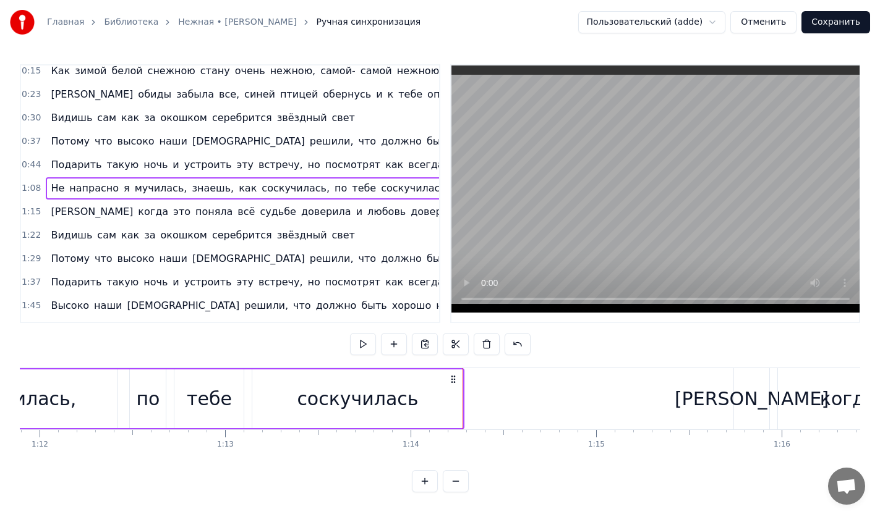
click at [414, 211] on div "1:15 А когда это поняла всё судьбе доверила и любовь доверила" at bounding box center [230, 211] width 418 height 23
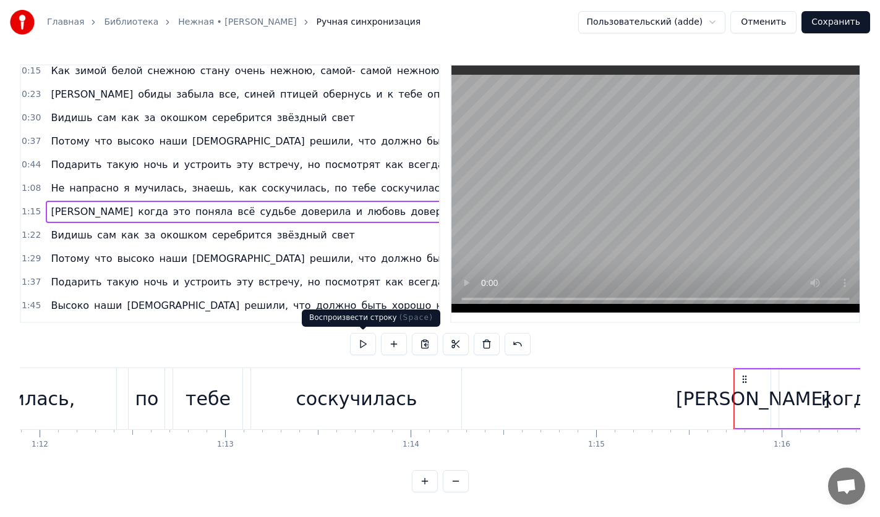
click at [356, 342] on button at bounding box center [363, 344] width 26 height 22
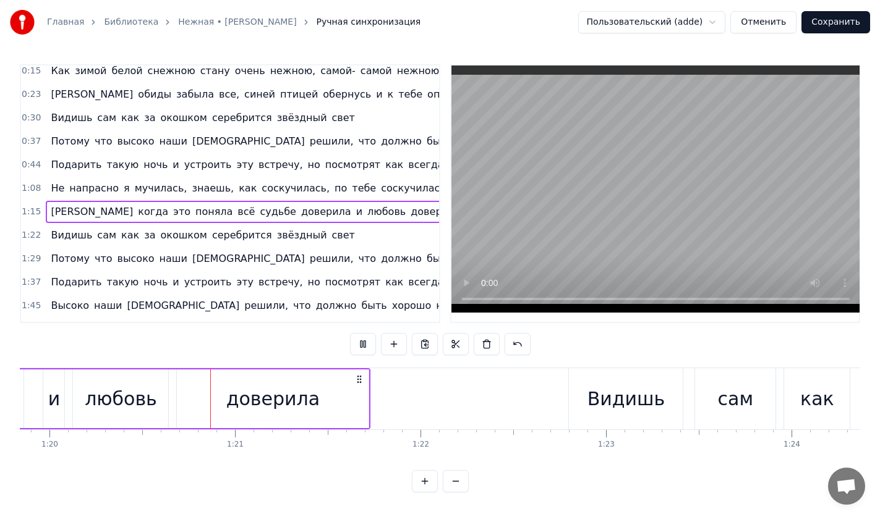
scroll to position [0, 14810]
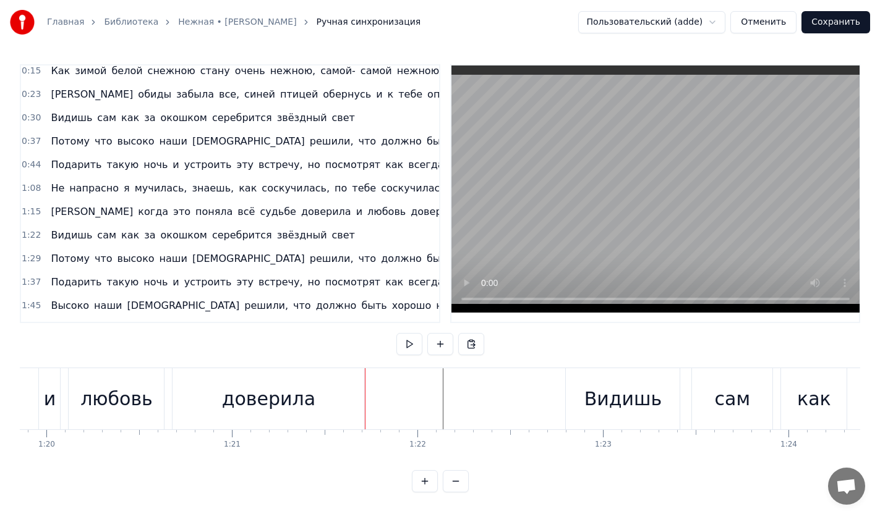
click at [406, 351] on button at bounding box center [409, 344] width 26 height 22
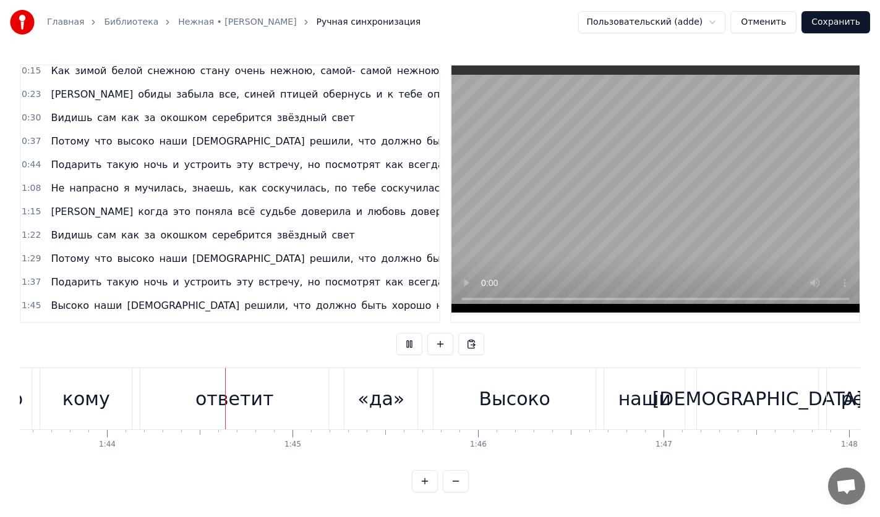
scroll to position [0, 19255]
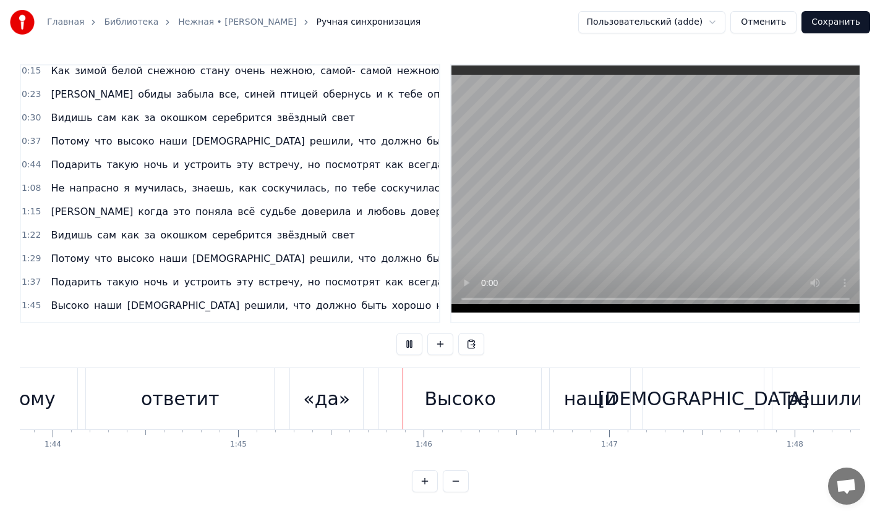
click at [409, 348] on button at bounding box center [409, 344] width 26 height 22
click at [399, 385] on div "Высоко" at bounding box center [460, 398] width 162 height 61
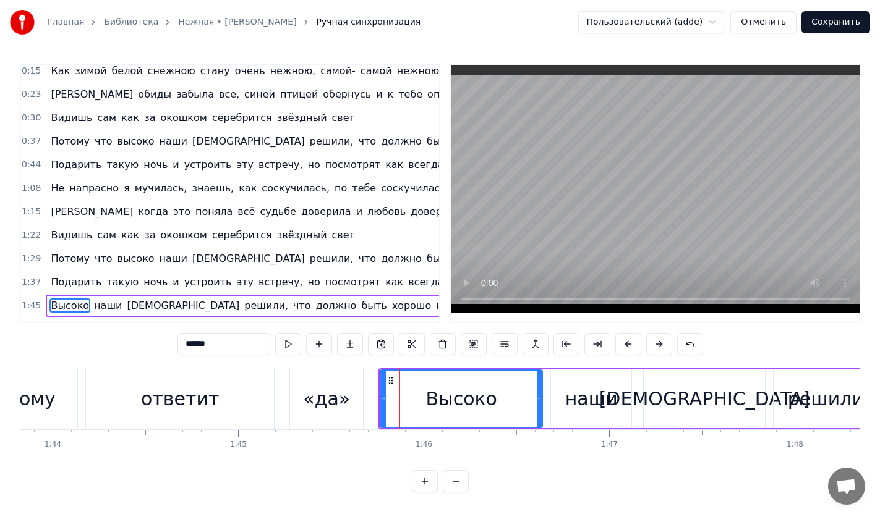
scroll to position [124, 0]
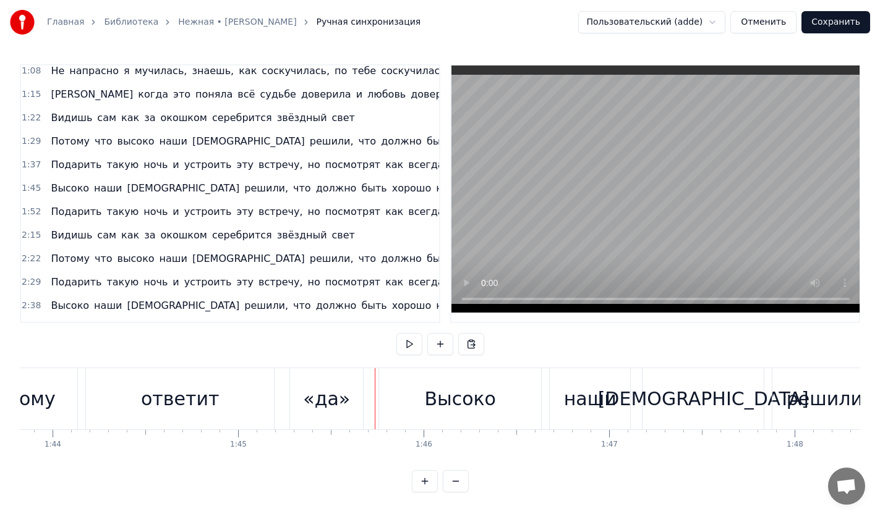
click at [829, 21] on button "Сохранить" at bounding box center [835, 22] width 69 height 22
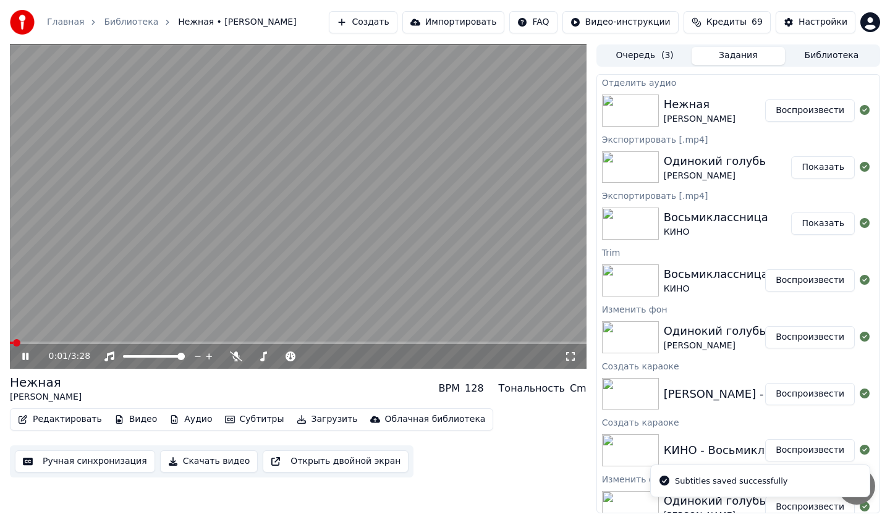
click at [69, 425] on button "Редактировать" at bounding box center [60, 419] width 94 height 17
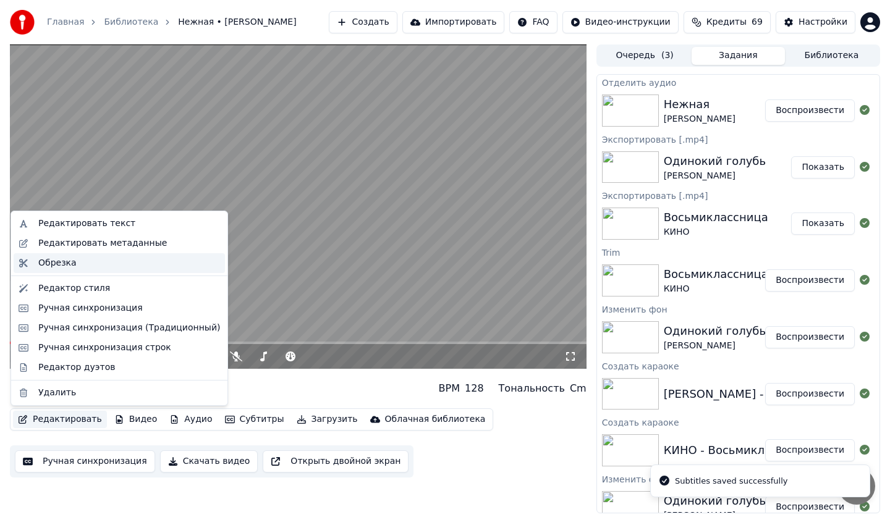
click at [90, 263] on div "Обрезка" at bounding box center [129, 263] width 182 height 12
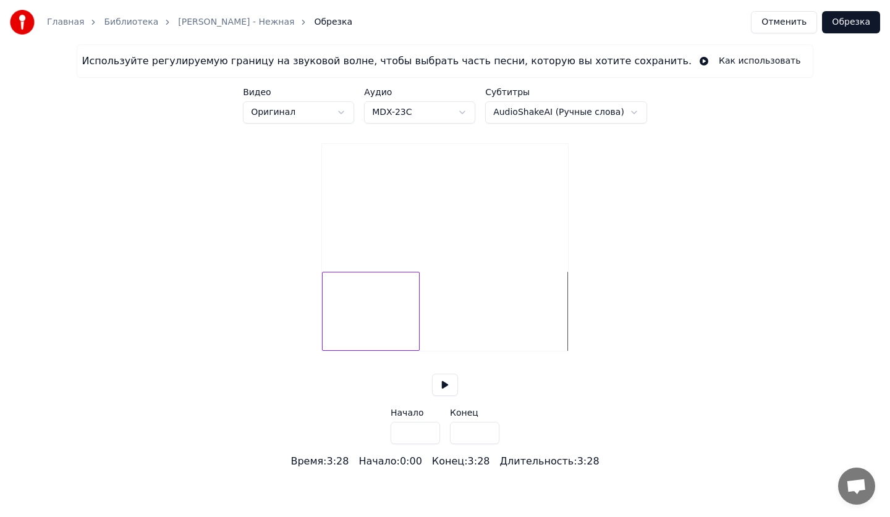
click at [419, 341] on div at bounding box center [417, 312] width 4 height 78
click at [432, 341] on div at bounding box center [431, 312] width 4 height 78
click at [441, 341] on div at bounding box center [440, 312] width 4 height 78
click at [488, 444] on input "*****" at bounding box center [474, 433] width 49 height 22
type input "*****"
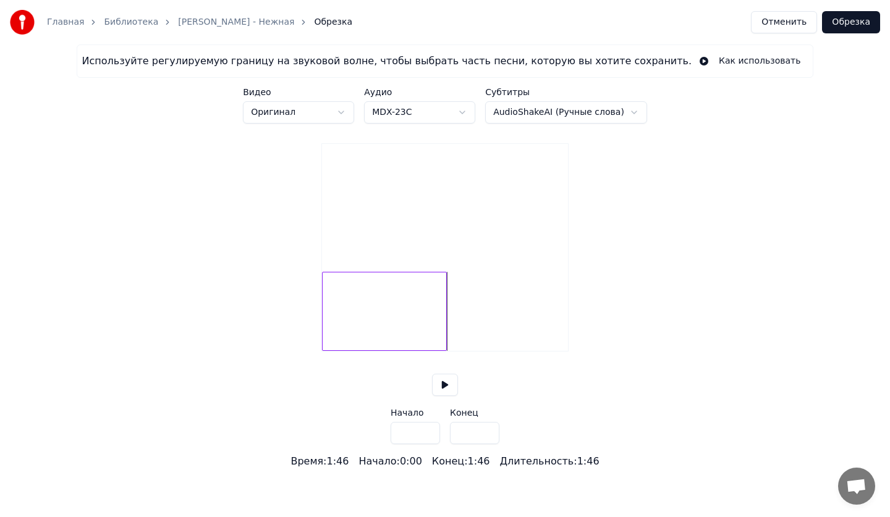
click at [488, 444] on input "*****" at bounding box center [474, 433] width 49 height 22
click at [856, 23] on button "Обрезка" at bounding box center [851, 22] width 58 height 22
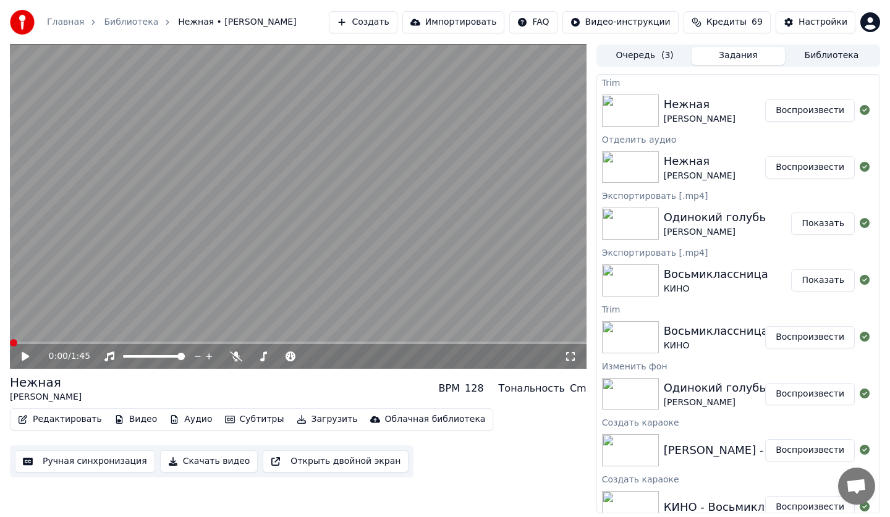
click at [59, 421] on button "Редактировать" at bounding box center [60, 419] width 94 height 17
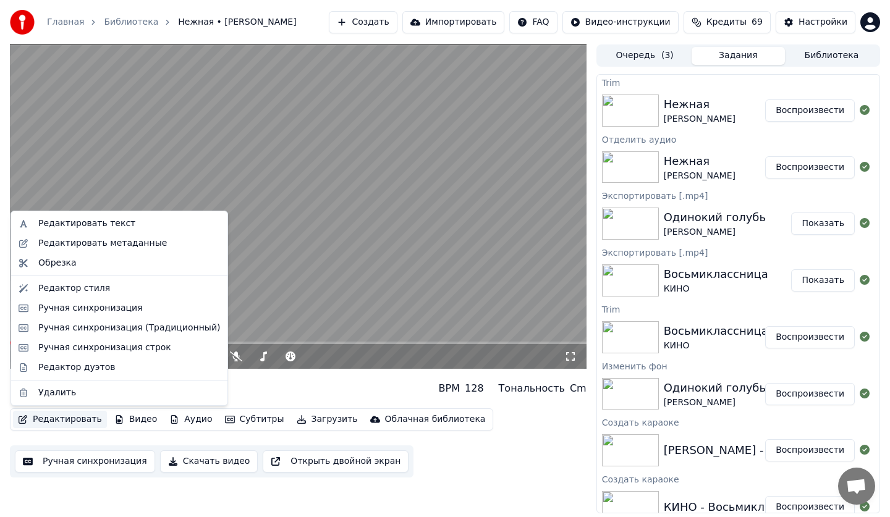
click at [69, 274] on div "Редактировать текст Редактировать метаданные Обрезка Редактор стиля Ручная синх…" at bounding box center [120, 308] width 218 height 195
click at [69, 270] on div "Обрезка" at bounding box center [119, 263] width 211 height 20
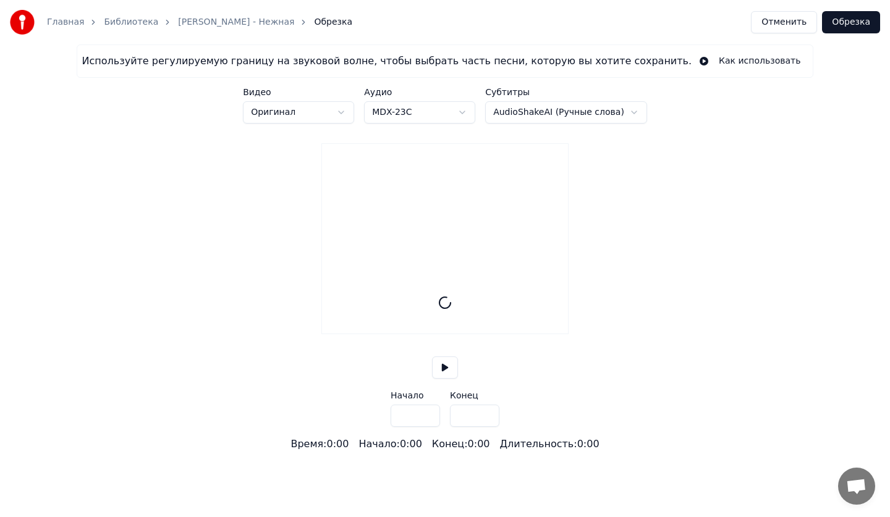
type input "*****"
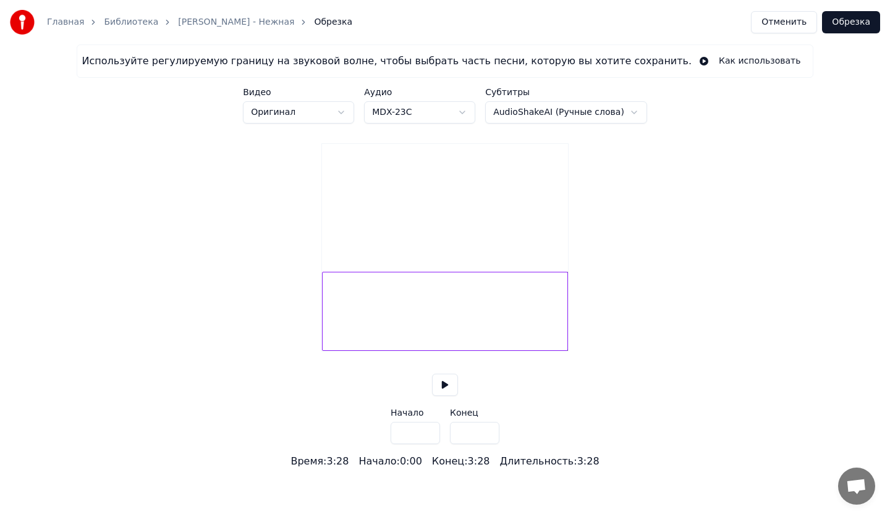
click at [302, 341] on div "Используйте регулируемую границу на звуковой волне, чтобы выбрать часть песни, …" at bounding box center [445, 257] width 890 height 425
click at [801, 25] on button "Отменить" at bounding box center [784, 22] width 66 height 22
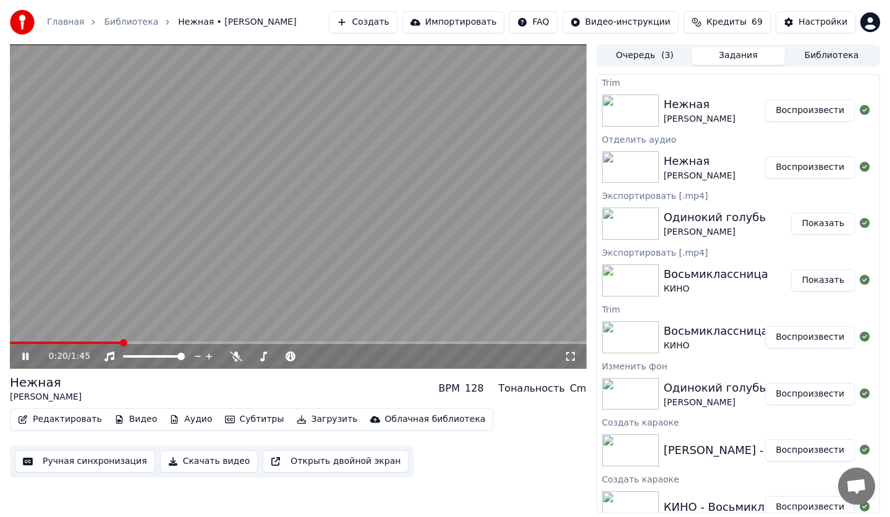
click at [63, 421] on button "Редактировать" at bounding box center [60, 419] width 94 height 17
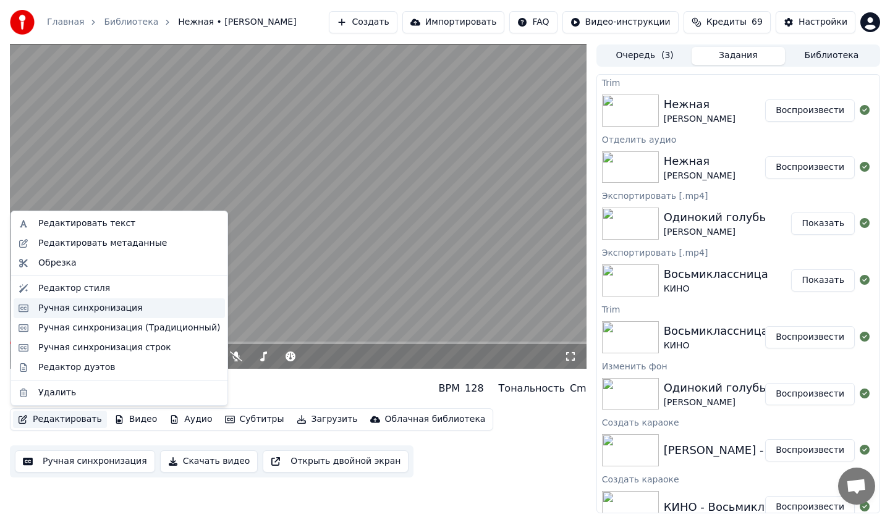
click at [69, 307] on div "Ручная синхронизация" at bounding box center [90, 308] width 104 height 12
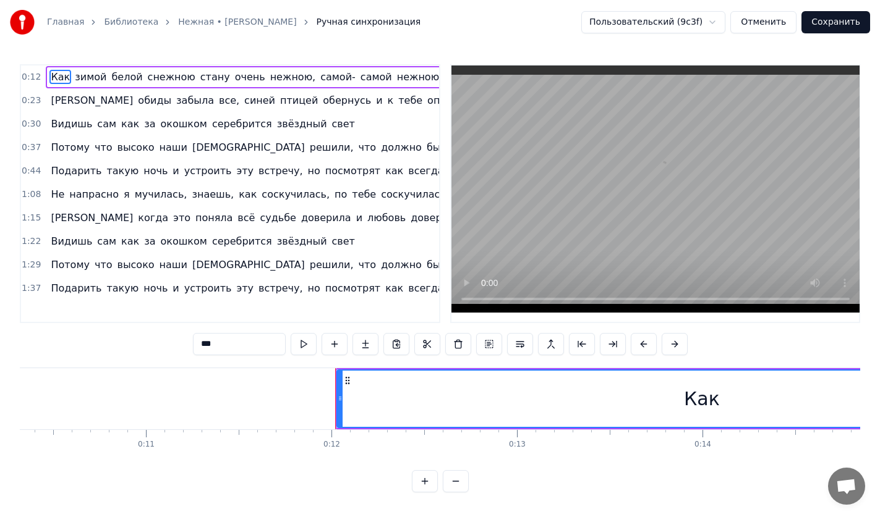
scroll to position [0, 2167]
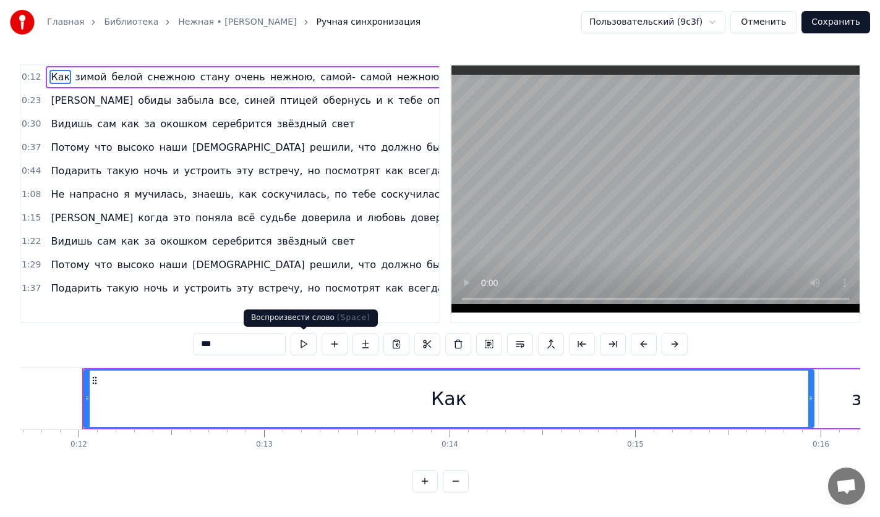
click at [297, 346] on button at bounding box center [304, 344] width 26 height 22
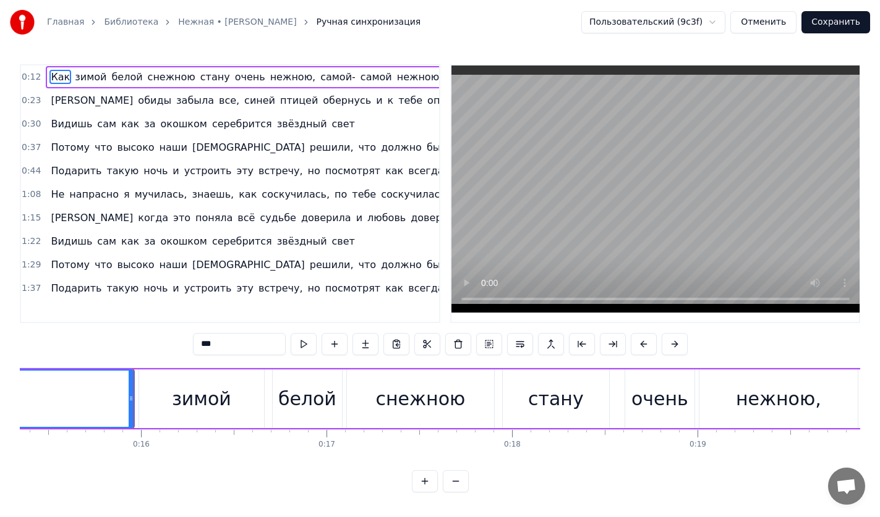
scroll to position [0, 2897]
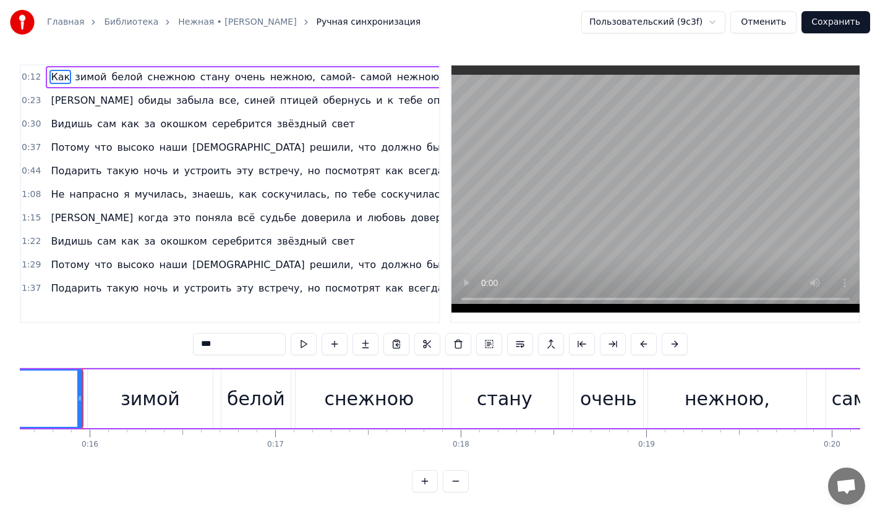
click at [137, 407] on div "зимой" at bounding box center [150, 399] width 59 height 28
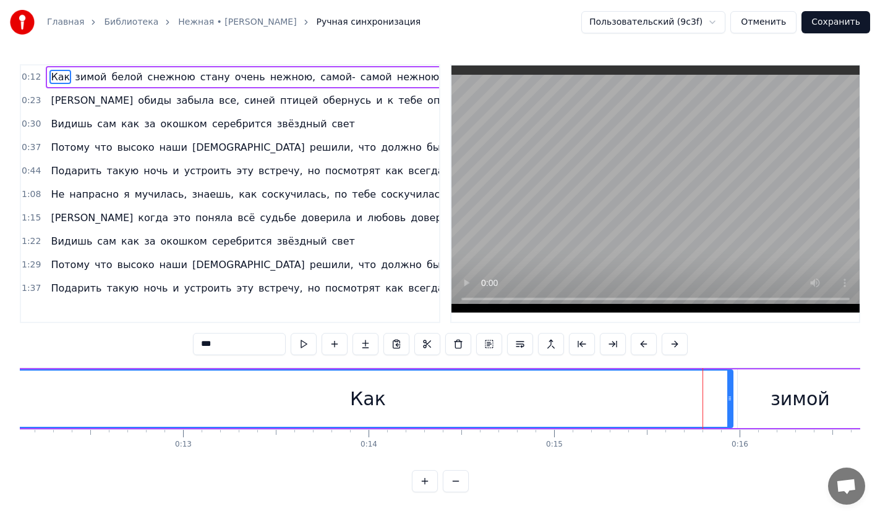
scroll to position [0, 2131]
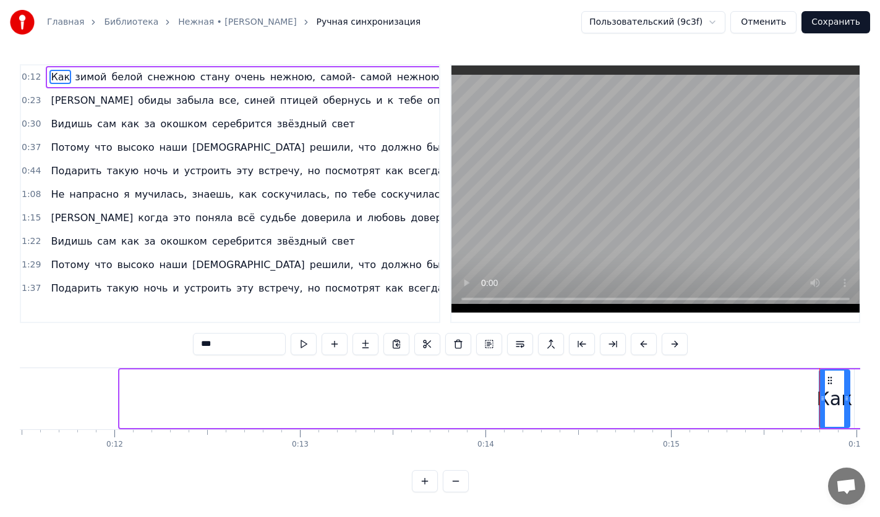
drag, startPoint x: 122, startPoint y: 410, endPoint x: 821, endPoint y: 401, distance: 699.2
click at [821, 401] on div at bounding box center [822, 399] width 5 height 56
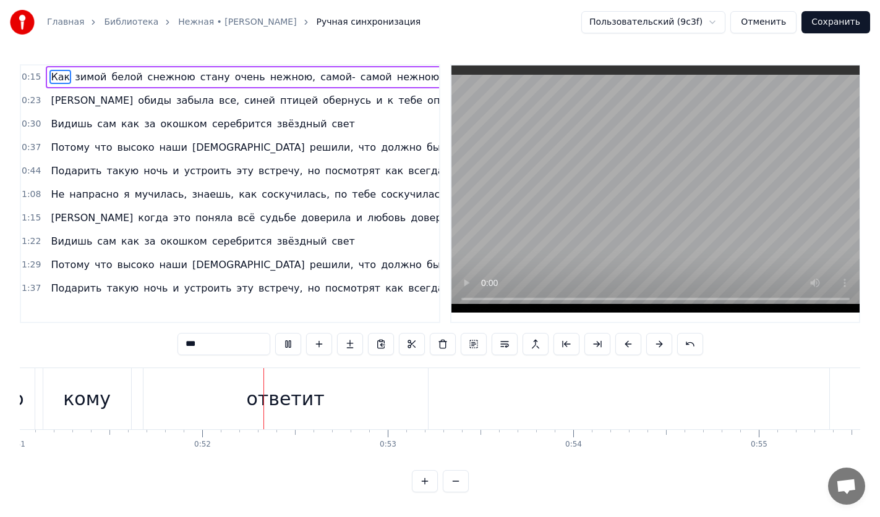
scroll to position [0, 9536]
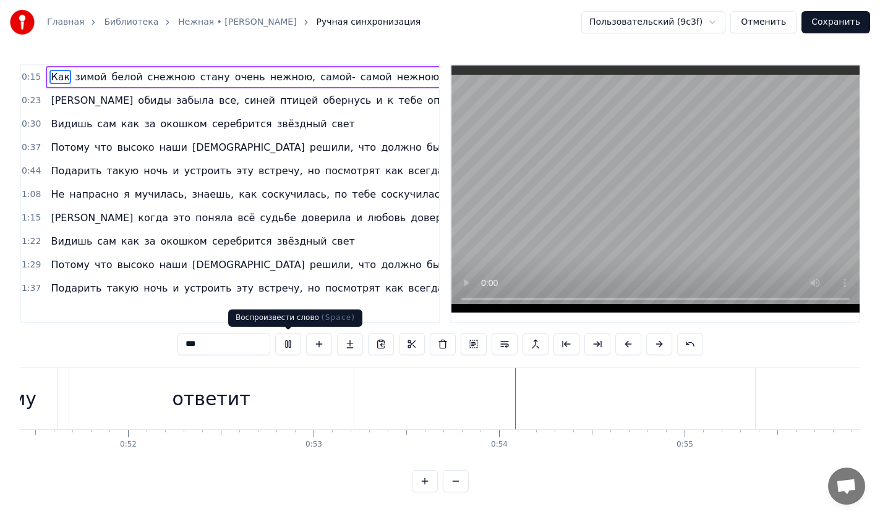
click at [286, 347] on button at bounding box center [288, 344] width 26 height 22
click at [789, 396] on div "«да»" at bounding box center [893, 398] width 277 height 61
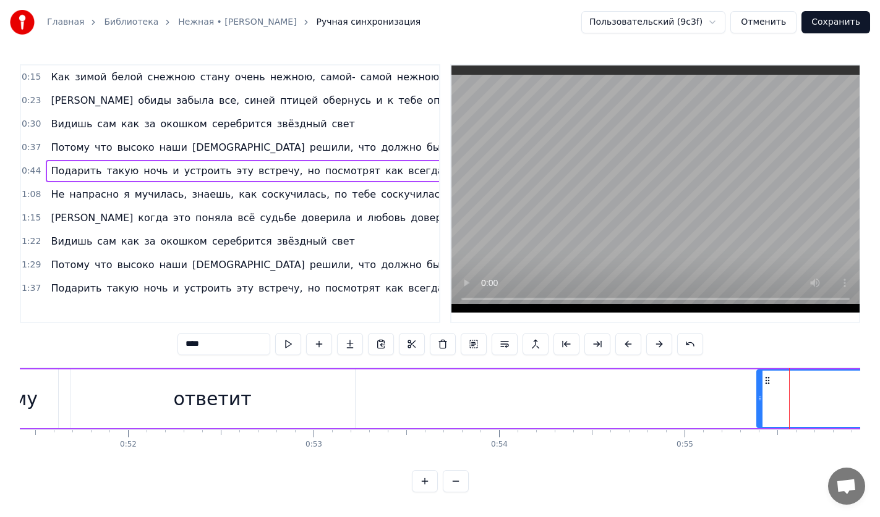
scroll to position [0, 64]
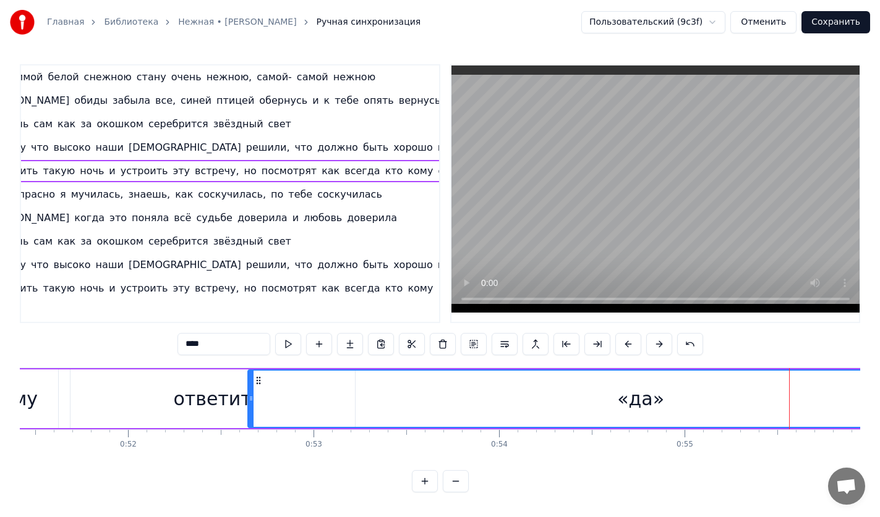
drag, startPoint x: 757, startPoint y: 399, endPoint x: 247, endPoint y: 399, distance: 509.4
click at [249, 399] on icon at bounding box center [251, 399] width 5 height 10
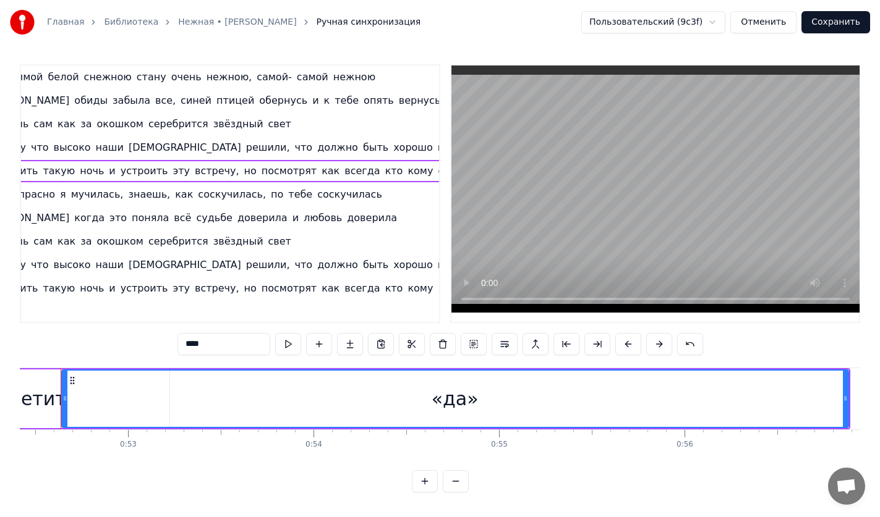
scroll to position [0, 9751]
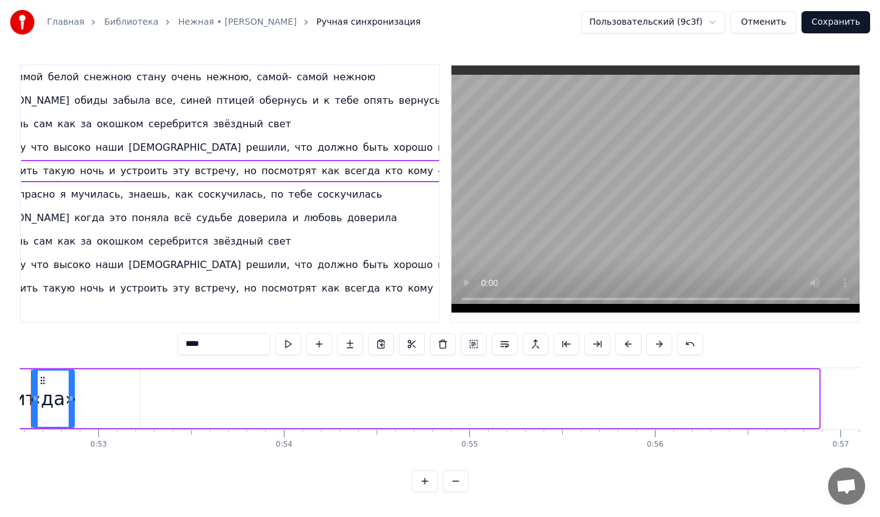
drag, startPoint x: 816, startPoint y: 393, endPoint x: 72, endPoint y: 400, distance: 744.3
click at [72, 400] on div at bounding box center [71, 399] width 5 height 56
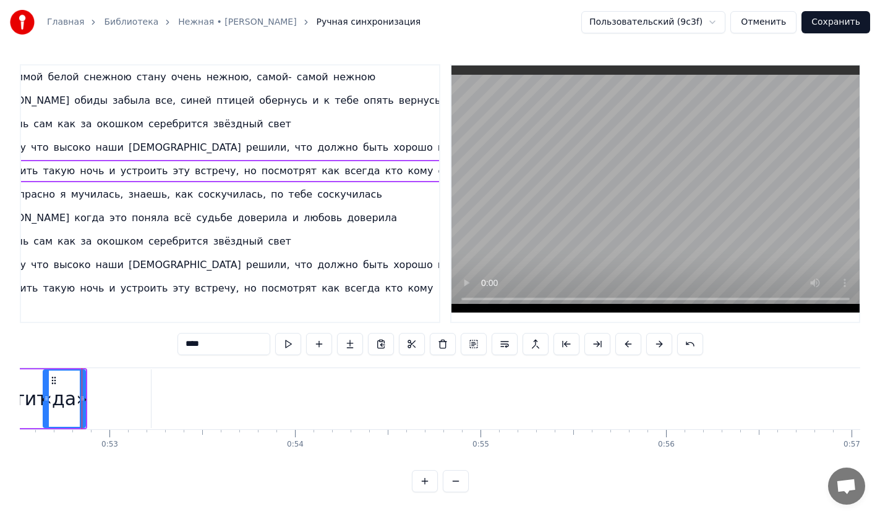
click at [38, 402] on div "ответит" at bounding box center [8, 399] width 78 height 28
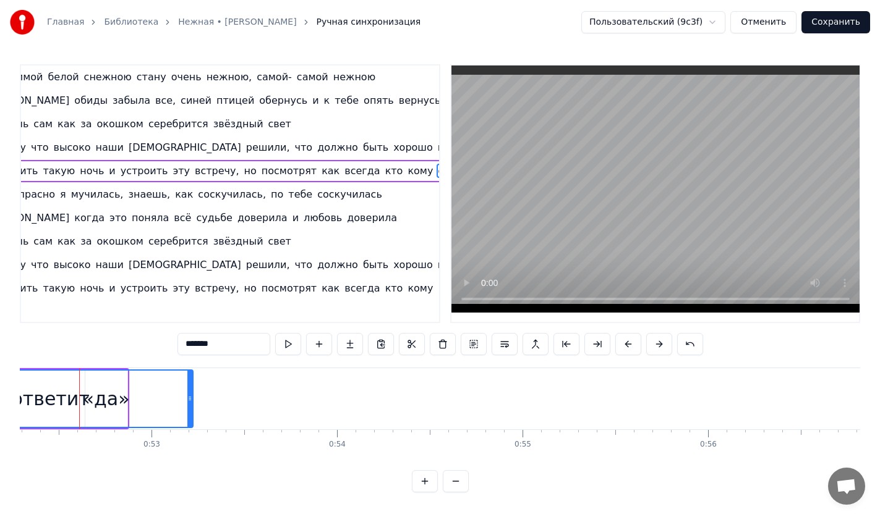
scroll to position [0, 9695]
click at [106, 398] on div "ответит" at bounding box center [53, 399] width 283 height 56
click at [46, 400] on div "ответит" at bounding box center [53, 399] width 78 height 28
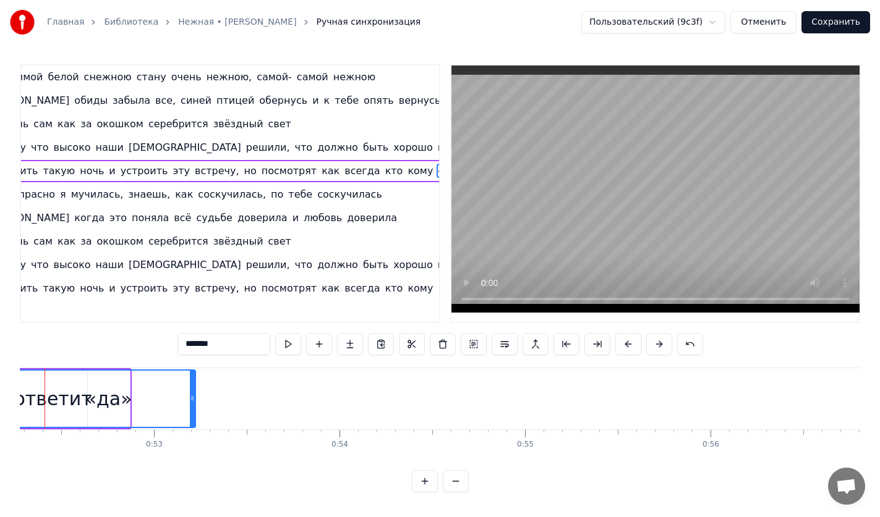
scroll to position [0, 9658]
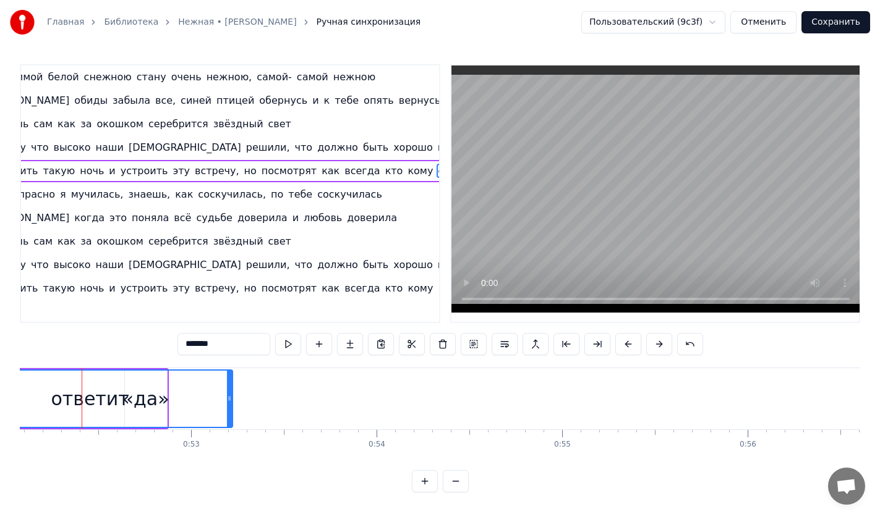
click at [59, 403] on div "ответит" at bounding box center [90, 399] width 78 height 28
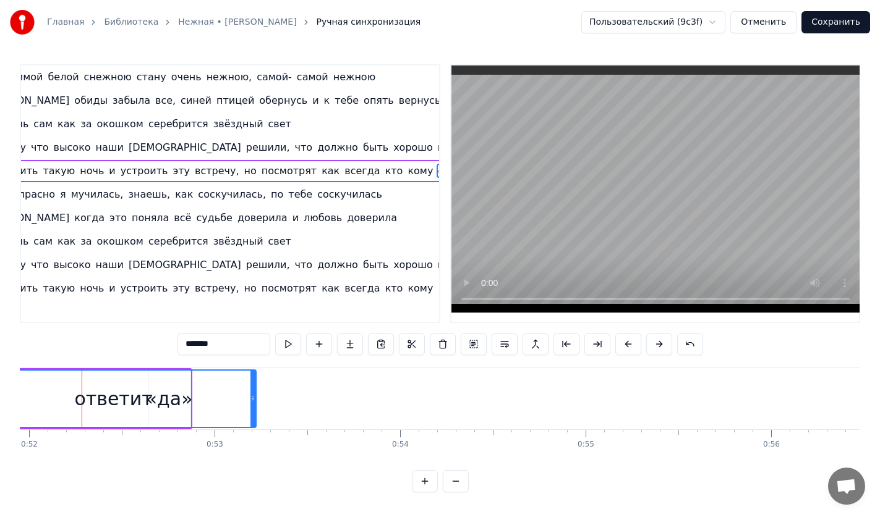
click at [436, 169] on span "ответит" at bounding box center [458, 171] width 44 height 14
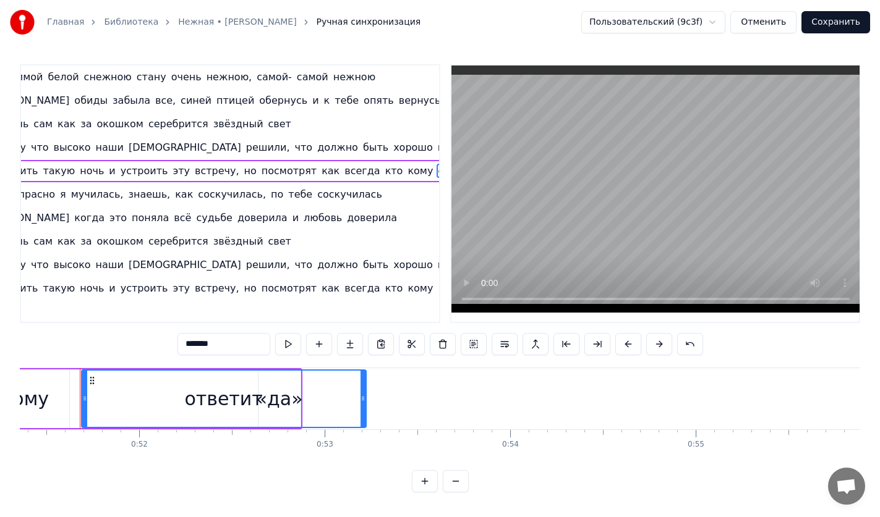
scroll to position [0, 9522]
click at [337, 399] on div "ответит" at bounding box center [226, 399] width 283 height 56
click at [483, 172] on span "«да»" at bounding box center [496, 171] width 27 height 14
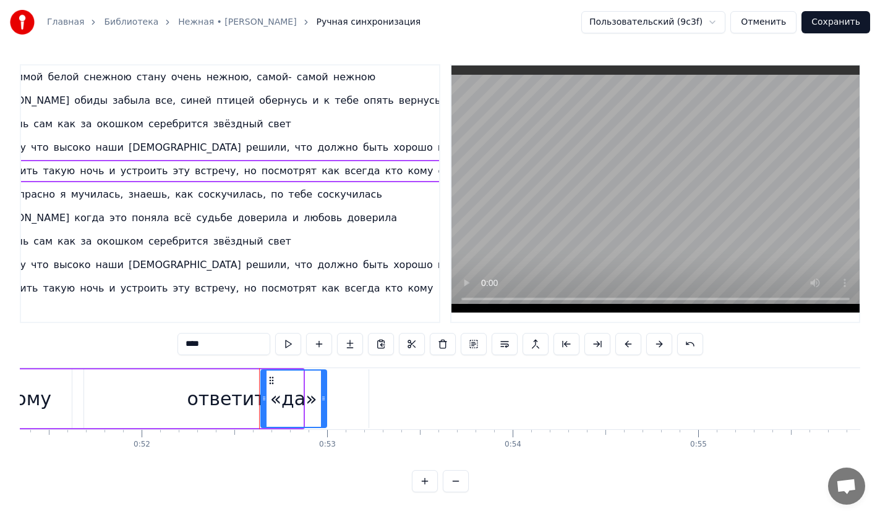
drag, startPoint x: 300, startPoint y: 413, endPoint x: 323, endPoint y: 412, distance: 22.3
click at [325, 412] on div at bounding box center [323, 399] width 5 height 56
click at [234, 400] on div "ответит" at bounding box center [226, 399] width 78 height 28
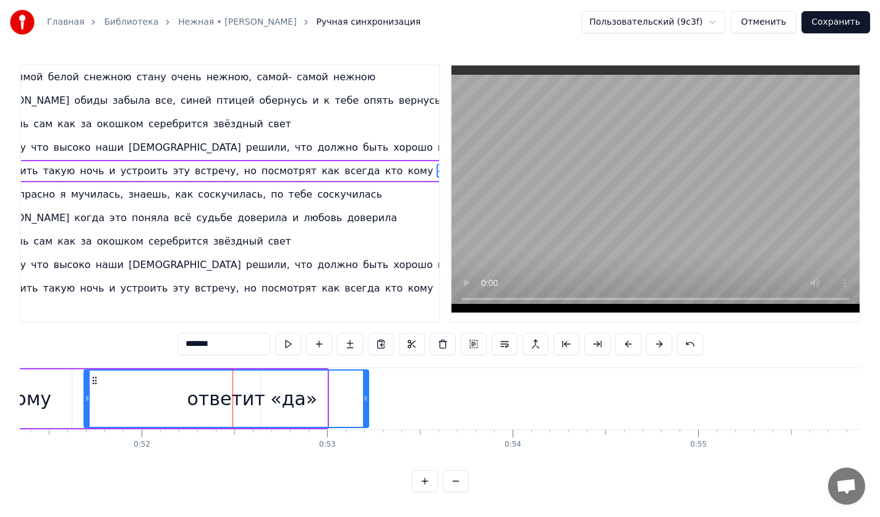
click at [229, 376] on div "ответит" at bounding box center [226, 399] width 283 height 56
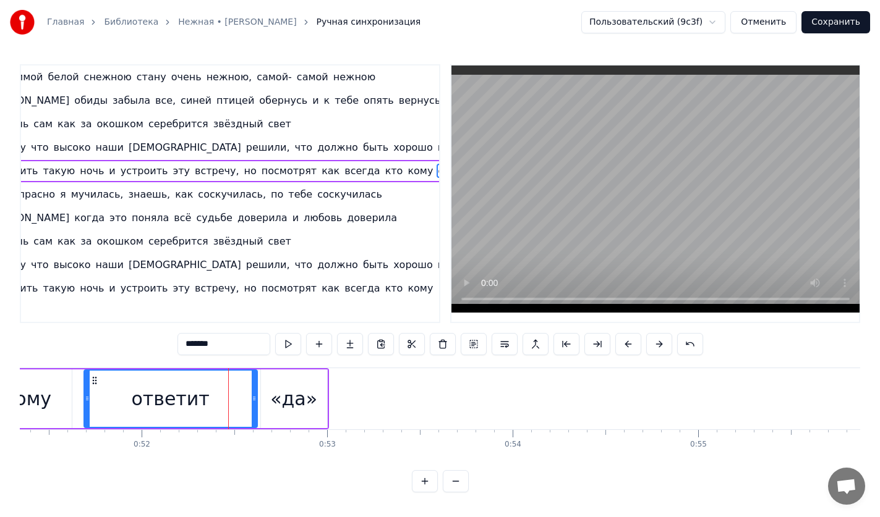
drag, startPoint x: 366, startPoint y: 402, endPoint x: 255, endPoint y: 400, distance: 111.3
click at [255, 400] on icon at bounding box center [254, 399] width 5 height 10
click at [104, 415] on div "ответит" at bounding box center [171, 399] width 172 height 56
click at [436, 172] on span "ответит" at bounding box center [458, 171] width 44 height 14
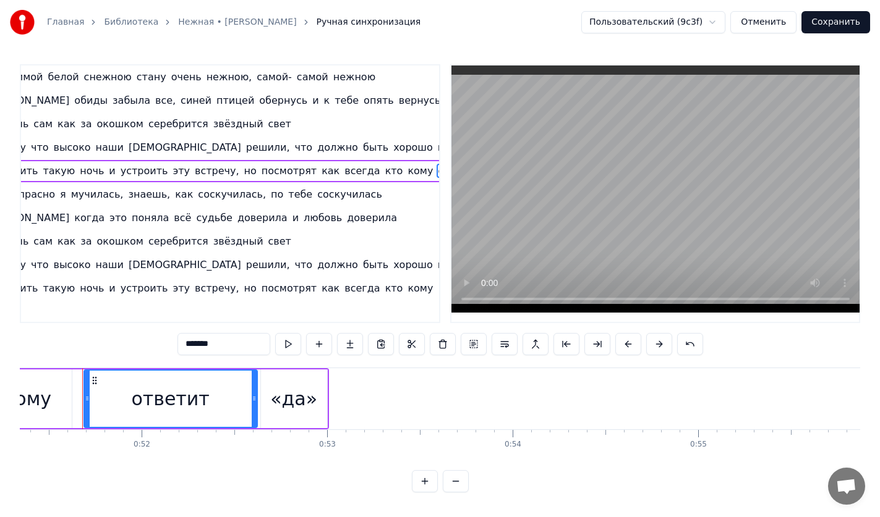
click at [436, 172] on span "ответит" at bounding box center [458, 171] width 44 height 14
click at [288, 351] on button at bounding box center [288, 344] width 26 height 22
click at [283, 410] on div "«да»" at bounding box center [293, 399] width 47 height 28
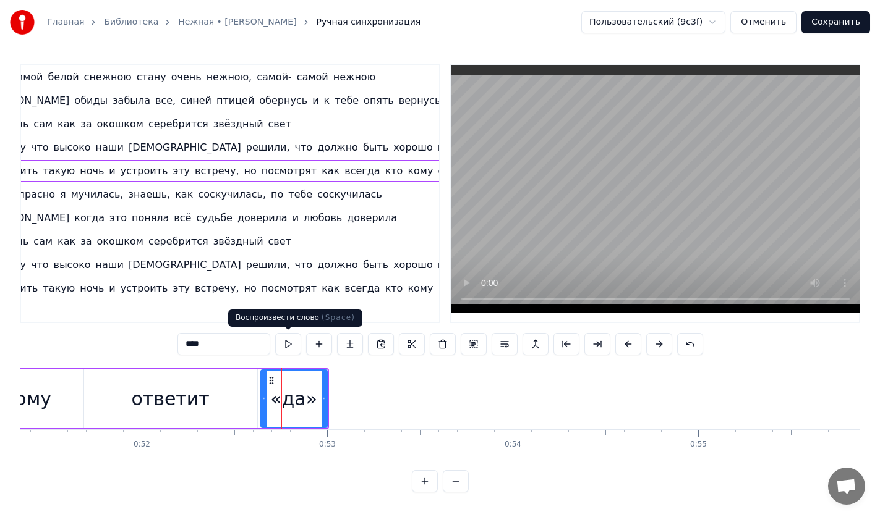
click at [287, 346] on button at bounding box center [288, 344] width 26 height 22
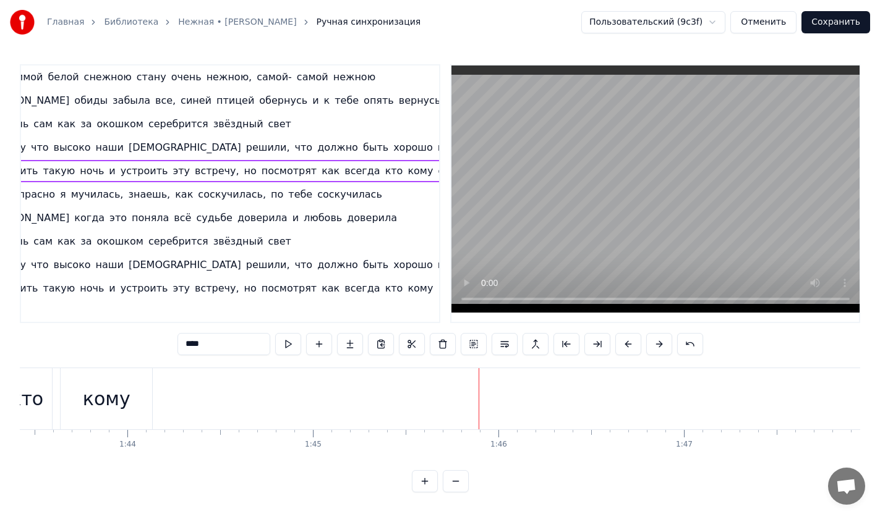
scroll to position [0, 18946]
click at [386, 404] on div "кому" at bounding box center [340, 398] width 93 height 61
type input "****"
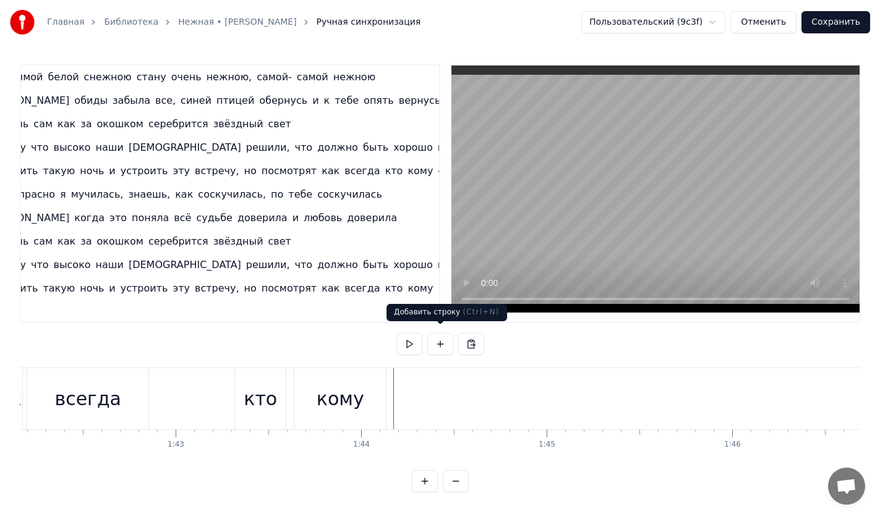
click at [435, 344] on button at bounding box center [440, 344] width 26 height 22
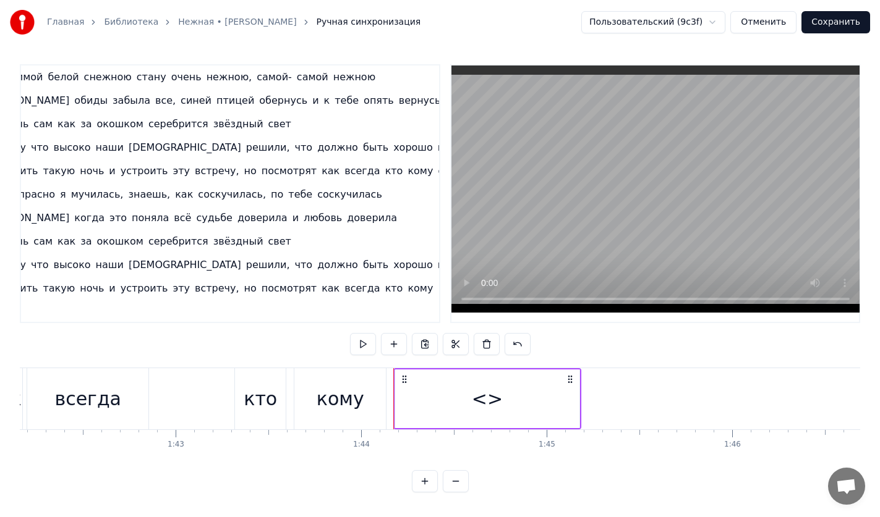
click at [468, 396] on div "<>" at bounding box center [487, 399] width 184 height 59
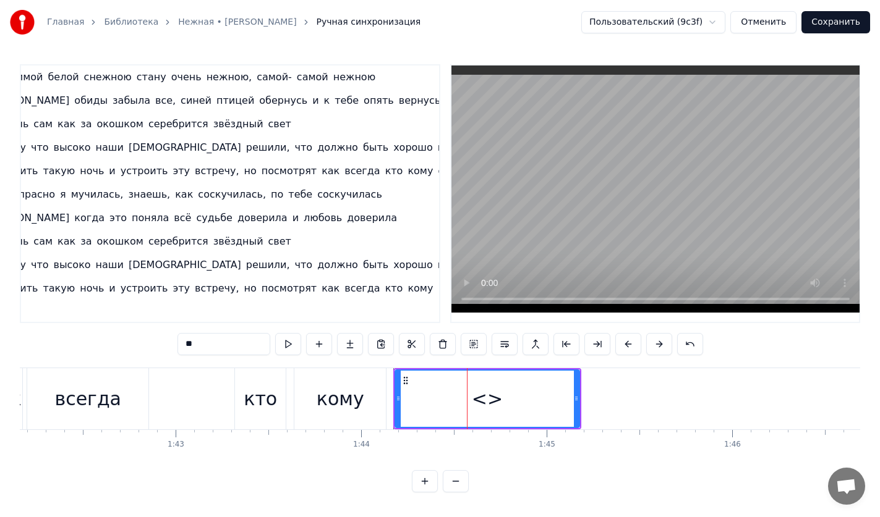
scroll to position [12, 25]
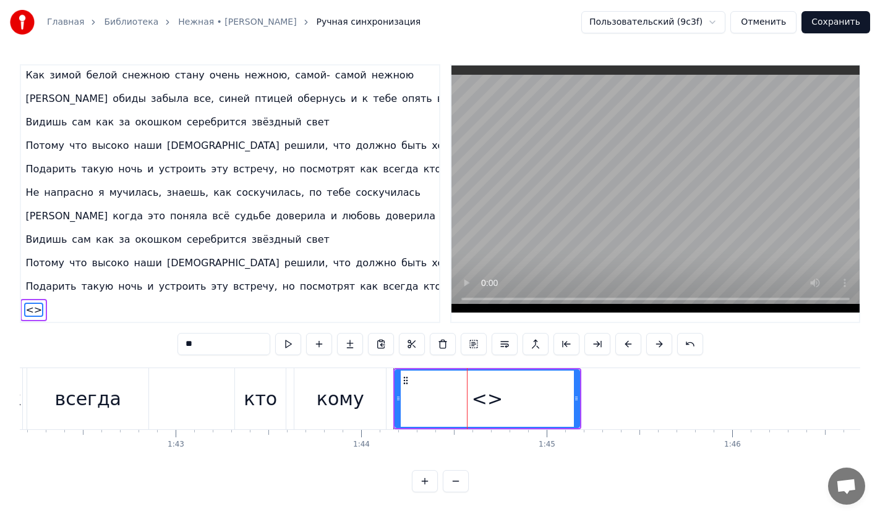
click at [474, 396] on div "<>" at bounding box center [487, 399] width 183 height 56
click at [33, 303] on span "<>" at bounding box center [33, 310] width 19 height 14
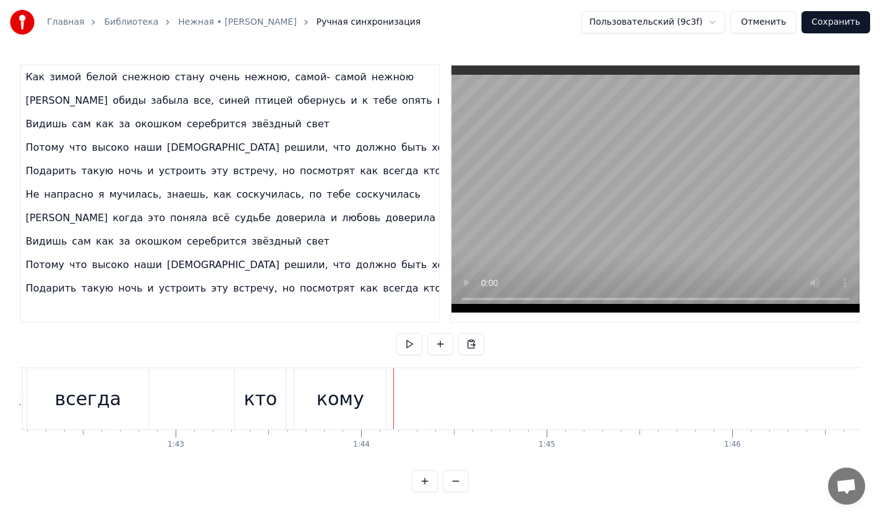
click at [375, 394] on div "кому" at bounding box center [339, 398] width 91 height 61
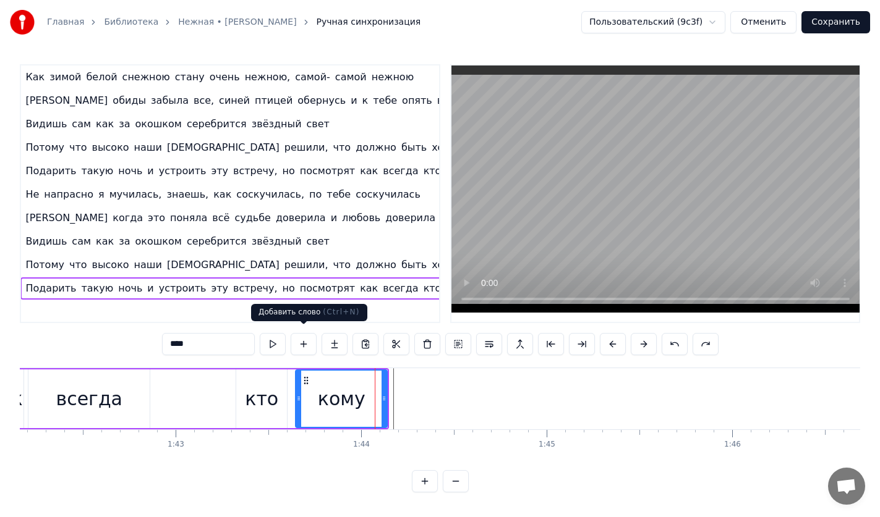
click at [312, 342] on button at bounding box center [304, 344] width 26 height 22
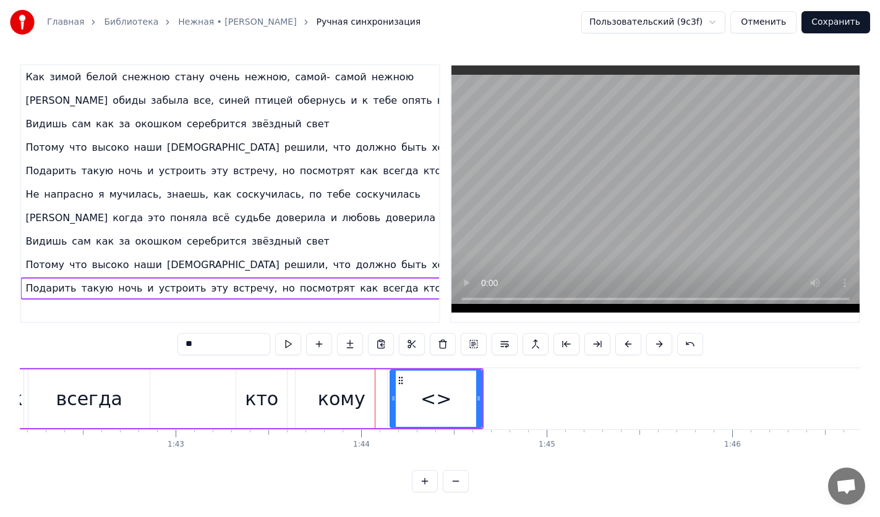
click at [475, 283] on span "<>" at bounding box center [484, 288] width 19 height 14
click at [438, 398] on div "<>" at bounding box center [435, 399] width 31 height 28
click at [438, 396] on div "<>" at bounding box center [435, 399] width 31 height 28
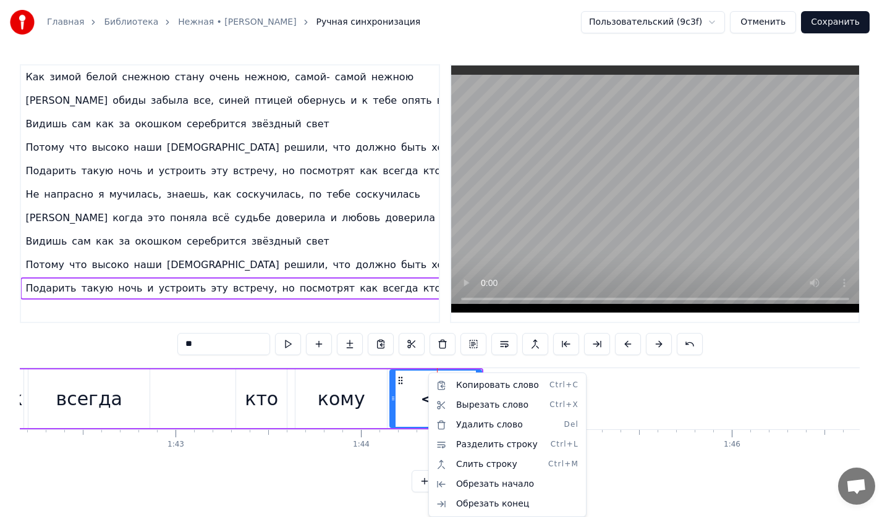
click at [402, 373] on html "Главная Библиотека Нежная • Диана Гурцкая Ручная синхронизация Пользовательский…" at bounding box center [445, 256] width 890 height 512
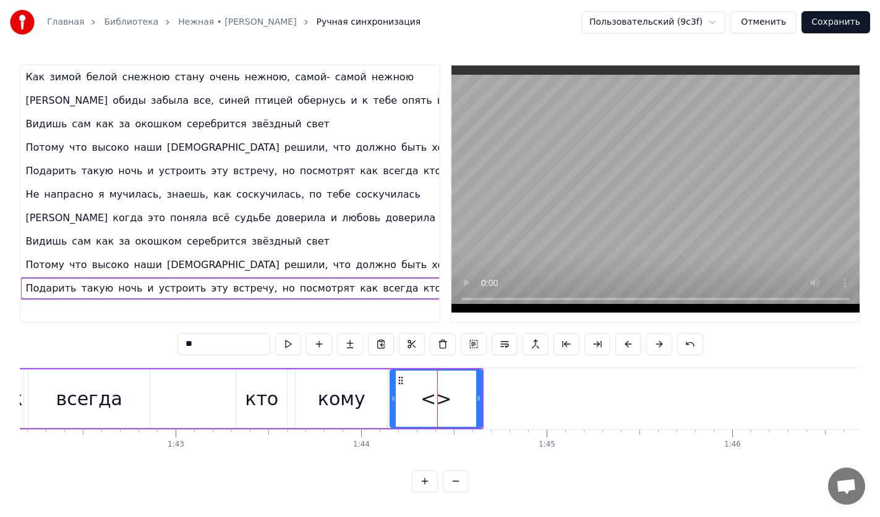
click at [402, 376] on icon at bounding box center [401, 381] width 10 height 10
drag, startPoint x: 218, startPoint y: 345, endPoint x: 106, endPoint y: 357, distance: 112.5
click at [106, 357] on div "0:15 Как зимой белой снежною стану очень нежною, самой- самой нежною 0:23 Я оби…" at bounding box center [440, 278] width 840 height 428
type input "*******"
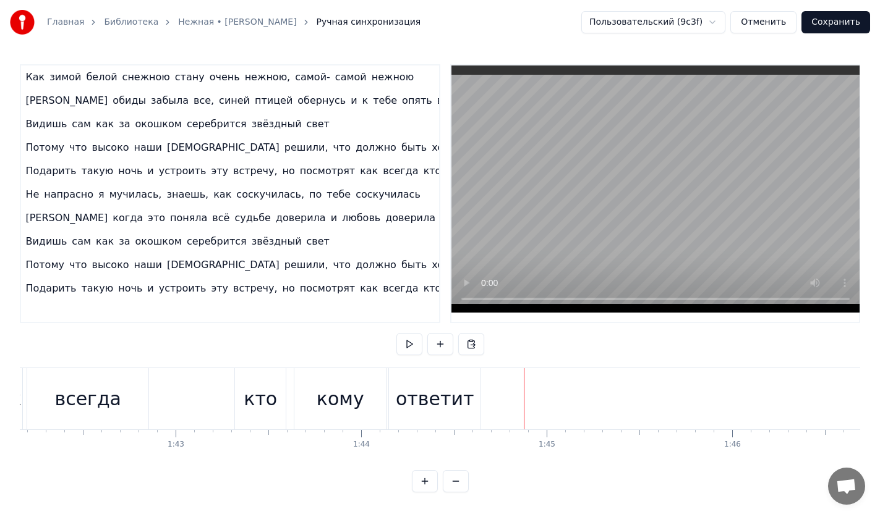
click at [475, 394] on div "ответит" at bounding box center [434, 398] width 91 height 61
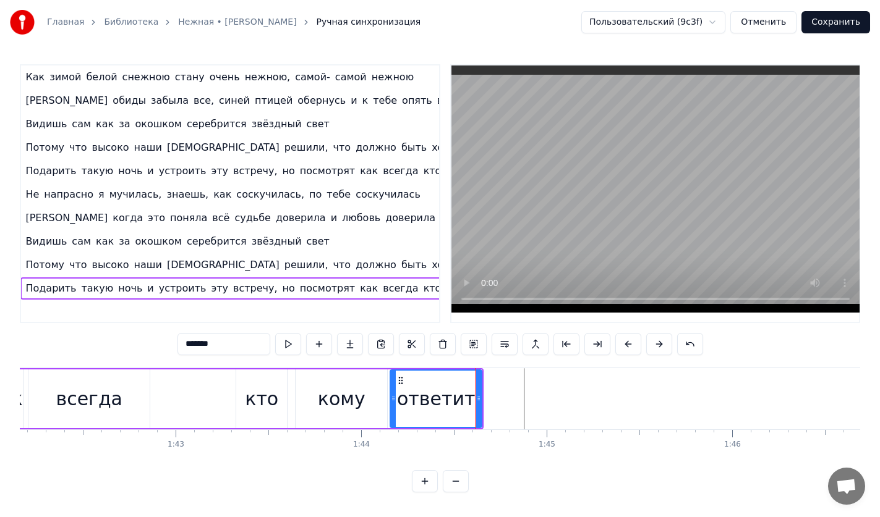
scroll to position [0, 38]
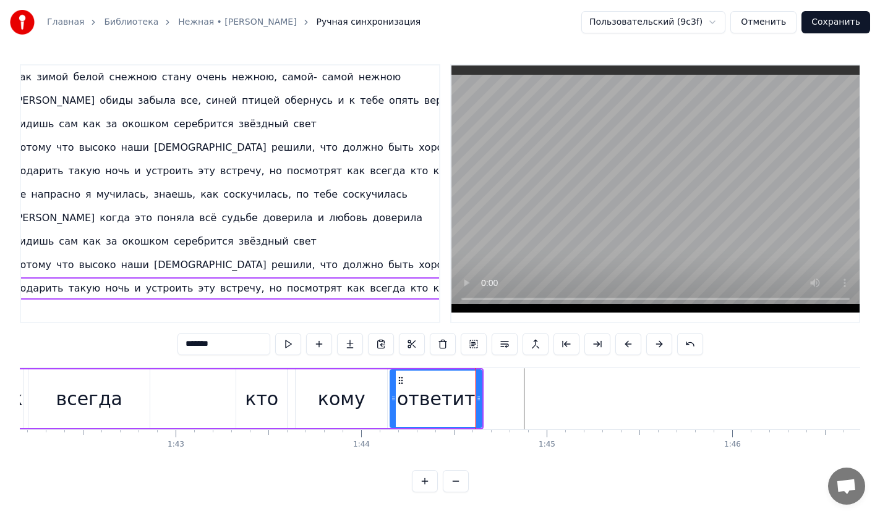
click at [490, 393] on div at bounding box center [411, 398] width 38674 height 61
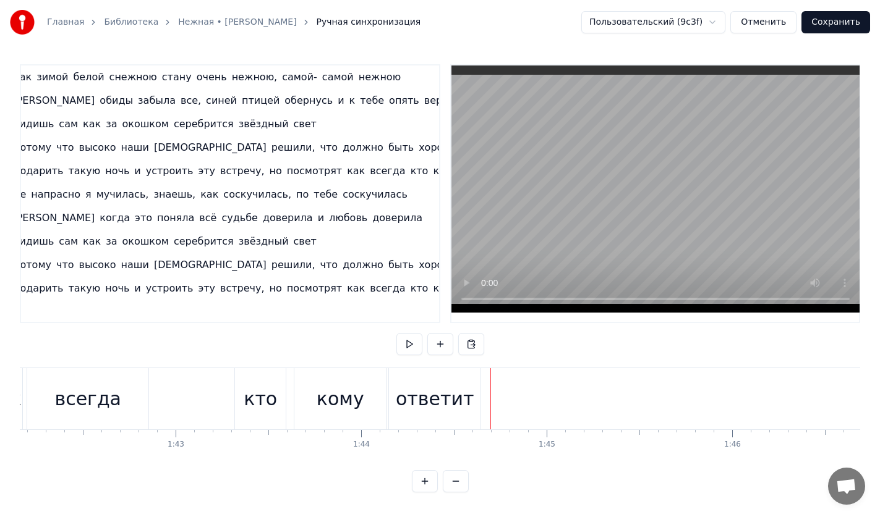
click at [370, 378] on div "кому" at bounding box center [339, 398] width 91 height 61
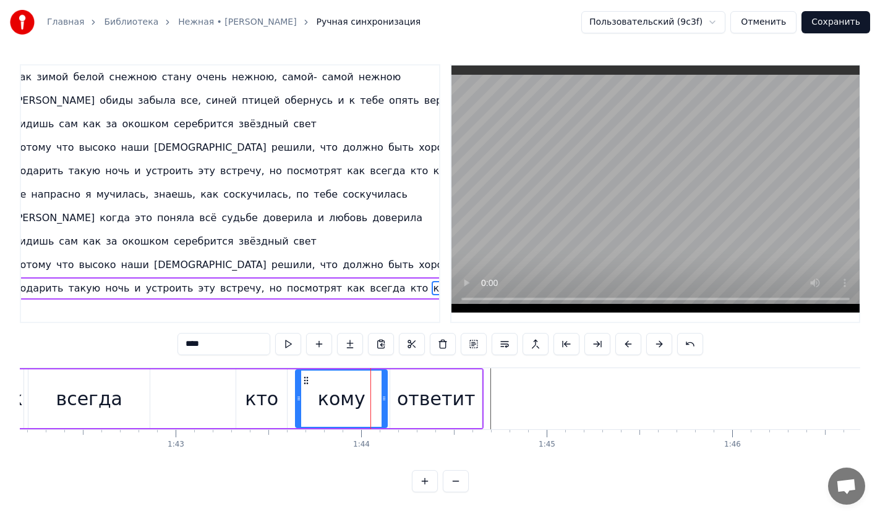
click at [360, 278] on div "Подарить такую ночь и устроить эту встречу, но посмотрят как всегда кто кому от…" at bounding box center [258, 289] width 502 height 22
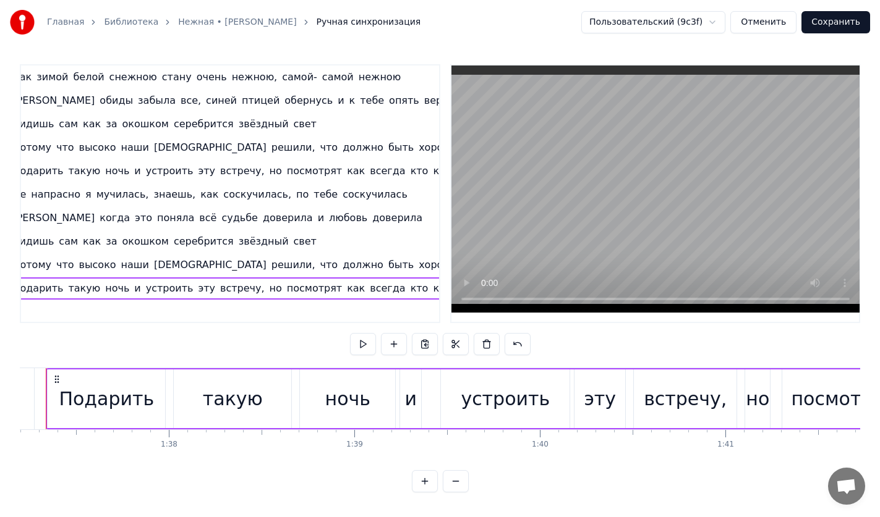
scroll to position [0, 17990]
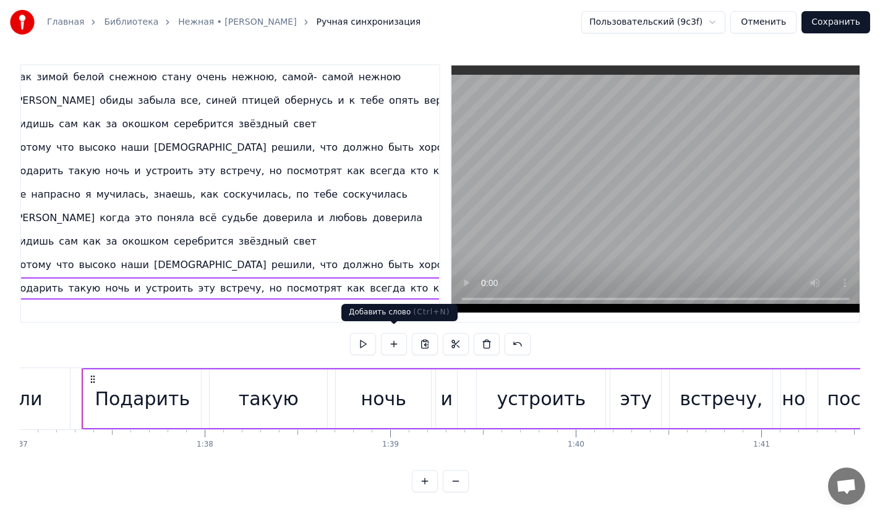
click at [391, 342] on button at bounding box center [394, 344] width 26 height 22
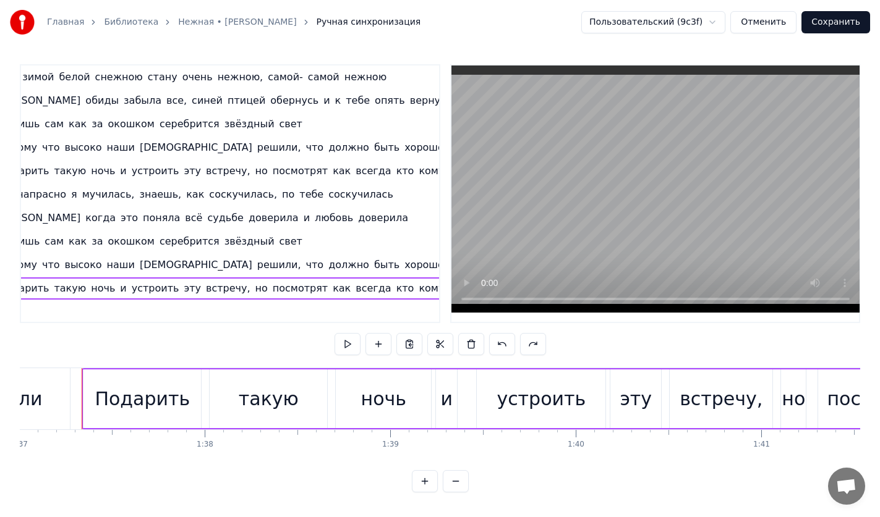
scroll to position [0, 75]
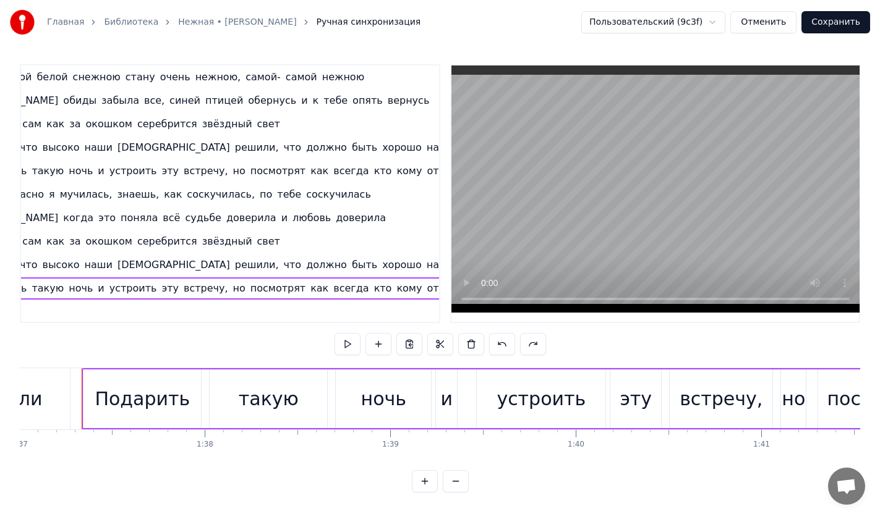
click at [425, 282] on span "ответит" at bounding box center [447, 288] width 44 height 14
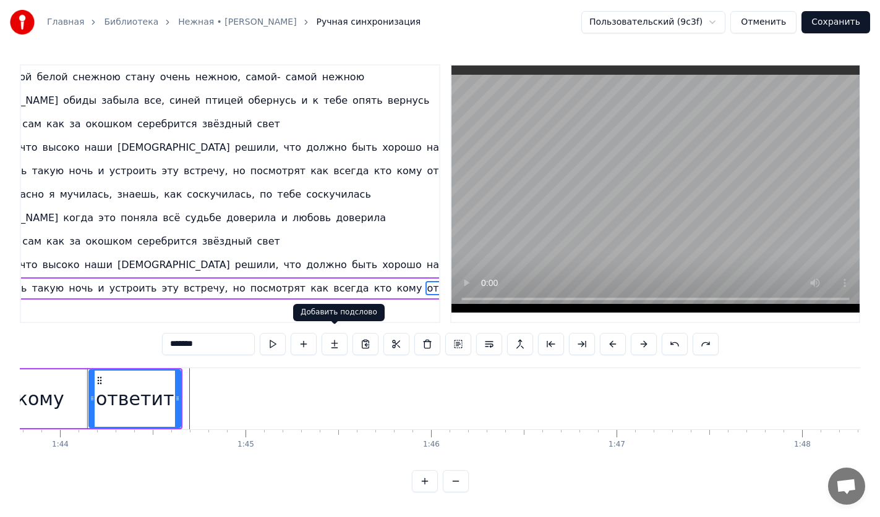
scroll to position [0, 19253]
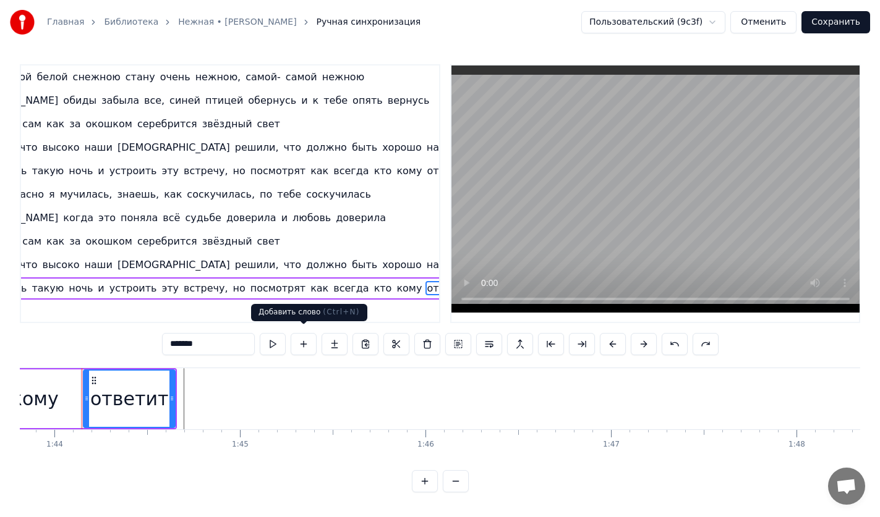
click at [305, 340] on button at bounding box center [304, 344] width 26 height 22
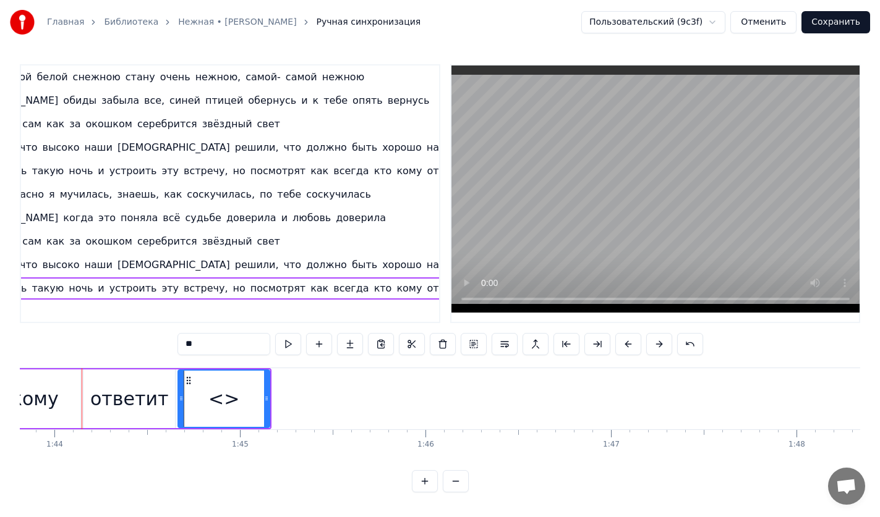
drag, startPoint x: 210, startPoint y: 338, endPoint x: 108, endPoint y: 345, distance: 102.3
click at [108, 345] on div "0:15 Как зимой белой снежною стану очень нежною, самой- самой нежною 0:23 Я оби…" at bounding box center [440, 278] width 840 height 428
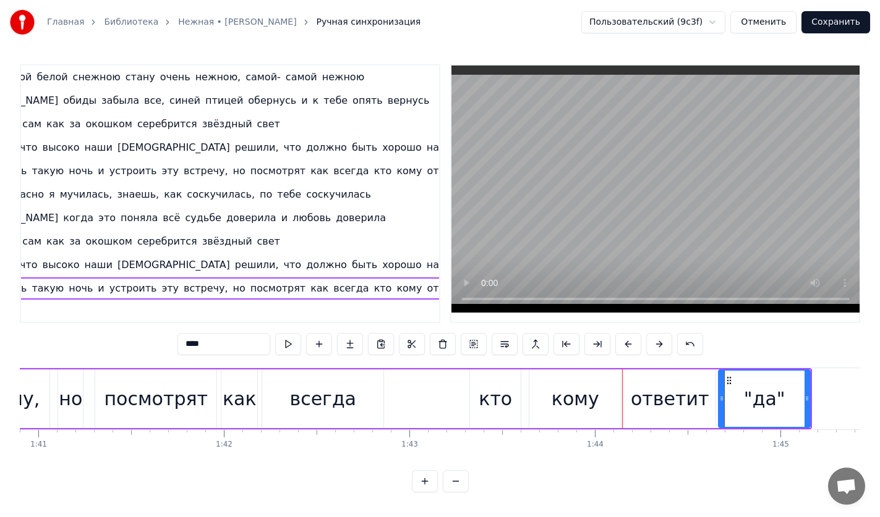
scroll to position [0, 18713]
click at [563, 394] on div "кому" at bounding box center [575, 399] width 48 height 28
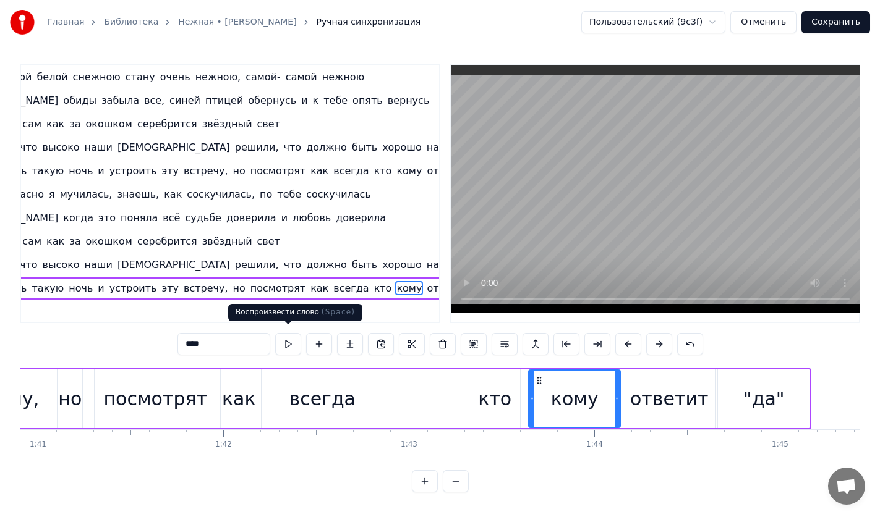
click at [293, 339] on button at bounding box center [288, 344] width 26 height 22
click at [666, 385] on div "ответит" at bounding box center [669, 399] width 78 height 28
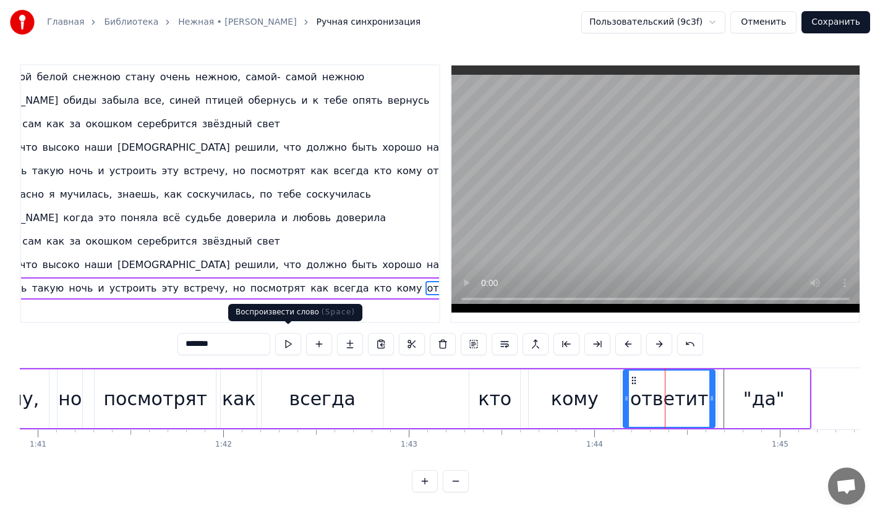
click at [289, 338] on button at bounding box center [288, 344] width 26 height 22
click at [776, 396] on div ""да"" at bounding box center [763, 399] width 41 height 28
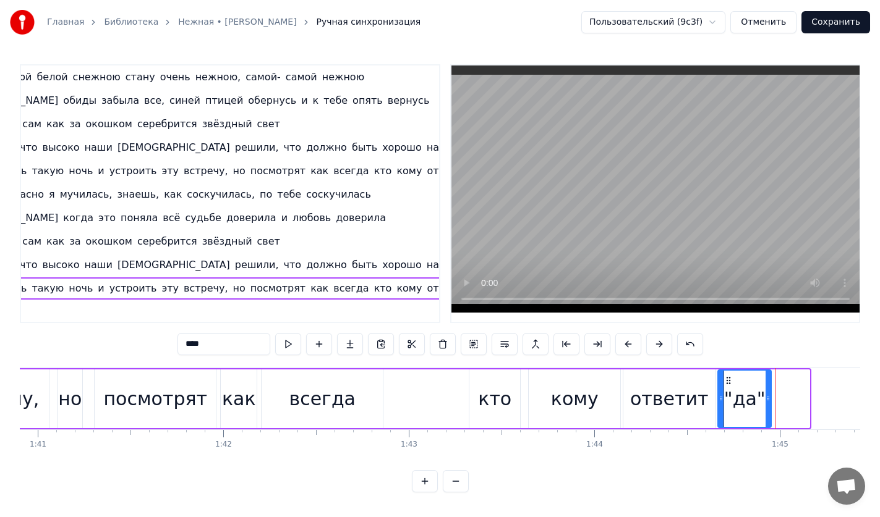
drag, startPoint x: 804, startPoint y: 392, endPoint x: 749, endPoint y: 391, distance: 54.4
click at [760, 391] on div ""да"" at bounding box center [744, 399] width 52 height 56
drag, startPoint x: 721, startPoint y: 395, endPoint x: 710, endPoint y: 395, distance: 11.1
click at [710, 395] on icon at bounding box center [709, 399] width 5 height 10
click at [697, 394] on div "ответит" at bounding box center [669, 399] width 78 height 28
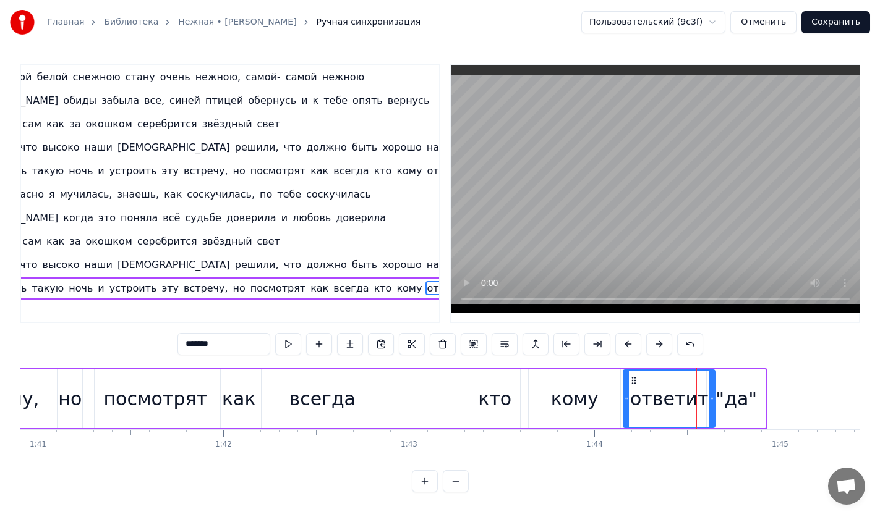
click at [742, 389] on div ""да"" at bounding box center [735, 399] width 41 height 28
type input "****"
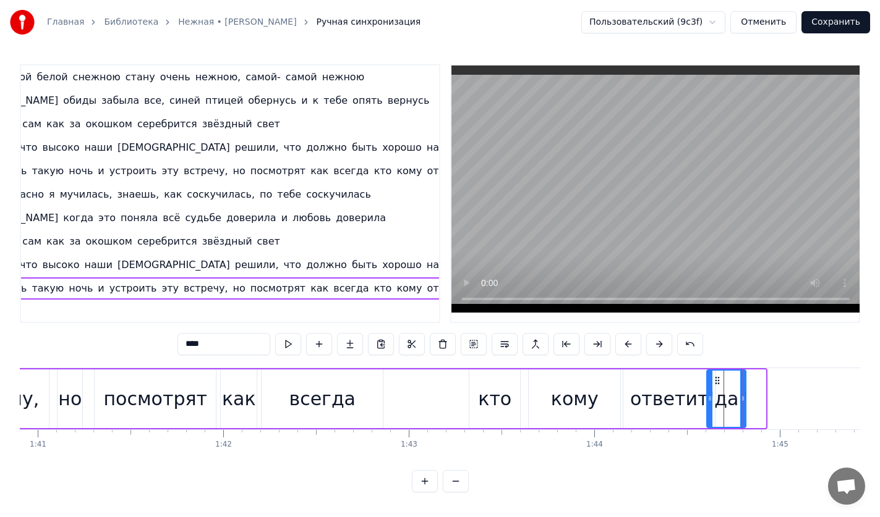
drag, startPoint x: 762, startPoint y: 393, endPoint x: 742, endPoint y: 393, distance: 19.8
click at [742, 394] on icon at bounding box center [742, 399] width 5 height 10
click at [289, 339] on button at bounding box center [288, 344] width 26 height 22
click at [780, 407] on div "Как зимой белой снежною стану очень нежною, самой- самой нежною Я обиды забыла …" at bounding box center [644, 399] width 38674 height 62
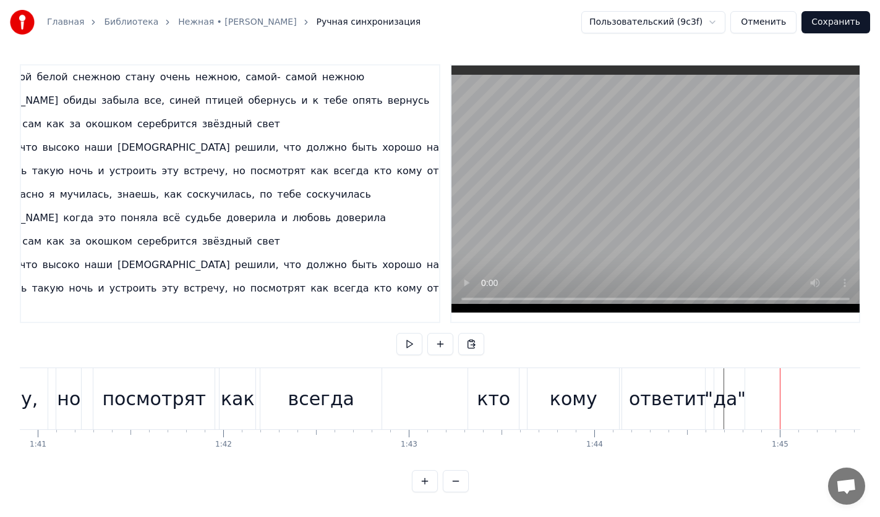
click at [721, 400] on div ""да"" at bounding box center [724, 399] width 41 height 28
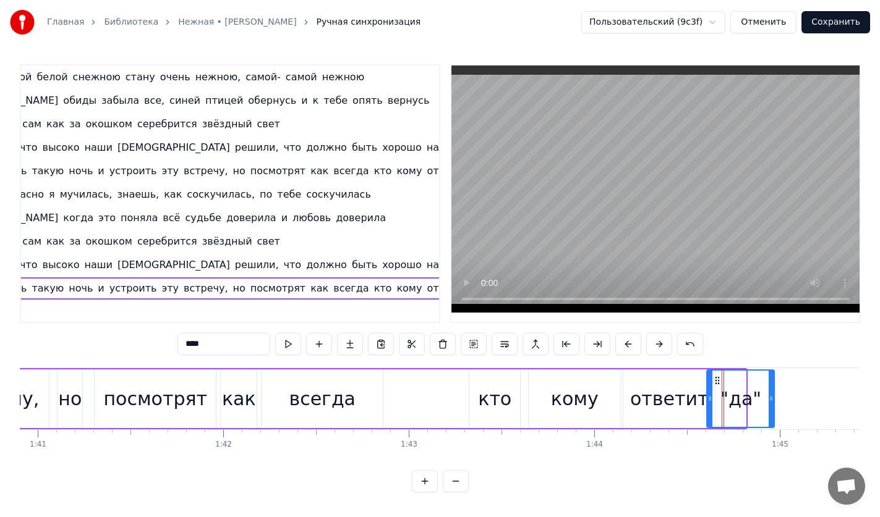
drag, startPoint x: 743, startPoint y: 406, endPoint x: 771, endPoint y: 405, distance: 28.4
click at [771, 405] on div at bounding box center [770, 399] width 5 height 56
drag, startPoint x: 709, startPoint y: 406, endPoint x: 726, endPoint y: 406, distance: 16.7
click at [727, 406] on div at bounding box center [726, 399] width 5 height 56
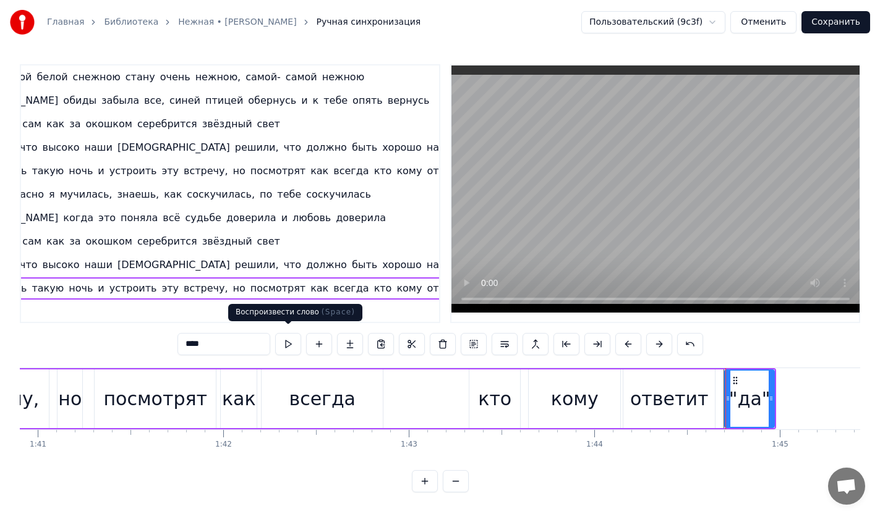
click at [284, 340] on button at bounding box center [288, 344] width 26 height 22
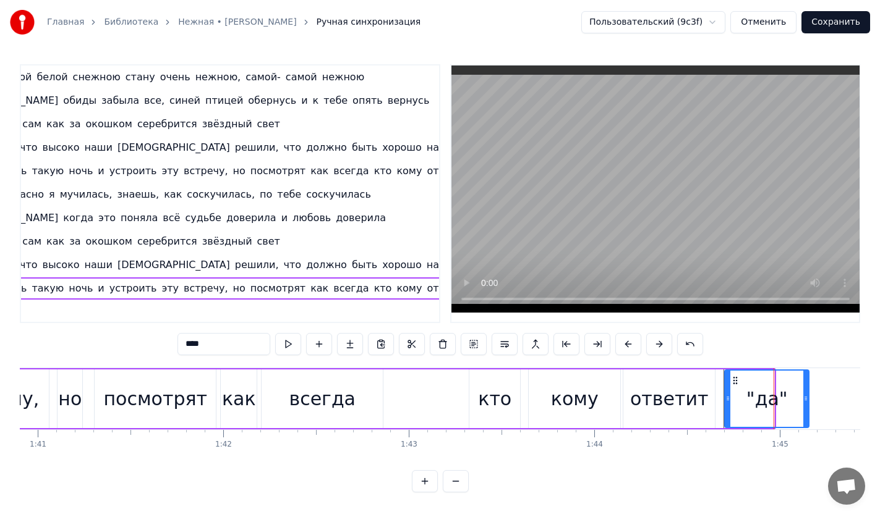
drag, startPoint x: 770, startPoint y: 400, endPoint x: 805, endPoint y: 399, distance: 34.6
click at [805, 399] on div at bounding box center [805, 399] width 5 height 56
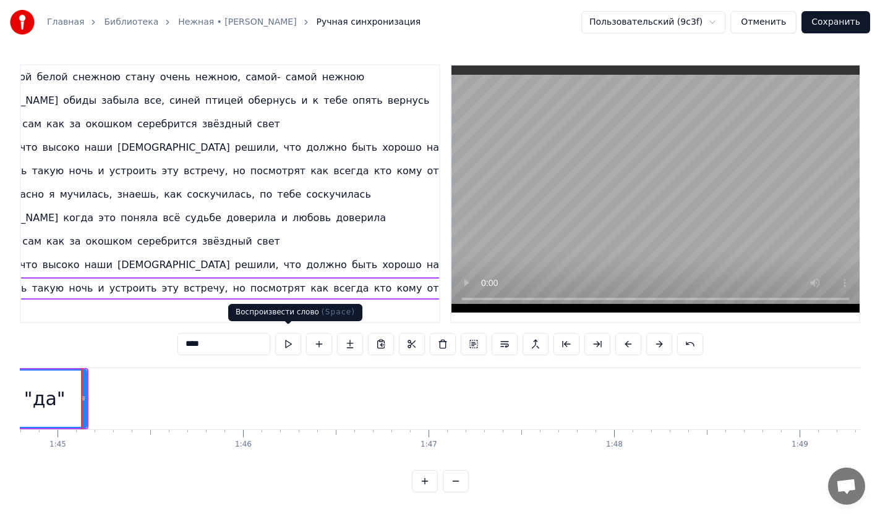
click at [292, 333] on button at bounding box center [288, 344] width 26 height 22
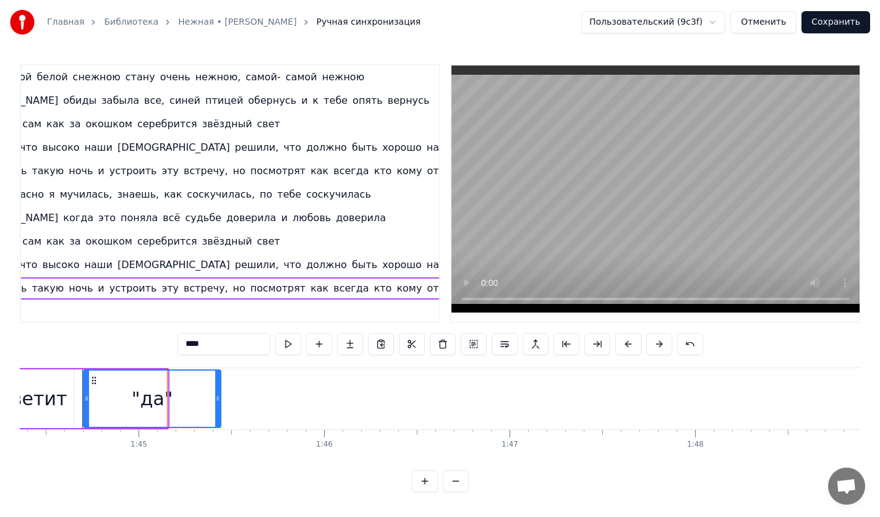
drag, startPoint x: 164, startPoint y: 401, endPoint x: 217, endPoint y: 401, distance: 53.2
click at [217, 401] on div at bounding box center [217, 399] width 5 height 56
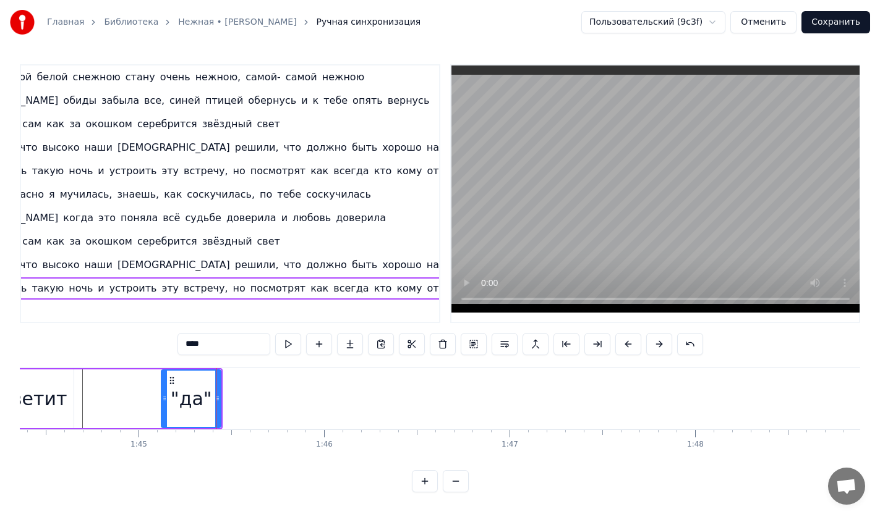
drag, startPoint x: 87, startPoint y: 404, endPoint x: 164, endPoint y: 404, distance: 77.9
click at [164, 404] on div at bounding box center [164, 399] width 5 height 56
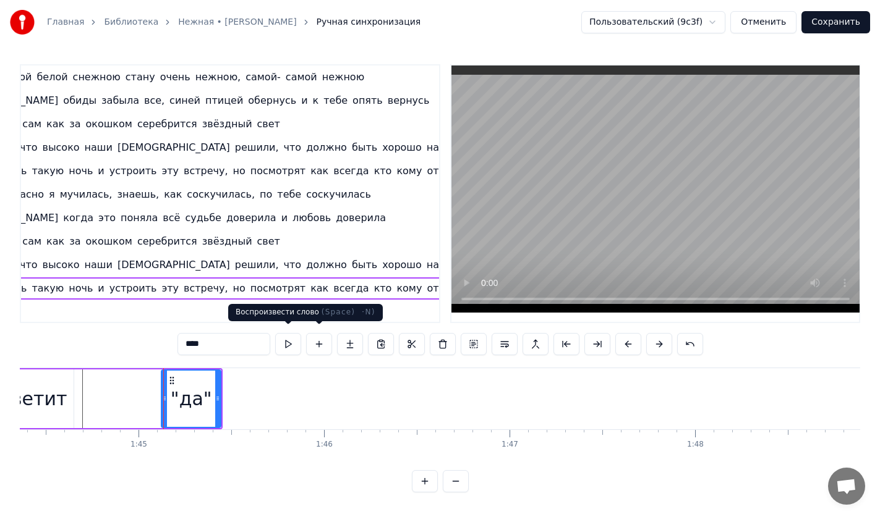
click at [289, 341] on button at bounding box center [288, 344] width 26 height 22
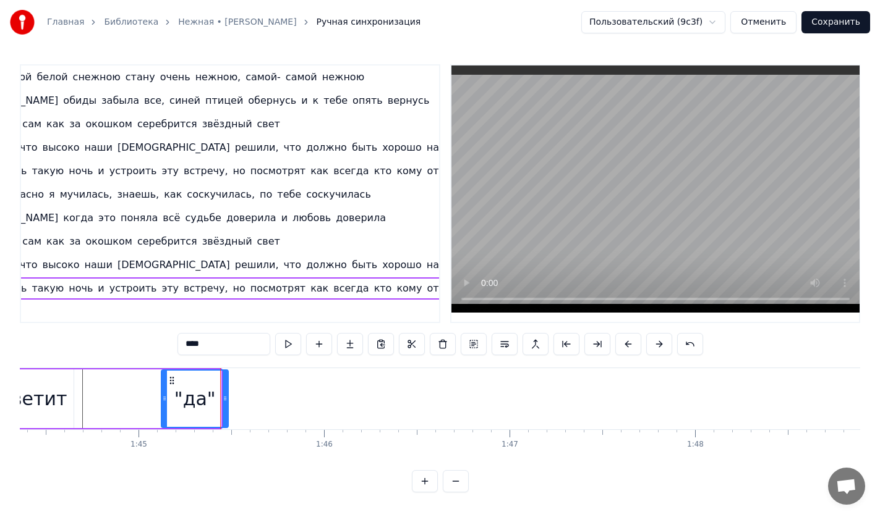
drag, startPoint x: 217, startPoint y: 405, endPoint x: 232, endPoint y: 404, distance: 15.5
click at [227, 404] on div at bounding box center [225, 399] width 5 height 56
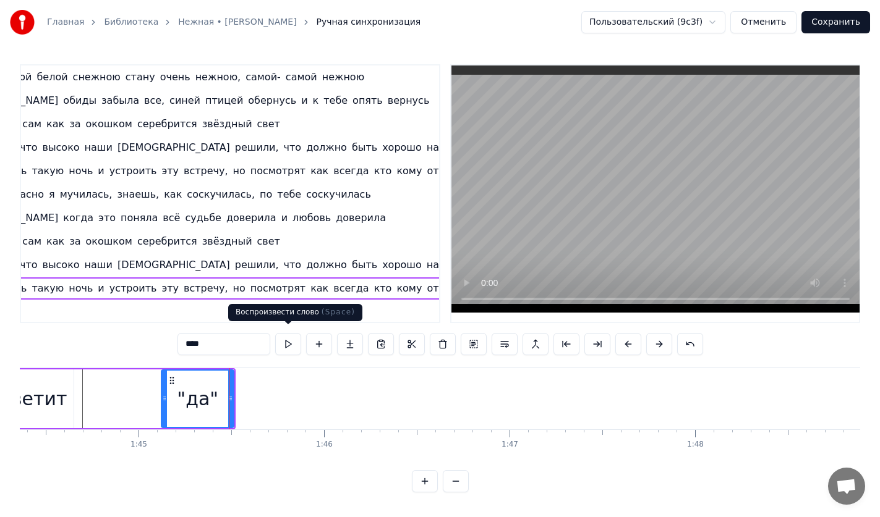
click at [285, 337] on button at bounding box center [288, 344] width 26 height 22
click at [71, 394] on div "ответит" at bounding box center [27, 399] width 91 height 59
type input "*******"
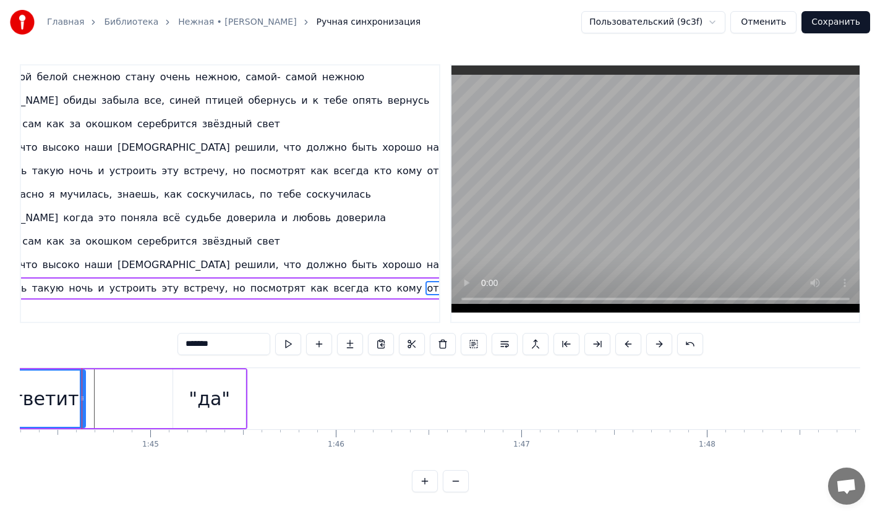
click at [79, 400] on div "ответит" at bounding box center [39, 399] width 90 height 56
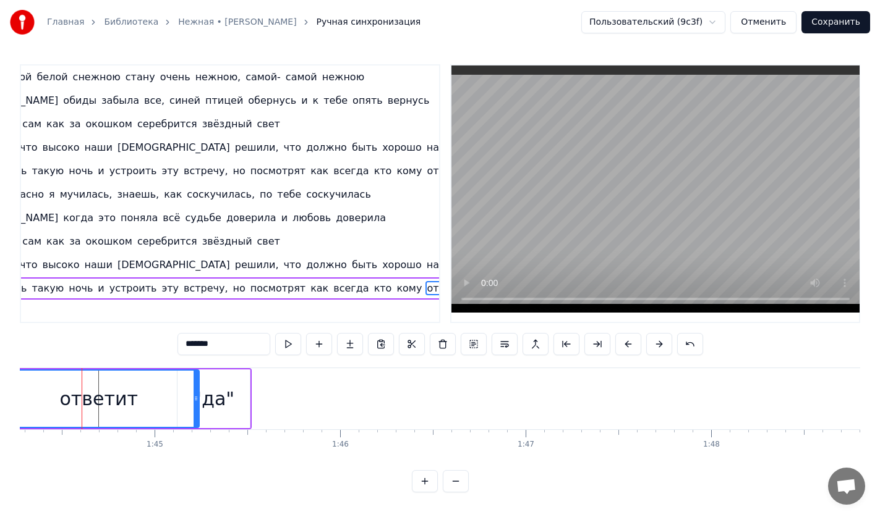
drag, startPoint x: 89, startPoint y: 402, endPoint x: 198, endPoint y: 396, distance: 109.6
click at [198, 396] on div at bounding box center [195, 399] width 5 height 56
drag, startPoint x: 198, startPoint y: 396, endPoint x: 191, endPoint y: 395, distance: 7.4
click at [191, 395] on icon at bounding box center [190, 399] width 5 height 10
click at [309, 292] on div "Подарить такую ночь и устроить эту встречу, но посмотрят как всегда кто кому от…" at bounding box center [235, 289] width 529 height 22
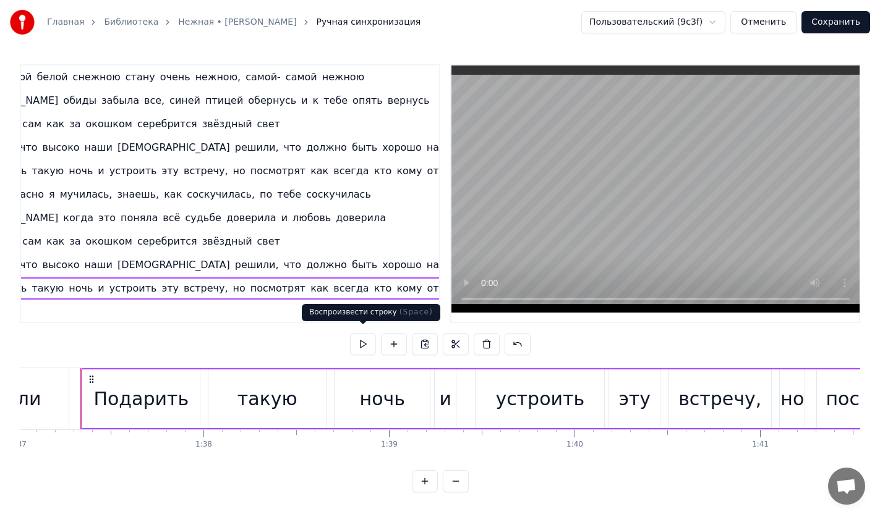
scroll to position [0, 17990]
click at [372, 341] on button at bounding box center [363, 344] width 26 height 22
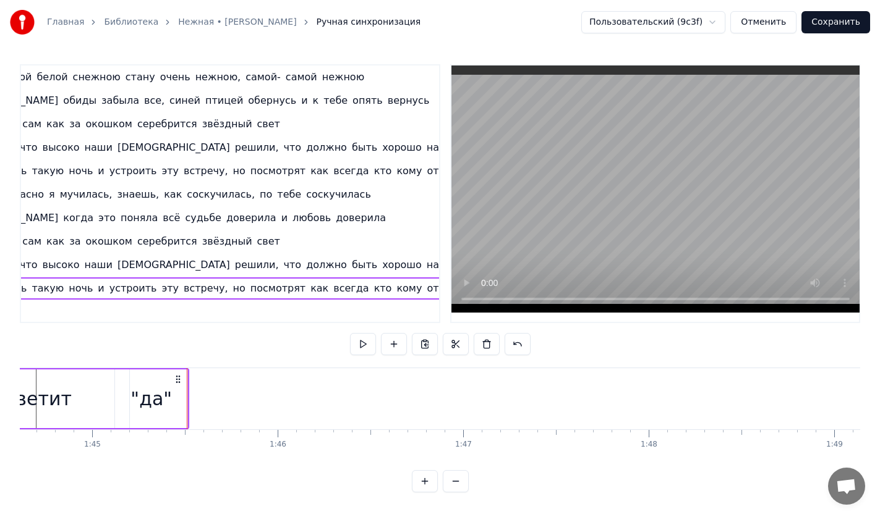
scroll to position [0, 19456]
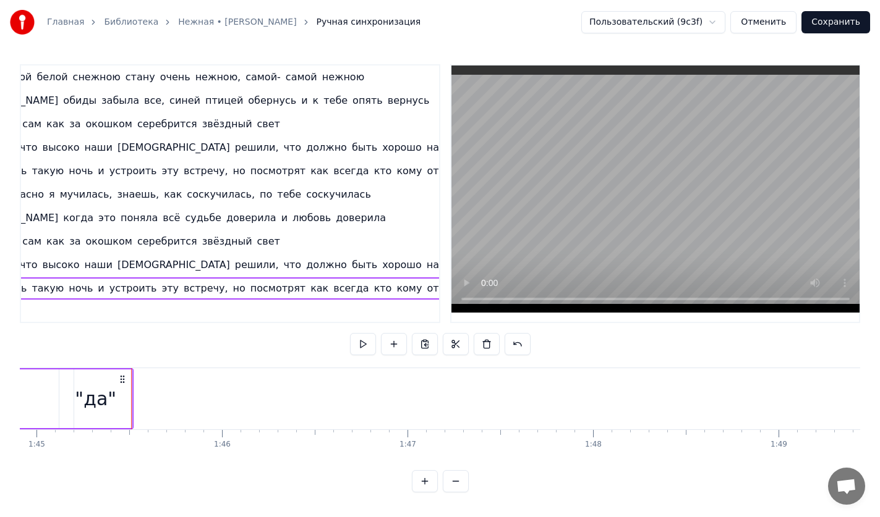
click at [847, 19] on button "Сохранить" at bounding box center [835, 22] width 69 height 22
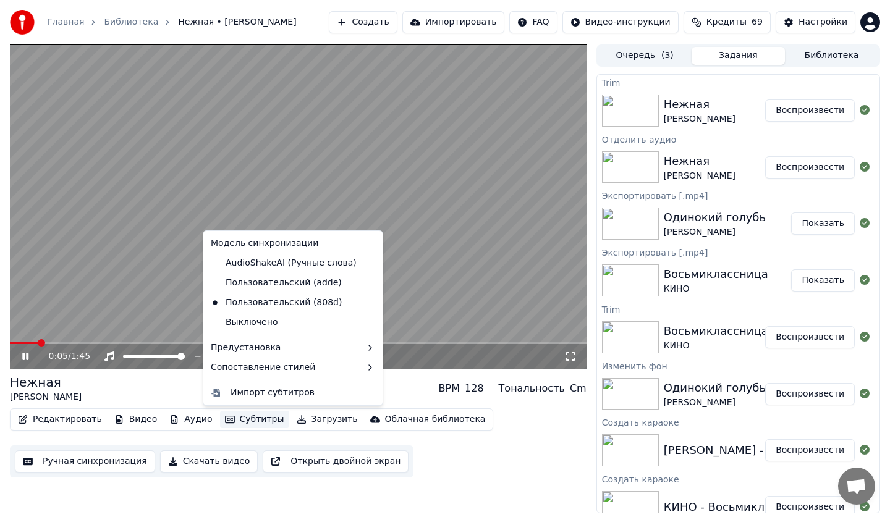
click at [244, 422] on button "Субтитры" at bounding box center [254, 419] width 69 height 17
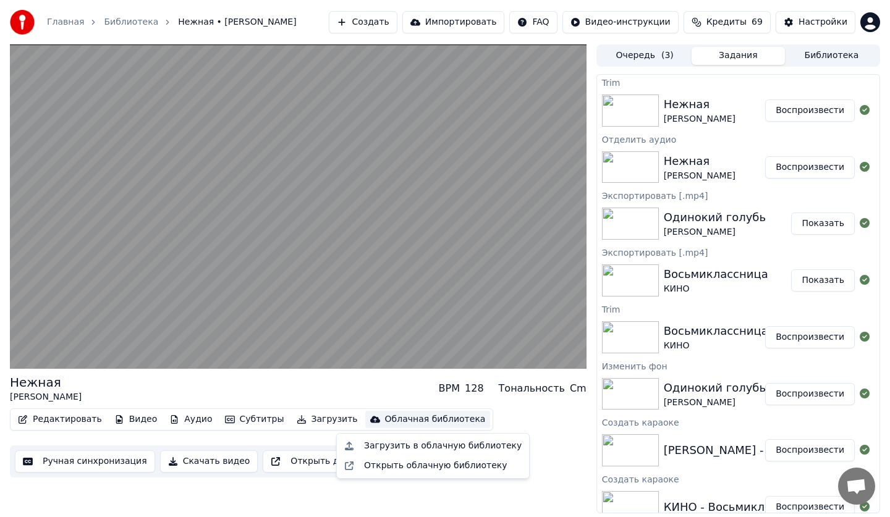
click at [559, 456] on div "Редактировать Видео Аудио Субтитры Загрузить Облачная библиотека Ручная синхрон…" at bounding box center [298, 443] width 577 height 69
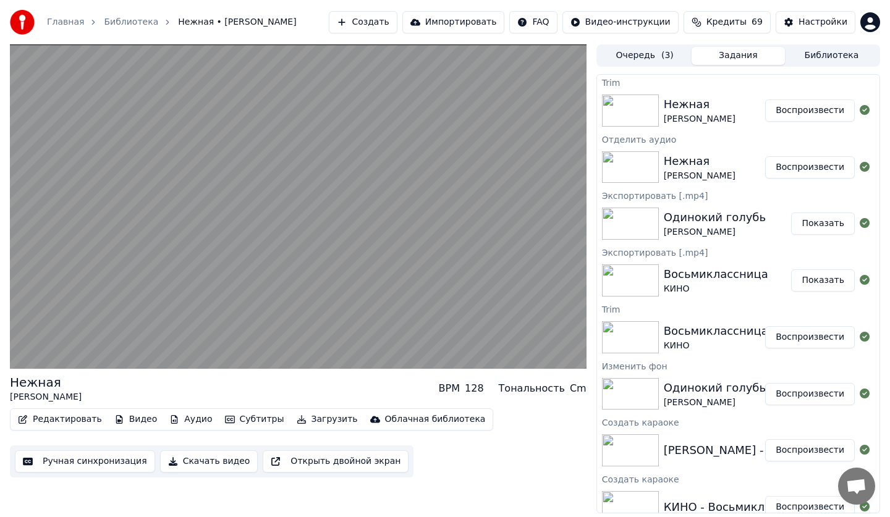
click at [189, 417] on button "Аудио" at bounding box center [190, 419] width 53 height 17
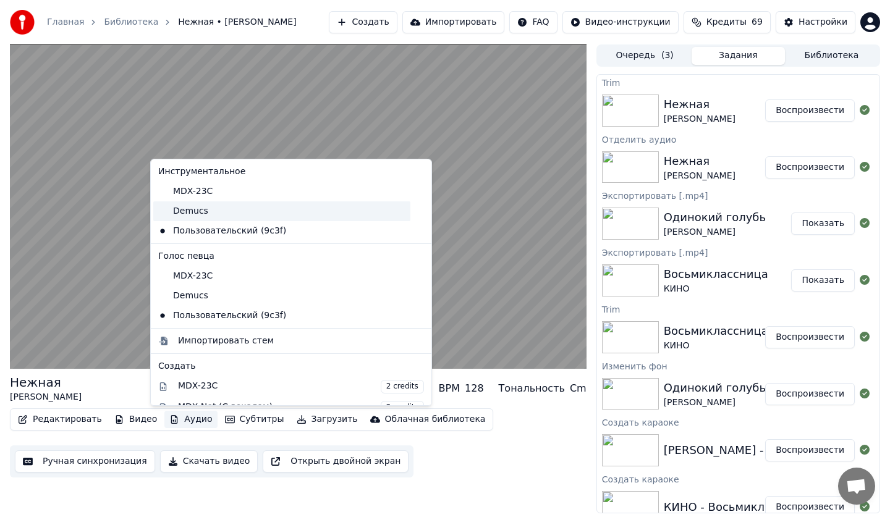
click at [187, 208] on div "Demucs" at bounding box center [281, 212] width 257 height 20
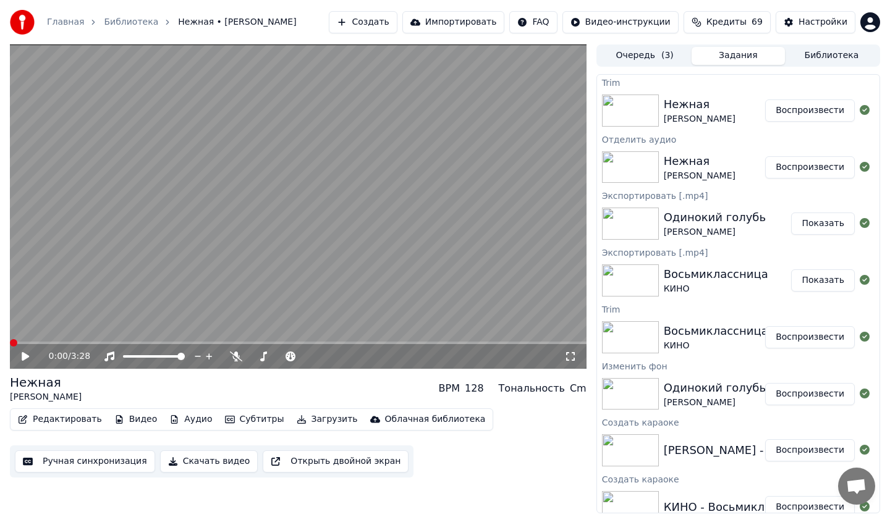
click at [171, 422] on button "Аудио" at bounding box center [190, 419] width 53 height 17
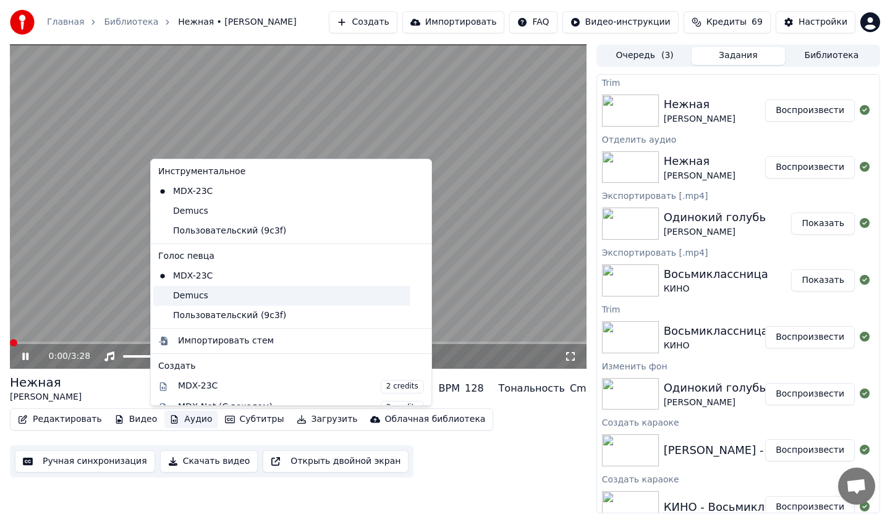
click at [185, 297] on div "Demucs" at bounding box center [281, 296] width 257 height 20
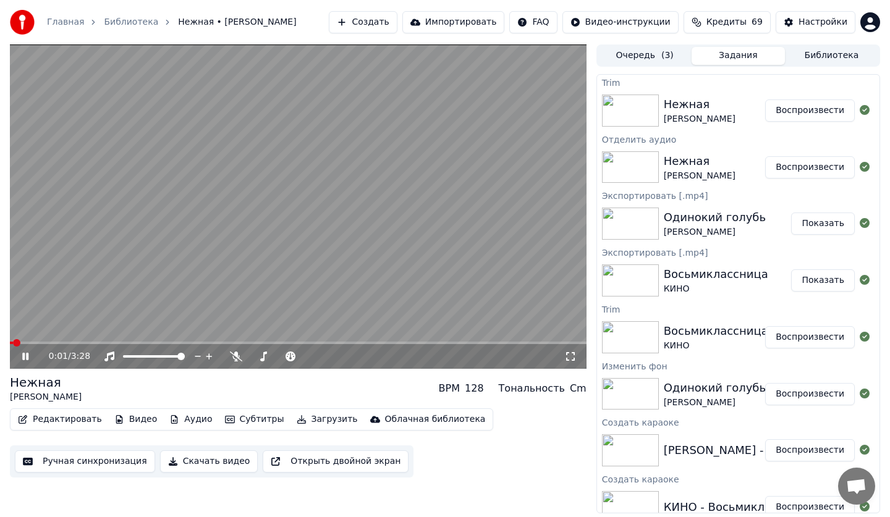
click at [184, 338] on video at bounding box center [298, 207] width 577 height 325
click at [185, 342] on span at bounding box center [298, 343] width 577 height 2
click at [35, 359] on icon at bounding box center [34, 357] width 29 height 10
click at [121, 343] on span at bounding box center [103, 343] width 187 height 2
click at [169, 423] on icon "button" at bounding box center [174, 419] width 10 height 9
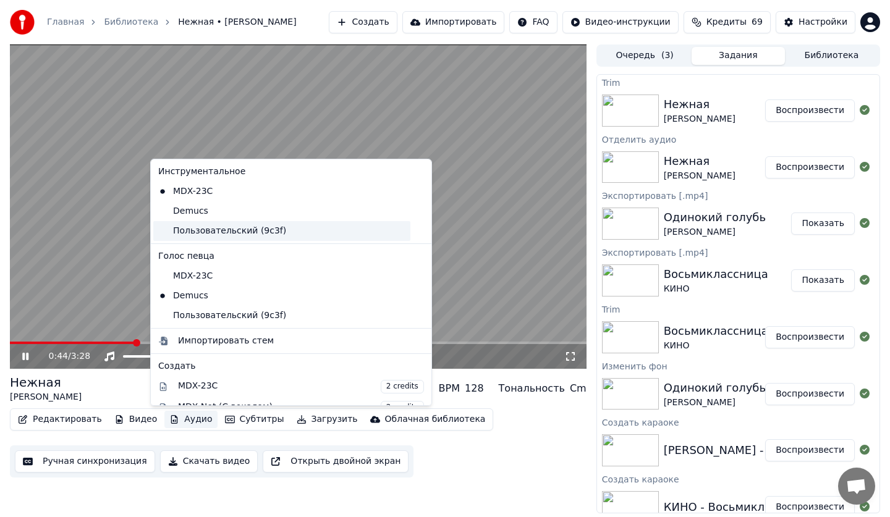
click at [214, 231] on div "Пользовательский (9c3f)" at bounding box center [281, 231] width 257 height 20
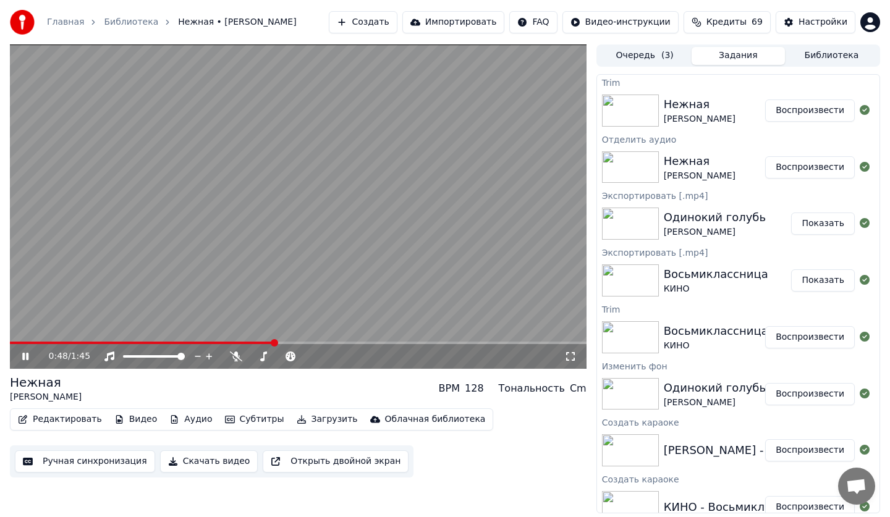
click at [174, 422] on button "Аудио" at bounding box center [190, 419] width 53 height 17
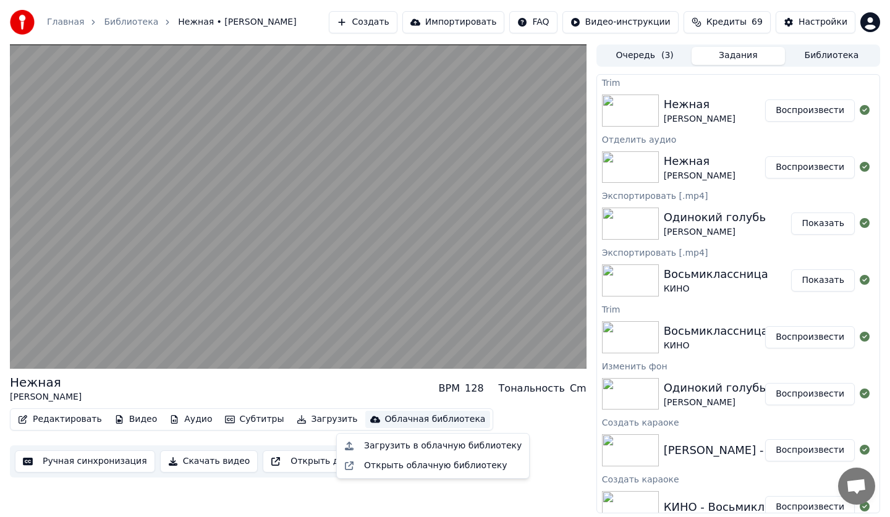
click at [543, 449] on div "Редактировать Видео Аудио Субтитры Загрузить Облачная библиотека Ручная синхрон…" at bounding box center [298, 443] width 577 height 69
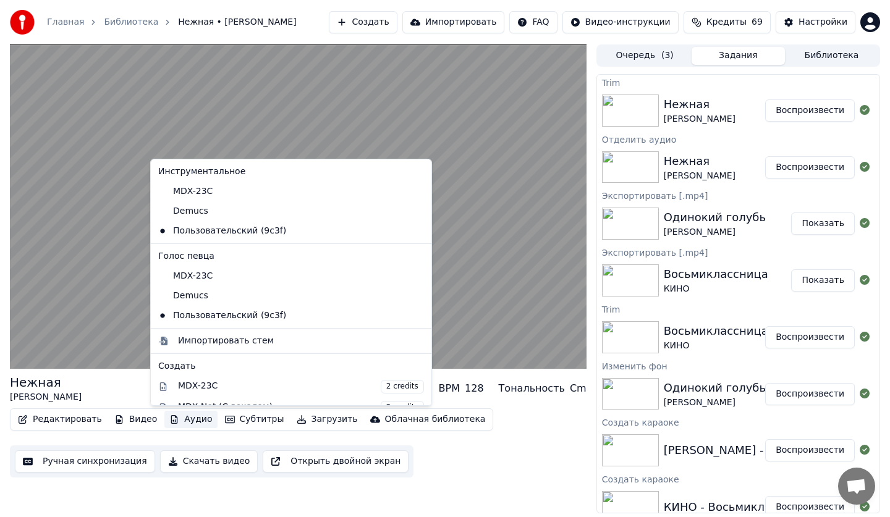
click at [187, 419] on button "Аудио" at bounding box center [190, 419] width 53 height 17
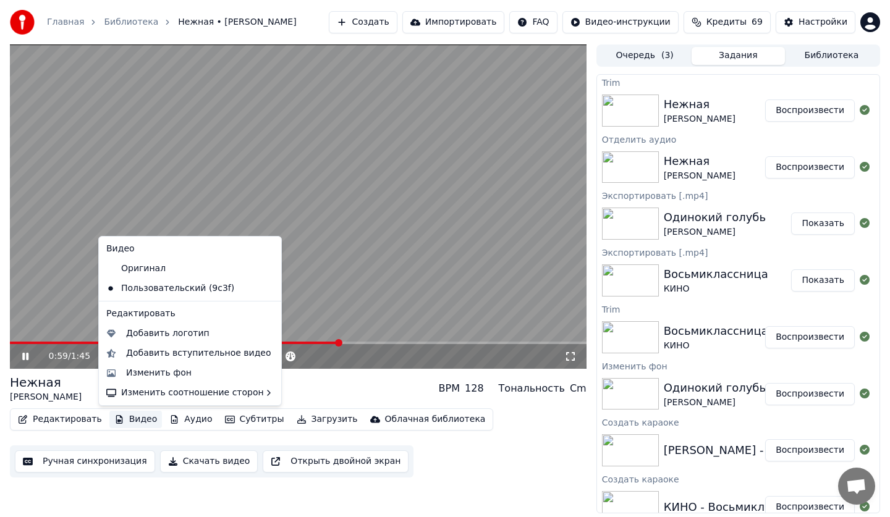
click at [33, 342] on span at bounding box center [174, 343] width 329 height 2
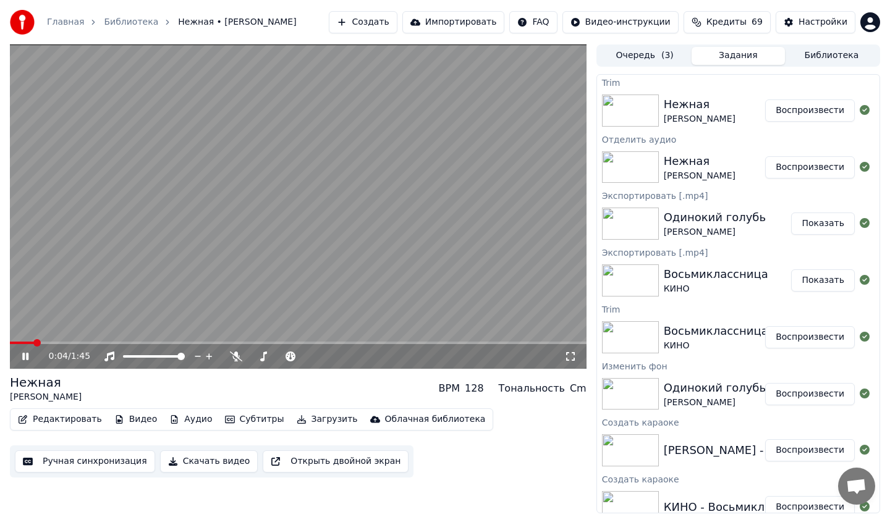
click at [25, 359] on icon at bounding box center [34, 357] width 29 height 10
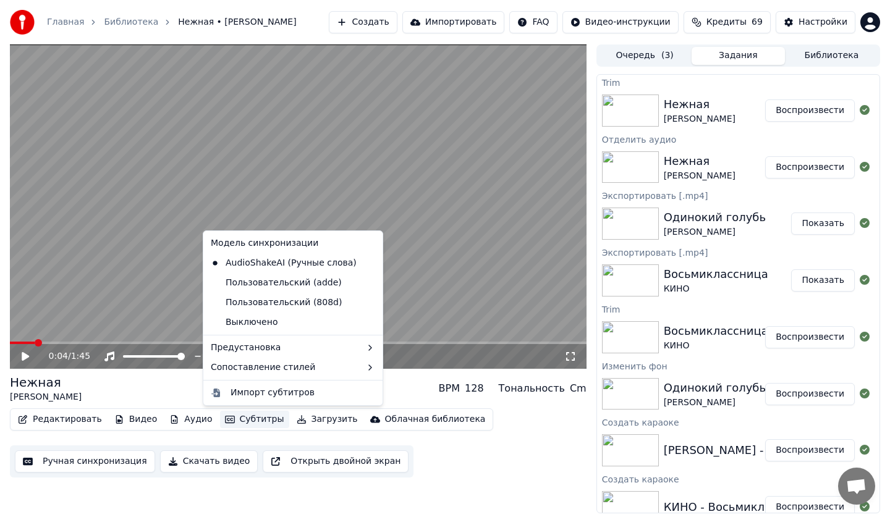
click at [239, 426] on button "Субтитры" at bounding box center [254, 419] width 69 height 17
click at [297, 299] on div "Пользовательский (808d)" at bounding box center [276, 303] width 141 height 20
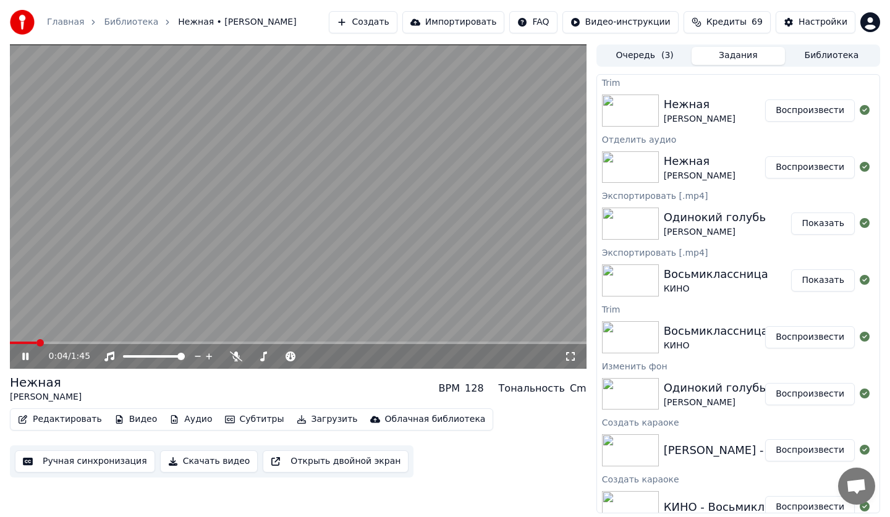
click at [244, 417] on button "Субтитры" at bounding box center [254, 419] width 69 height 17
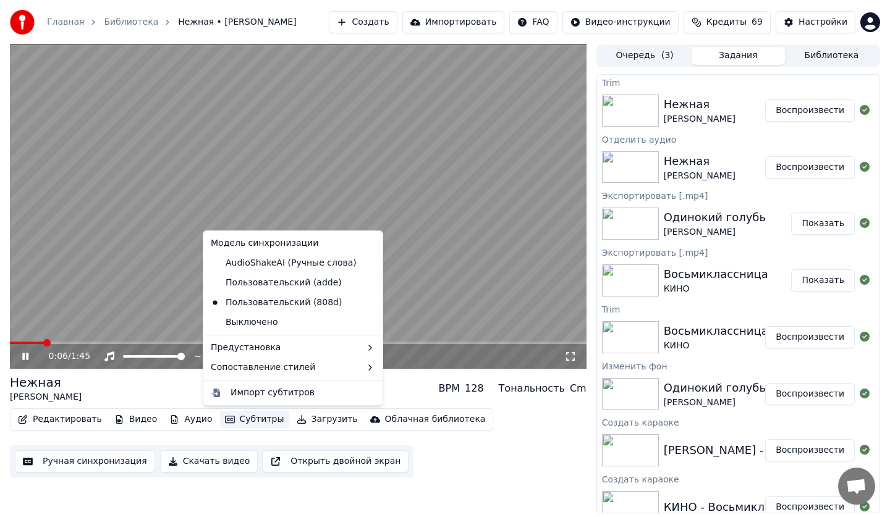
click at [464, 470] on div "Редактировать Видео Аудио Субтитры Загрузить Облачная библиотека Ручная синхрон…" at bounding box center [298, 443] width 577 height 69
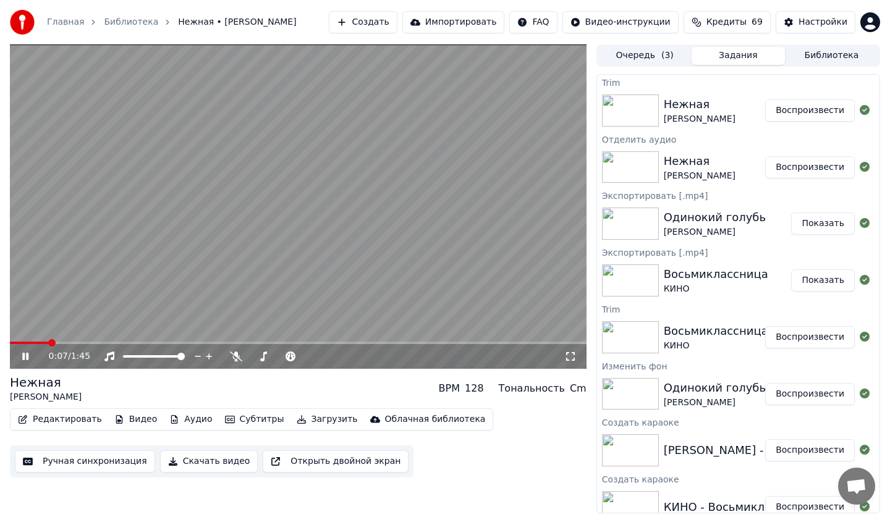
click at [96, 344] on div "0:07 / 1:45" at bounding box center [298, 356] width 577 height 25
click at [203, 342] on span at bounding box center [298, 343] width 577 height 2
click at [64, 423] on button "Редактировать" at bounding box center [60, 419] width 94 height 17
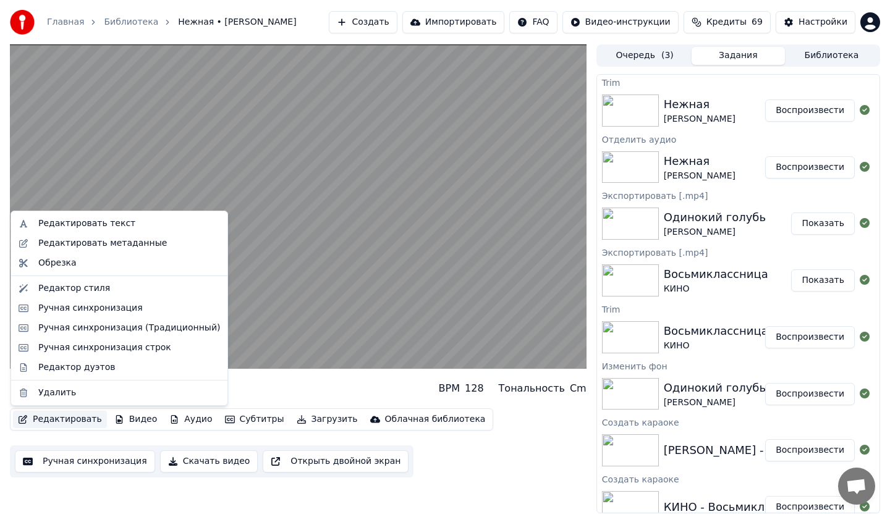
click at [91, 457] on button "Ручная синхронизация" at bounding box center [85, 462] width 140 height 22
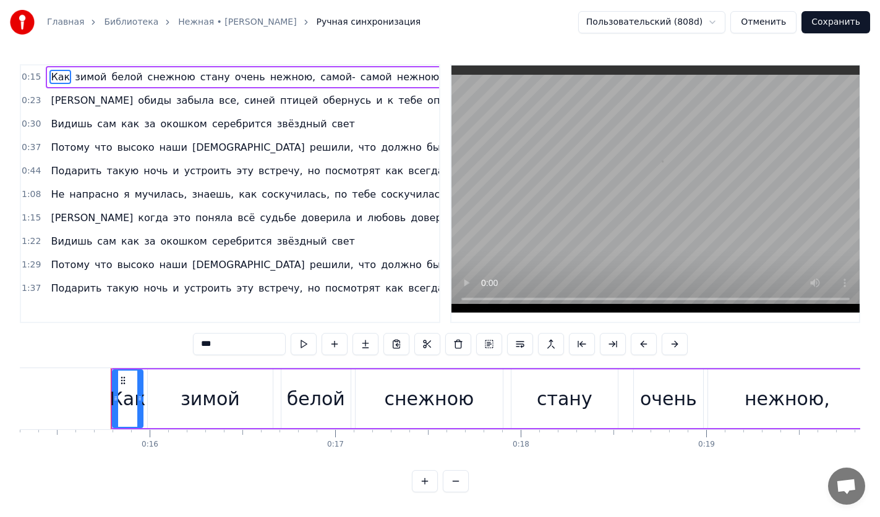
scroll to position [0, 2866]
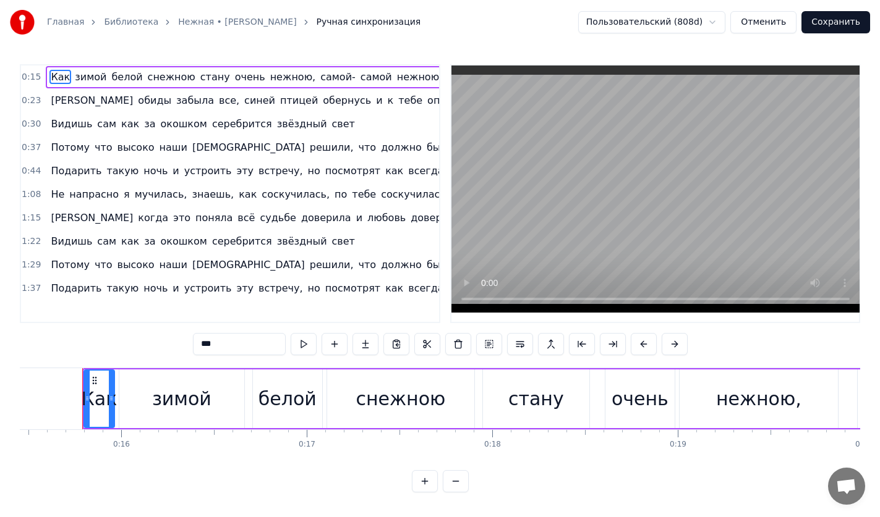
click at [217, 123] on span "серебрится" at bounding box center [242, 124] width 62 height 14
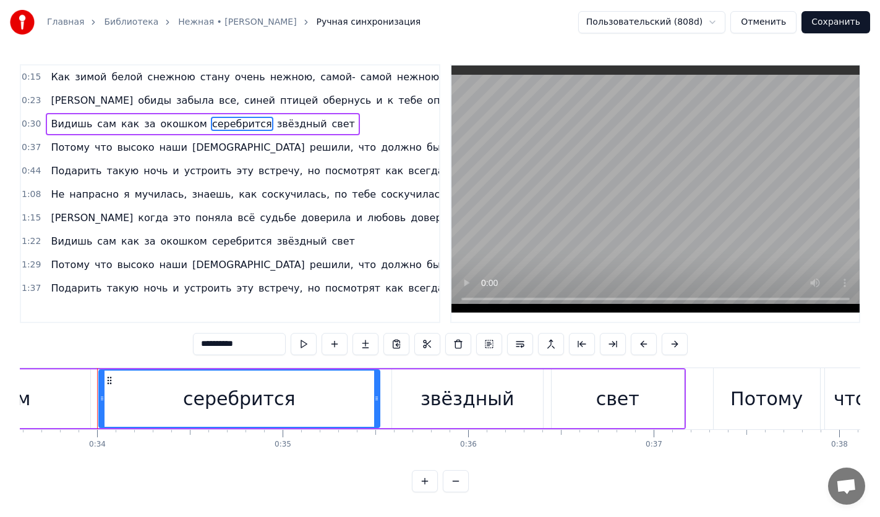
scroll to position [0, 6243]
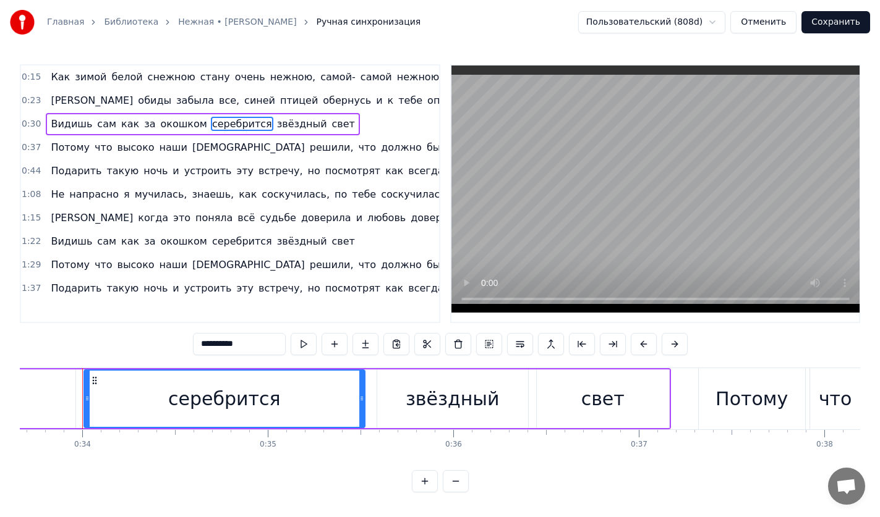
drag, startPoint x: 257, startPoint y: 349, endPoint x: 96, endPoint y: 348, distance: 160.7
click at [96, 348] on div "0:15 Как зимой белой снежною стану очень нежною, самой- самой нежною 0:23 Я оби…" at bounding box center [440, 278] width 840 height 428
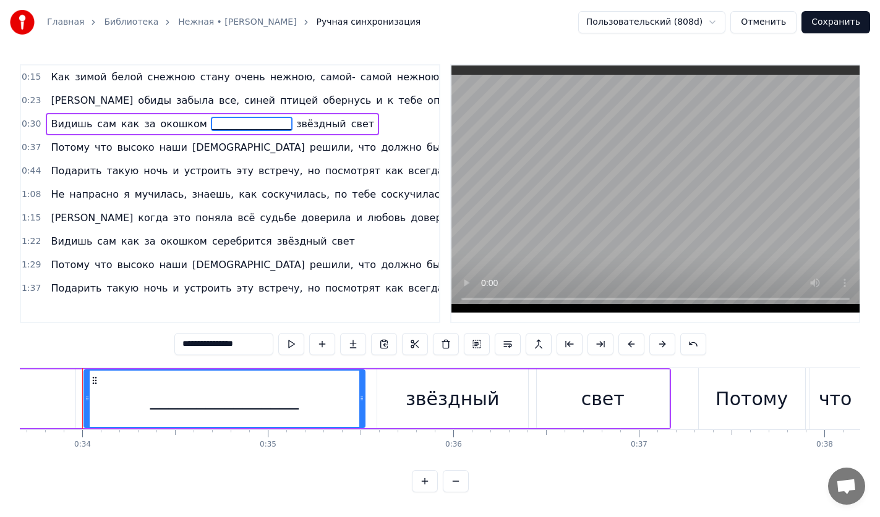
click at [191, 147] on span "ангелы" at bounding box center [248, 147] width 115 height 14
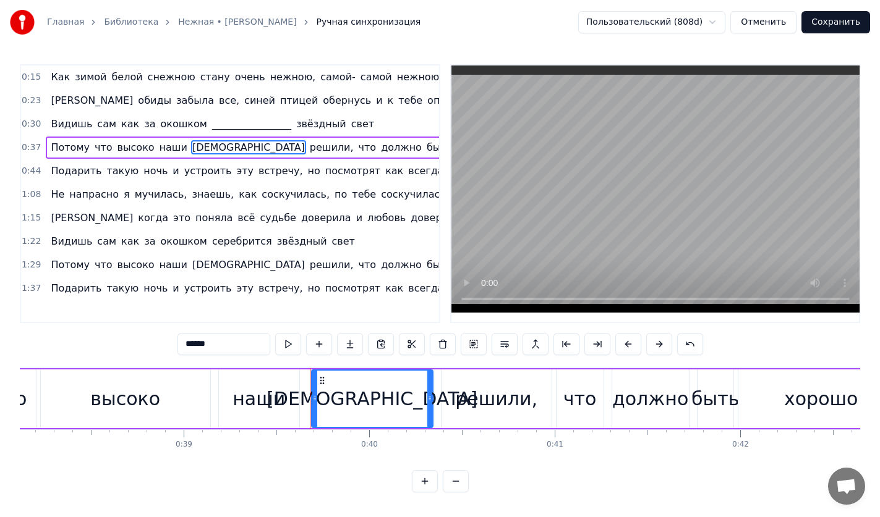
scroll to position [0, 7296]
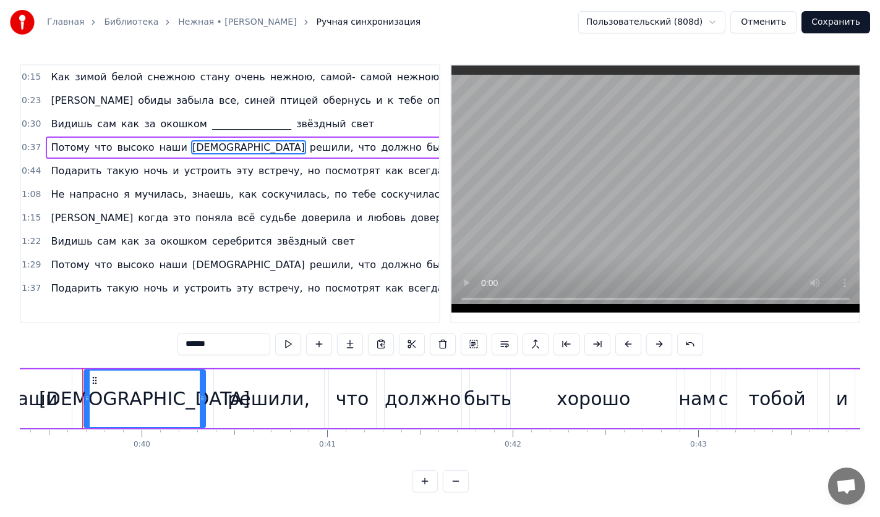
drag, startPoint x: 234, startPoint y: 342, endPoint x: 109, endPoint y: 353, distance: 125.4
click at [109, 353] on div "0:15 Как зимой белой снежною стану очень нежною, самой- самой нежною 0:23 Я оби…" at bounding box center [440, 278] width 840 height 428
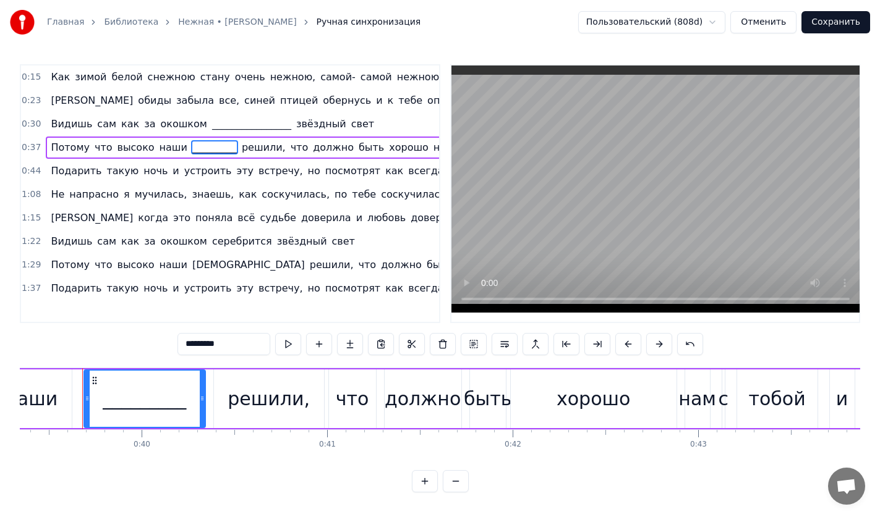
click at [407, 172] on span "всегда" at bounding box center [426, 171] width 38 height 14
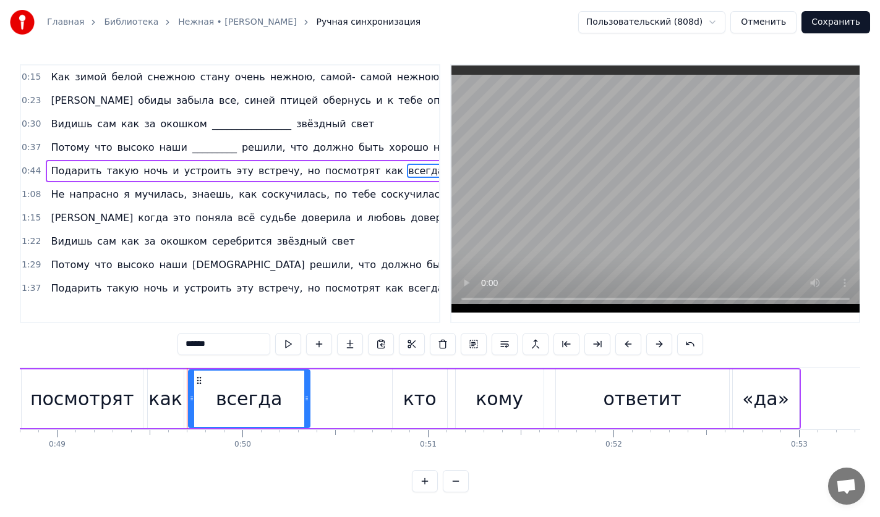
scroll to position [0, 9155]
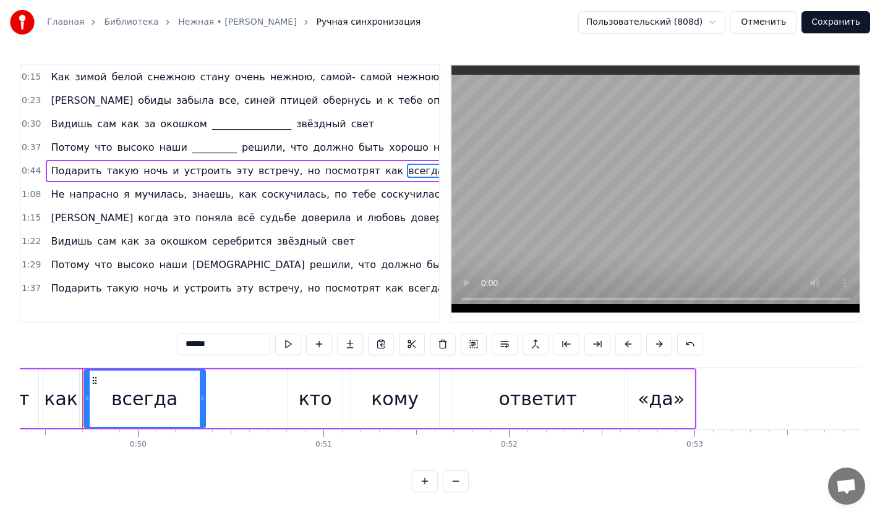
click at [470, 169] on span "кому" at bounding box center [484, 171] width 28 height 14
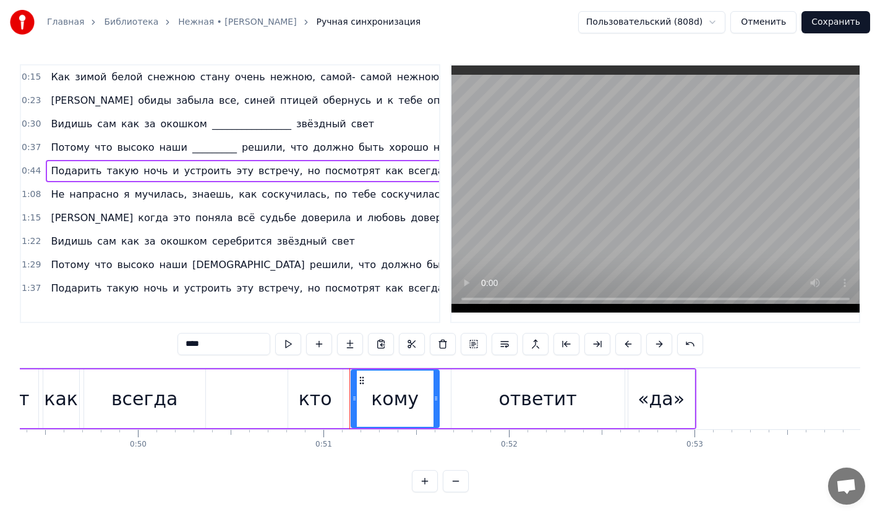
click at [662, 407] on div "«да»" at bounding box center [660, 399] width 47 height 28
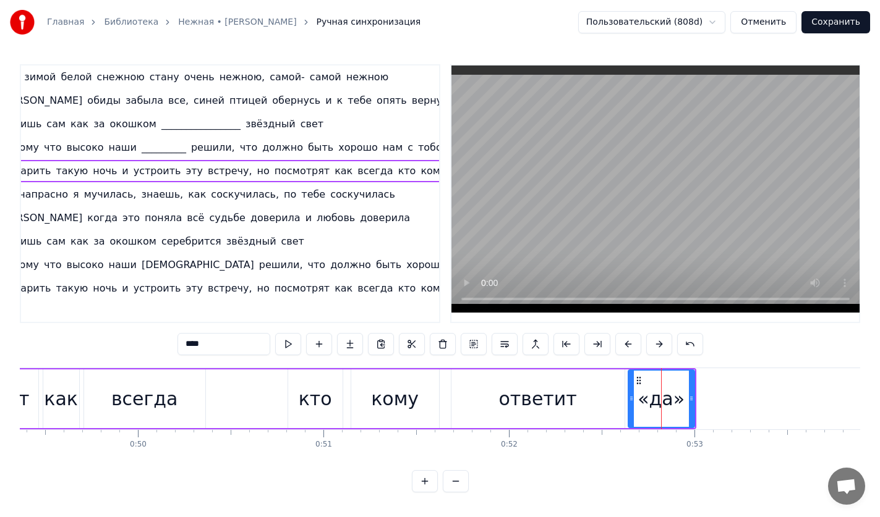
scroll to position [0, 64]
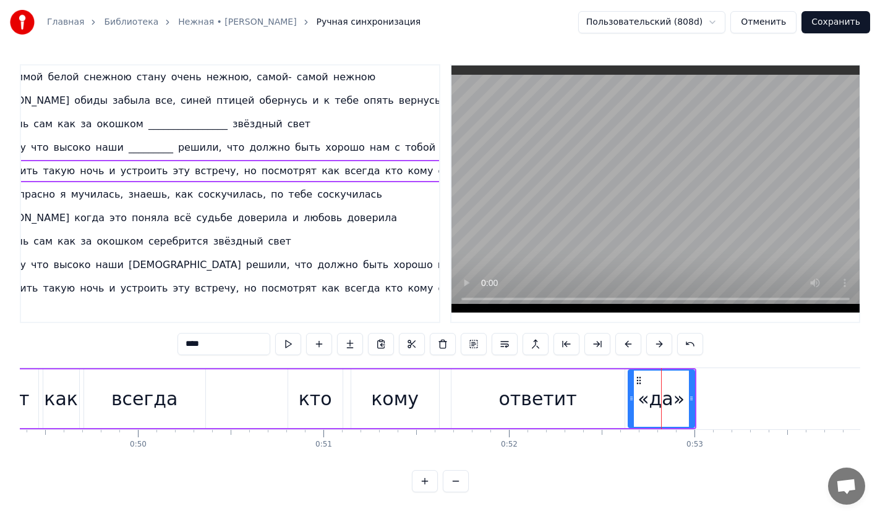
drag, startPoint x: 199, startPoint y: 348, endPoint x: 190, endPoint y: 346, distance: 8.9
click at [190, 346] on input "****" at bounding box center [223, 344] width 93 height 22
click at [197, 349] on input "*******" at bounding box center [223, 344] width 93 height 22
type input "*"
type input "*****"
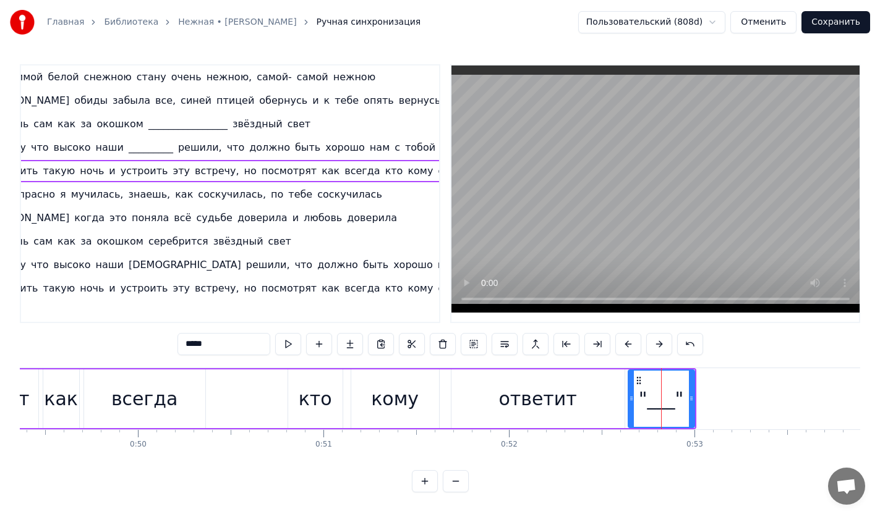
click at [74, 202] on div "Не напрасно я мучилась, знаешь, как соскучилась, по тебе соскучилась" at bounding box center [184, 195] width 404 height 22
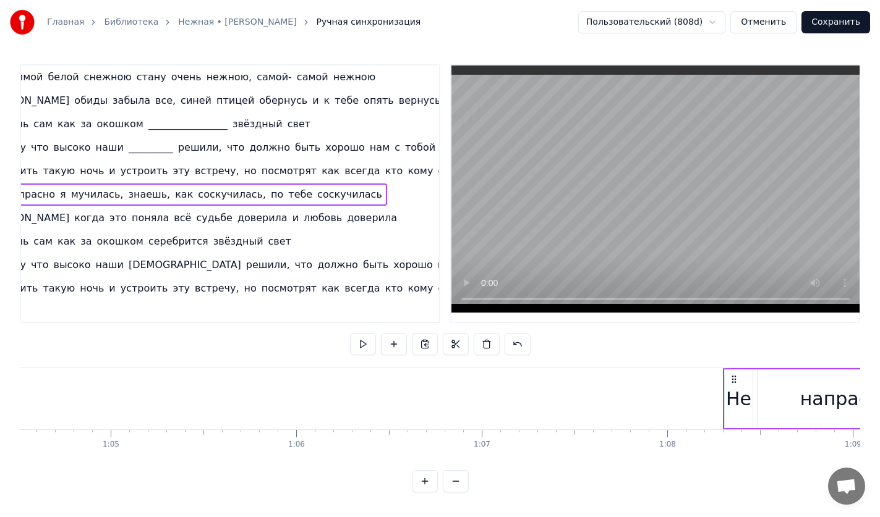
scroll to position [0, 12604]
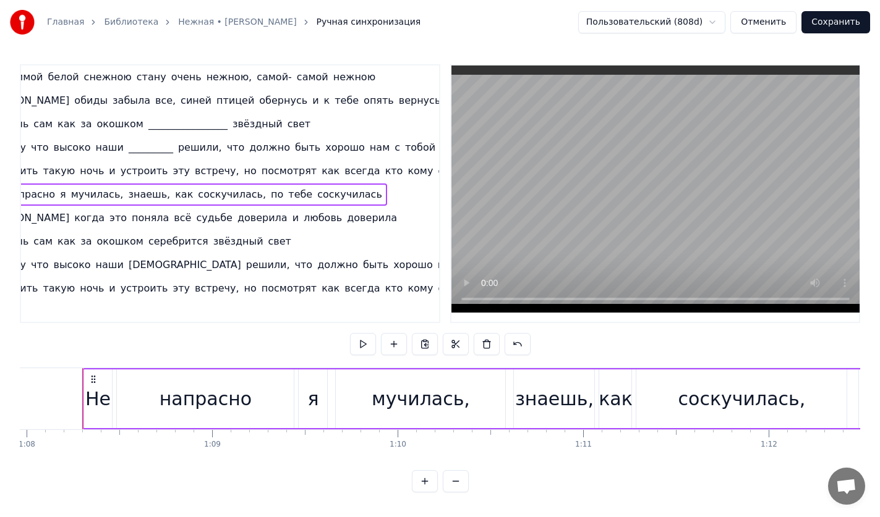
click at [64, 227] on div "А когда это поняла всё судьбе доверила и любовь доверила" at bounding box center [192, 218] width 420 height 22
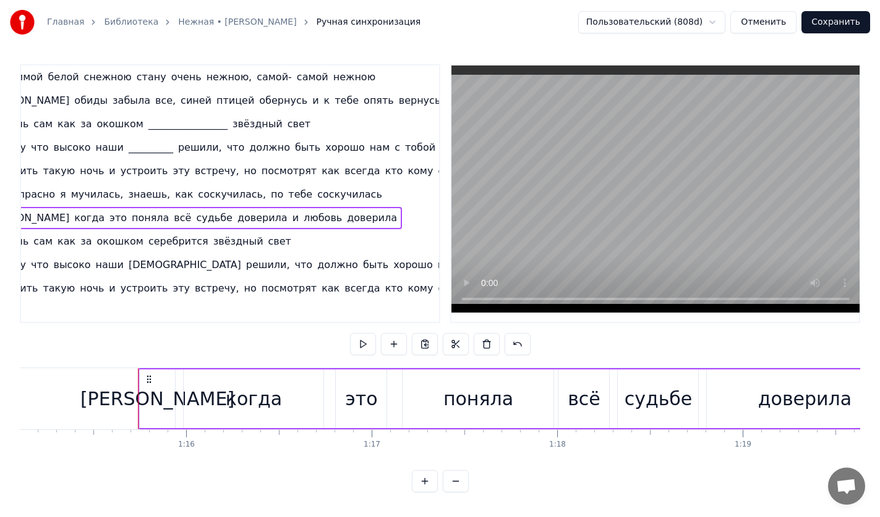
scroll to position [0, 13984]
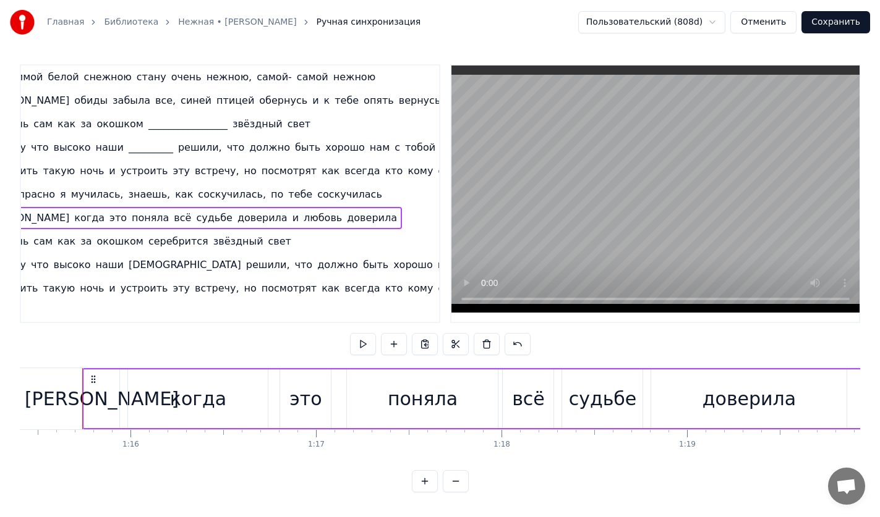
click at [195, 218] on span "судьбе" at bounding box center [214, 218] width 38 height 14
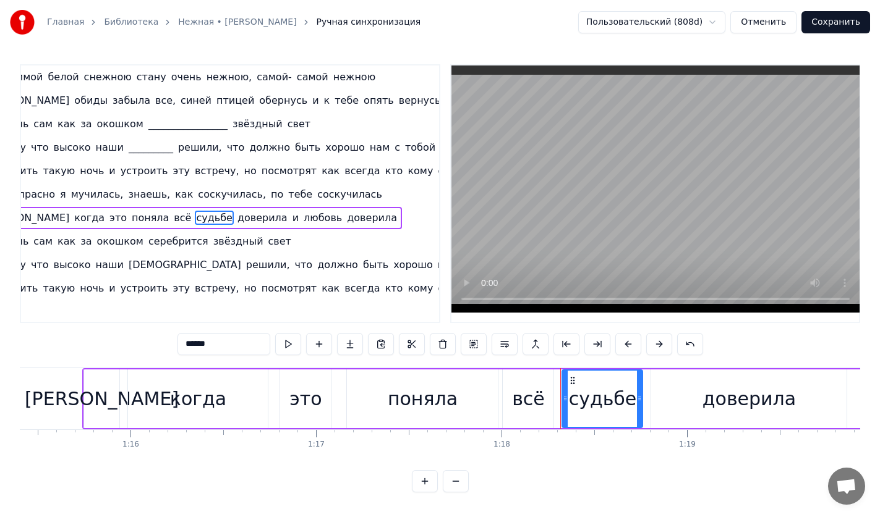
drag, startPoint x: 236, startPoint y: 346, endPoint x: 164, endPoint y: 344, distance: 71.8
click at [164, 344] on div "0:15 Как зимой белой снежною стану очень нежною, самой- самой нежною 0:23 Я оби…" at bounding box center [440, 278] width 840 height 428
click at [83, 192] on span "мучилась," at bounding box center [97, 194] width 55 height 14
type input "*********"
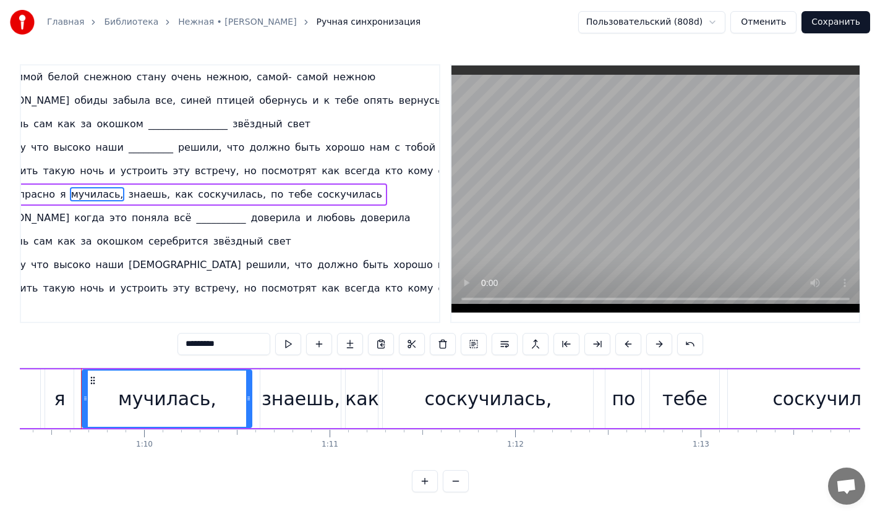
scroll to position [0, 12856]
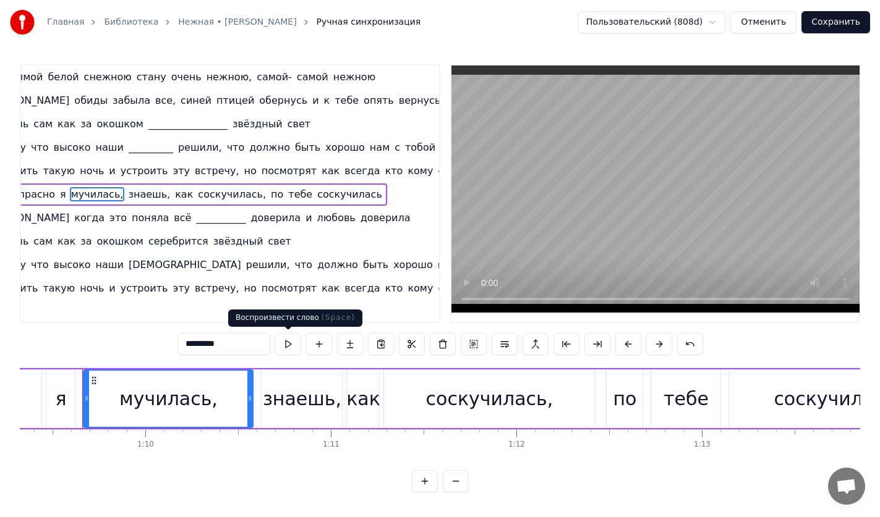
click at [283, 346] on button at bounding box center [288, 344] width 26 height 22
click at [357, 192] on div "1:08 Не напрасно я мучилась, знаешь, как соскучилась, по тебе соскучилась" at bounding box center [166, 194] width 418 height 23
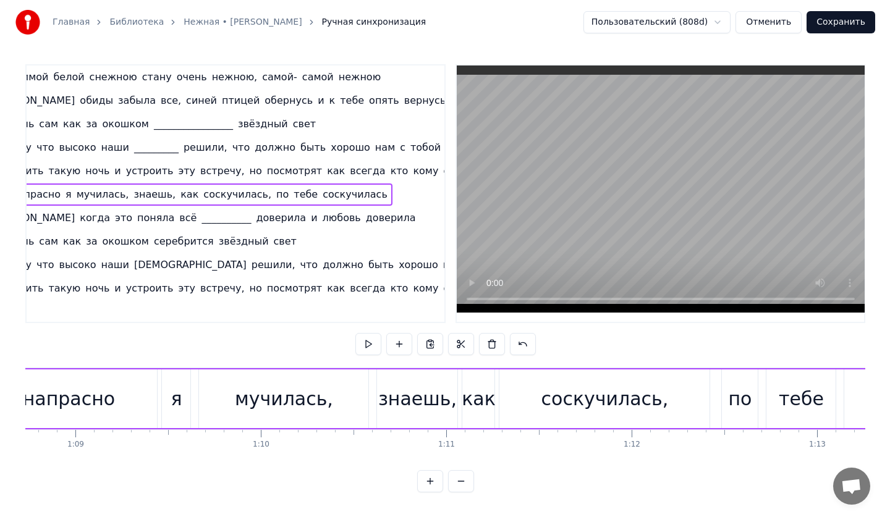
scroll to position [0, 12604]
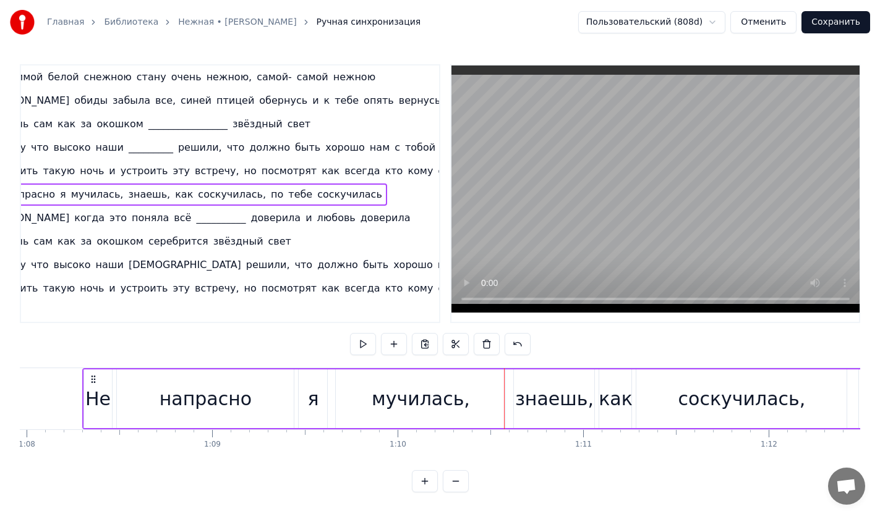
click at [197, 195] on span "соскучилась," at bounding box center [232, 194] width 70 height 14
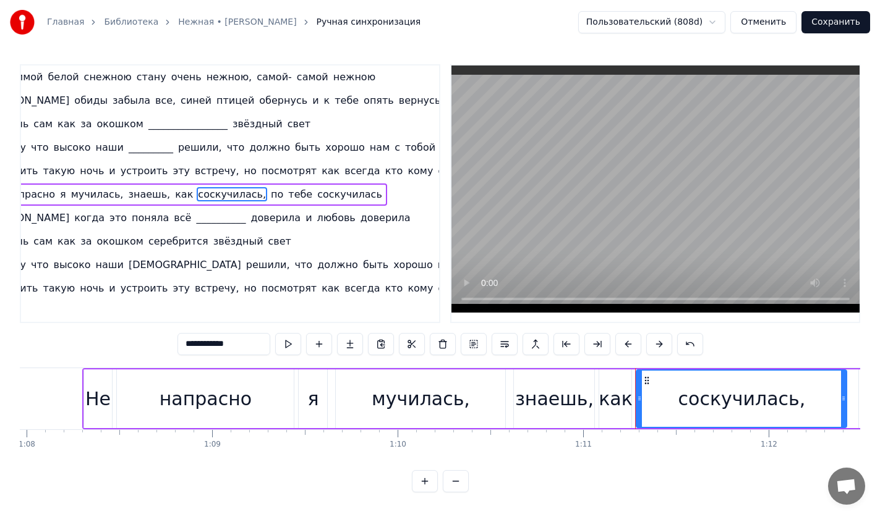
drag, startPoint x: 252, startPoint y: 338, endPoint x: 68, endPoint y: 342, distance: 183.6
click at [68, 342] on div "0:15 Как зимой белой снежною стану очень нежною, самой- самой нежною 0:23 Я оби…" at bounding box center [440, 278] width 840 height 428
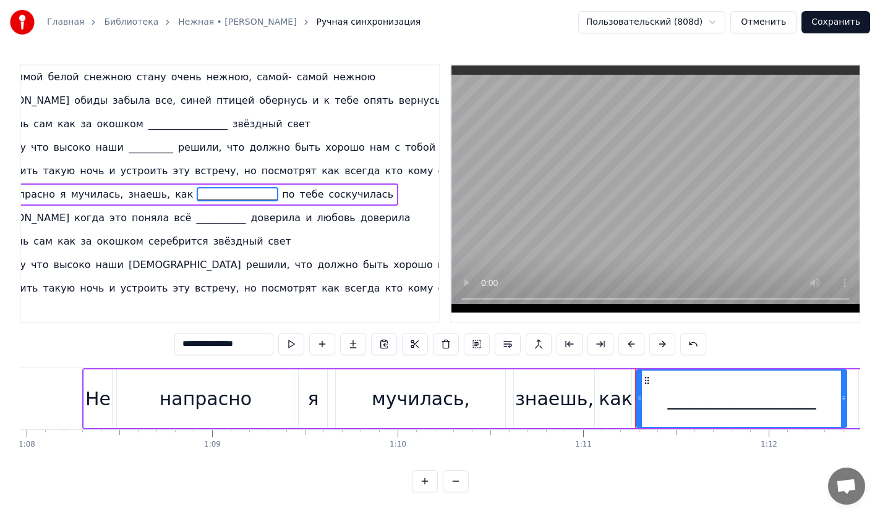
type input "**********"
click at [358, 6] on div "Главная Библиотека Нежная • Диана Гурцкая Ручная синхронизация Пользовательский…" at bounding box center [440, 22] width 880 height 45
click at [835, 24] on button "Сохранить" at bounding box center [835, 22] width 69 height 22
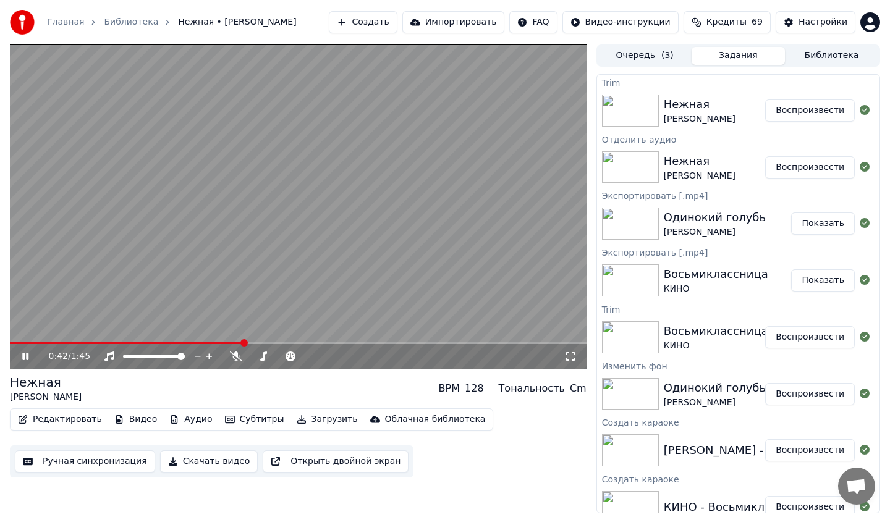
click at [206, 463] on button "Скачать видео" at bounding box center [209, 462] width 98 height 22
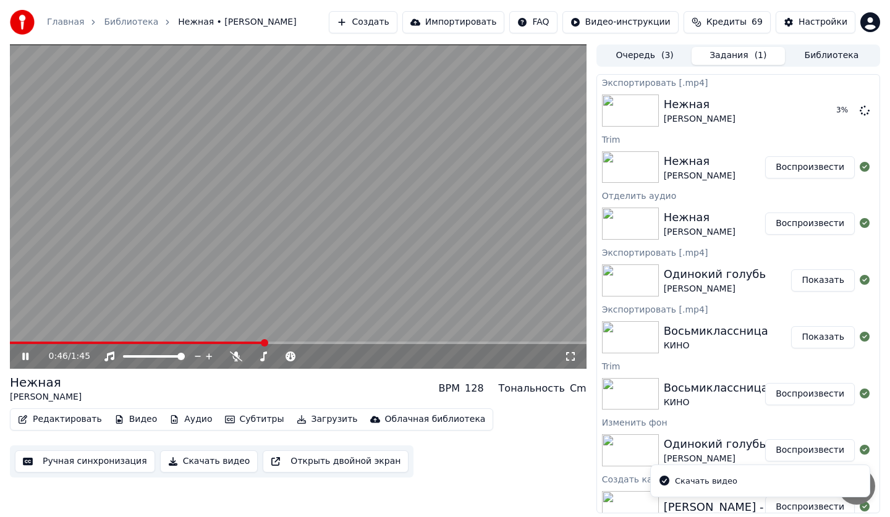
click at [417, 204] on video at bounding box center [298, 207] width 577 height 325
click at [266, 226] on video at bounding box center [298, 207] width 577 height 325
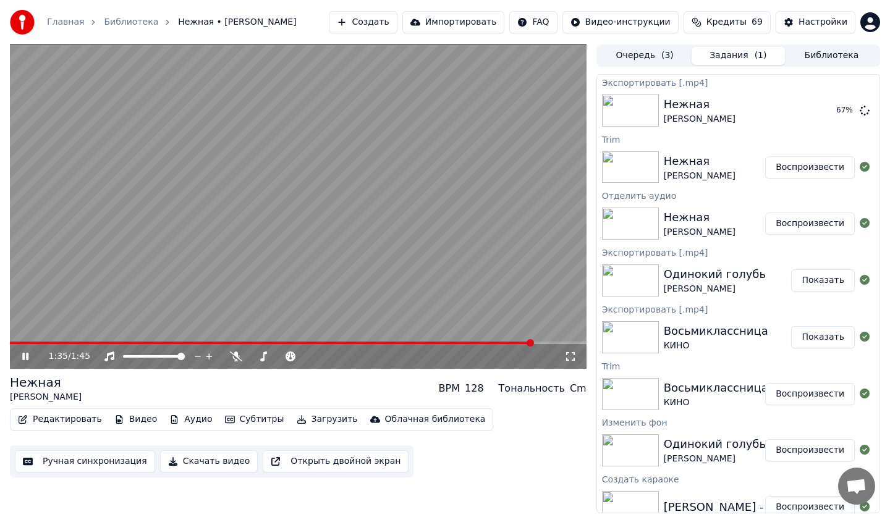
click at [27, 357] on icon at bounding box center [25, 356] width 6 height 7
click at [394, 21] on button "Создать" at bounding box center [363, 22] width 68 height 22
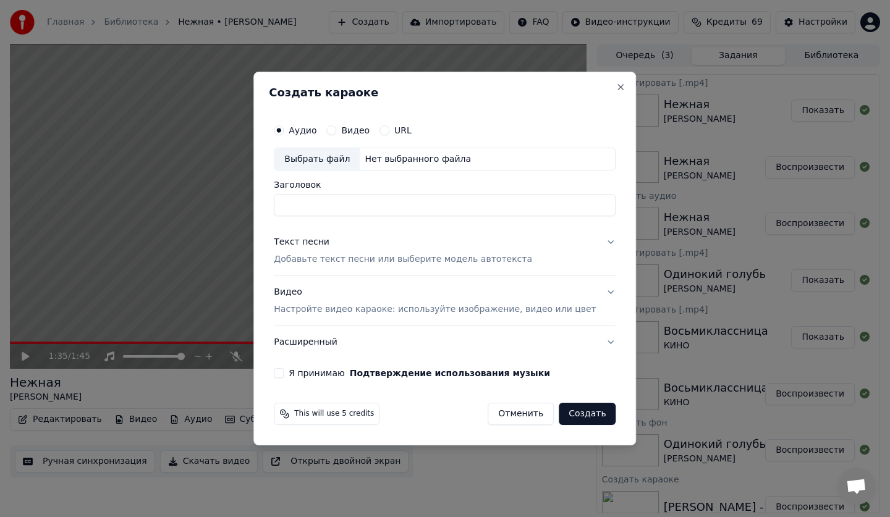
click at [326, 152] on div "Выбрать файл" at bounding box center [316, 159] width 85 height 22
type input "**********"
click at [331, 255] on p "Добавьте текст песни или выберите модель автотекста" at bounding box center [403, 260] width 258 height 12
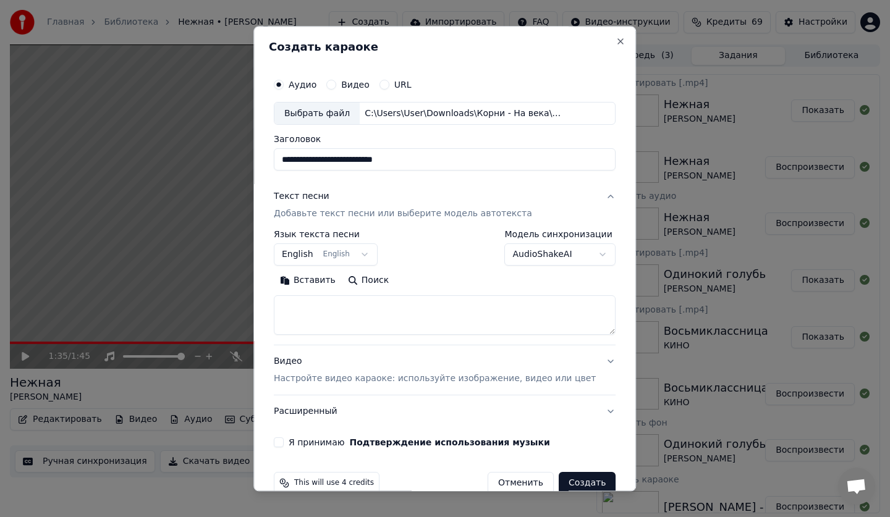
click at [331, 307] on textarea at bounding box center [445, 316] width 342 height 40
click at [336, 257] on button "English English" at bounding box center [326, 255] width 104 height 22
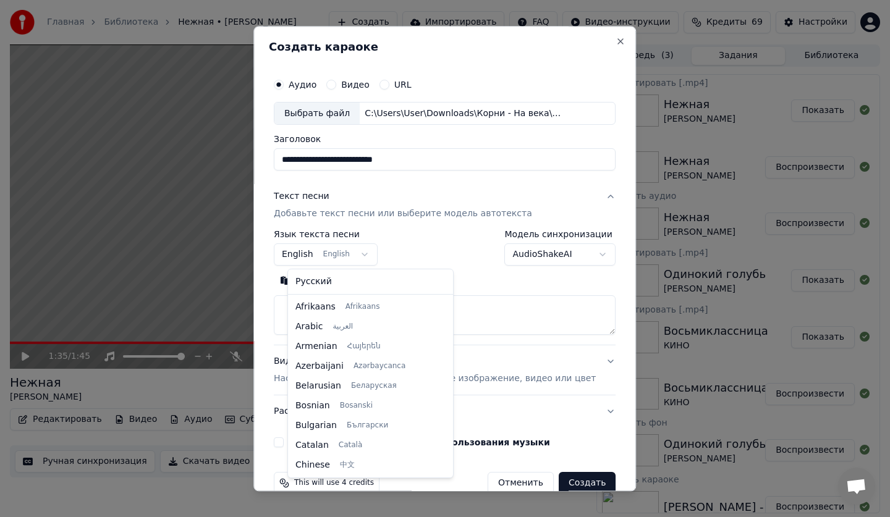
scroll to position [99, 0]
select select "**"
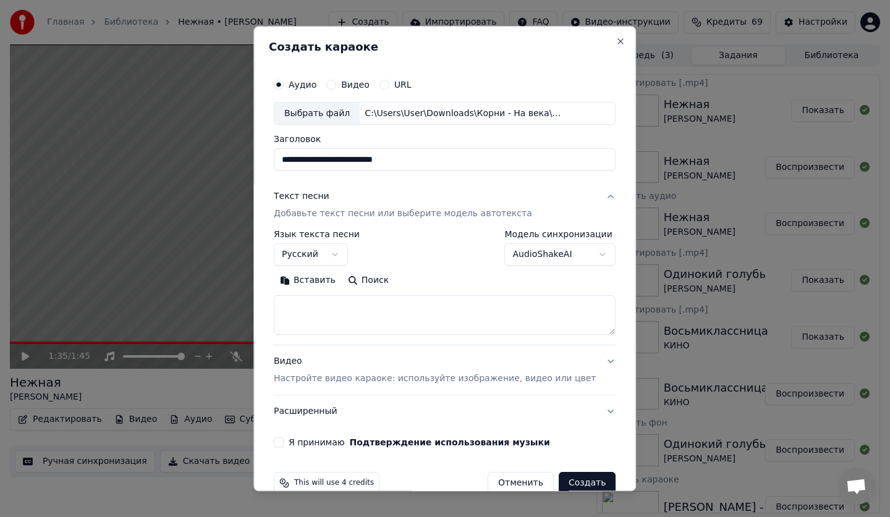
click at [334, 296] on textarea at bounding box center [445, 316] width 342 height 40
paste textarea "**********"
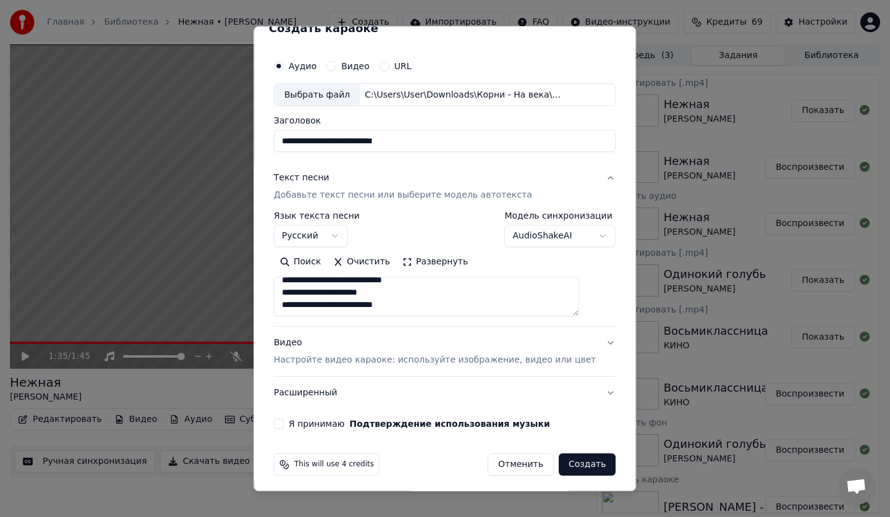
scroll to position [23, 0]
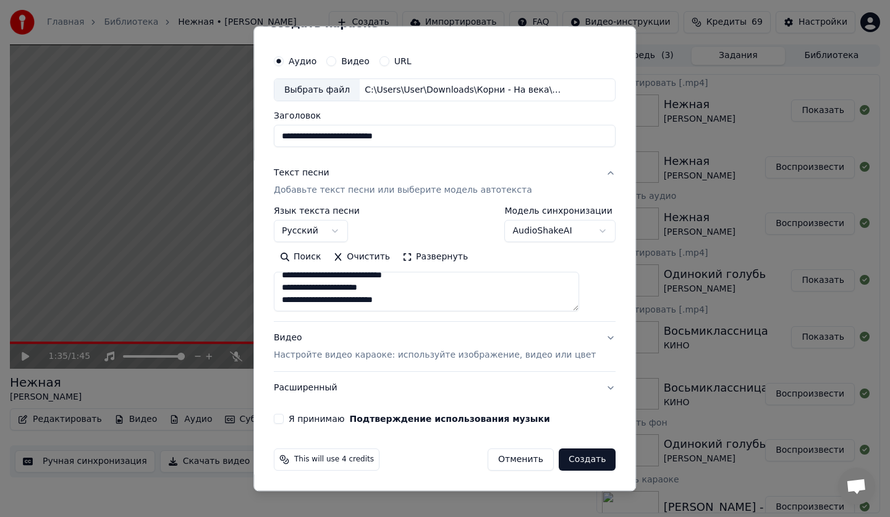
type textarea "**********"
click at [323, 347] on div "Видео Настройте видео караоке: используйте изображение, видео или цвет" at bounding box center [435, 348] width 322 height 30
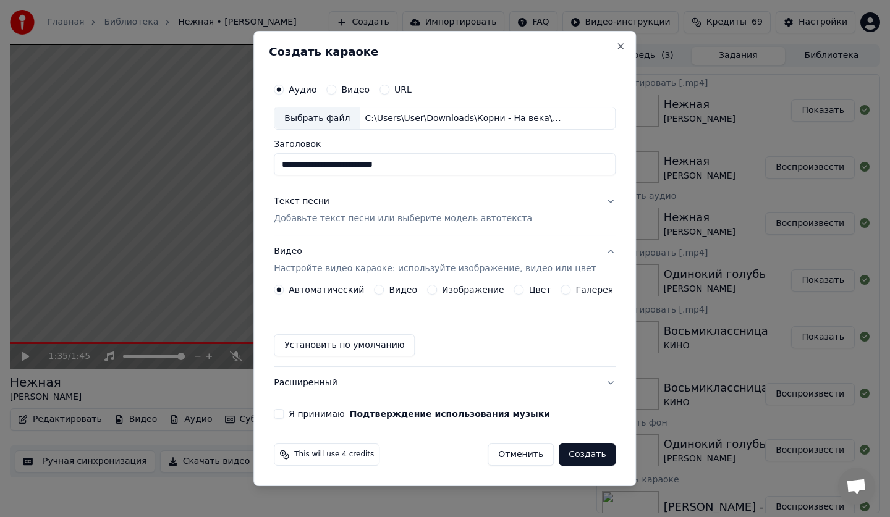
click at [478, 293] on label "Изображение" at bounding box center [473, 290] width 62 height 9
click at [437, 293] on button "Изображение" at bounding box center [432, 290] width 10 height 10
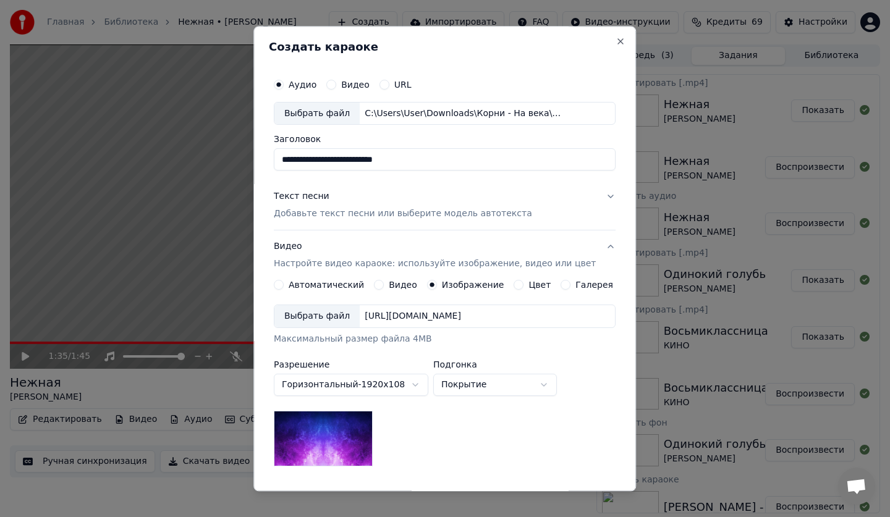
click at [336, 308] on div "Выбрать файл" at bounding box center [316, 317] width 85 height 22
click at [307, 310] on div "Выбрать файл" at bounding box center [316, 317] width 85 height 22
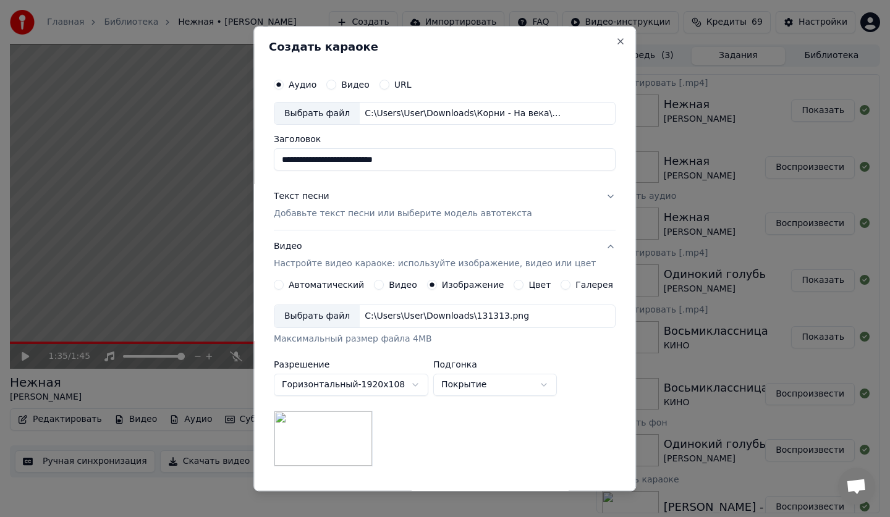
click at [487, 385] on button "Покрытие" at bounding box center [495, 386] width 124 height 22
click at [487, 385] on body "Главная Библиотека Нежная • Диана Гурцкая Создать Импортировать FAQ Видео-инстр…" at bounding box center [445, 258] width 890 height 517
click at [487, 391] on body "Главная Библиотека Нежная • Диана Гурцкая Создать Импортировать FAQ Видео-инстр…" at bounding box center [445, 258] width 890 height 517
click at [483, 390] on body "Главная Библиотека Нежная • Диана Гурцкая Создать Импортировать FAQ Видео-инстр…" at bounding box center [445, 258] width 890 height 517
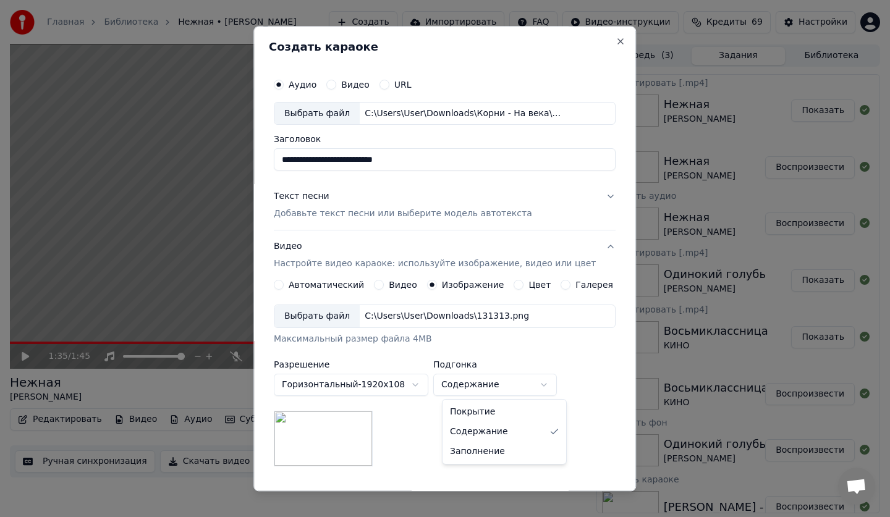
select select "*****"
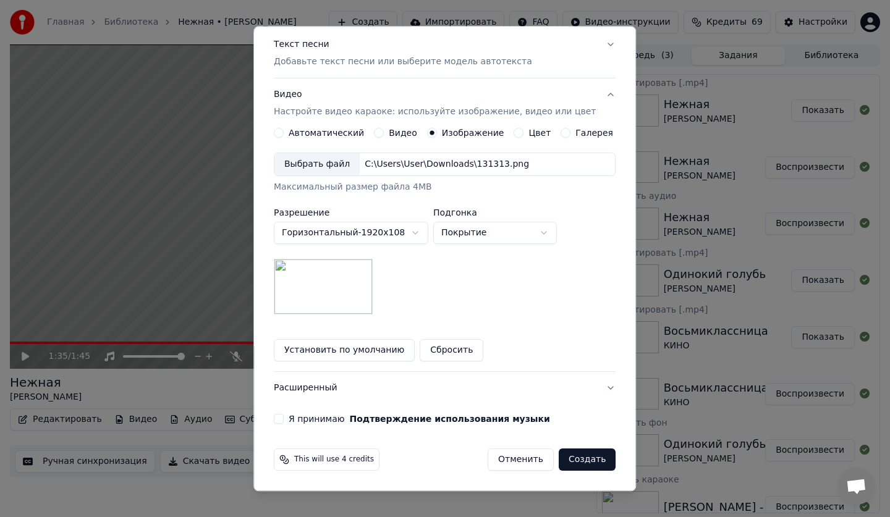
click at [295, 419] on div "Я принимаю Подтверждение использования музыки" at bounding box center [445, 420] width 342 height 10
click at [284, 419] on button "Я принимаю Подтверждение использования музыки" at bounding box center [279, 420] width 10 height 10
click at [567, 459] on button "Создать" at bounding box center [587, 460] width 57 height 22
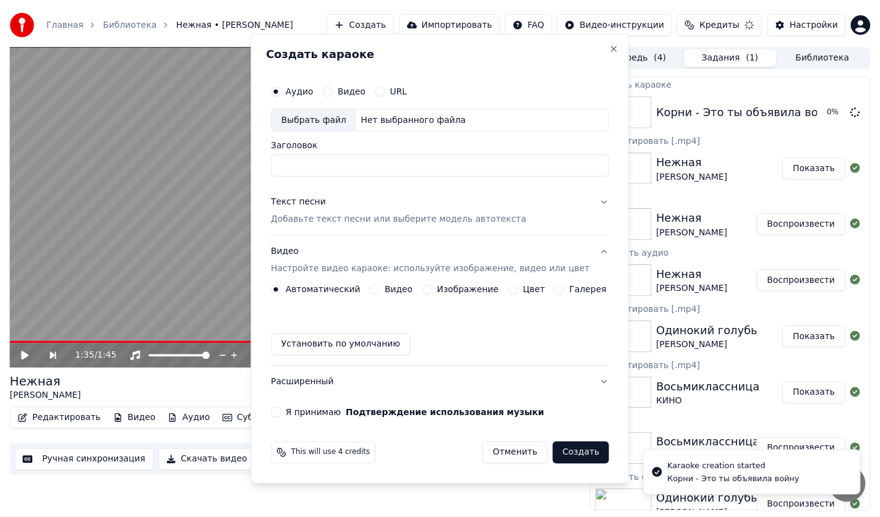
scroll to position [0, 0]
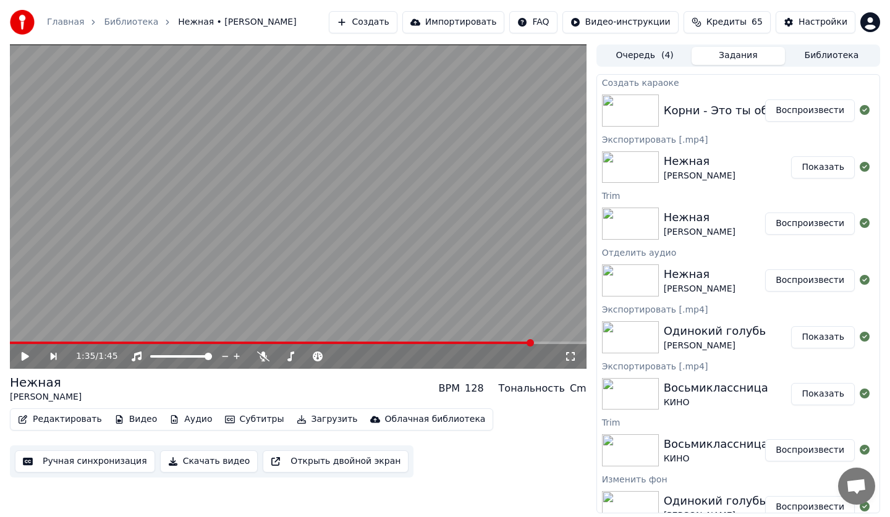
click at [801, 126] on div "Корни - Это ты объявила войну Воспроизвести" at bounding box center [738, 111] width 283 height 42
click at [805, 115] on button "Воспроизвести" at bounding box center [810, 111] width 90 height 22
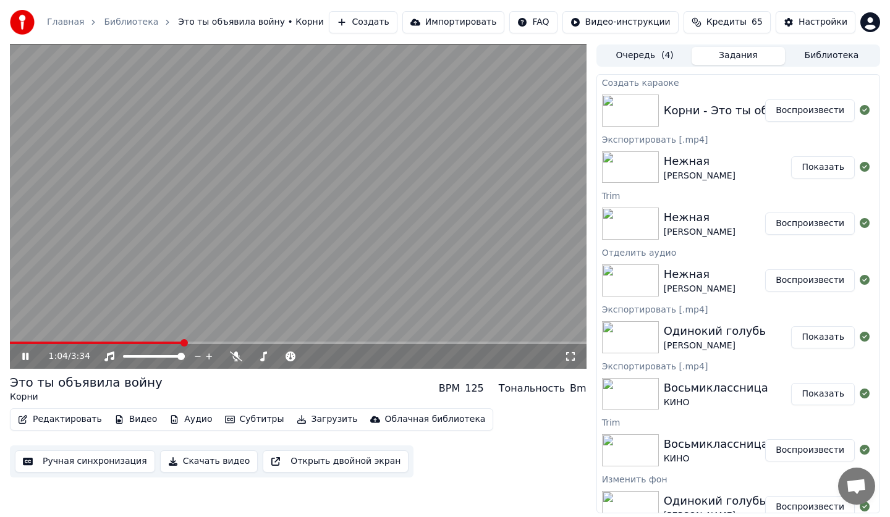
click at [90, 462] on button "Ручная синхронизация" at bounding box center [85, 462] width 140 height 22
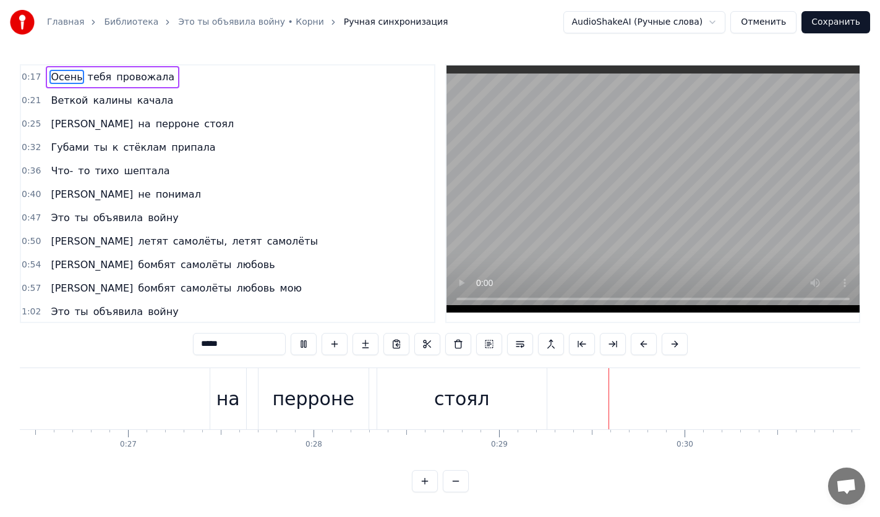
scroll to position [0, 5151]
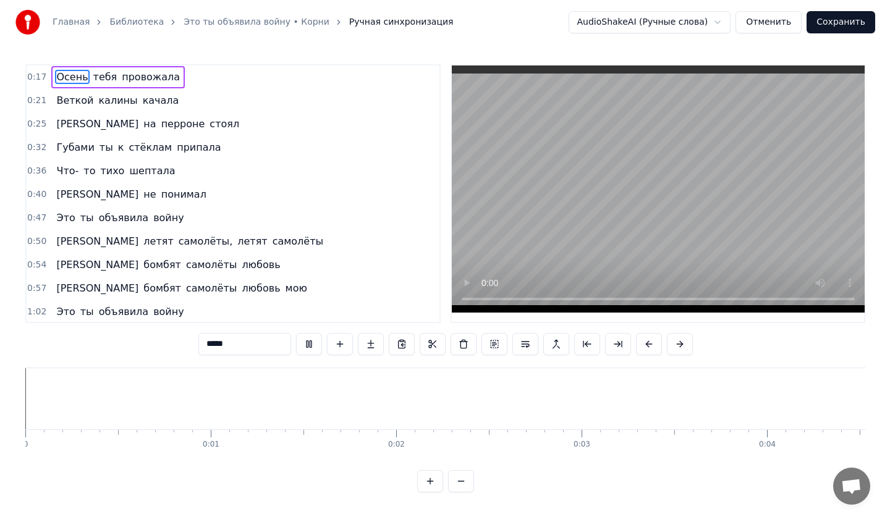
scroll to position [0, 5392]
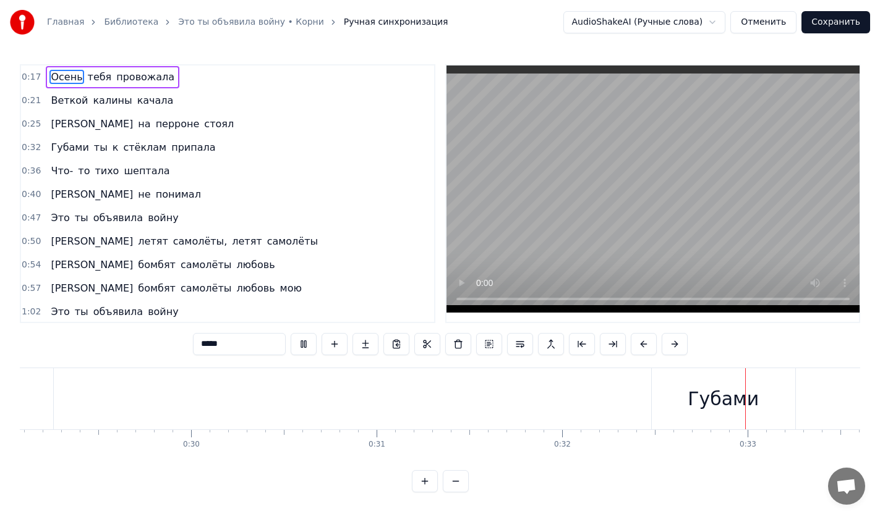
click at [818, 23] on button "Сохранить" at bounding box center [835, 22] width 69 height 22
click at [818, 23] on div "AudioShakeAI (Ручные слова) Отменить Сохранить" at bounding box center [716, 22] width 307 height 22
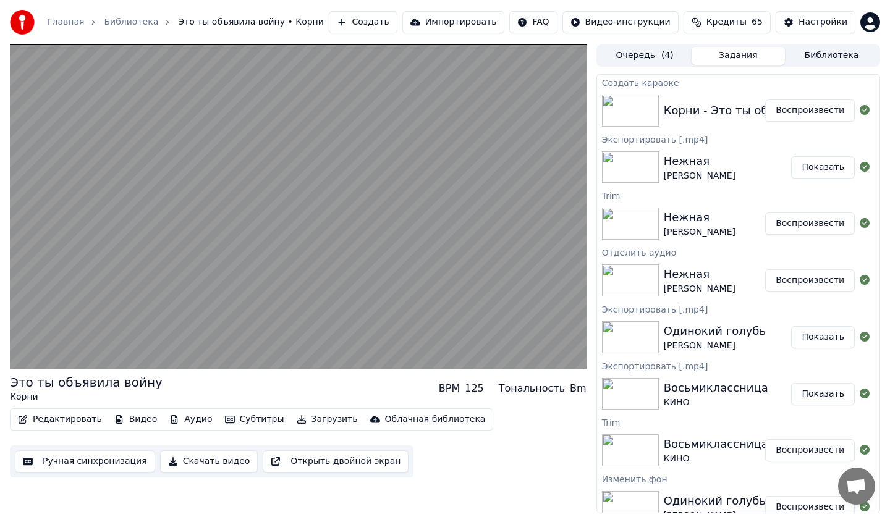
click at [393, 22] on button "Создать" at bounding box center [363, 22] width 68 height 22
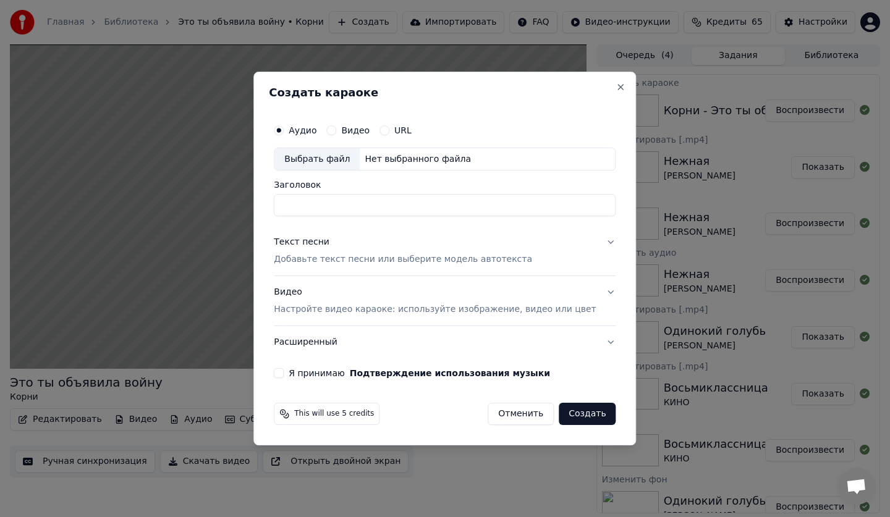
click at [328, 159] on div "Выбрать файл" at bounding box center [316, 159] width 85 height 22
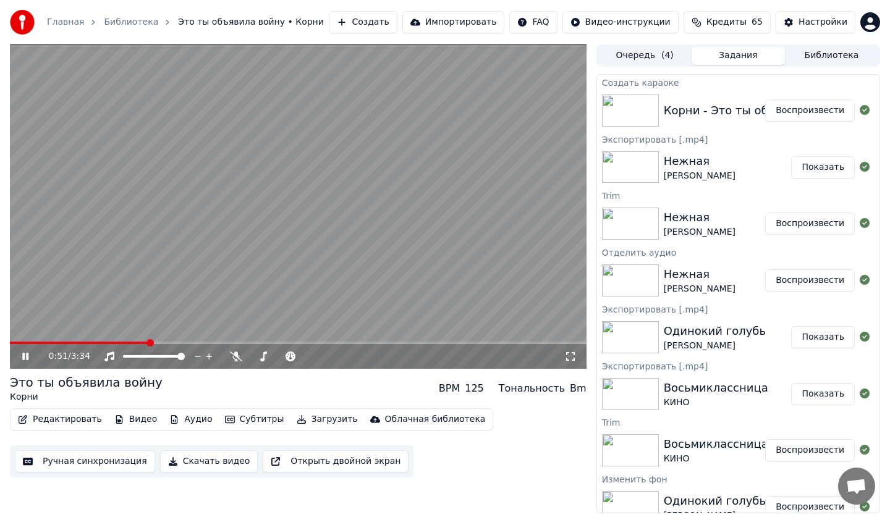
click at [266, 194] on video at bounding box center [298, 207] width 577 height 325
click at [386, 27] on button "Создать" at bounding box center [363, 22] width 68 height 22
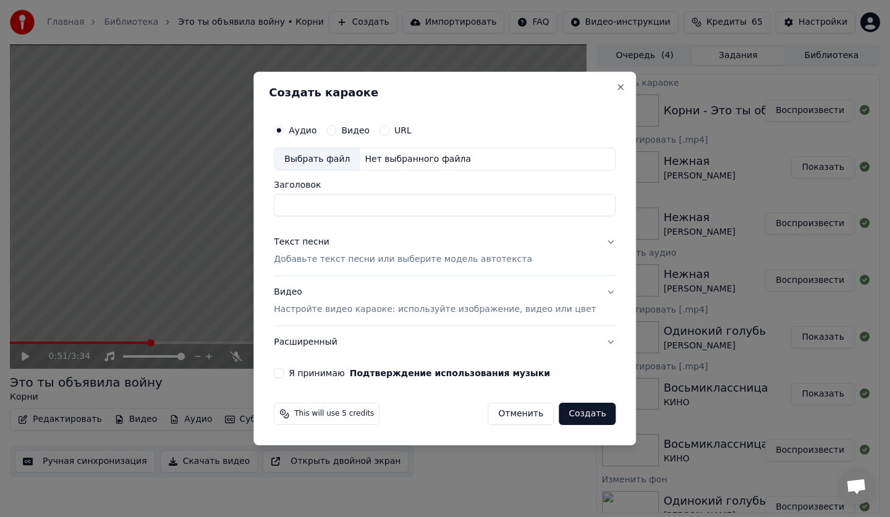
click at [316, 172] on div "Аудио Видео URL Выбрать файл Нет выбранного файла Заголовок" at bounding box center [445, 167] width 342 height 99
click at [332, 163] on div "Выбрать файл" at bounding box center [316, 159] width 85 height 22
type input "**********"
click at [328, 256] on p "Добавьте текст песни или выберите модель автотекста" at bounding box center [403, 260] width 258 height 12
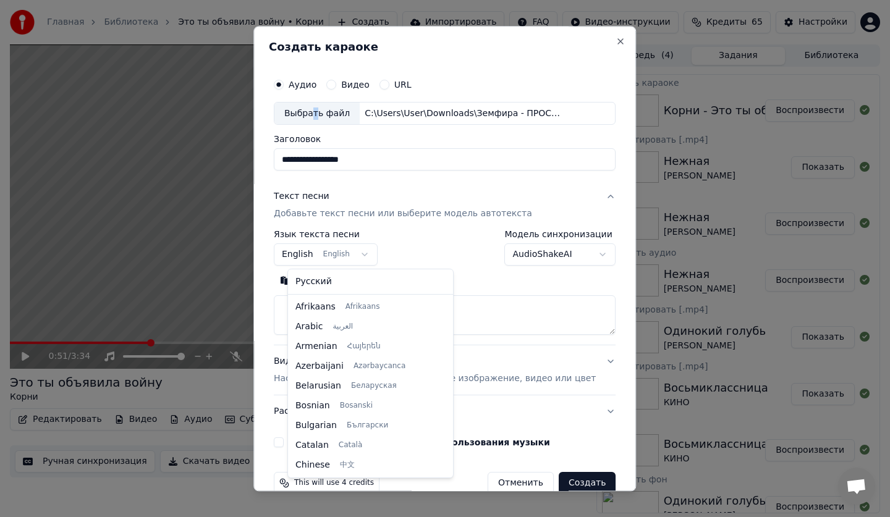
click at [328, 249] on body "Главная Библиотека Это ты объявила войну • Корни Создать Импортировать FAQ Виде…" at bounding box center [445, 258] width 890 height 517
select select "**"
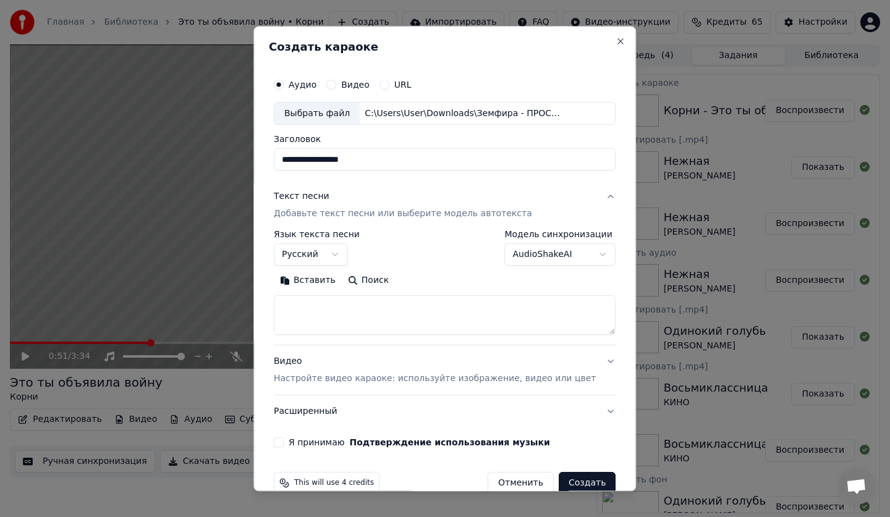
click at [329, 317] on textarea at bounding box center [445, 316] width 342 height 40
paste textarea "**********"
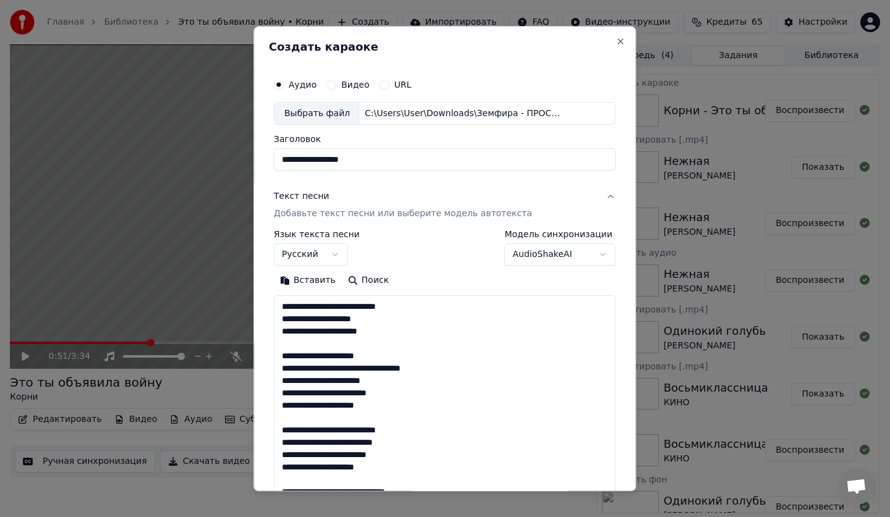
scroll to position [250, 0]
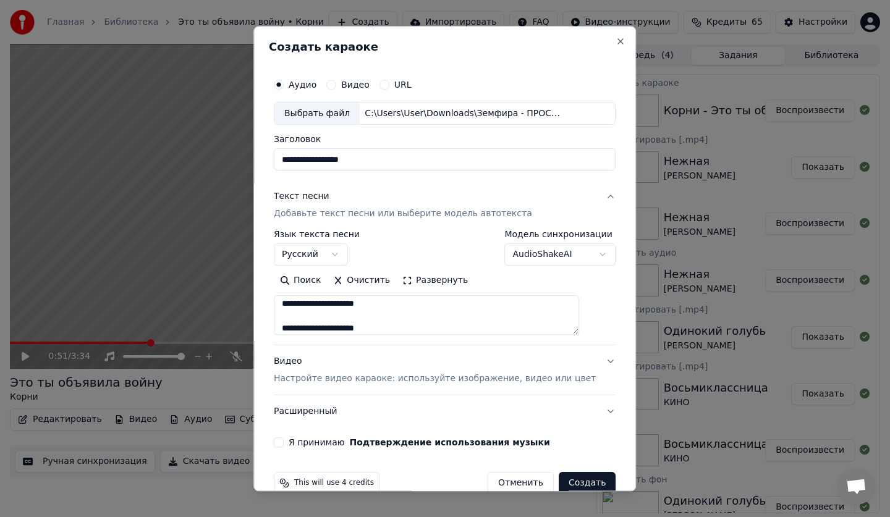
type textarea "**********"
click at [296, 376] on p "Настройте видео караоке: используйте изображение, видео или цвет" at bounding box center [435, 379] width 322 height 12
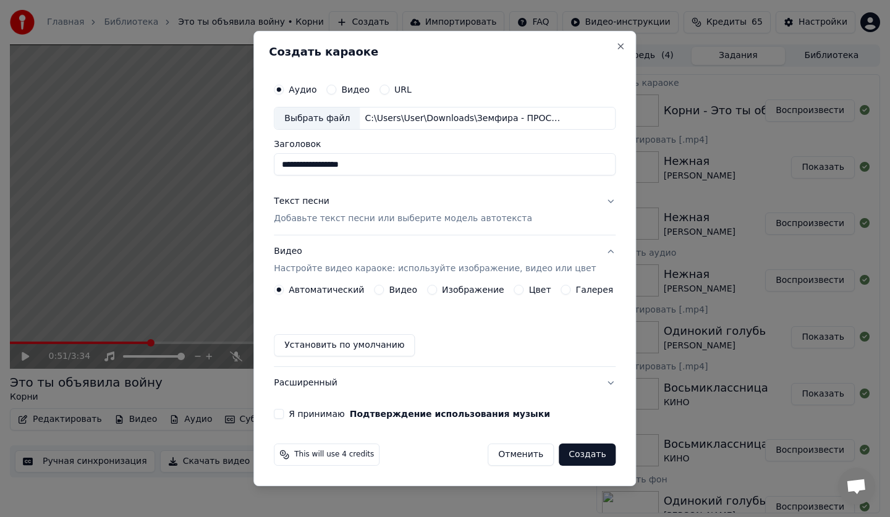
click at [462, 288] on label "Изображение" at bounding box center [473, 290] width 62 height 9
click at [437, 288] on button "Изображение" at bounding box center [432, 290] width 10 height 10
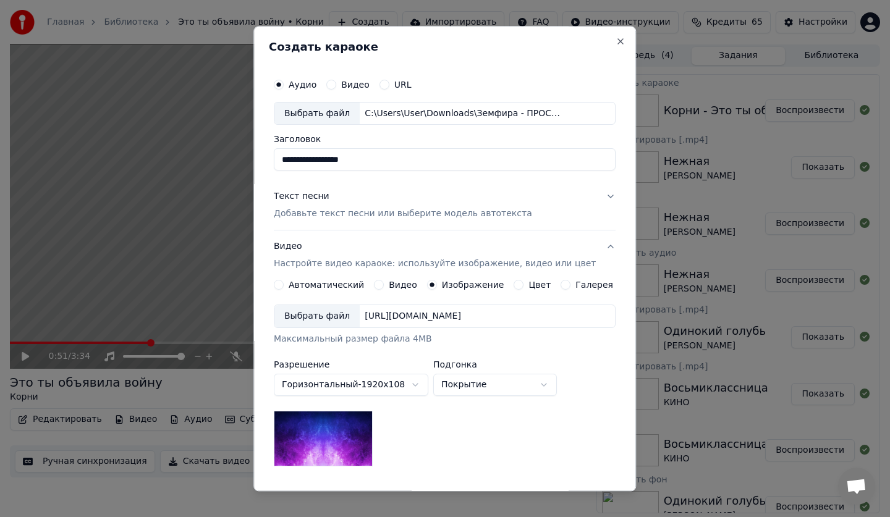
click at [311, 317] on div "Выбрать файл" at bounding box center [316, 317] width 85 height 22
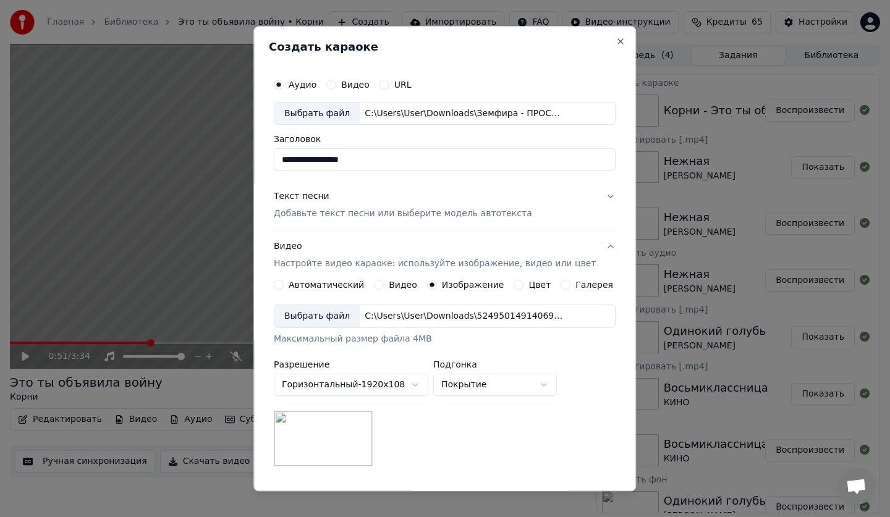
scroll to position [152, 0]
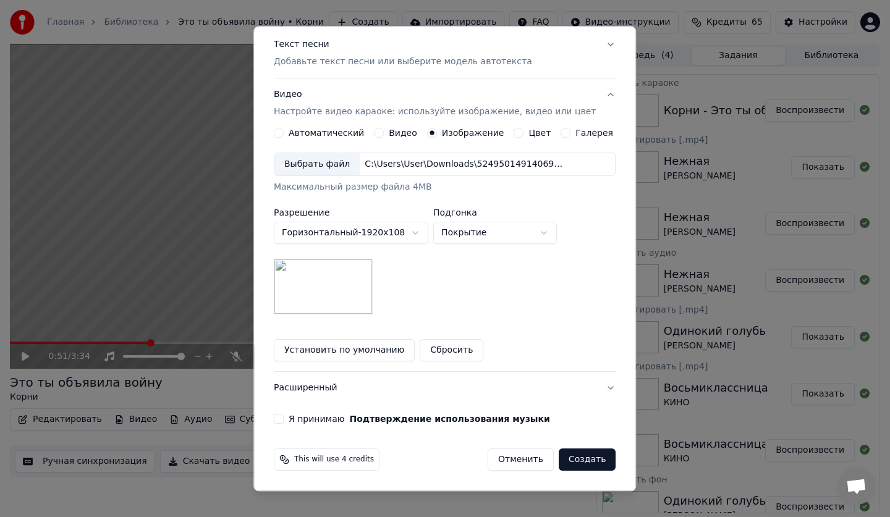
click at [294, 417] on div "Я принимаю Подтверждение использования музыки" at bounding box center [445, 420] width 342 height 10
click at [284, 419] on button "Я принимаю Подтверждение использования музыки" at bounding box center [279, 420] width 10 height 10
click at [567, 455] on button "Создать" at bounding box center [587, 460] width 57 height 22
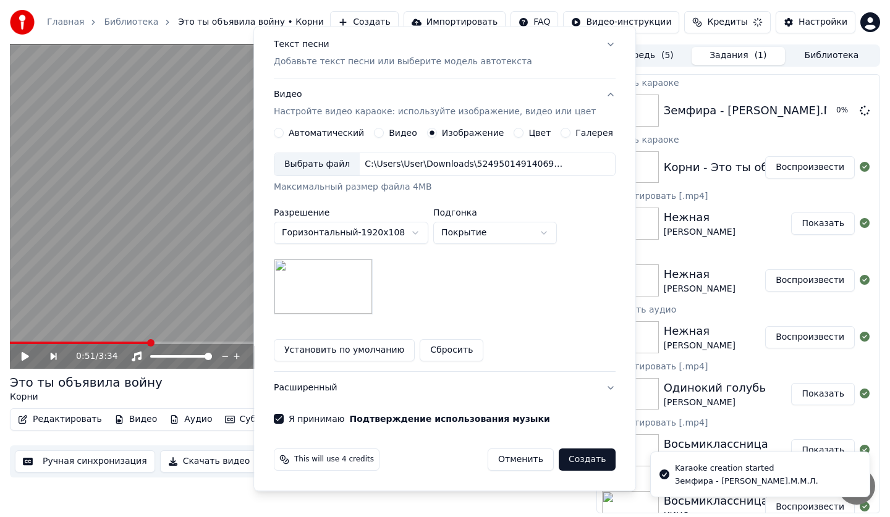
scroll to position [0, 0]
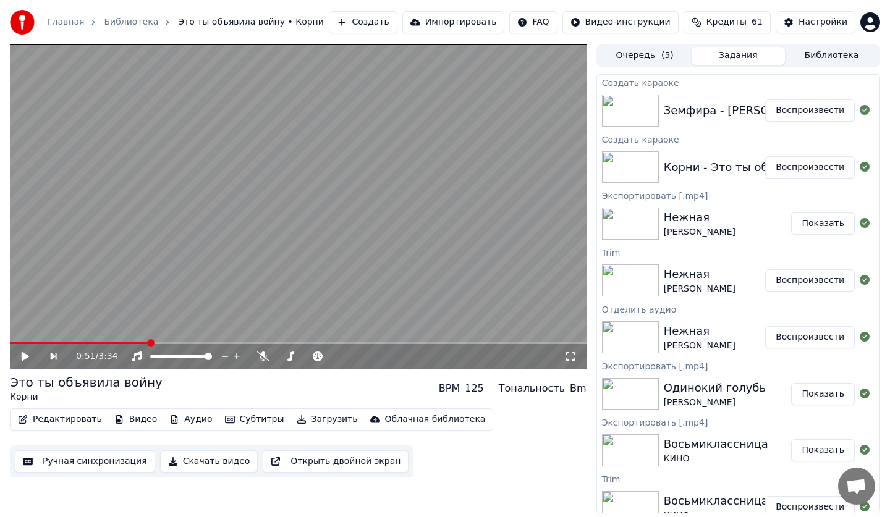
click at [397, 14] on button "Создать" at bounding box center [363, 22] width 68 height 22
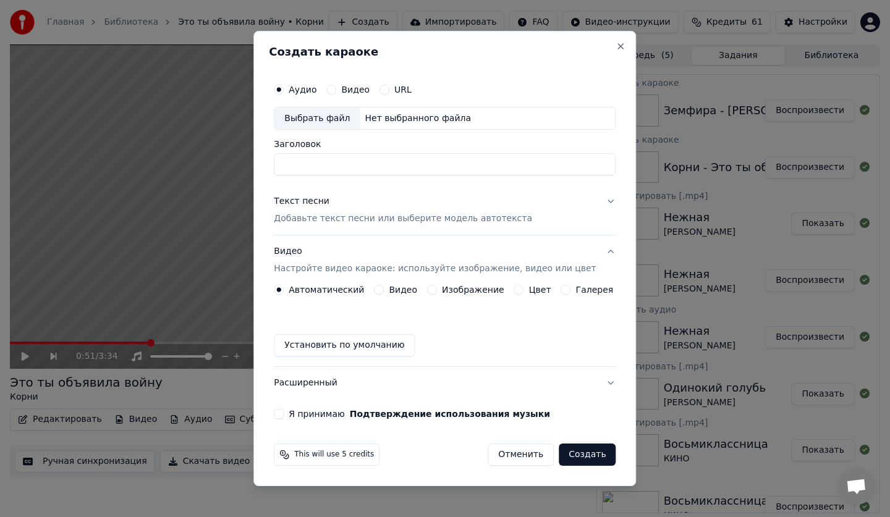
click at [312, 131] on div "Аудио Видео URL Выбрать файл Нет выбранного файла Заголовок" at bounding box center [445, 126] width 342 height 99
click at [348, 122] on div "Выбрать файл" at bounding box center [316, 119] width 85 height 22
type input "**********"
click at [320, 219] on p "Добавьте текст песни или выберите модель автотекста" at bounding box center [403, 219] width 258 height 12
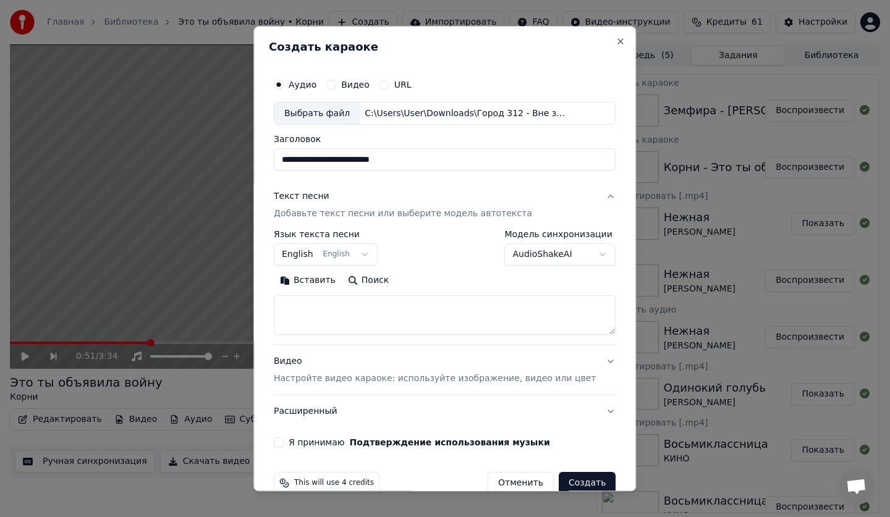
click at [347, 256] on body "Главная Библиотека Это ты объявила войну • Корни Создать Импортировать FAQ Виде…" at bounding box center [445, 258] width 890 height 517
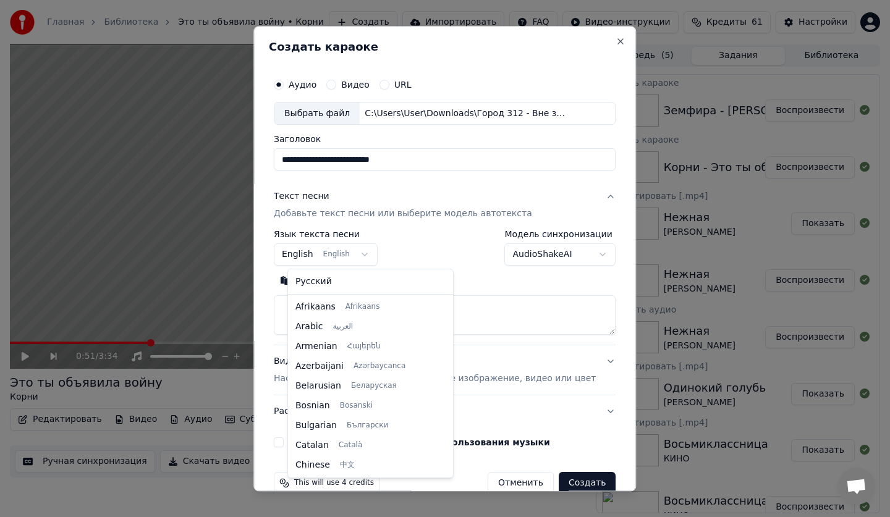
scroll to position [99, 0]
select select "**"
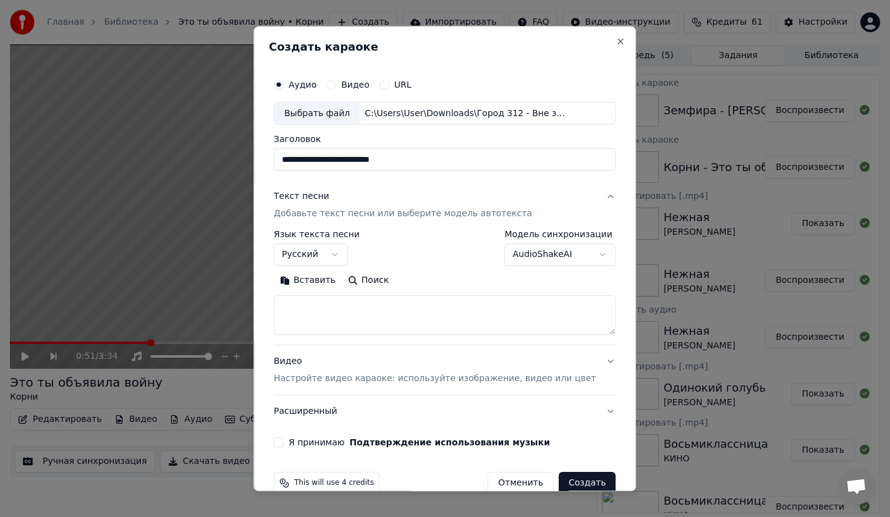
click at [330, 312] on textarea at bounding box center [445, 316] width 342 height 40
paste textarea "**********"
type textarea "**********"
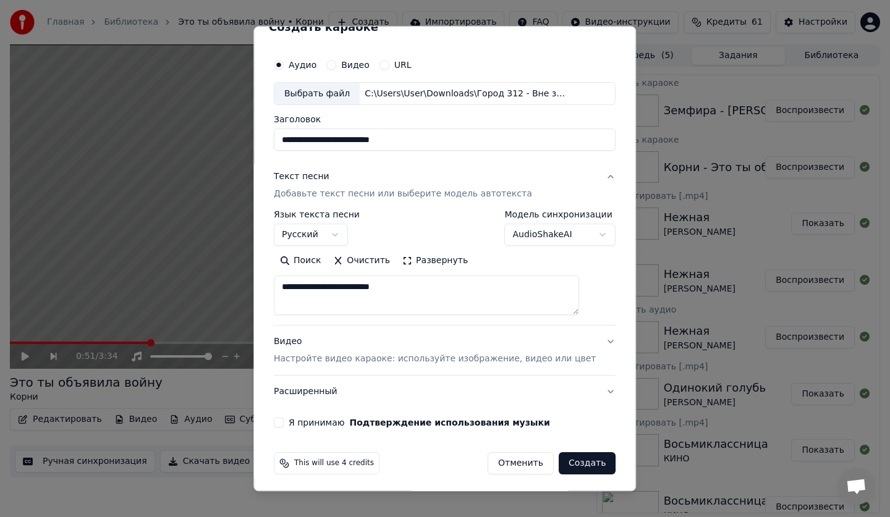
scroll to position [23, 0]
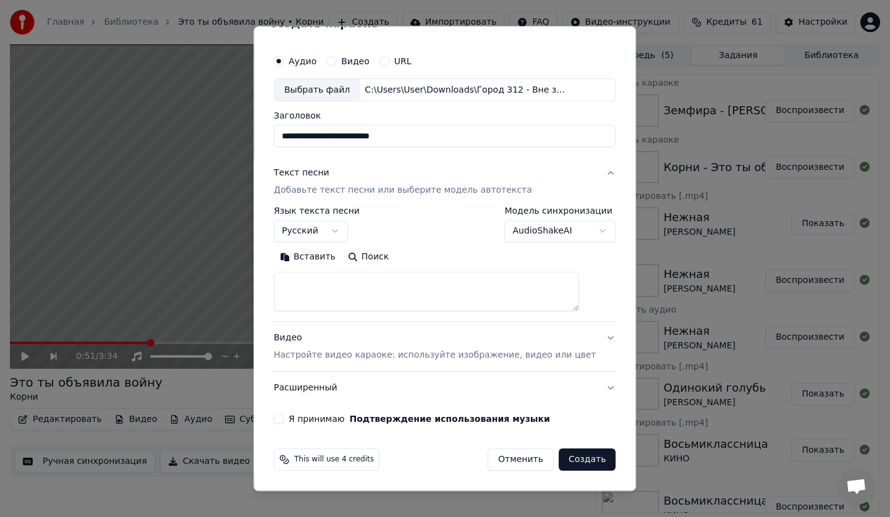
click at [365, 292] on textarea at bounding box center [426, 293] width 305 height 40
paste textarea "**********"
type textarea "**********"
click at [318, 352] on p "Настройте видео караоке: используйте изображение, видео или цвет" at bounding box center [435, 356] width 322 height 12
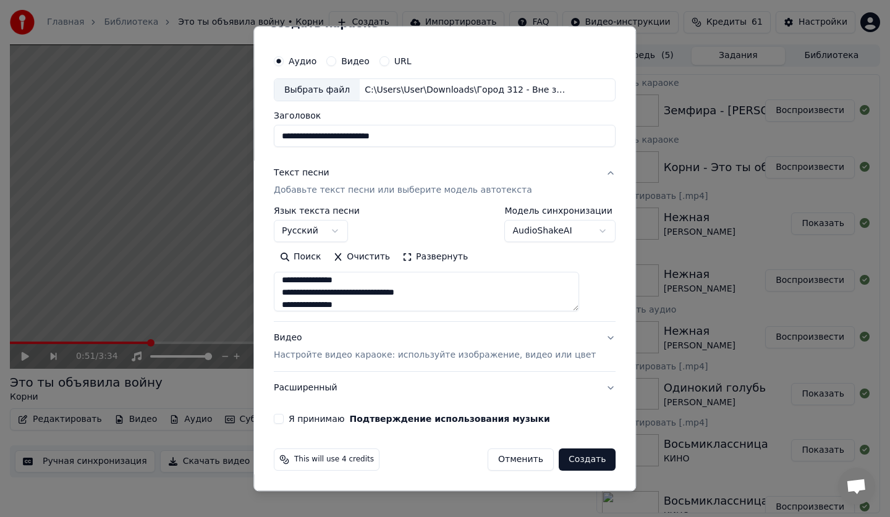
scroll to position [0, 0]
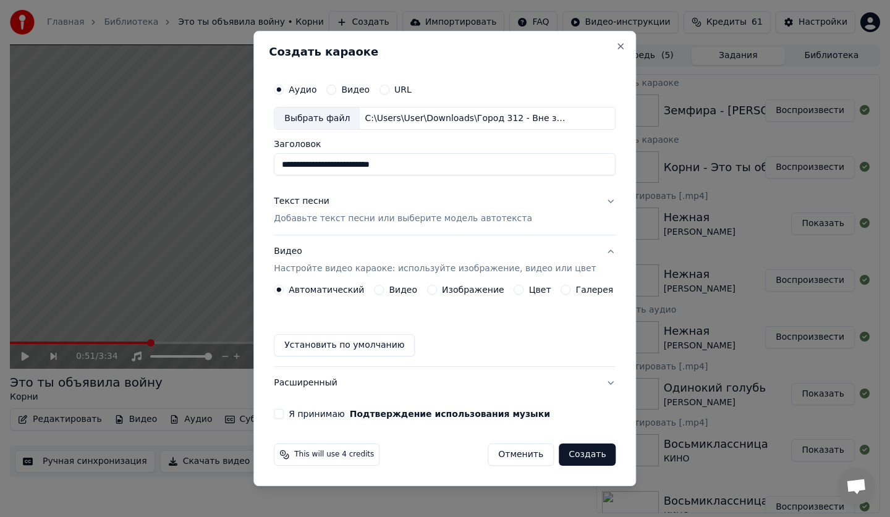
click at [462, 282] on button "Видео Настройте видео караоке: используйте изображение, видео или цвет" at bounding box center [445, 260] width 342 height 49
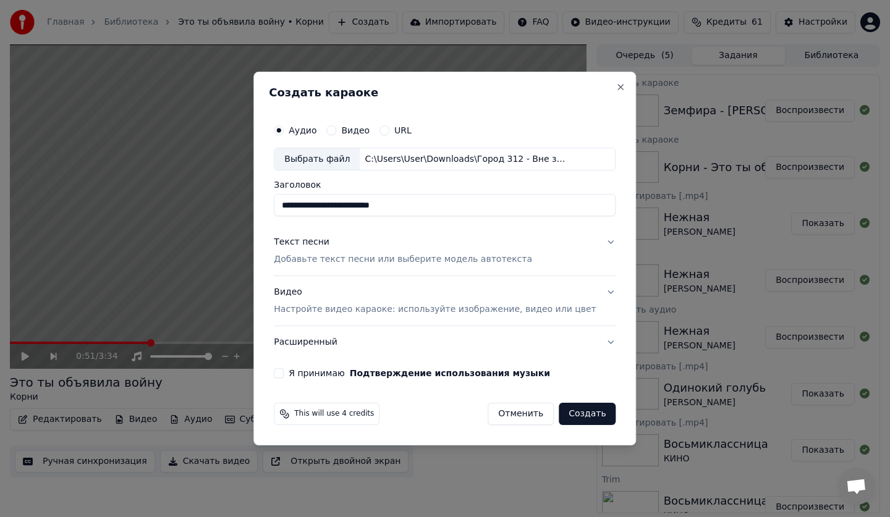
click at [371, 302] on div "Видео Настройте видео караоке: используйте изображение, видео или цвет" at bounding box center [435, 302] width 322 height 30
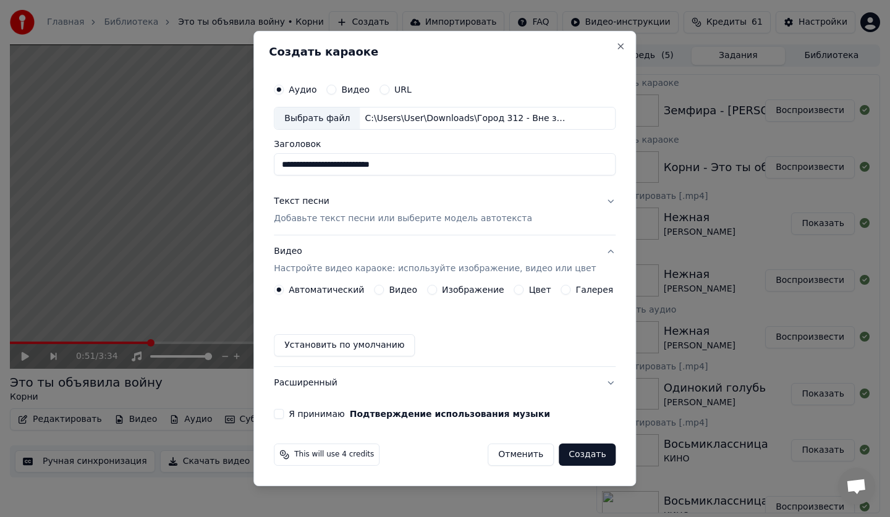
click at [466, 291] on label "Изображение" at bounding box center [473, 290] width 62 height 9
click at [437, 291] on button "Изображение" at bounding box center [432, 290] width 10 height 10
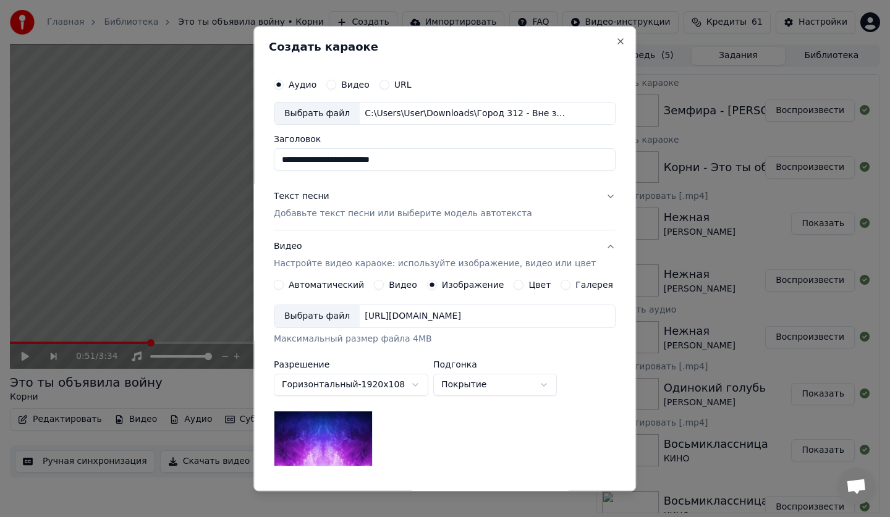
click at [330, 318] on div "Выбрать файл" at bounding box center [316, 317] width 85 height 22
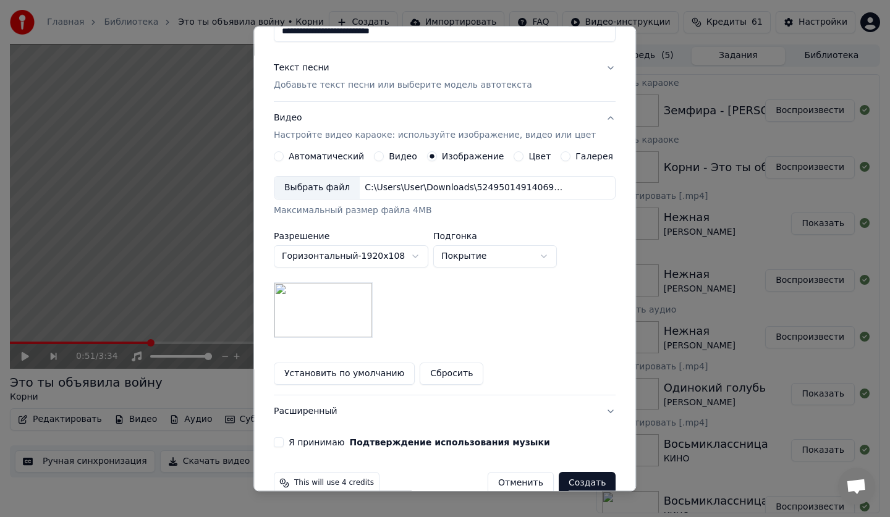
scroll to position [152, 0]
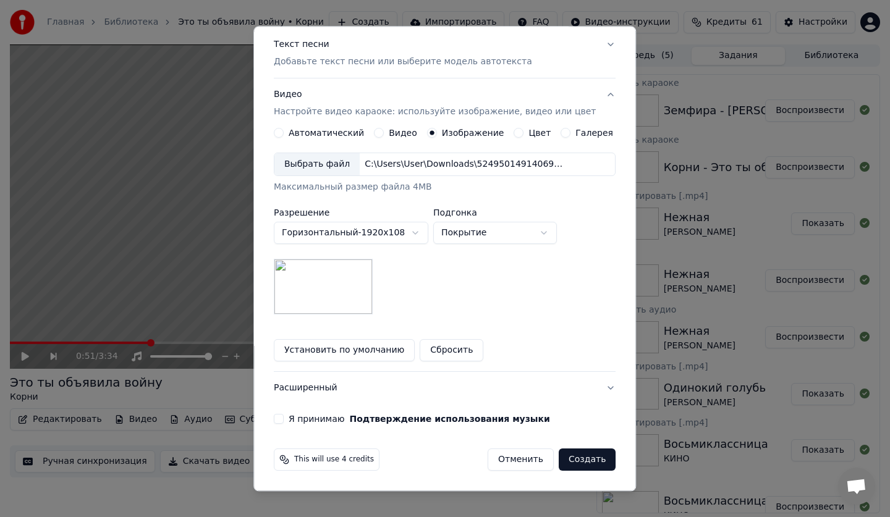
click at [284, 418] on button "Я принимаю Подтверждение использования музыки" at bounding box center [279, 420] width 10 height 10
click at [569, 465] on button "Создать" at bounding box center [587, 460] width 57 height 22
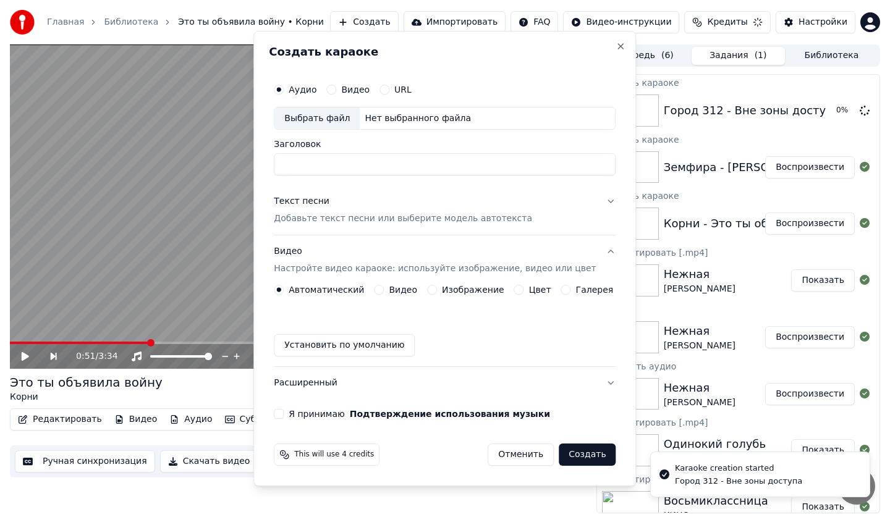
scroll to position [0, 0]
